Goal: Feedback & Contribution: Submit feedback/report problem

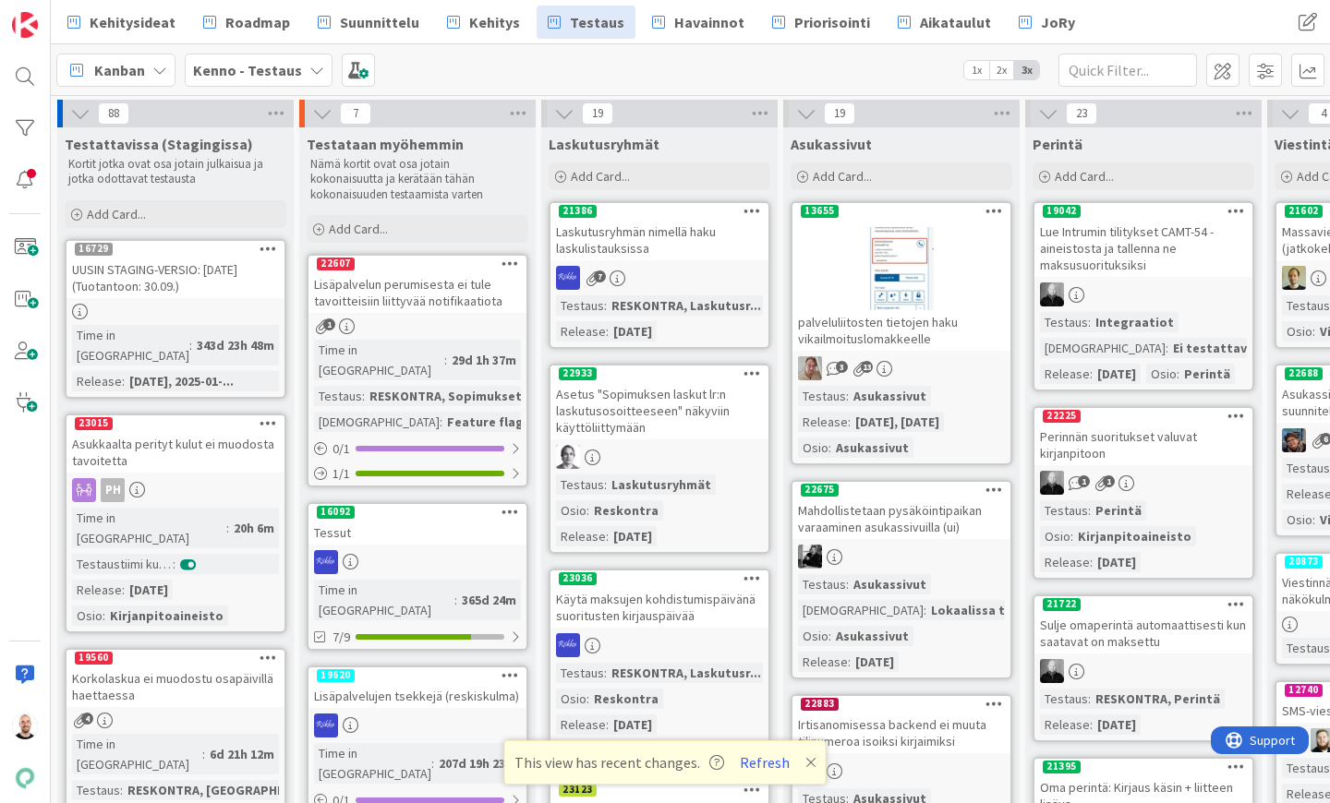
click at [811, 765] on icon at bounding box center [810, 762] width 11 height 15
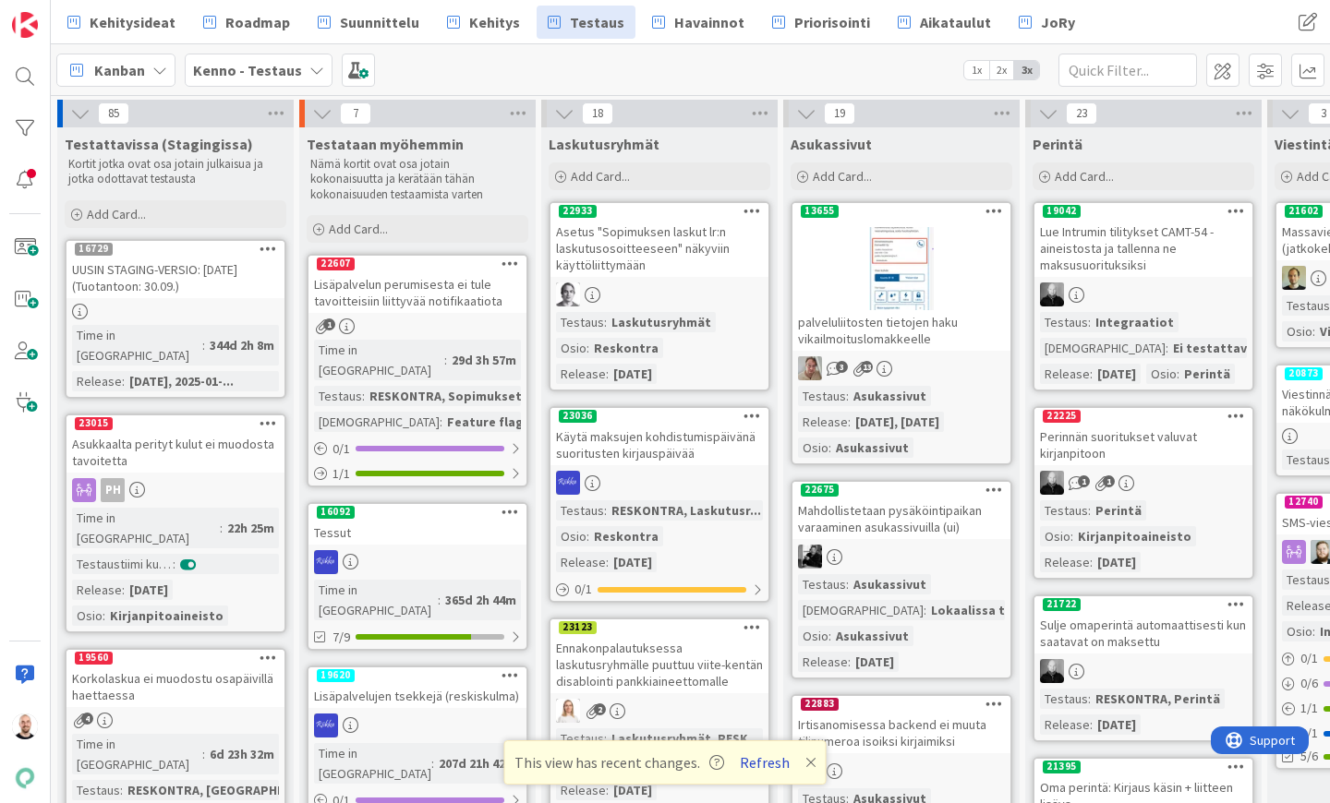
click at [761, 767] on button "Refresh" at bounding box center [764, 763] width 63 height 24
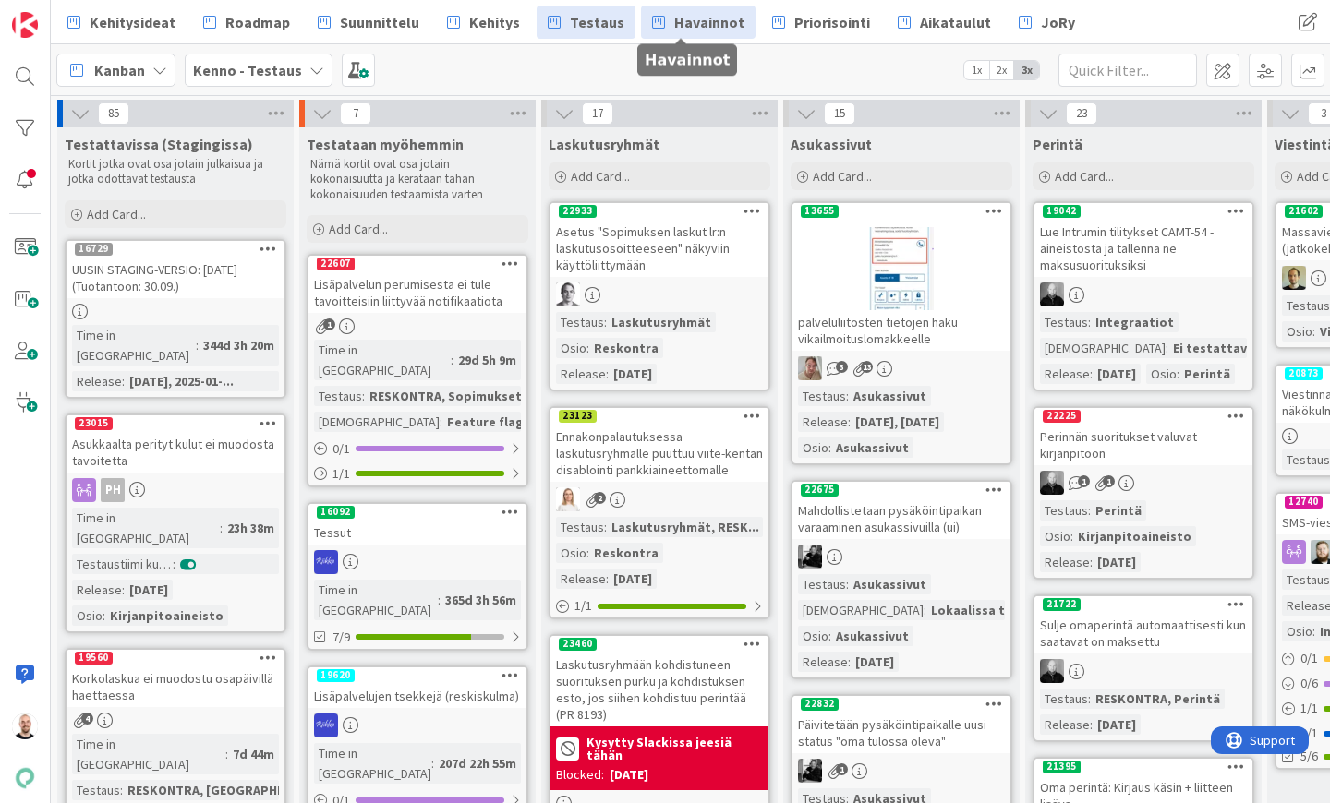
click at [686, 22] on span "Havainnot" at bounding box center [709, 22] width 70 height 22
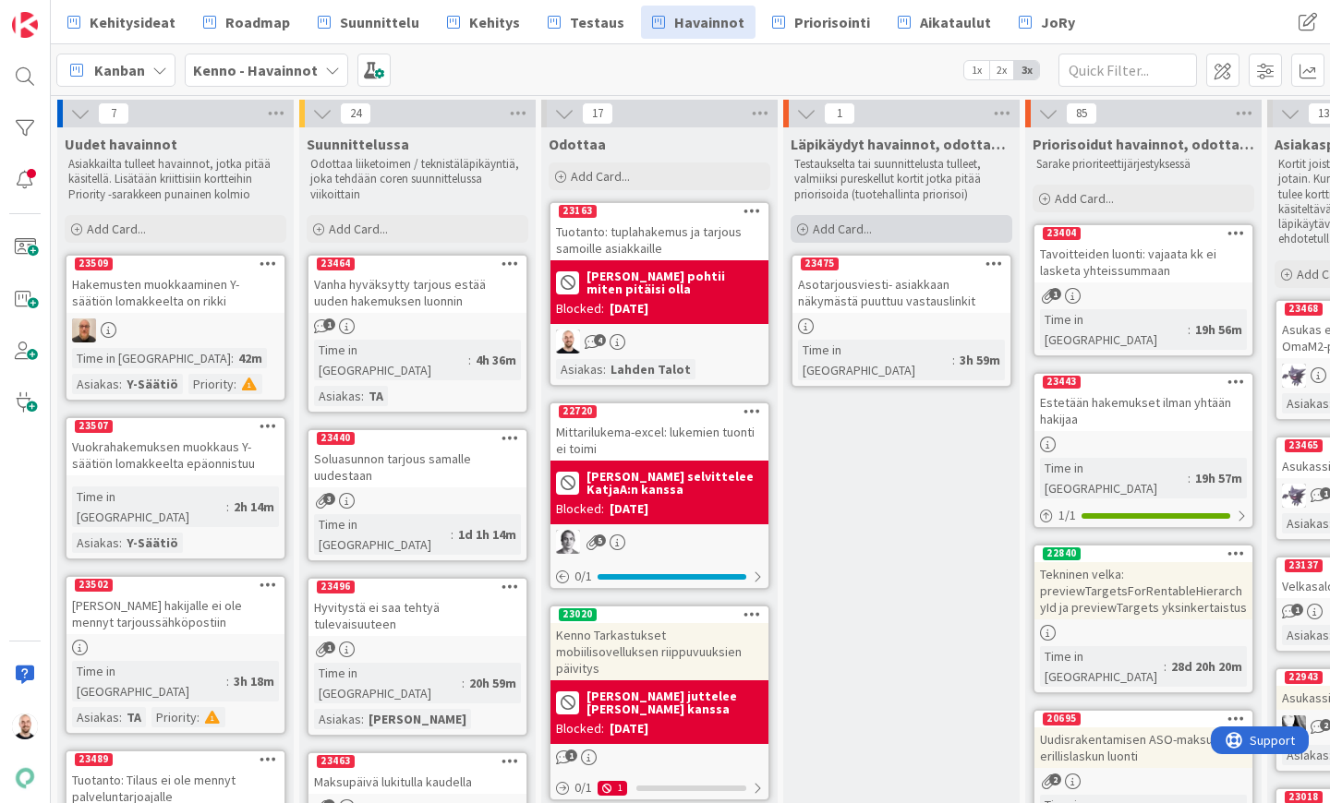
click at [885, 227] on div "Add Card..." at bounding box center [902, 229] width 222 height 28
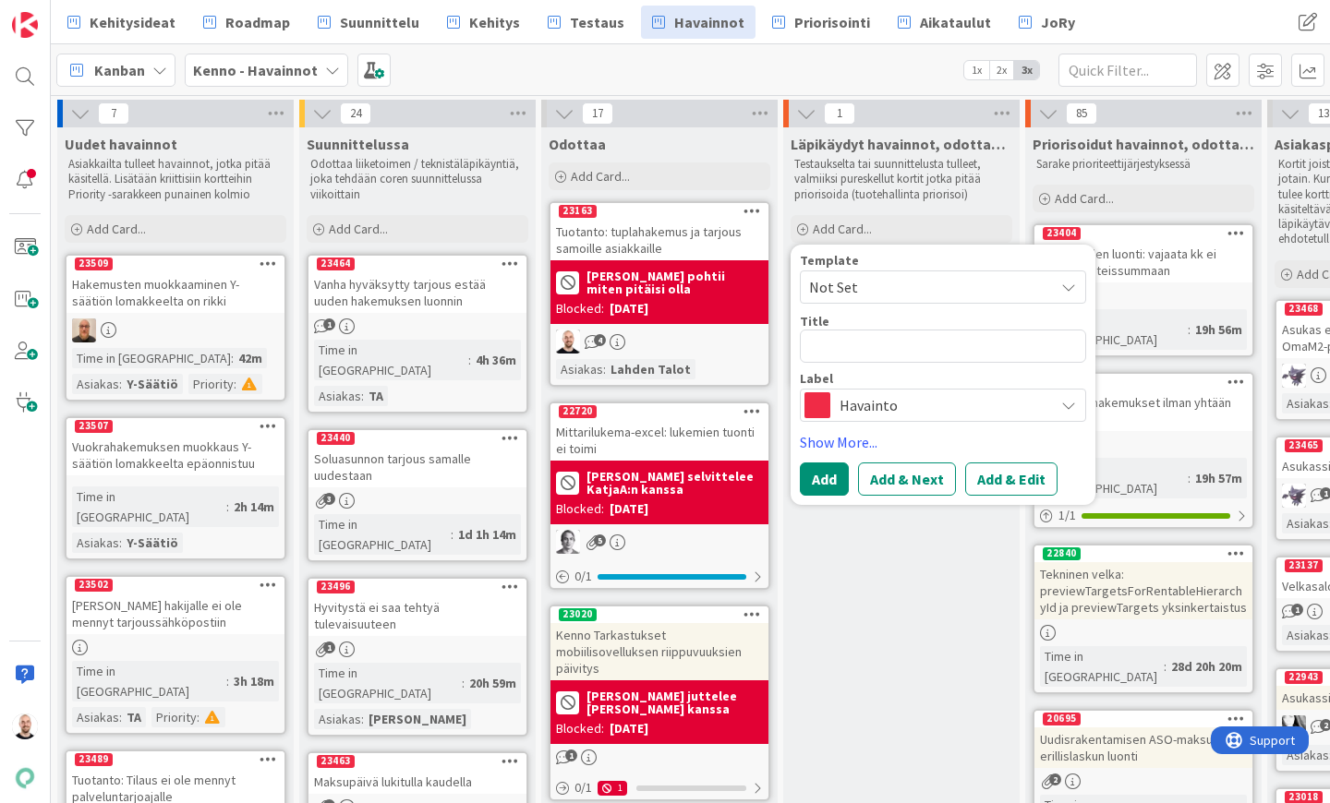
click at [911, 301] on span "Not Set" at bounding box center [943, 287] width 286 height 33
click at [924, 277] on span "Not Set" at bounding box center [924, 287] width 231 height 24
click at [922, 285] on span "Not Set" at bounding box center [924, 287] width 231 height 24
drag, startPoint x: 991, startPoint y: 472, endPoint x: 985, endPoint y: 363, distance: 109.1
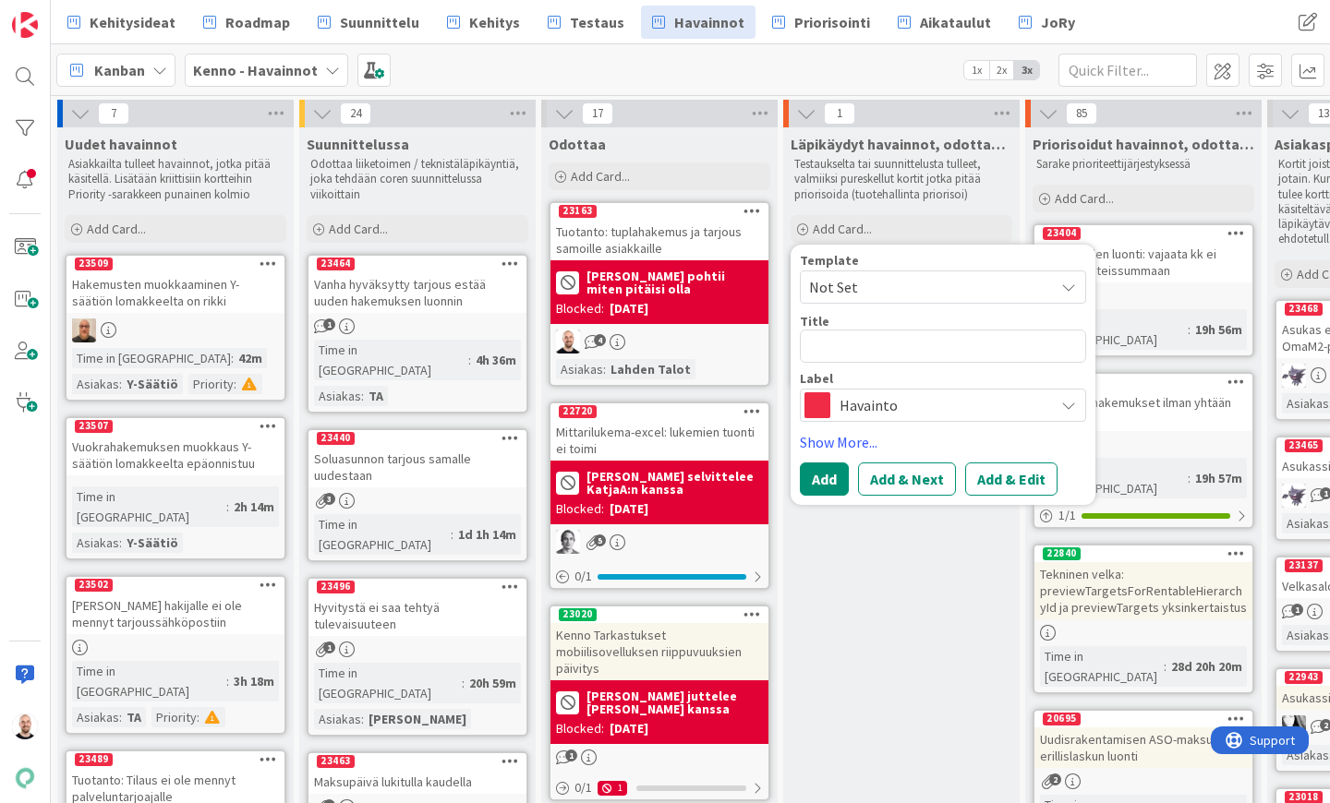
click at [985, 363] on div "Template Not Set Not Set Tuotanto: Edit Card Templates Title 0 / 128 Label Hava…" at bounding box center [943, 375] width 286 height 242
click at [872, 335] on textarea at bounding box center [943, 346] width 286 height 33
type textarea "x"
type textarea "S"
type textarea "x"
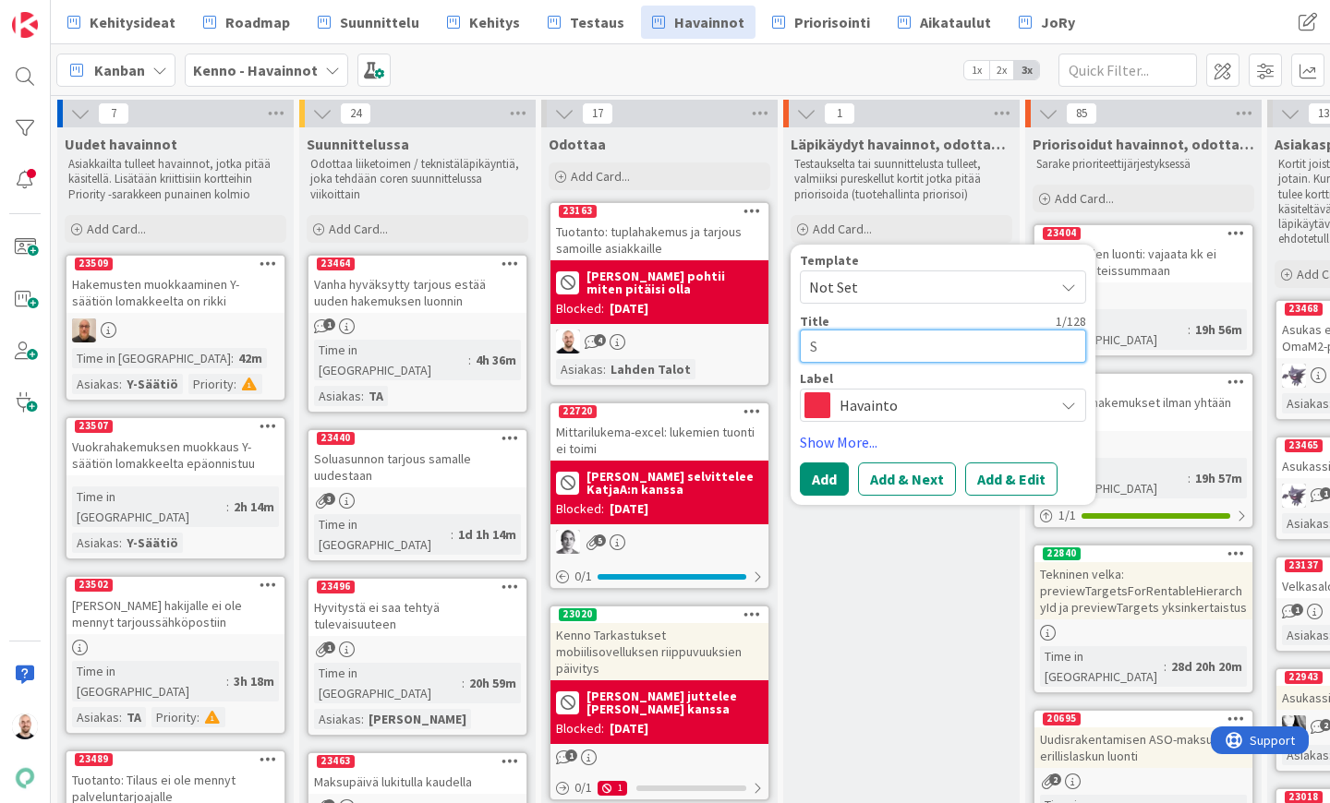
type textarea "Su"
type textarea "x"
type textarea "Suu"
type textarea "x"
type textarea "Suun"
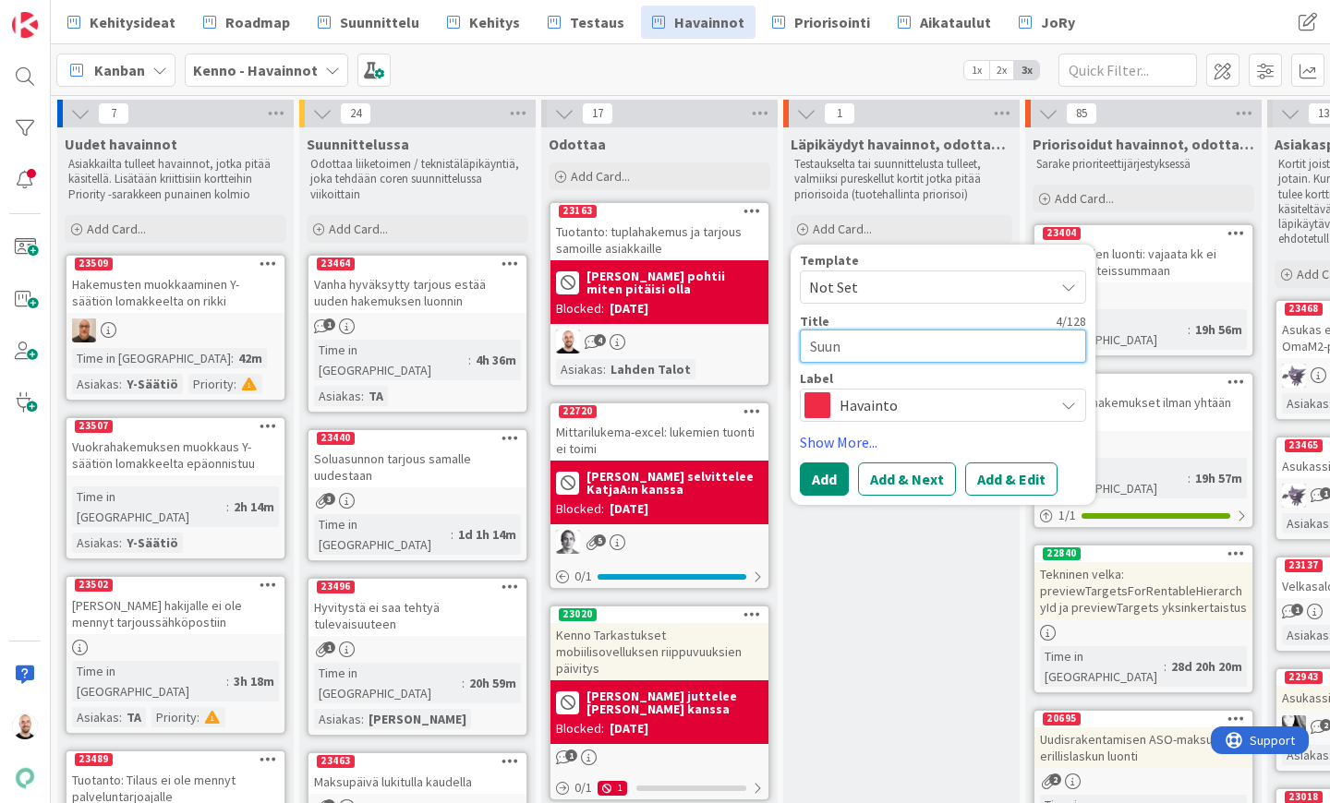
type textarea "x"
type textarea "Suunn"
type textarea "x"
type textarea "Suunni"
type textarea "x"
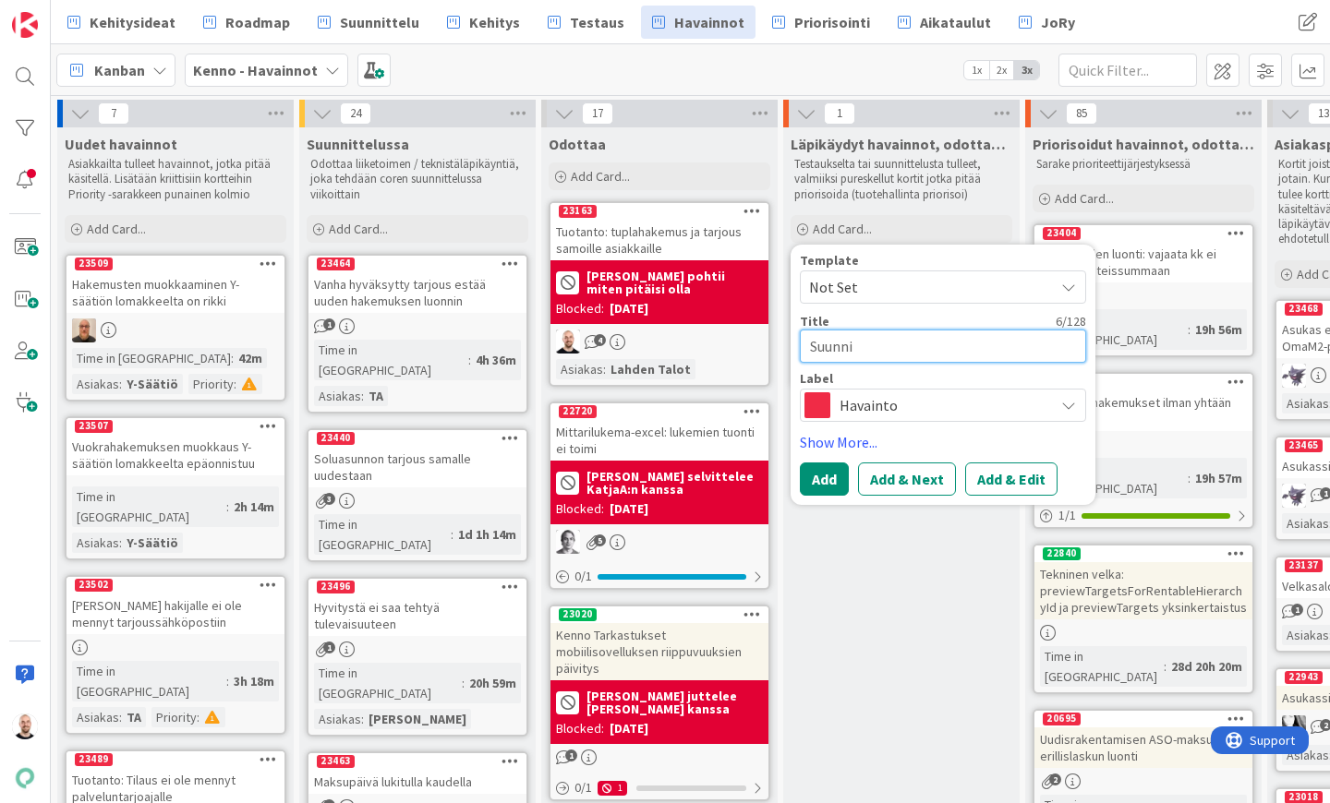
type textarea "Suunnit"
type textarea "x"
type textarea "Suunnite"
type textarea "x"
type textarea "Suunnitel"
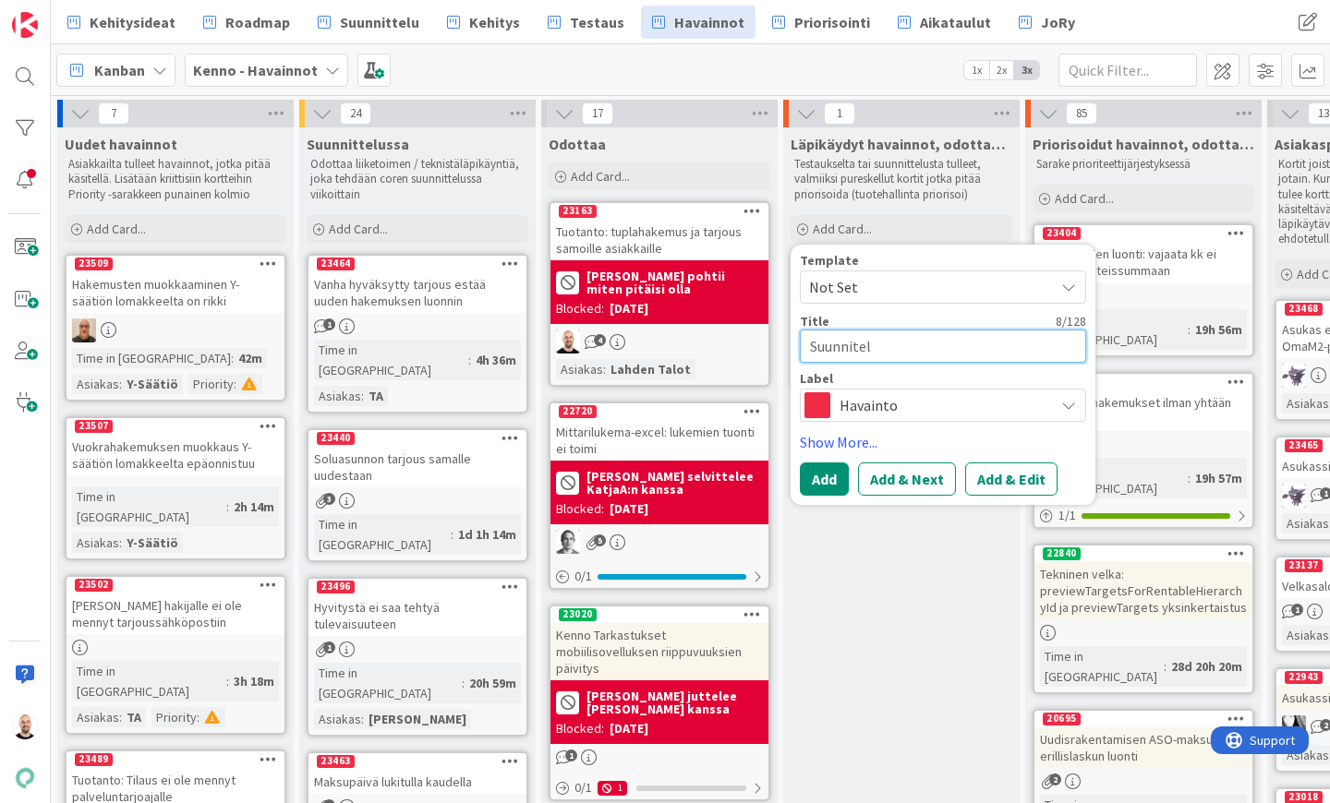
type textarea "x"
type textarea "Suunnitell"
type textarea "x"
type textarea "Suunnitellu"
type textarea "x"
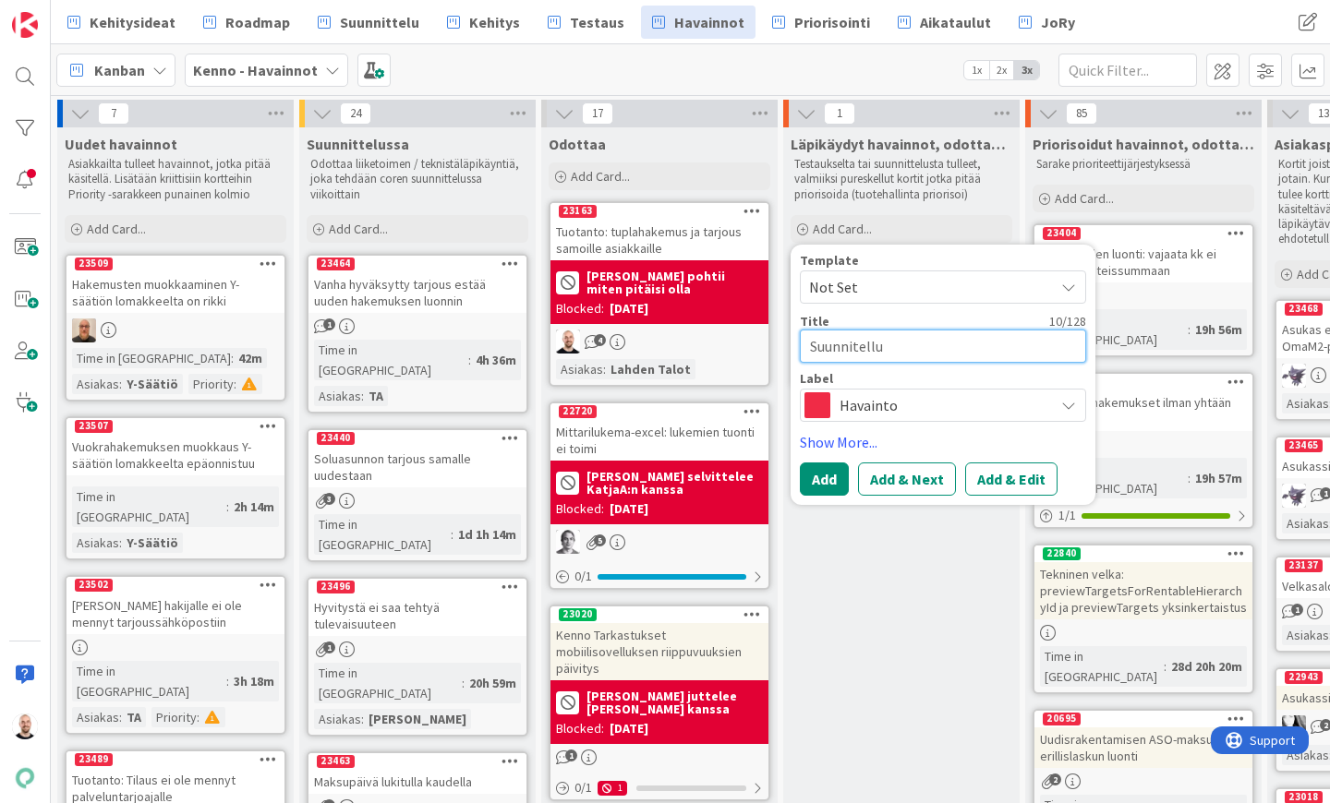
type textarea "Suunnitellut"
type textarea "x"
type textarea "Suunnitellut"
type textarea "x"
type textarea "Suunnitellut p"
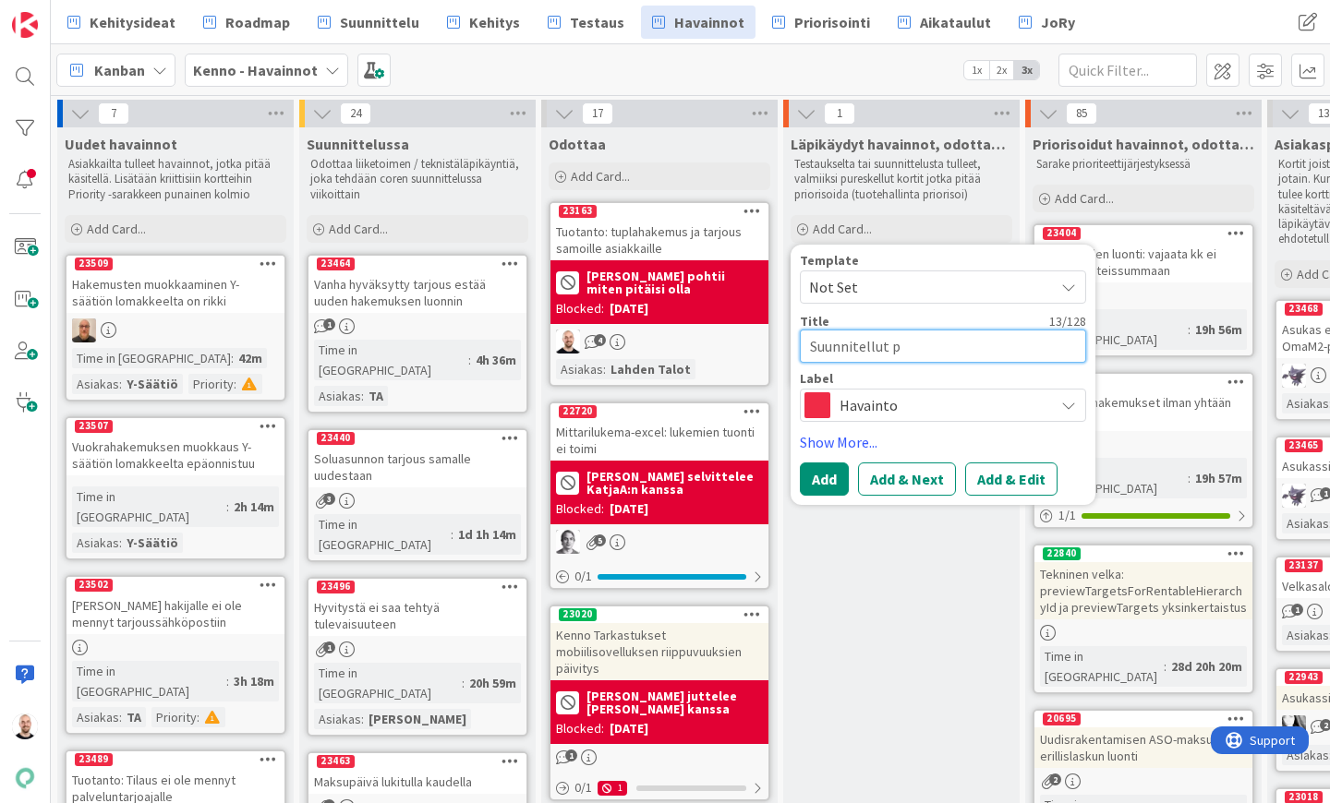
type textarea "x"
type textarea "Suunnitellut pi"
type textarea "x"
type textarea "Suunnitellut pid"
type textarea "x"
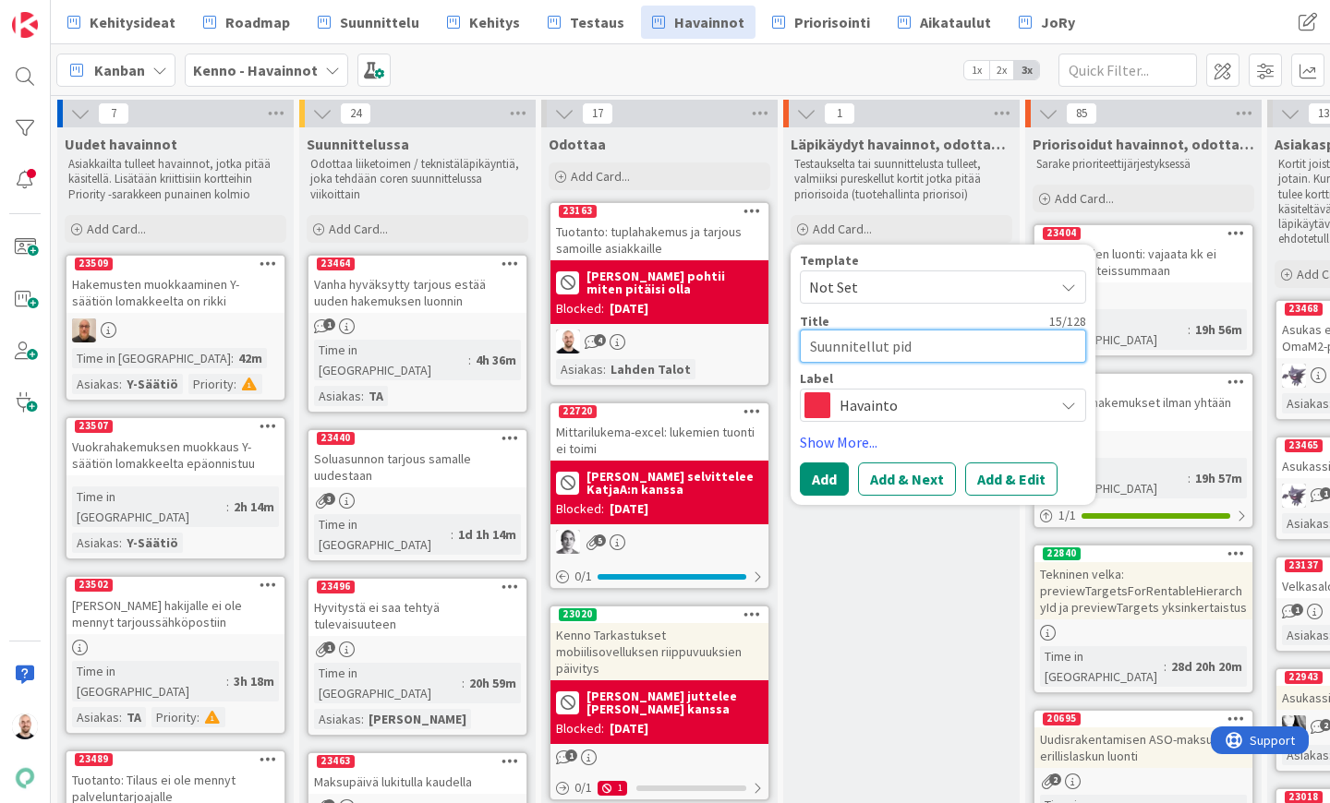
type textarea "Suunnitellut pidä"
type textarea "x"
type textarea "Suunnitellut pidät"
type textarea "x"
type textarea "Suunnitellut pidäty"
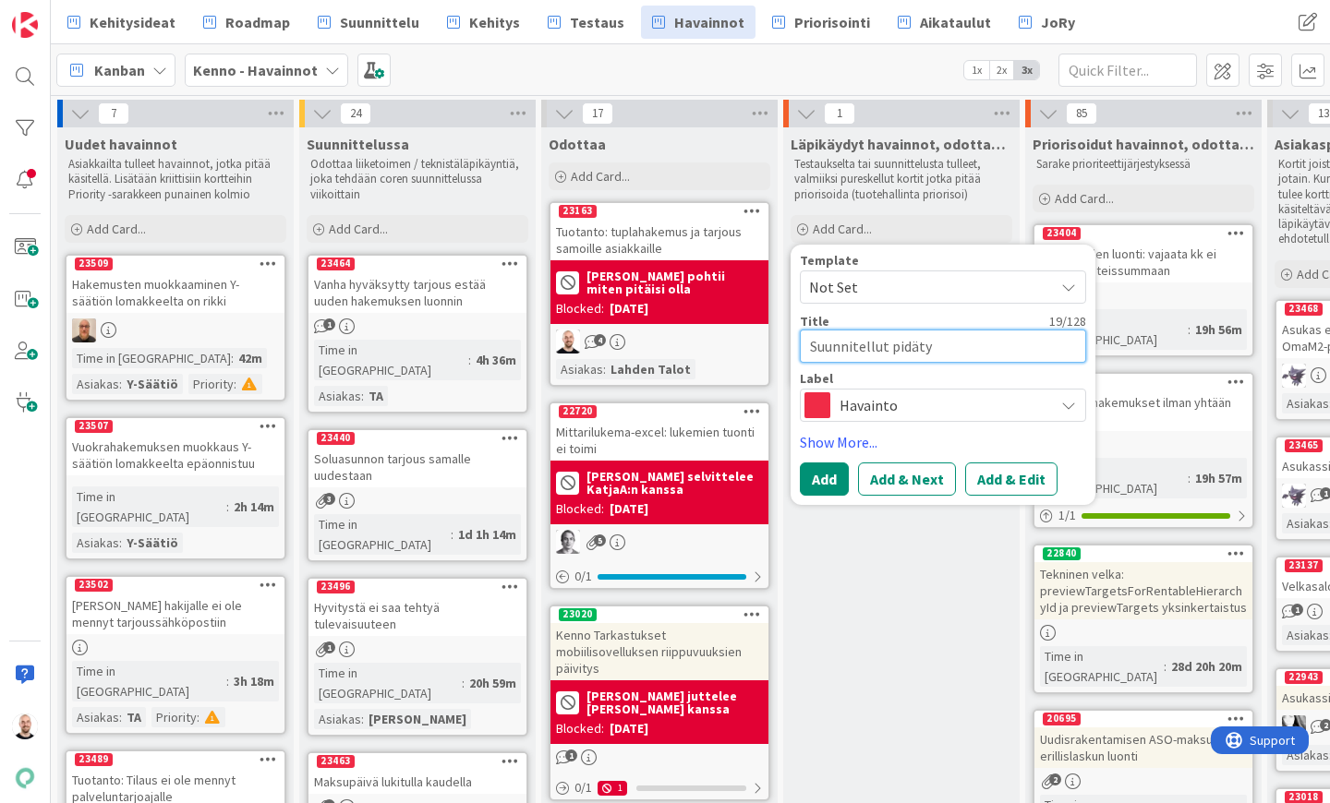
type textarea "x"
type textarea "Suunnitellut pidätyk"
type textarea "x"
type textarea "Suunnitellut pidätyks"
type textarea "x"
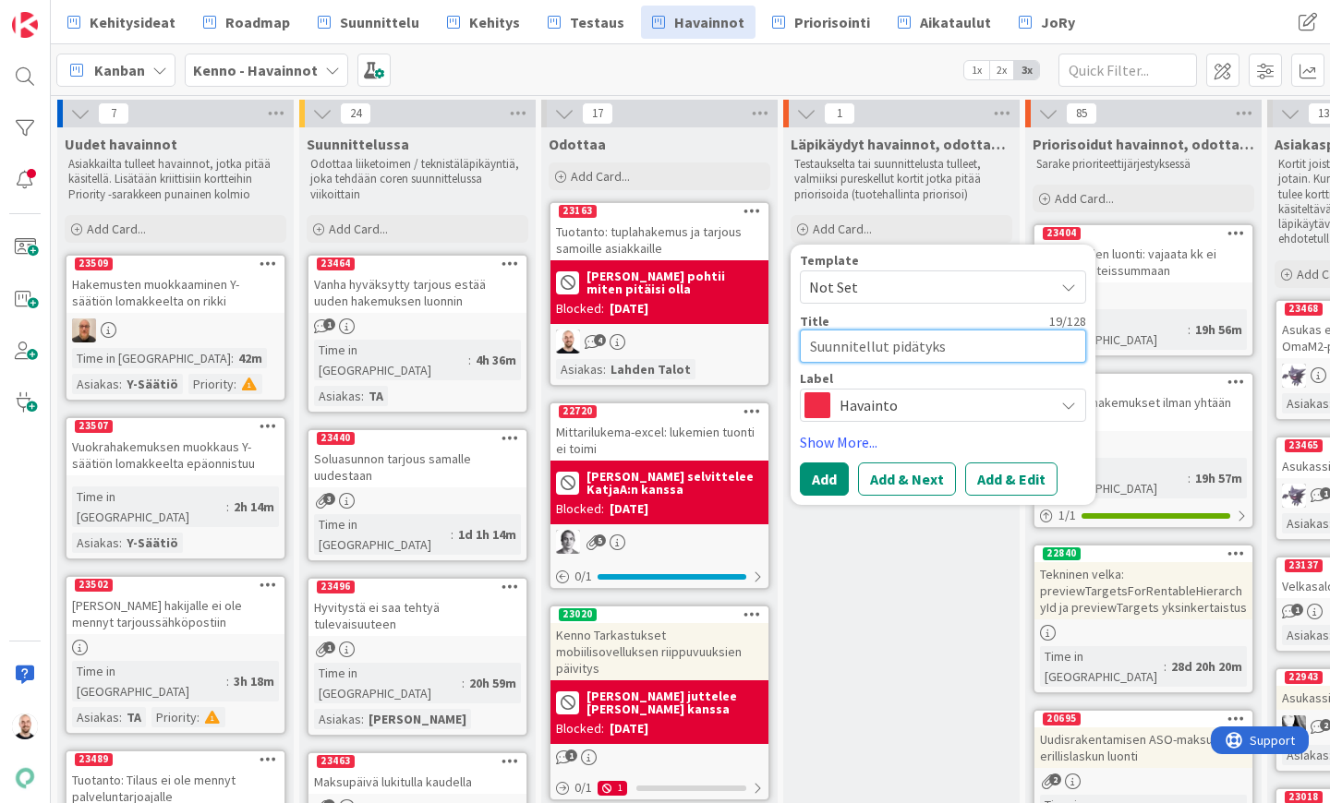
type textarea "Suunnitellut pidätykse"
type textarea "x"
type textarea "Suunnitellut pidätykset"
type textarea "x"
type textarea "Suunnitellut pidätykset"
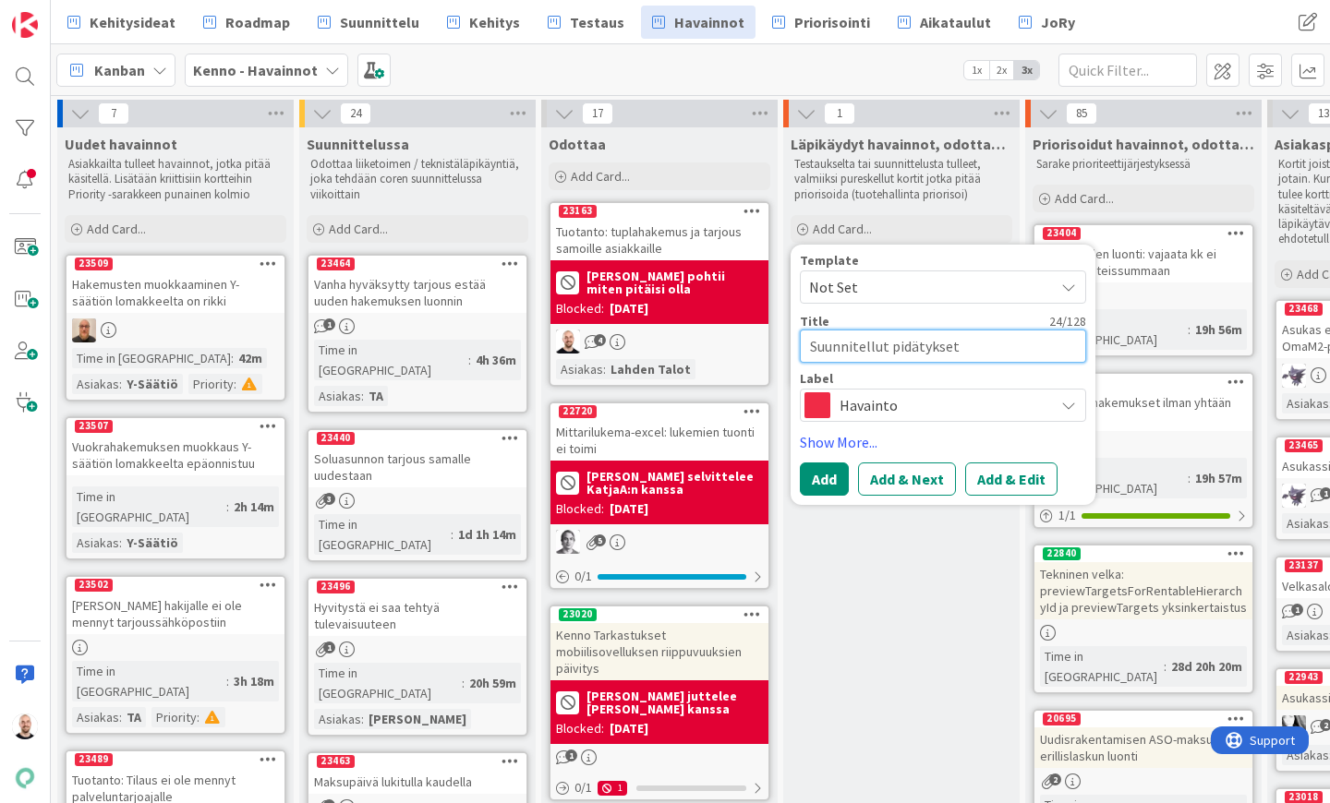
type textarea "x"
type textarea "Suunnitellut pidätykset e"
type textarea "x"
type textarea "Suunnitellut pidätykset ei"
type textarea "x"
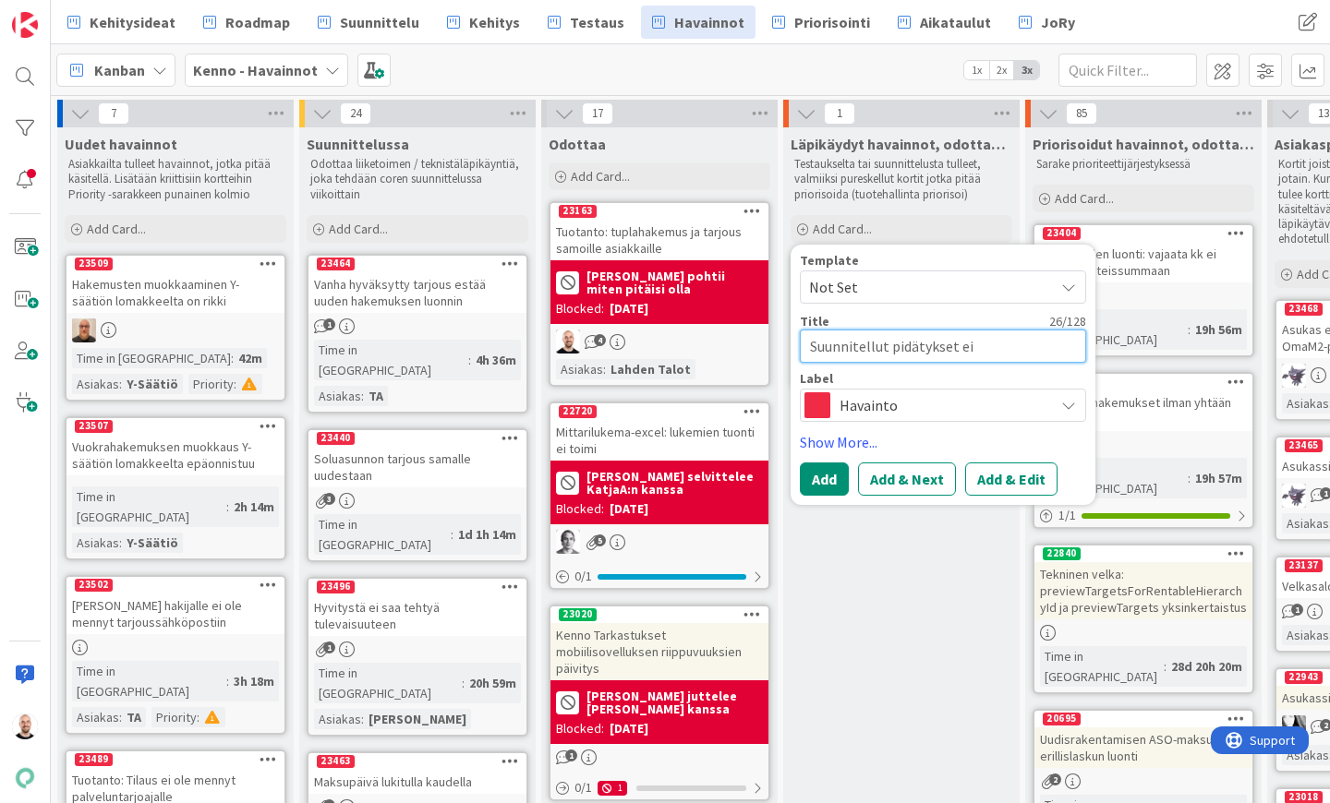
type textarea "Suunnitellut pidätykset eiv"
type textarea "x"
type textarea "Suunnitellut pidätykset eivä"
type textarea "x"
type textarea "Suunnitellut pidätykset eivät"
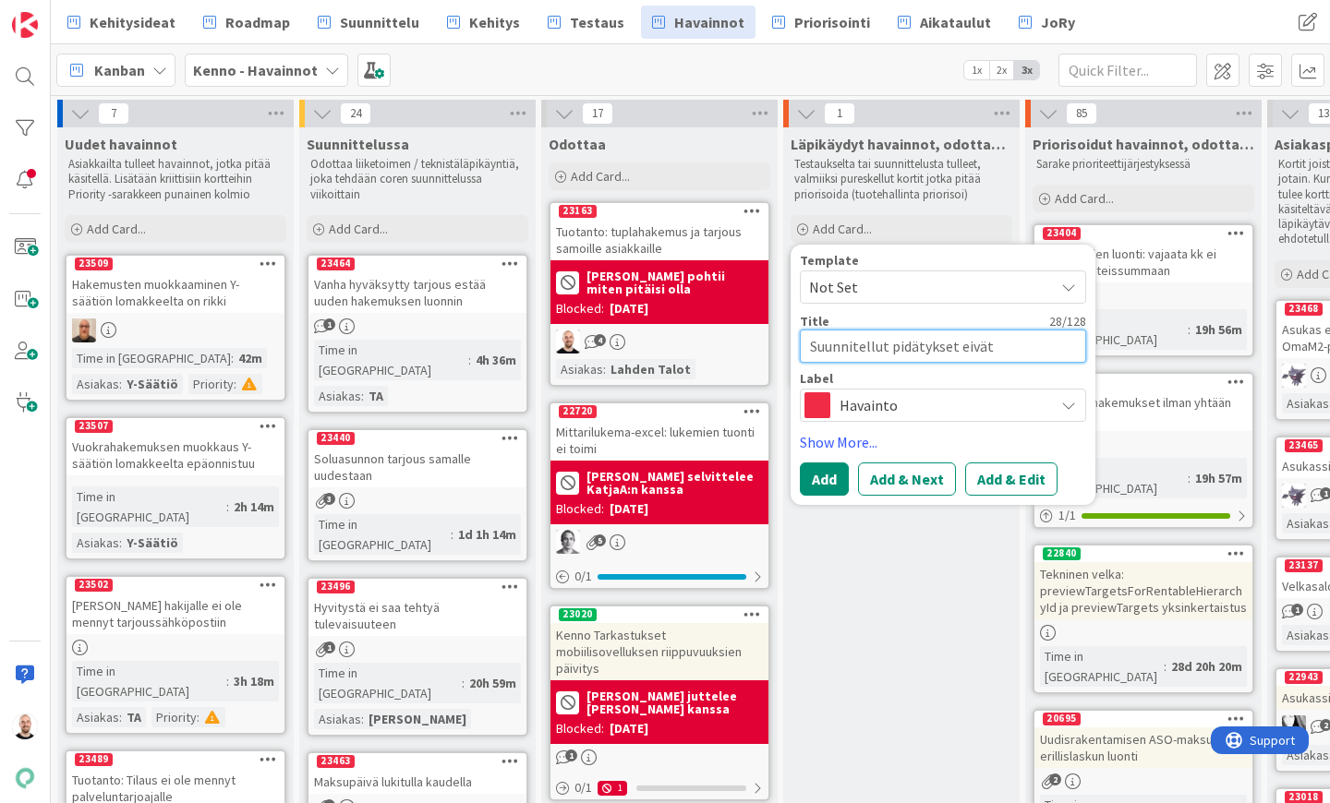
type textarea "x"
type textarea "Suunnitellut pidätykset eivät"
type textarea "x"
type textarea "Suunnitellut pidätykset eivät p"
type textarea "x"
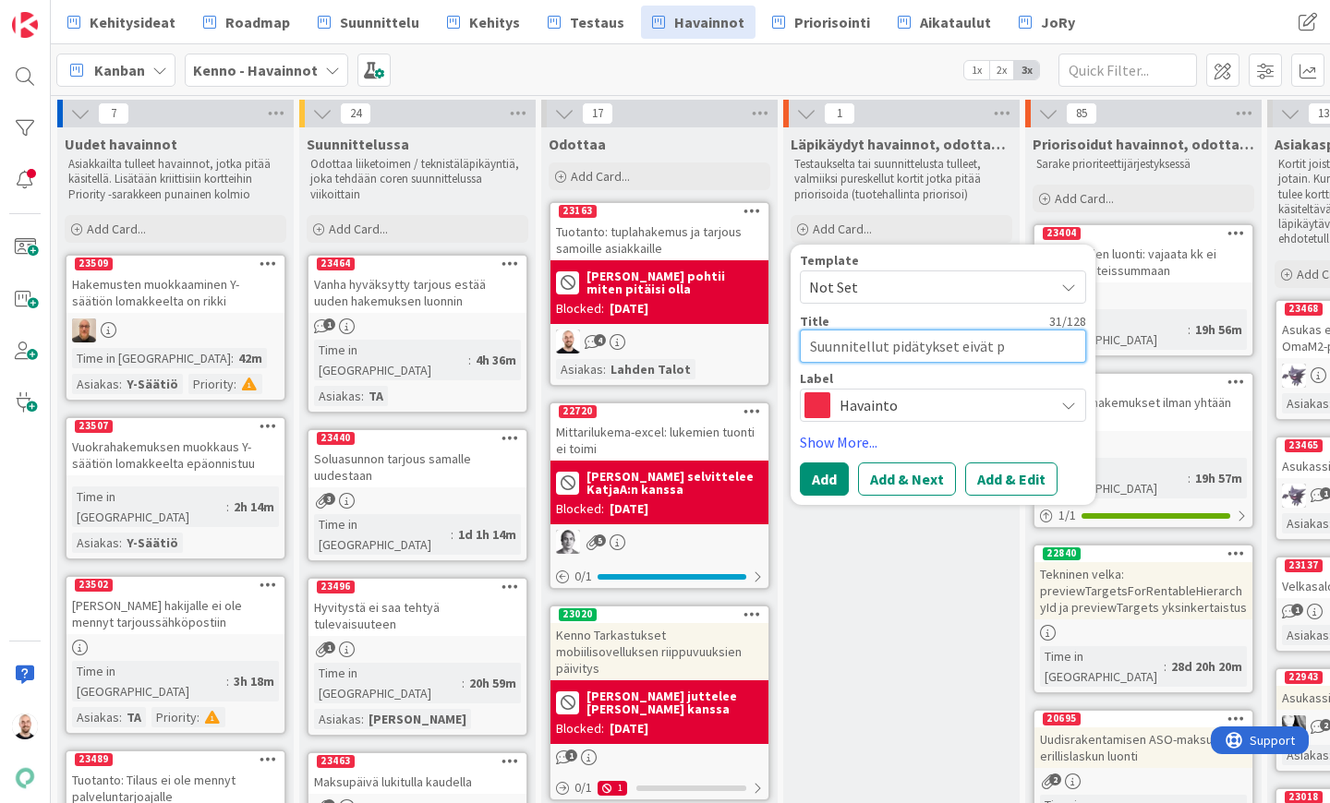
type textarea "Suunnitellut pidätykset eivät po"
type textarea "x"
type textarea "Suunnitellut pidätykset eivät poi"
type textarea "x"
type textarea "Suunnitellut pidätykset eivät pois"
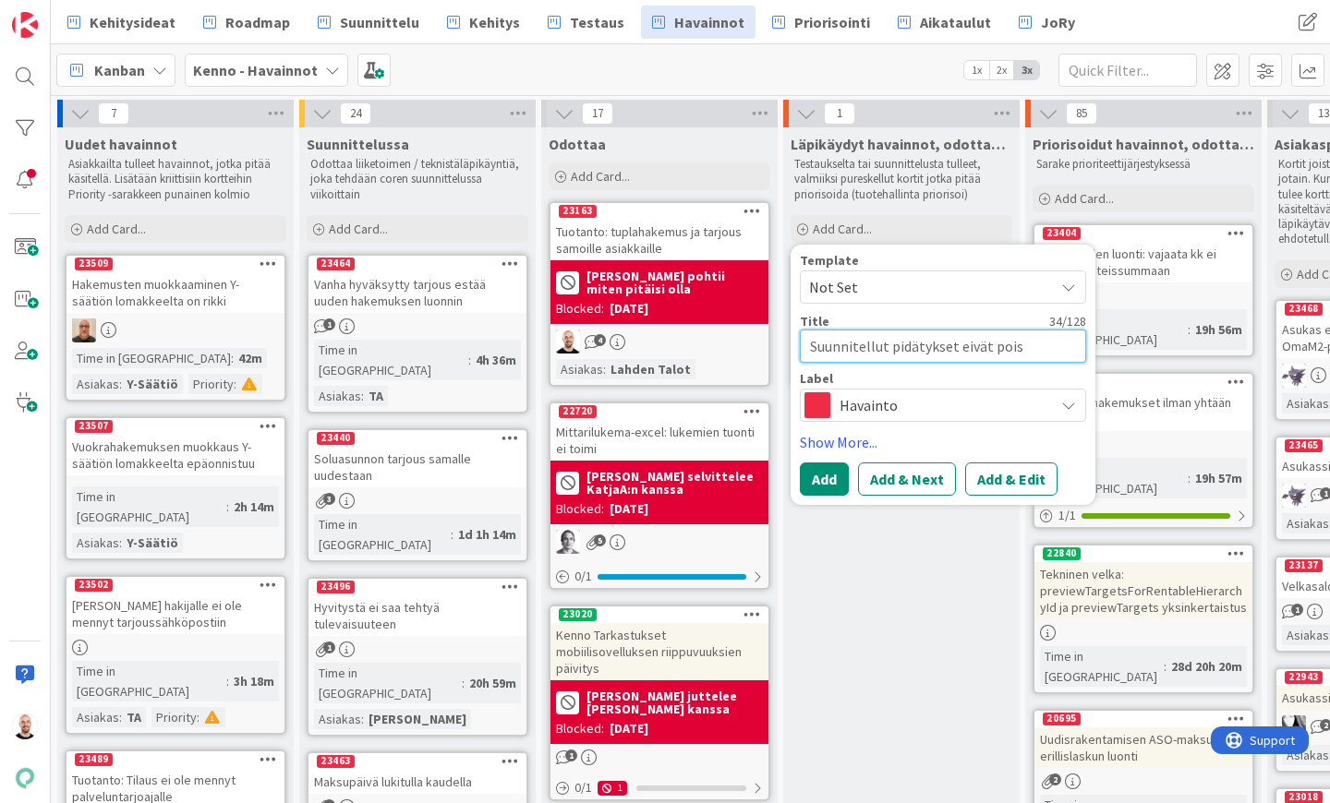
type textarea "x"
type textarea "Suunnitellut pidätykset eivät poist"
type textarea "x"
type textarea "Suunnitellut pidätykset eivät poistu"
type textarea "x"
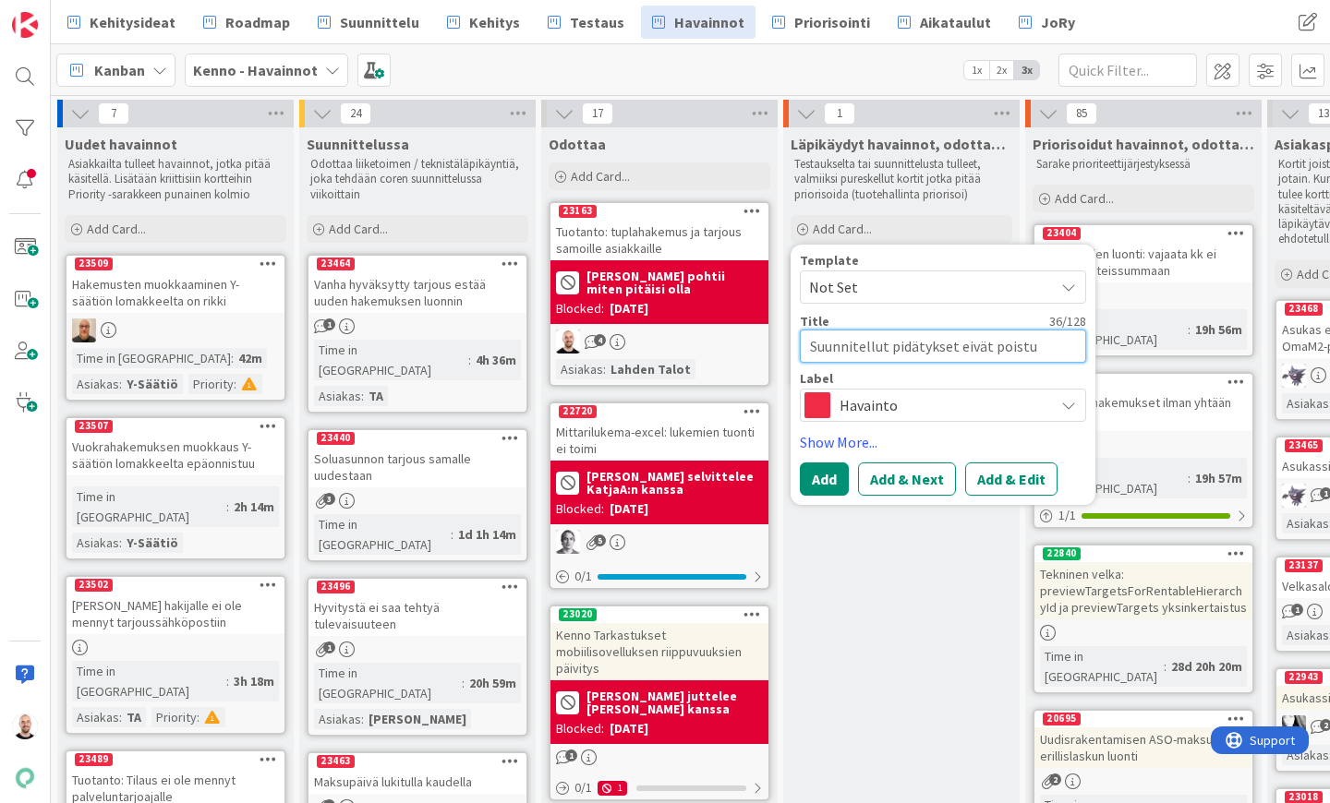
type textarea "Suunnitellut pidätykset eivät poistu"
type textarea "x"
type textarea "Suunnitellut pidätykset eivät poistu v"
type textarea "x"
type textarea "Suunnitellut pidätykset eivät poistu va"
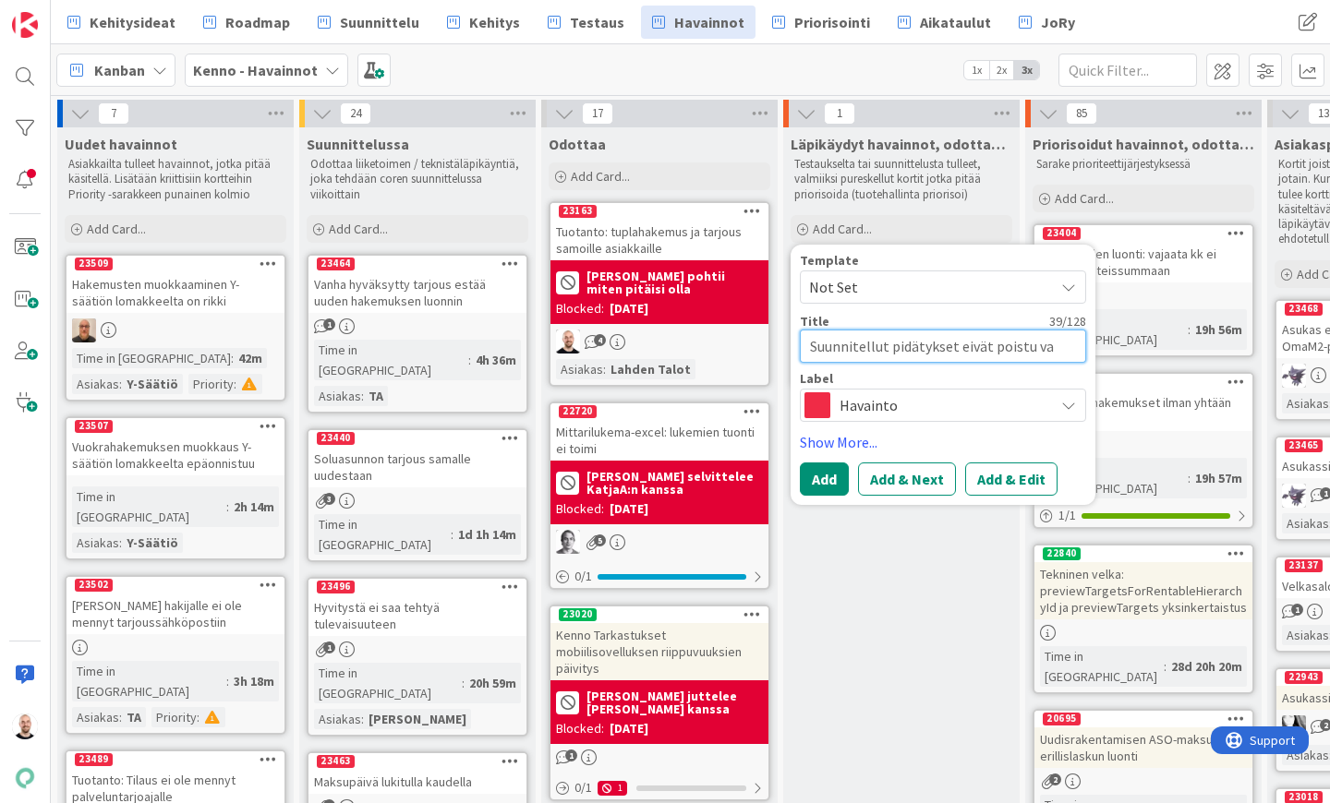
type textarea "x"
type textarea "Suunnitellut pidätykset eivät poistu vai"
type textarea "x"
type textarea "Suunnitellut pidätykset eivät poistu vaik"
type textarea "x"
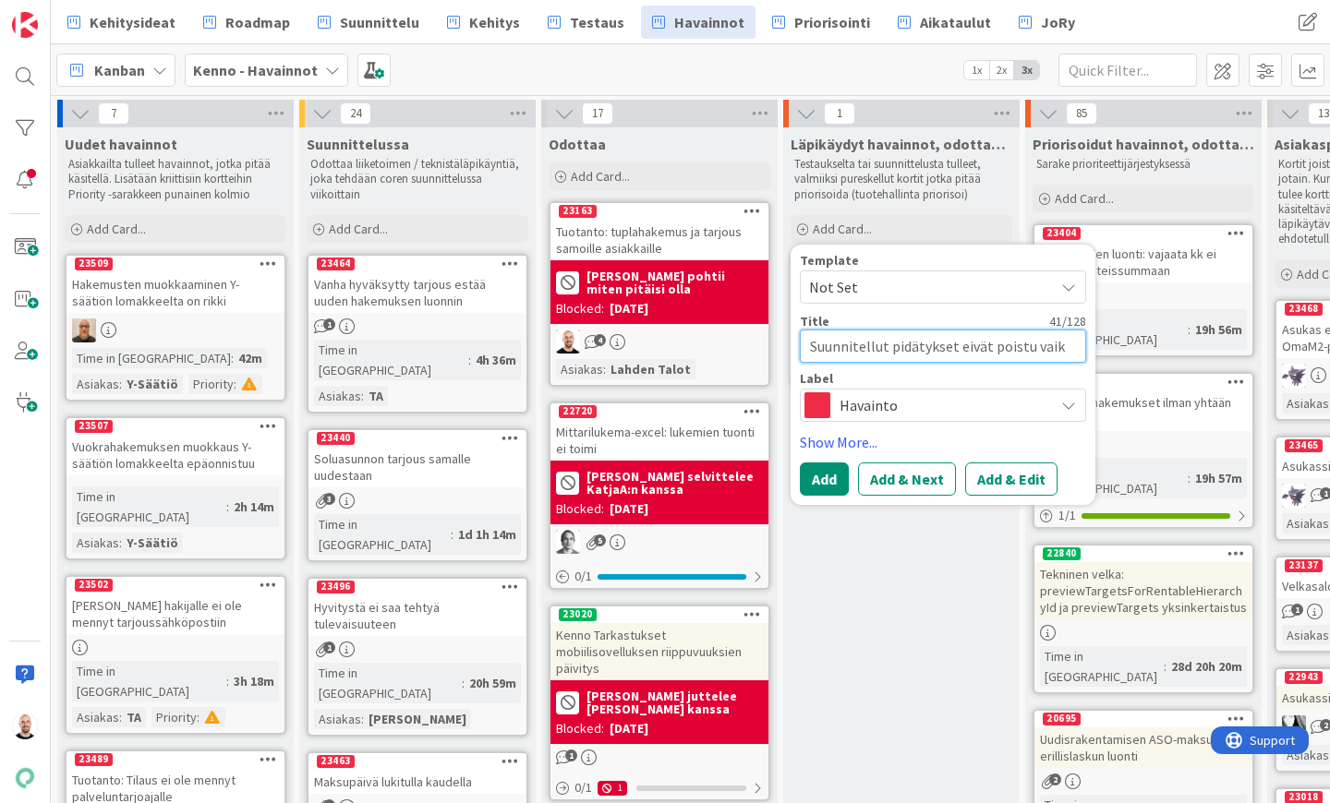
type textarea "Suunnitellut pidätykset eivät poistu vaikk"
type textarea "x"
type textarea "Suunnitellut pidätykset eivät poistu vaikka"
type textarea "x"
type textarea "Suunnitellut pidätykset eivät poistu vaikka"
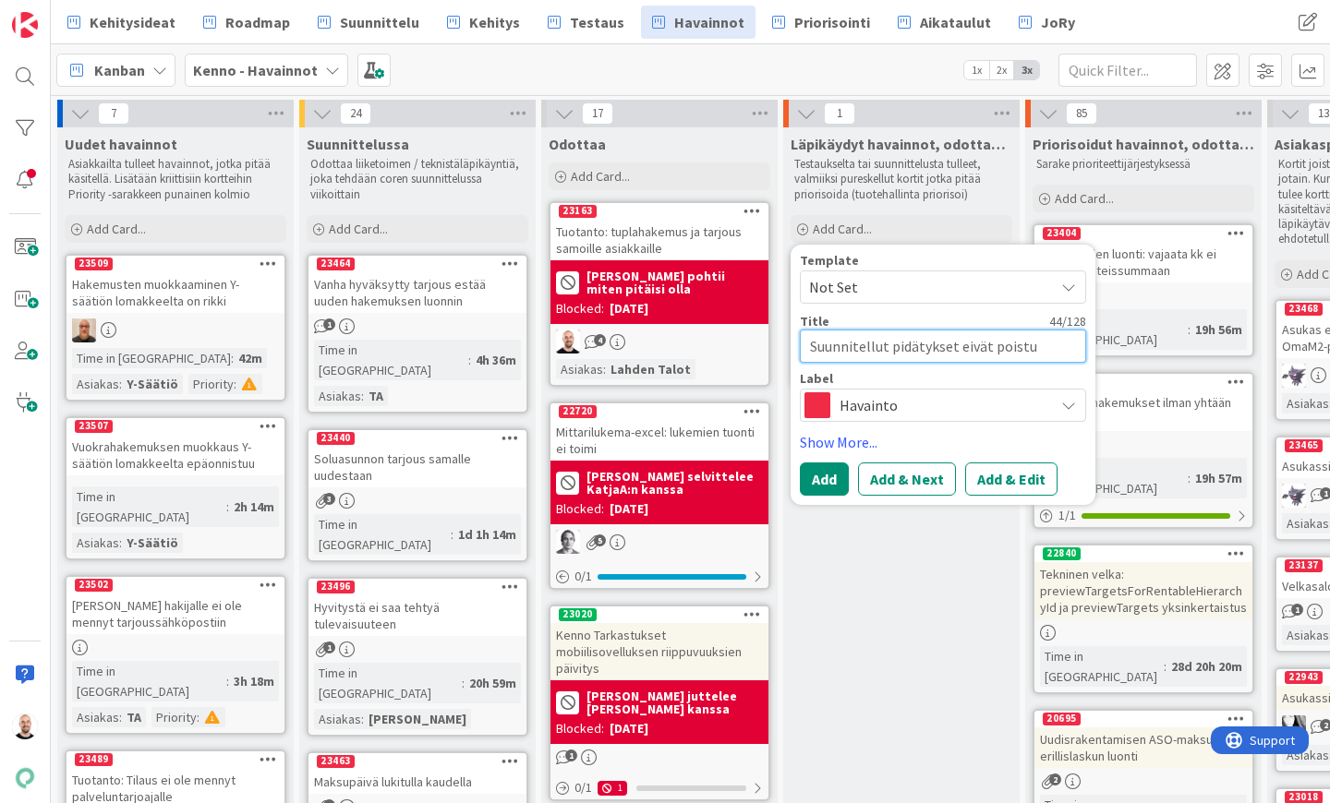
type textarea "x"
type textarea "Suunnitellut pidätykset eivät poistu vaikka n"
type textarea "x"
type textarea "Suunnitellut pidätykset eivät poistu vaikka ne"
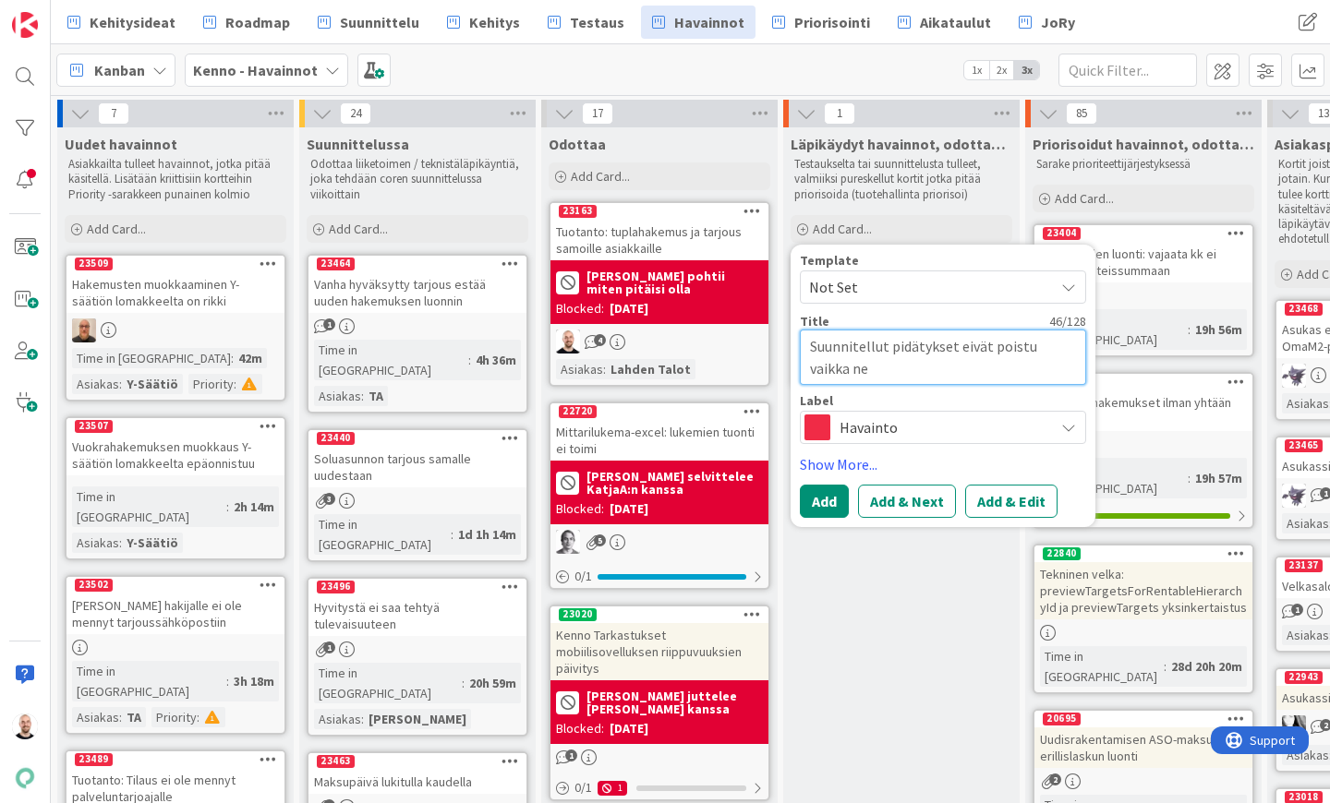
type textarea "x"
type textarea "Suunnitellut pidätykset eivät poistu vaikka ne"
type textarea "x"
type textarea "Suunnitellut pidätykset eivät poistu vaikka ne o"
type textarea "x"
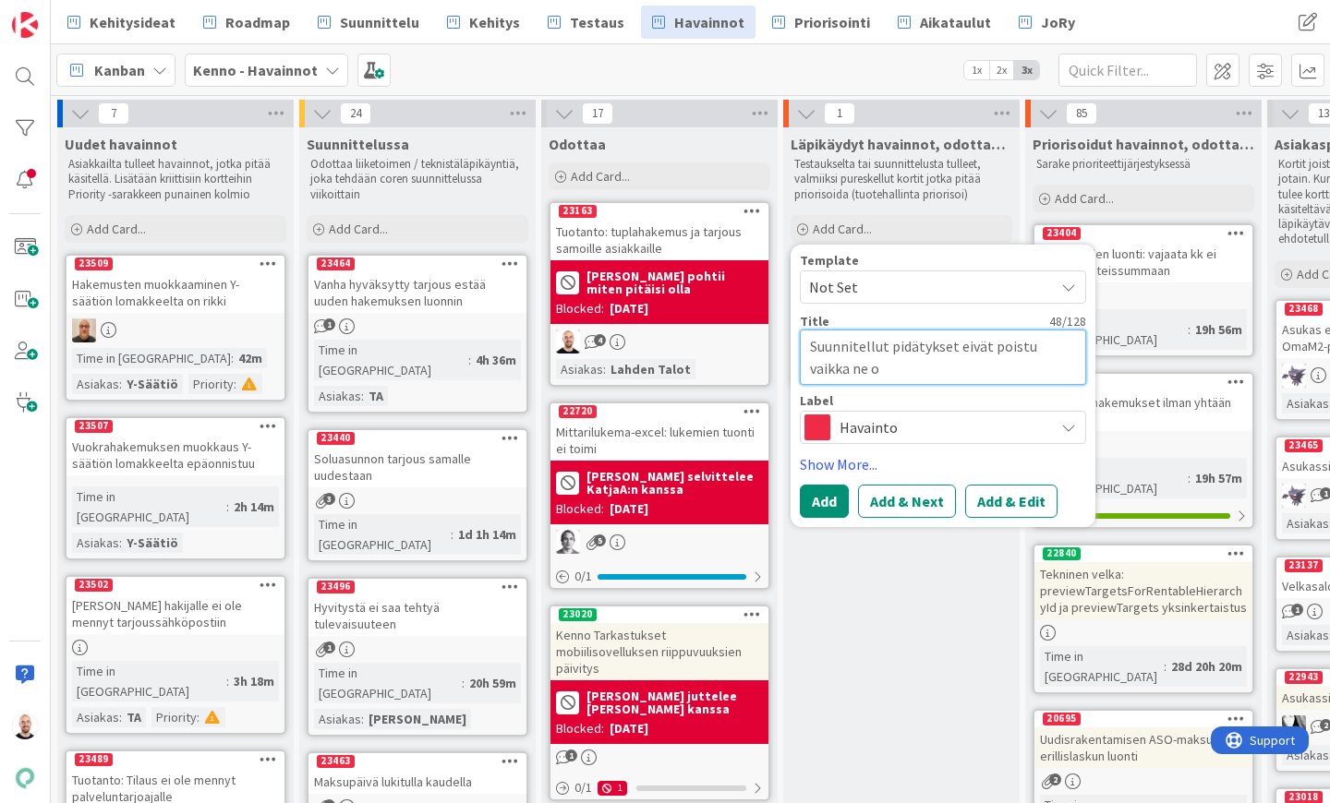
type textarea "Suunnitellut pidätykset eivät poistu vaikka ne on"
type textarea "x"
type textarea "Suunnitellut pidätykset eivät poistu vaikka ne on"
type textarea "x"
type textarea "Suunnitellut pidätykset eivät poistu vaikka ne on k"
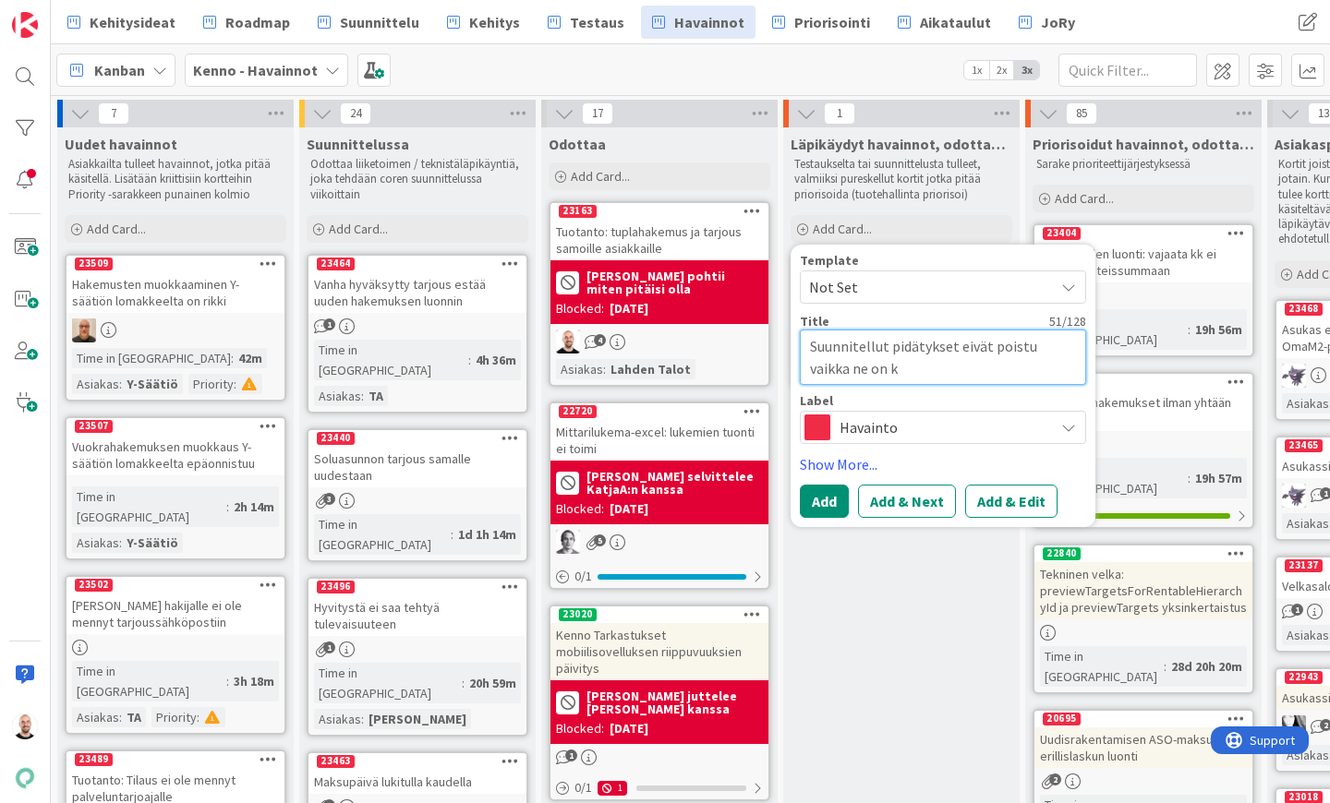
type textarea "x"
type textarea "Suunnitellut pidätykset eivät poistu vaikka ne on kä"
type textarea "x"
type textarea "Suunnitellut pidätykset eivät poistu vaikka ne on käs"
type textarea "x"
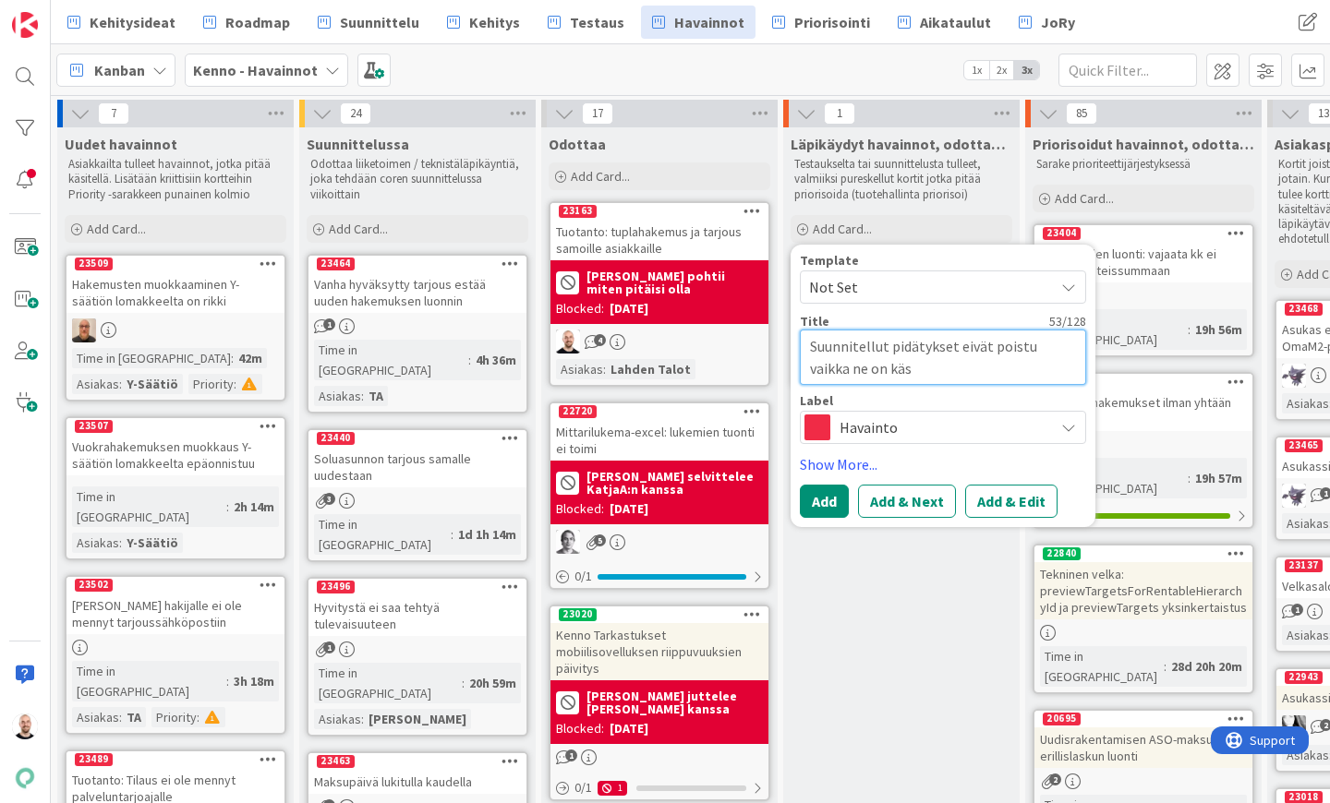
type textarea "Suunnitellut pidätykset eivät poistu vaikka ne on käsi"
type textarea "x"
type textarea "Suunnitellut pidätykset eivät poistu vaikka ne on käsie"
type textarea "x"
type textarea "Suunnitellut pidätykset eivät poistu vaikka ne on käsiet"
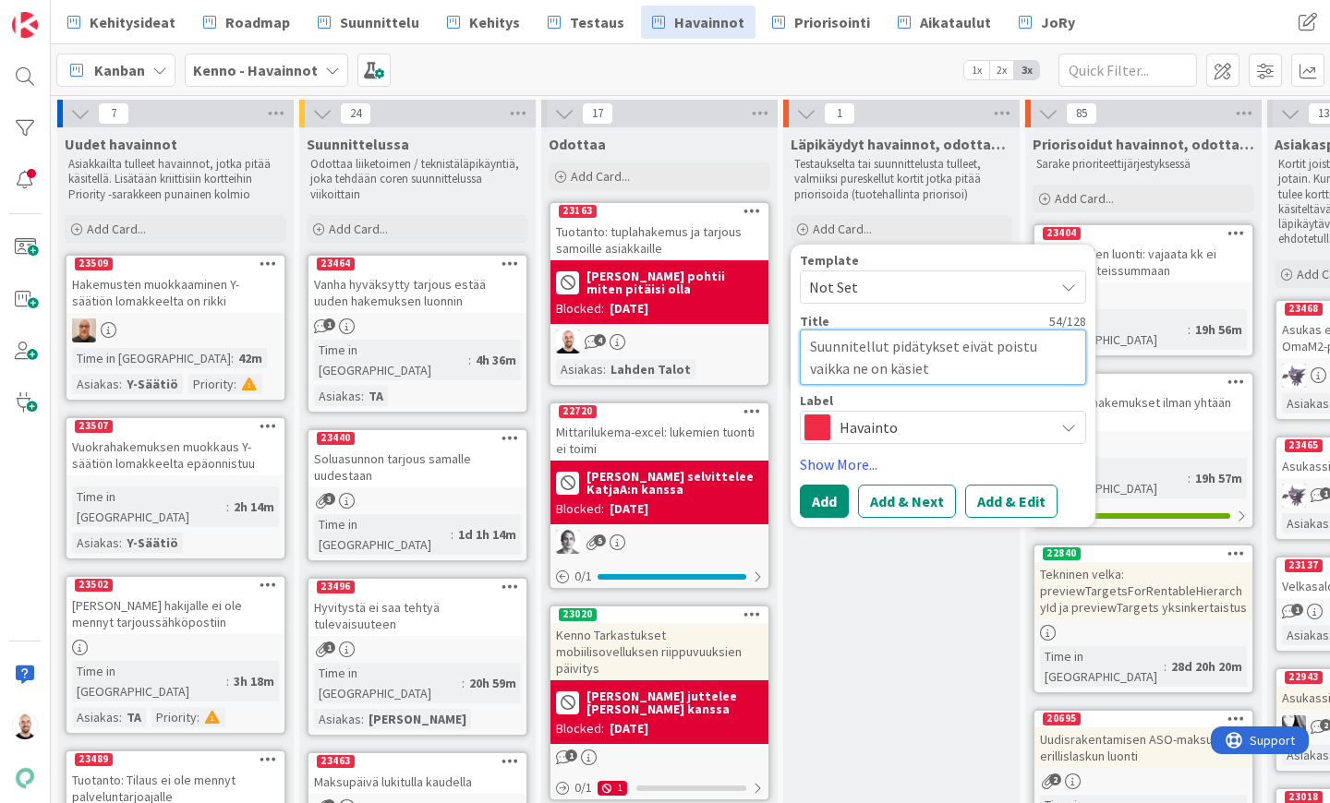
type textarea "x"
type textarea "Suunnitellut pidätykset eivät poistu vaikka ne on käsietl"
type textarea "x"
type textarea "Suunnitellut pidätykset eivät poistu vaikka ne on käsiet"
type textarea "x"
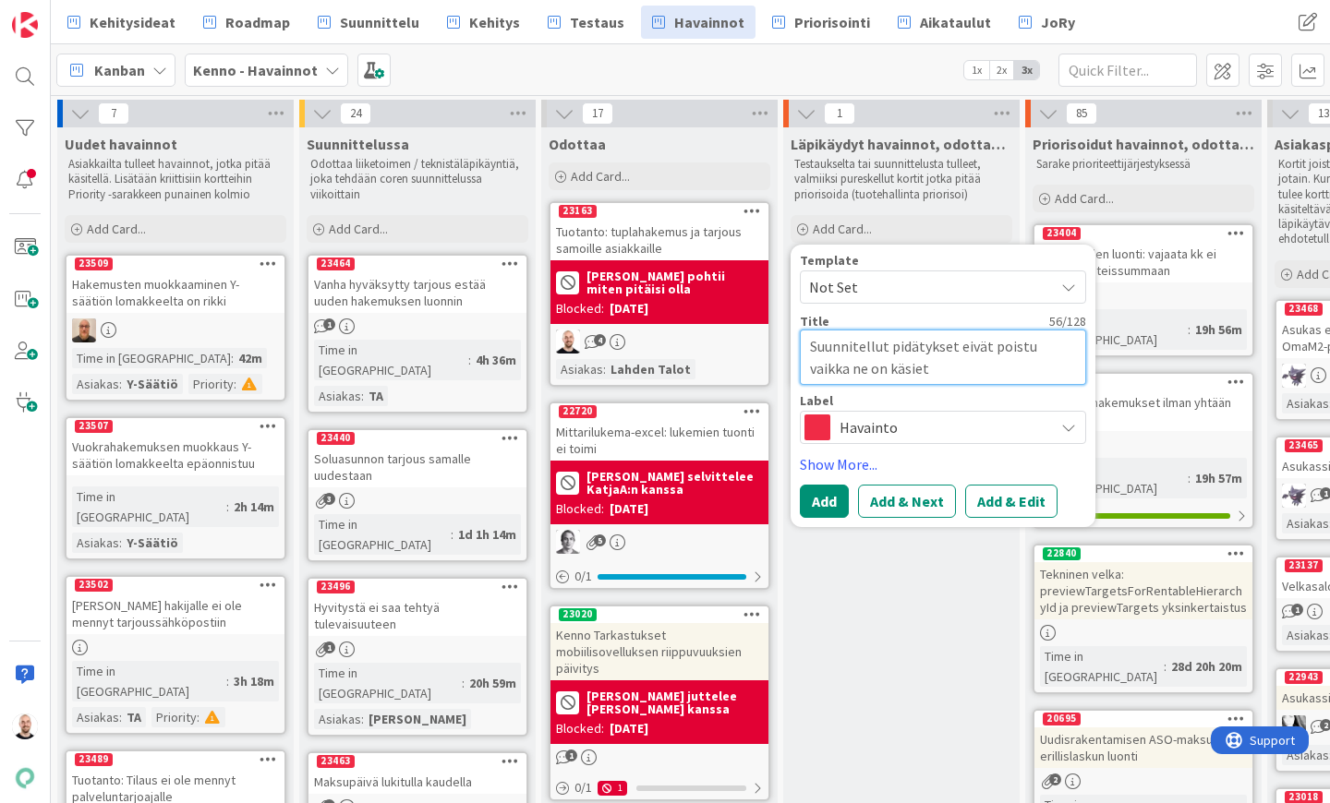
type textarea "Suunnitellut pidätykset eivät poistu vaikka ne on käsie"
type textarea "x"
type textarea "Suunnitellut pidätykset eivät poistu vaikka ne on käsi"
type textarea "x"
type textarea "Suunnitellut pidätykset eivät poistu vaikka ne on käsit"
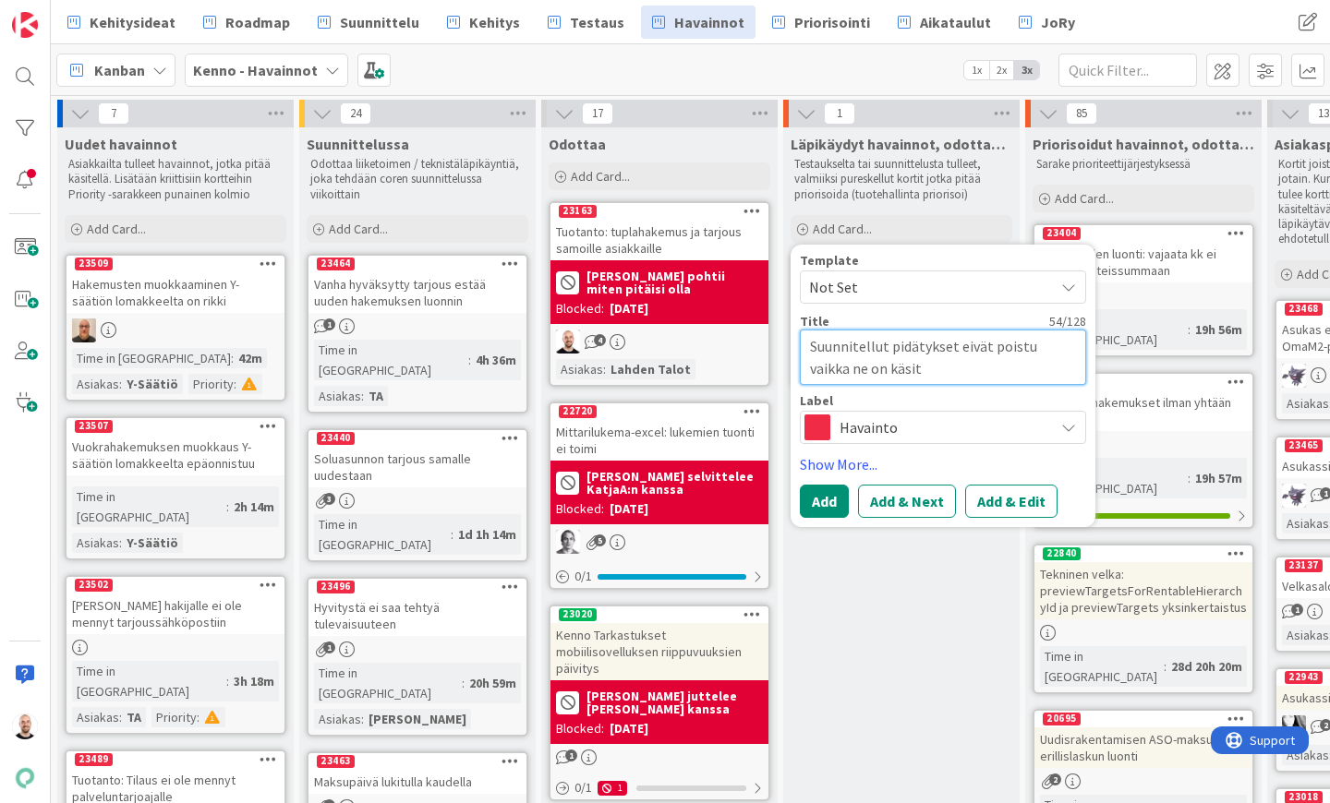
type textarea "x"
type textarea "Suunnitellut pidätykset eivät poistu vaikka ne on käsite"
type textarea "x"
type textarea "Suunnitellut pidätykset eivät poistu vaikka ne on käsitel"
type textarea "x"
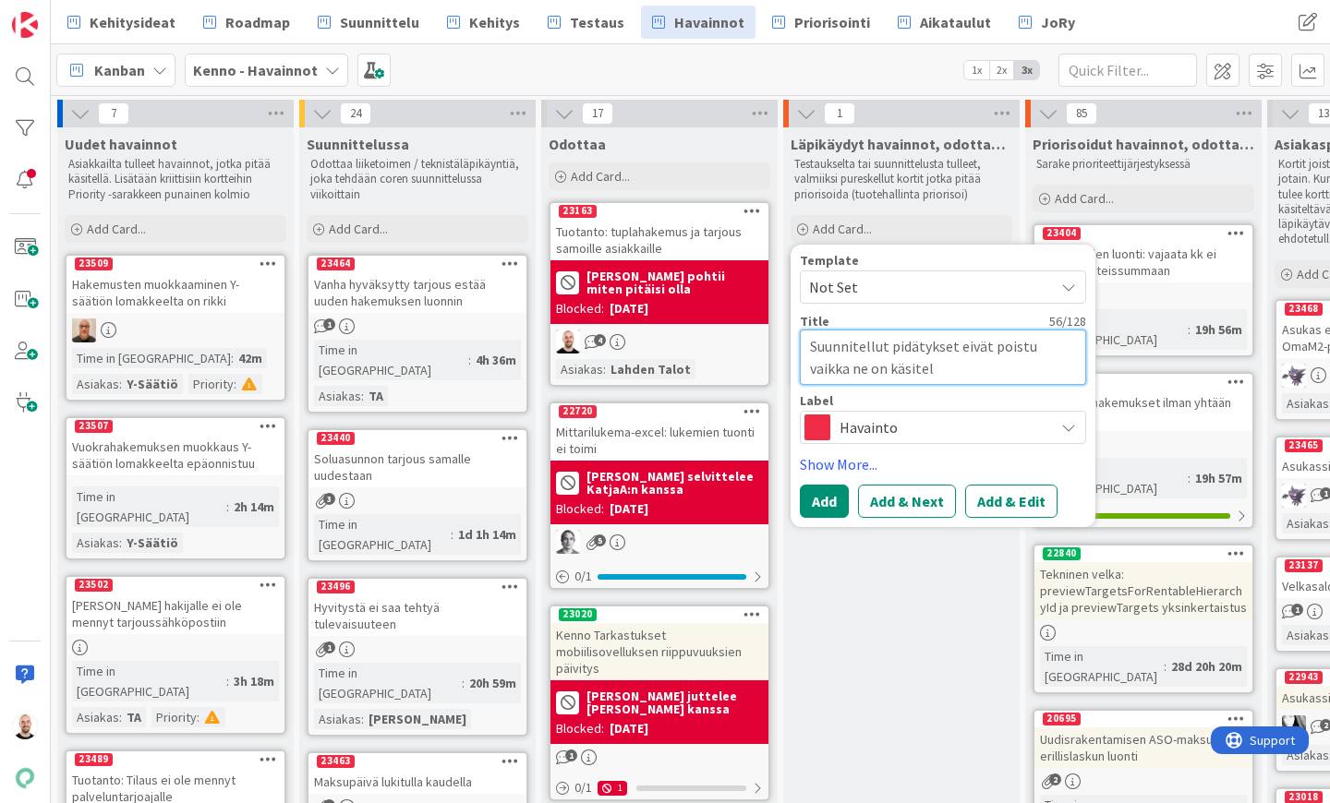
type textarea "Suunnitellut pidätykset eivät poistu vaikka ne on käsitelt"
type textarea "x"
type textarea "Suunnitellut pidätykset eivät poistu vaikka ne on käsitelty"
click at [995, 489] on button "Add & Edit" at bounding box center [1011, 501] width 92 height 33
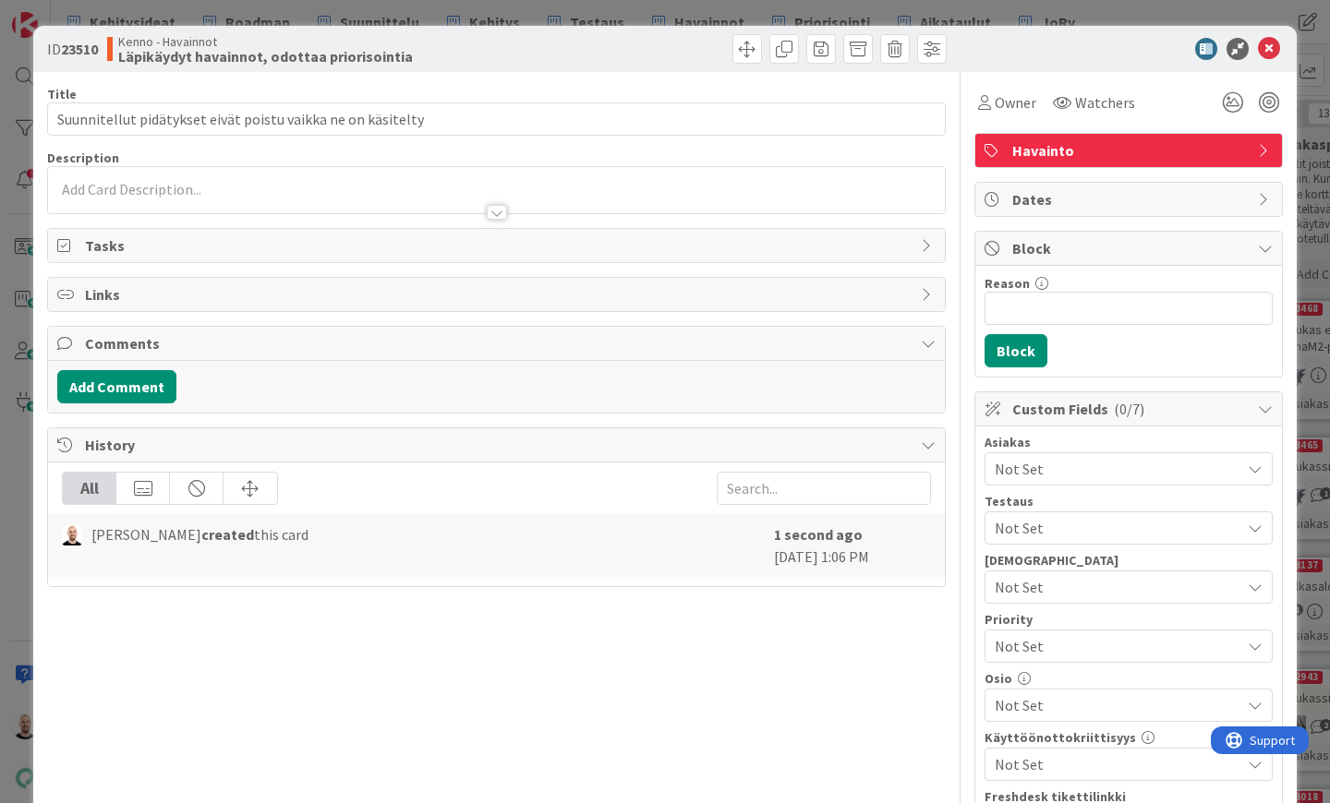
click at [496, 214] on div at bounding box center [497, 212] width 20 height 15
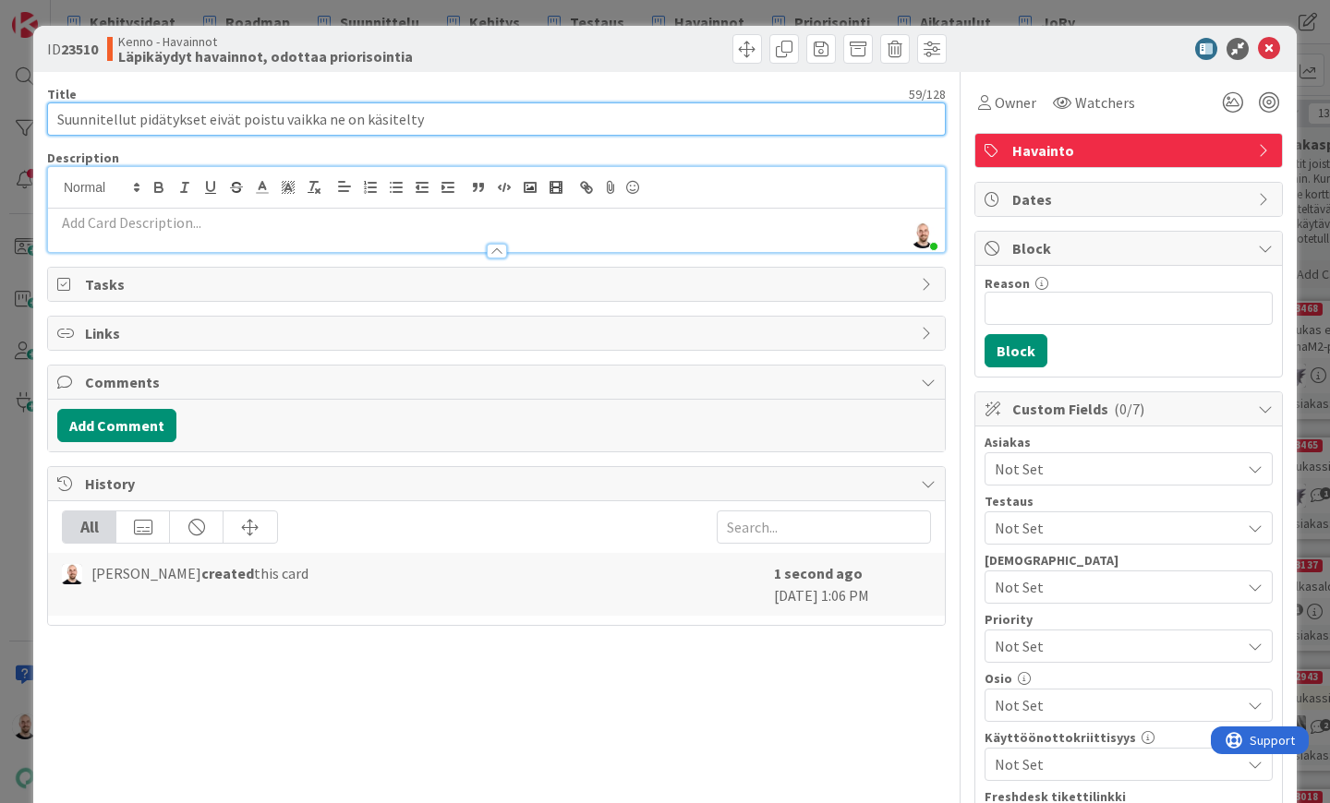
click at [360, 121] on input "Suunnitellut pidätykset eivät poistu vaikka ne on käsitelty" at bounding box center [496, 119] width 899 height 33
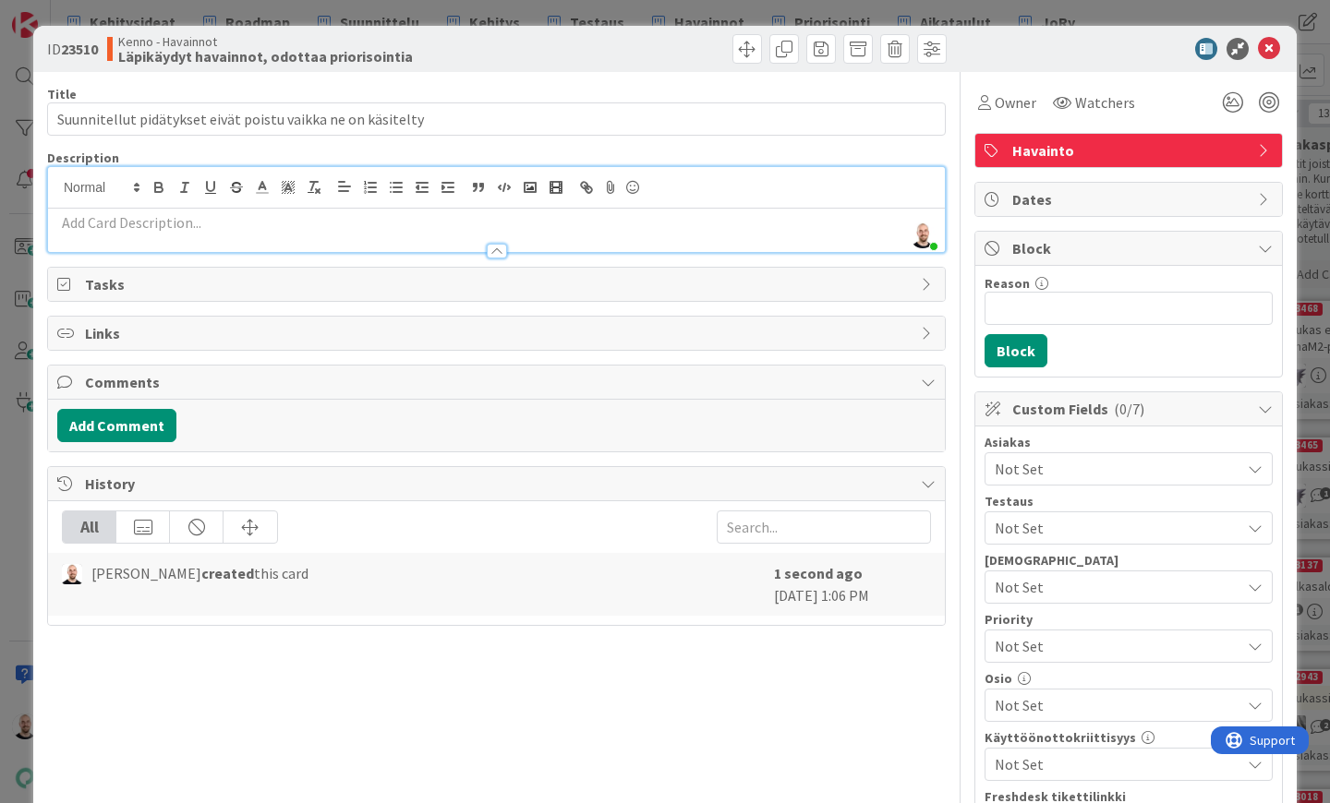
click at [288, 224] on p at bounding box center [496, 222] width 878 height 21
click at [530, 186] on icon "button" at bounding box center [530, 187] width 17 height 17
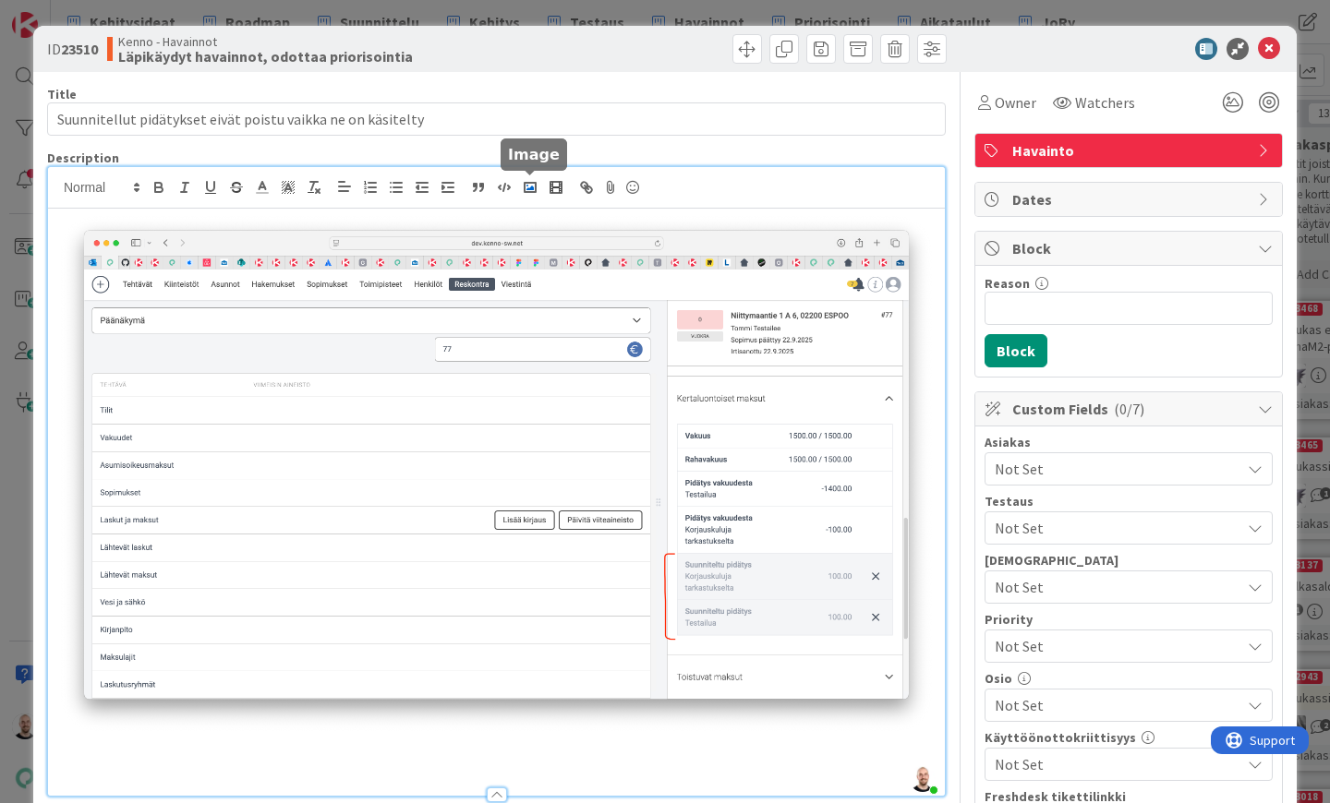
click at [533, 187] on polyline "button" at bounding box center [529, 188] width 7 height 5
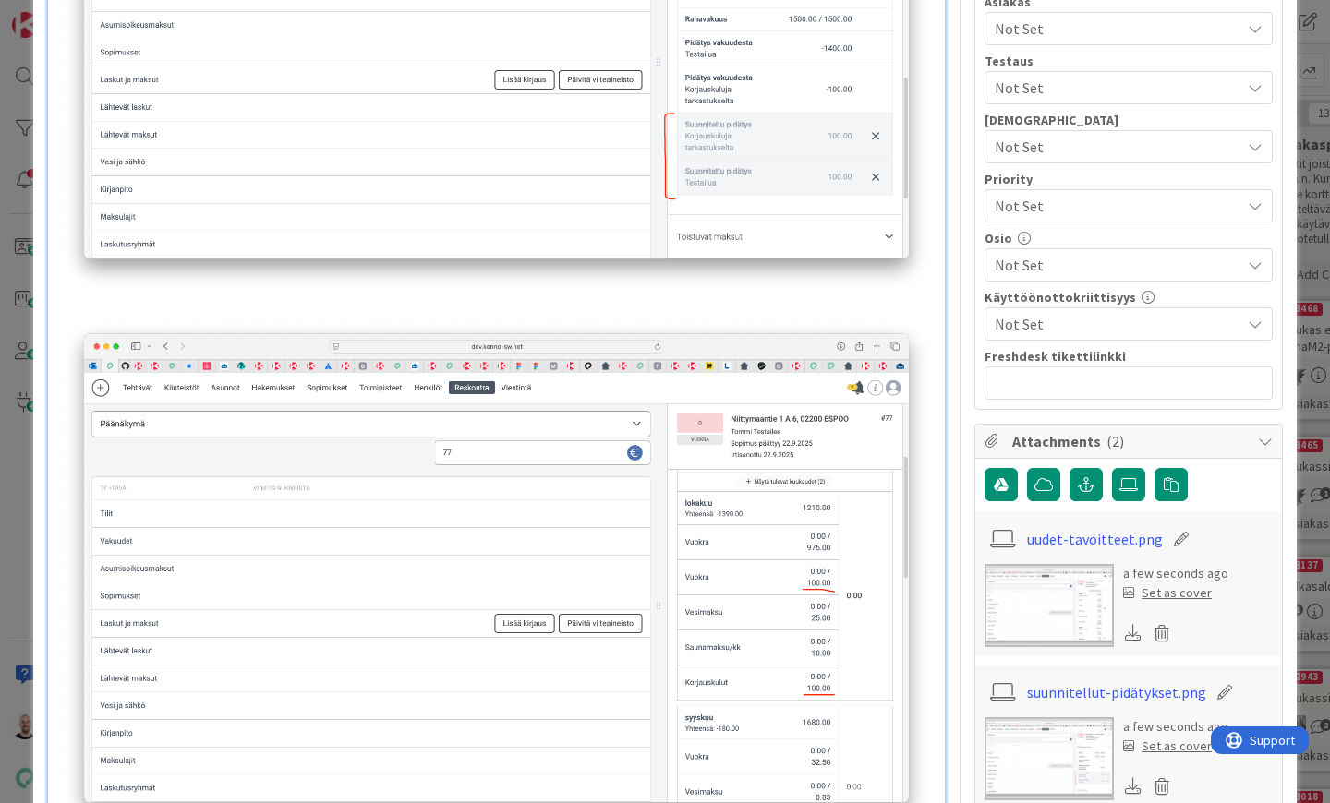
scroll to position [449, 0]
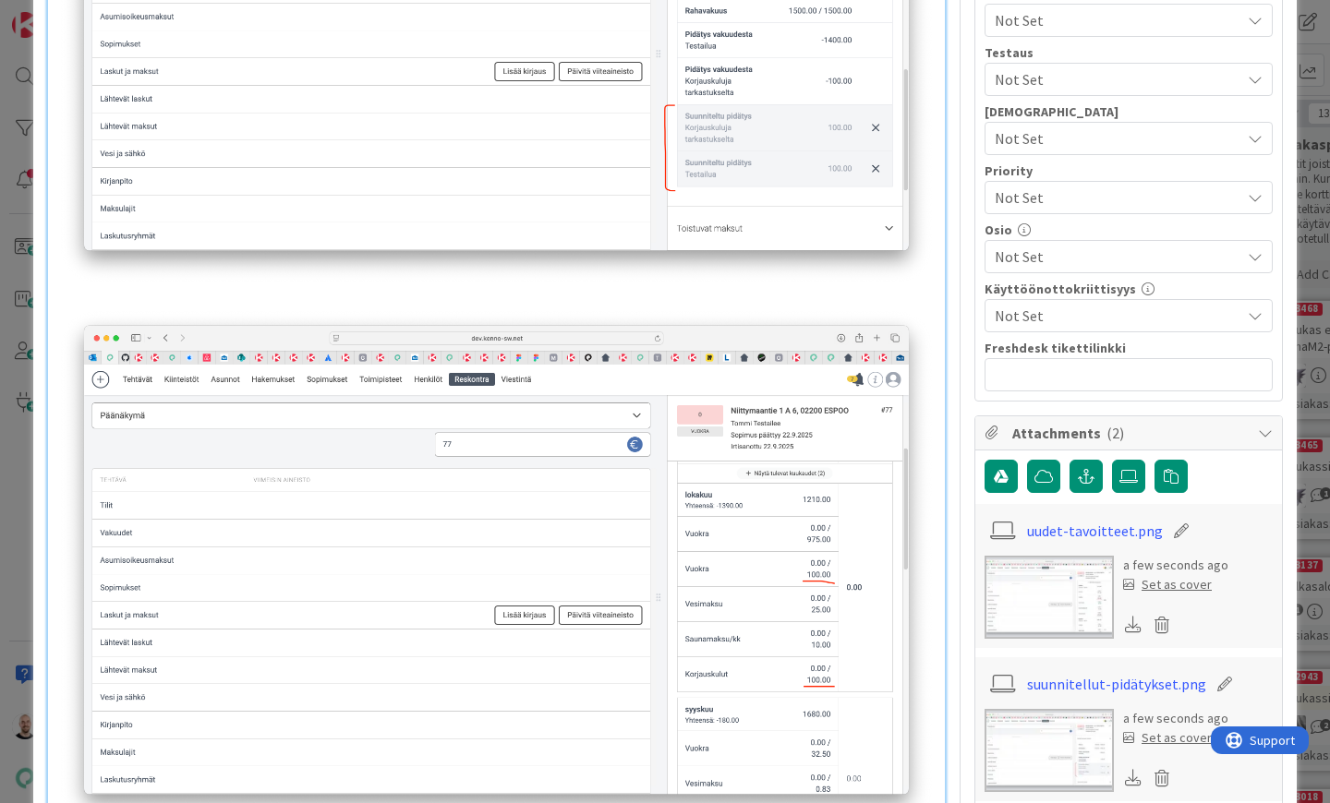
click at [427, 312] on img at bounding box center [496, 569] width 878 height 523
click at [429, 305] on p at bounding box center [496, 296] width 878 height 21
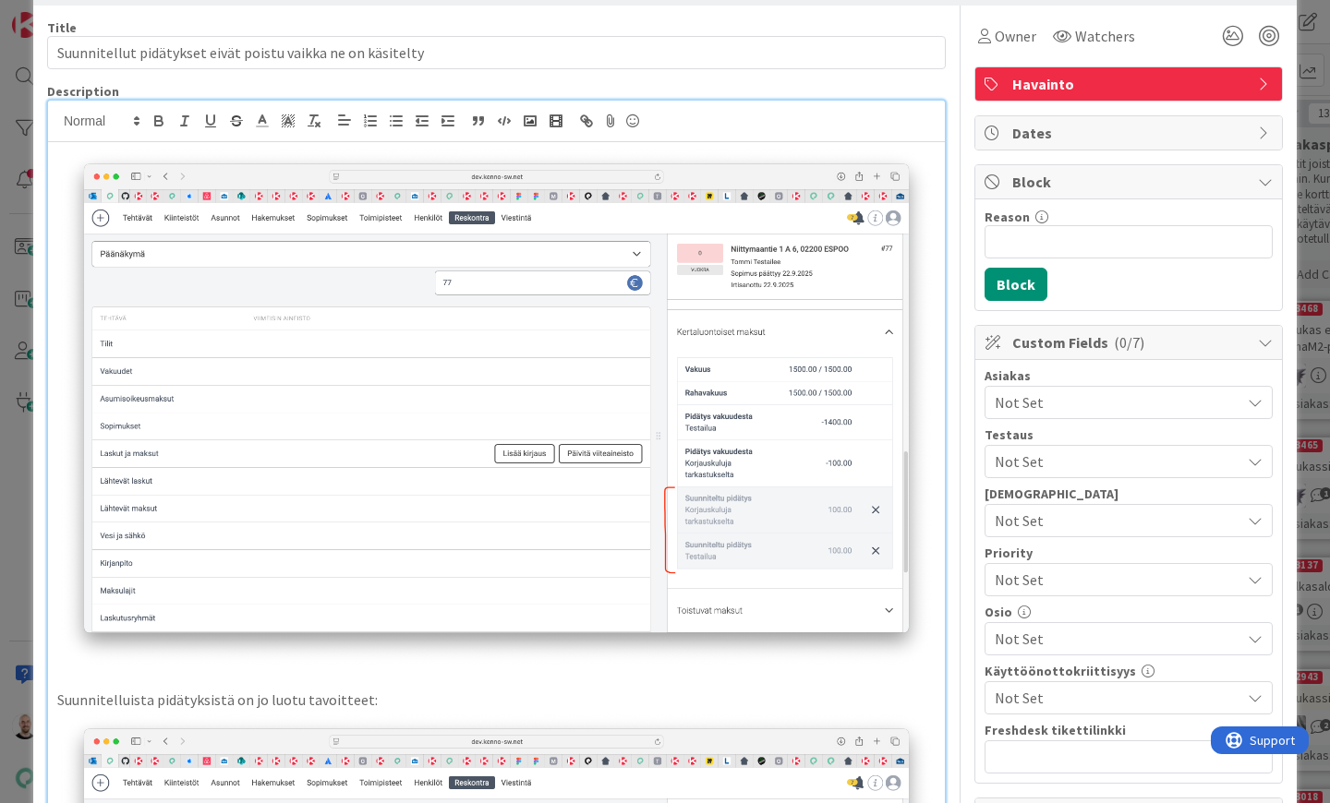
scroll to position [0, 0]
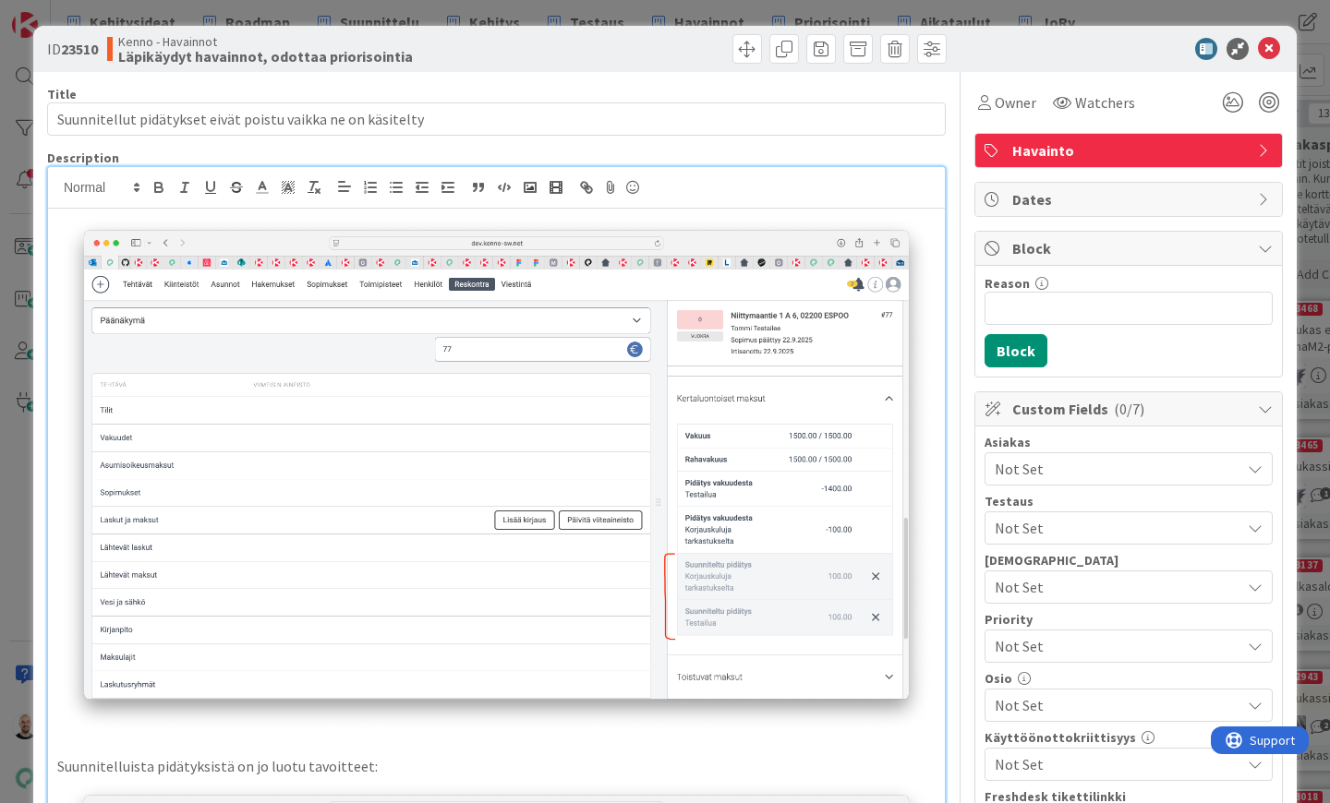
click at [337, 150] on div "Description" at bounding box center [496, 158] width 899 height 17
click at [60, 222] on img at bounding box center [496, 473] width 878 height 523
click at [941, 220] on div "Suunnitelluista pidätyksistä on jo luotu tavoitteet:" at bounding box center [496, 764] width 897 height 1110
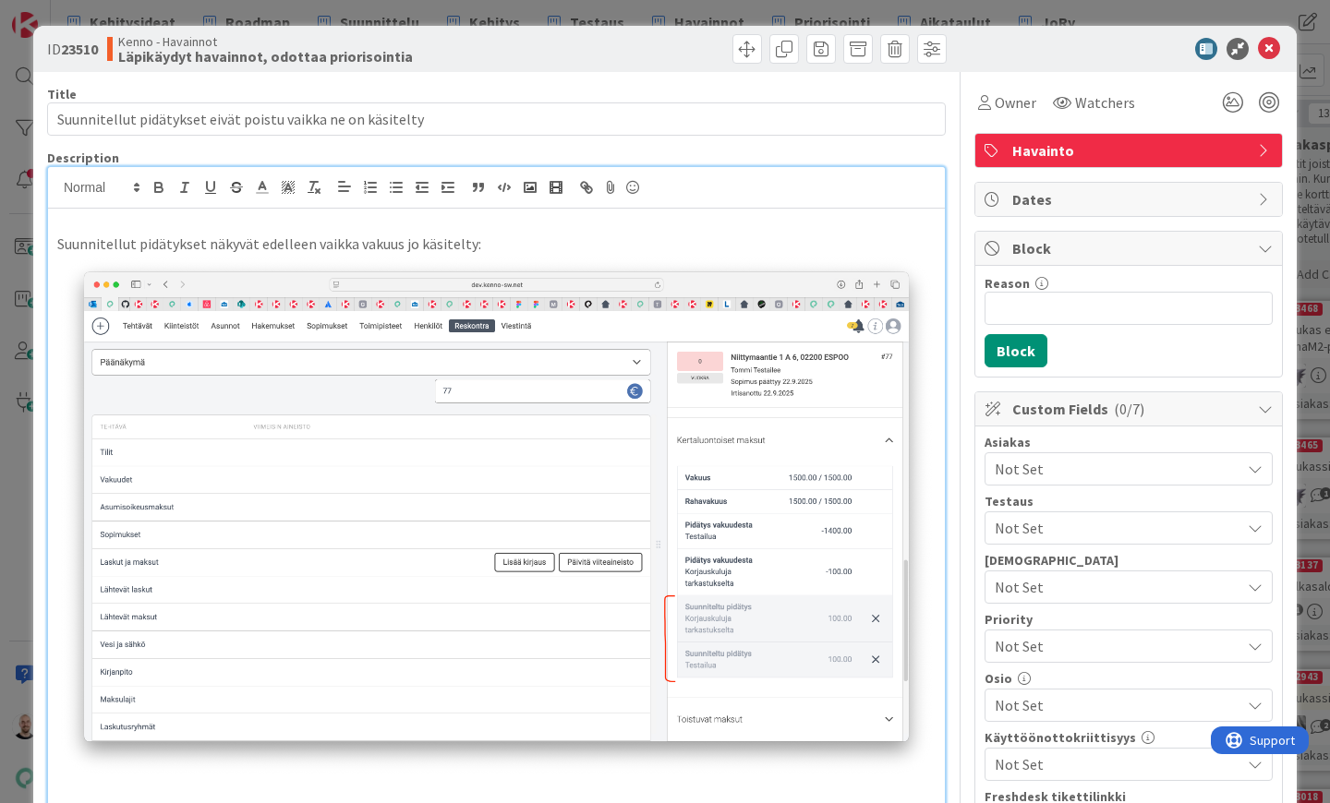
click at [310, 241] on p "Suunnitellut pidätykset näkyvät edelleen vaikka vakuus jo käsitelty:" at bounding box center [496, 244] width 878 height 21
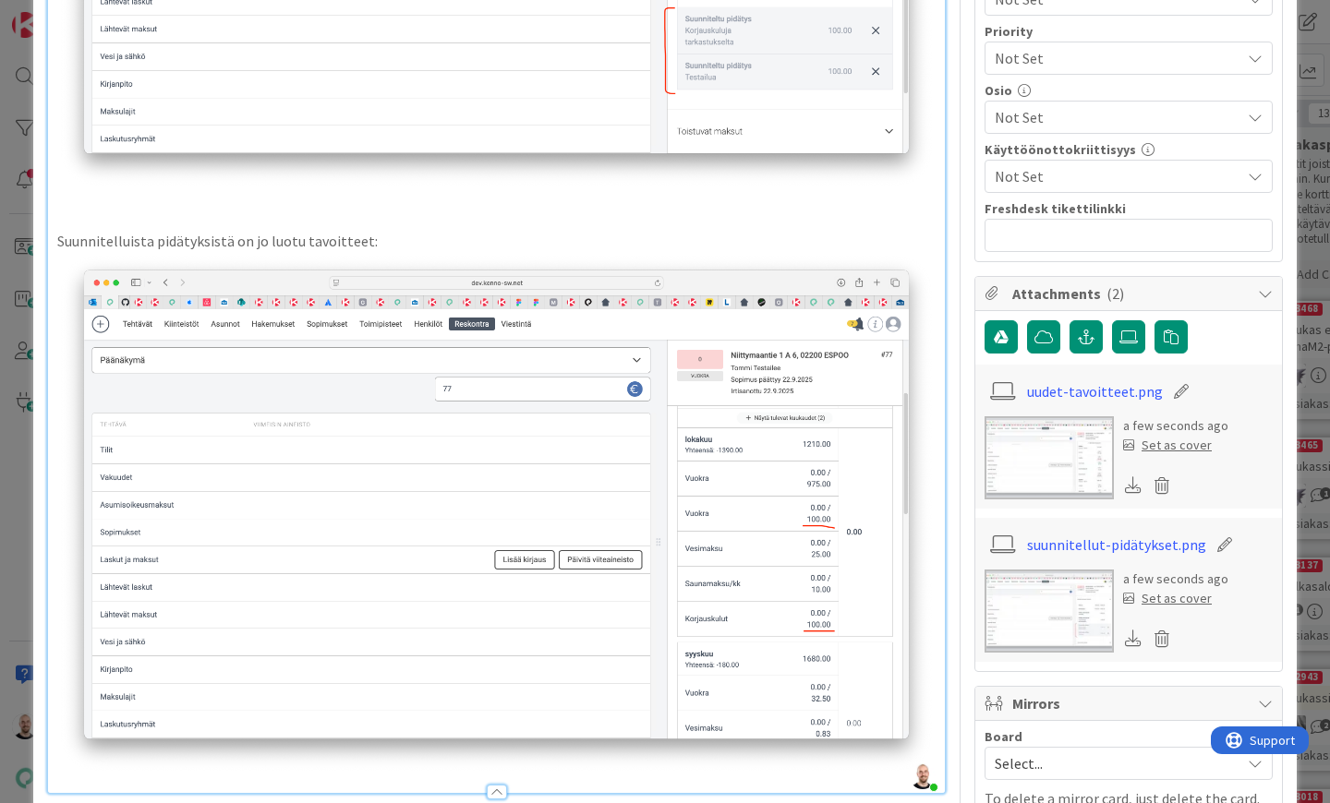
scroll to position [589, 0]
click at [265, 237] on p "Suunnitelluista pidätyksistä on jo luotu tavoitteet:" at bounding box center [496, 240] width 878 height 21
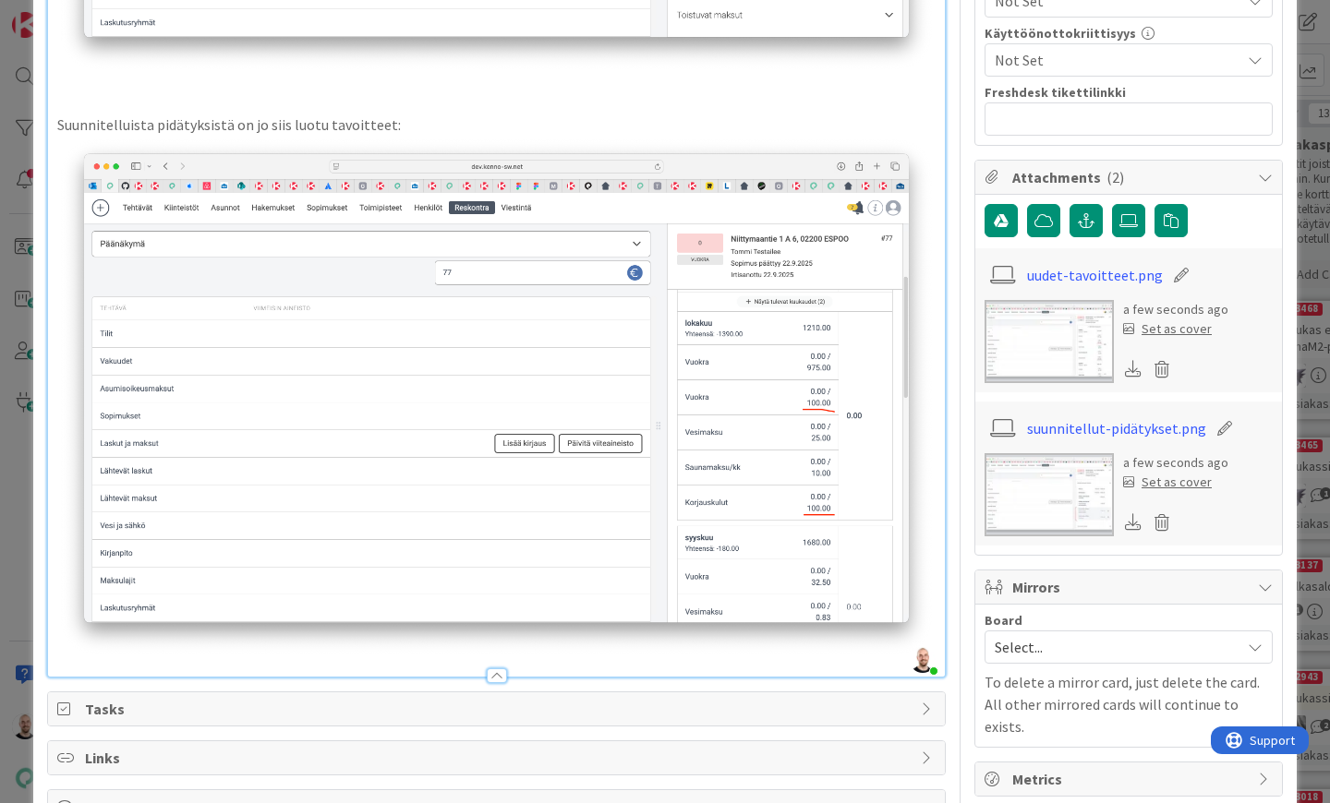
scroll to position [706, 0]
click at [943, 554] on div "Suunnitellut pidätykset näkyvät edelleen maksutilanne-näkymässä vaikka vakuus j…" at bounding box center [496, 88] width 897 height 1173
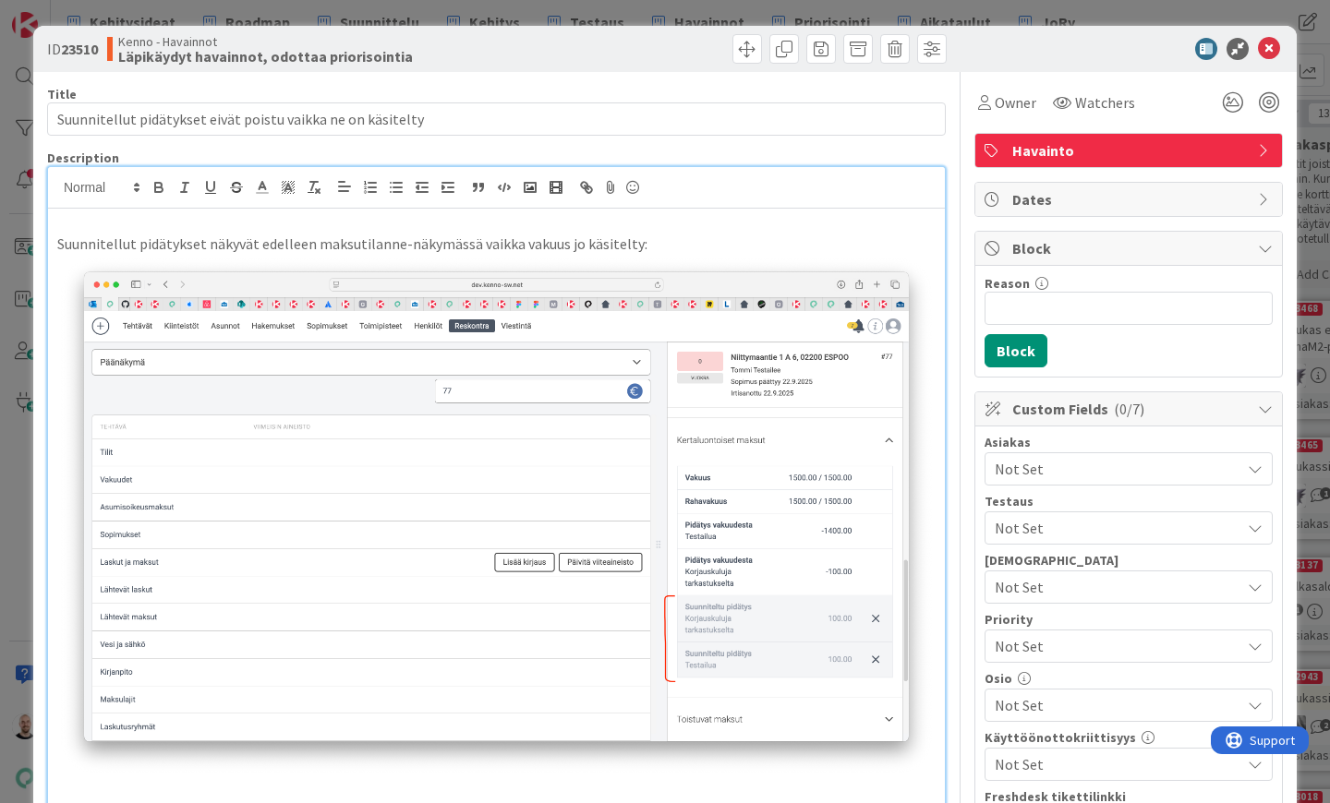
scroll to position [0, 0]
click at [57, 244] on p "Suunnitellut pidätykset näkyvät edelleen maksutilanne-näkymässä vaikka vakuus j…" at bounding box center [496, 244] width 878 height 21
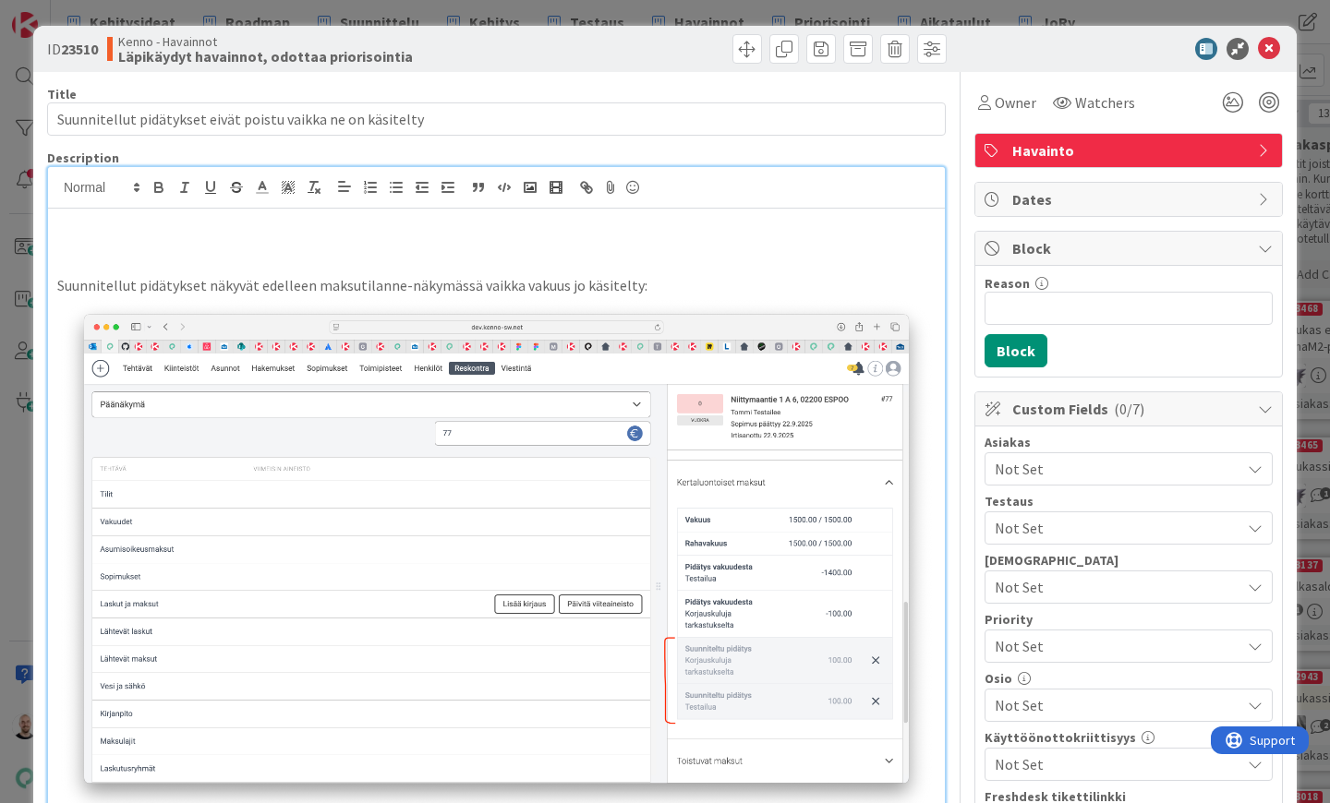
click at [78, 224] on p at bounding box center [496, 222] width 878 height 21
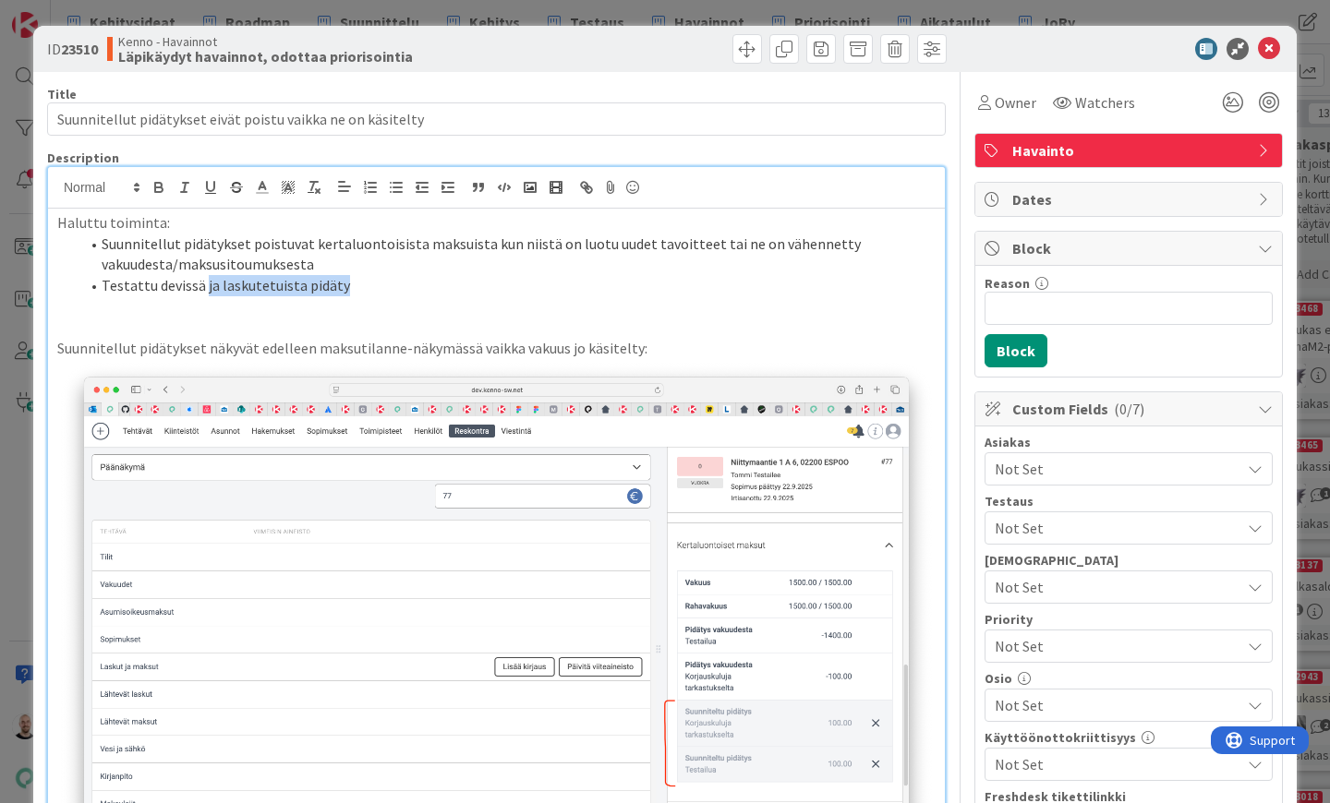
drag, startPoint x: 361, startPoint y: 279, endPoint x: 203, endPoint y: 286, distance: 158.1
click at [203, 286] on li "Testattu devissä ja laskutetuista pidäty" at bounding box center [507, 285] width 856 height 21
click at [997, 13] on div "ID 23510 Kenno - Havainnot Läpikäydyt havainnot, odottaa priorisointia Title 59…" at bounding box center [665, 401] width 1330 height 803
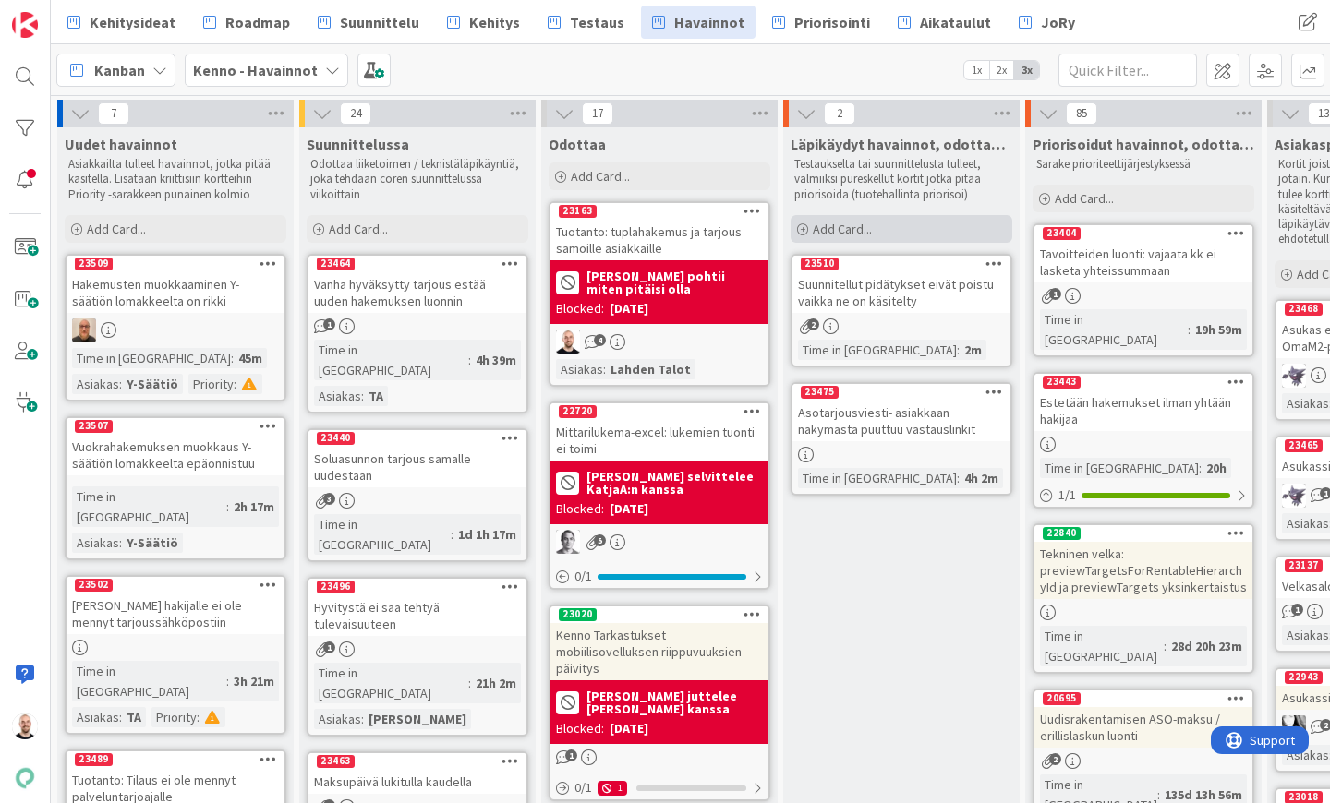
click at [877, 223] on div "Add Card..." at bounding box center [902, 229] width 222 height 28
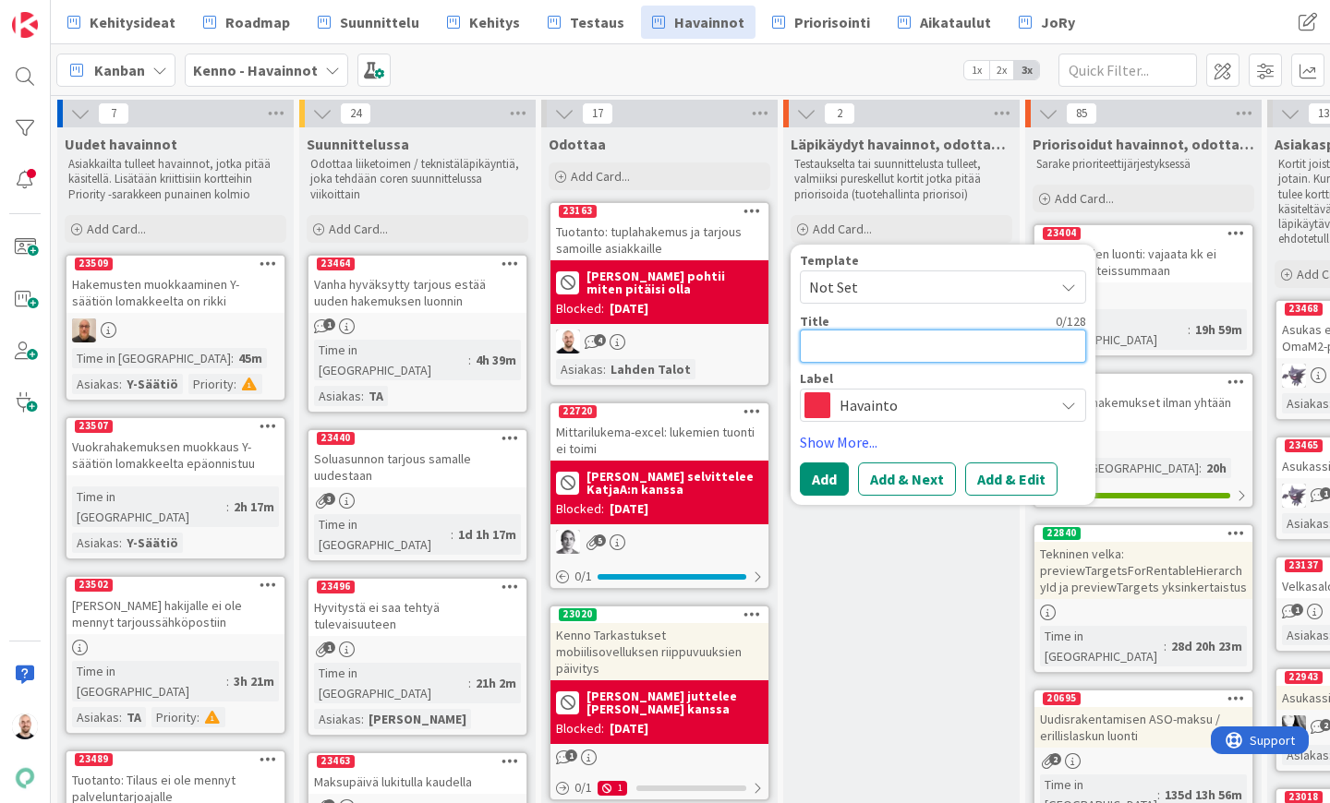
type textarea "x"
type textarea "O"
type textarea "x"
type textarea "Os"
type textarea "x"
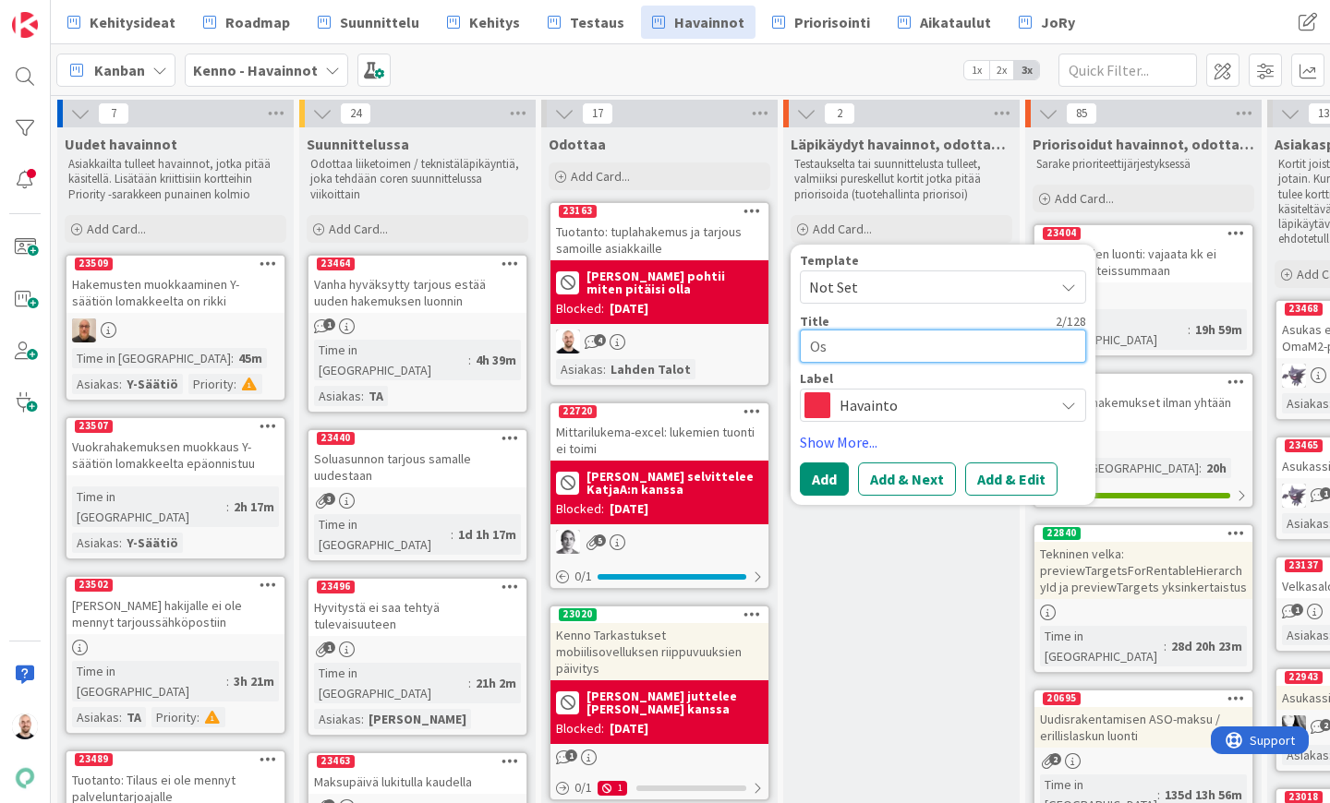
type textarea "Osa"
type textarea "x"
type textarea "Osa"
type textarea "x"
type textarea "Osa s"
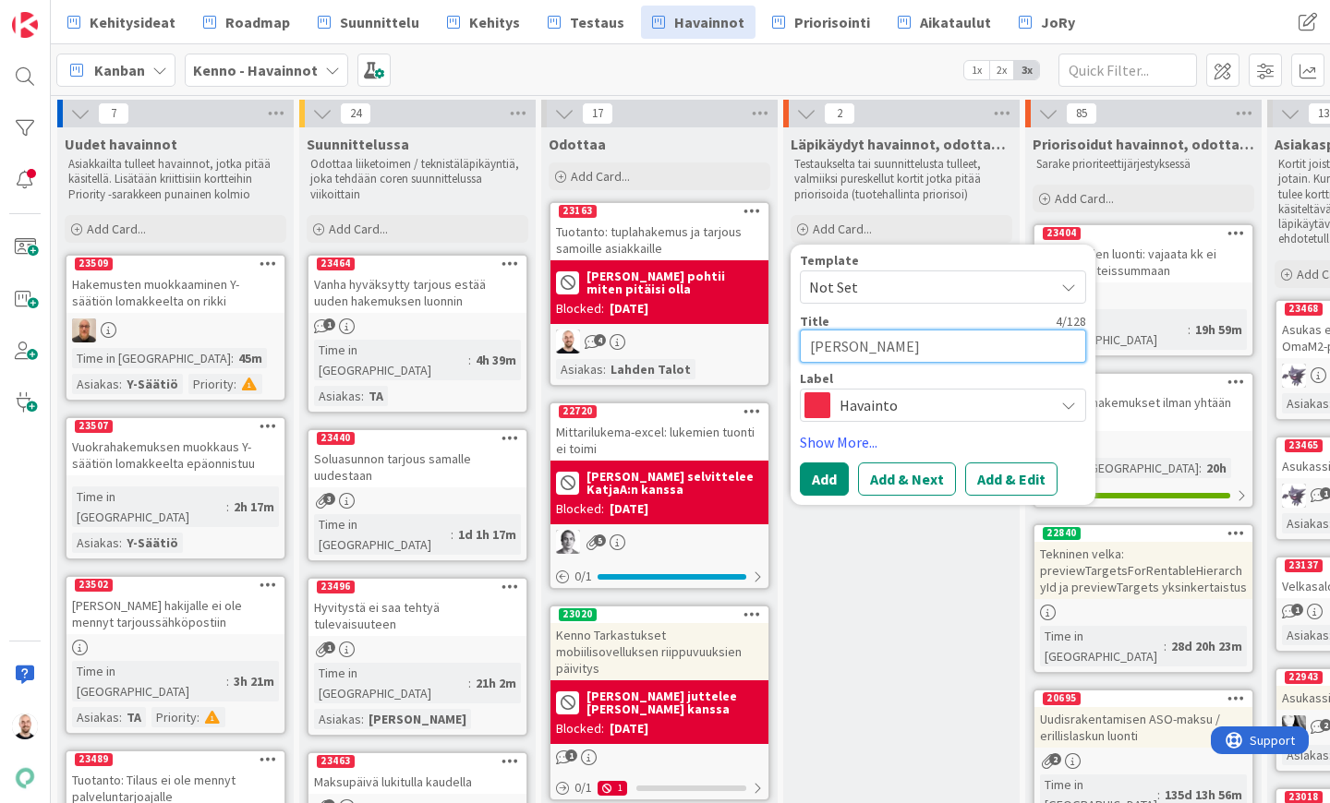
type textarea "x"
type textarea "Osa sa"
type textarea "x"
type textarea "Osa saa"
type textarea "x"
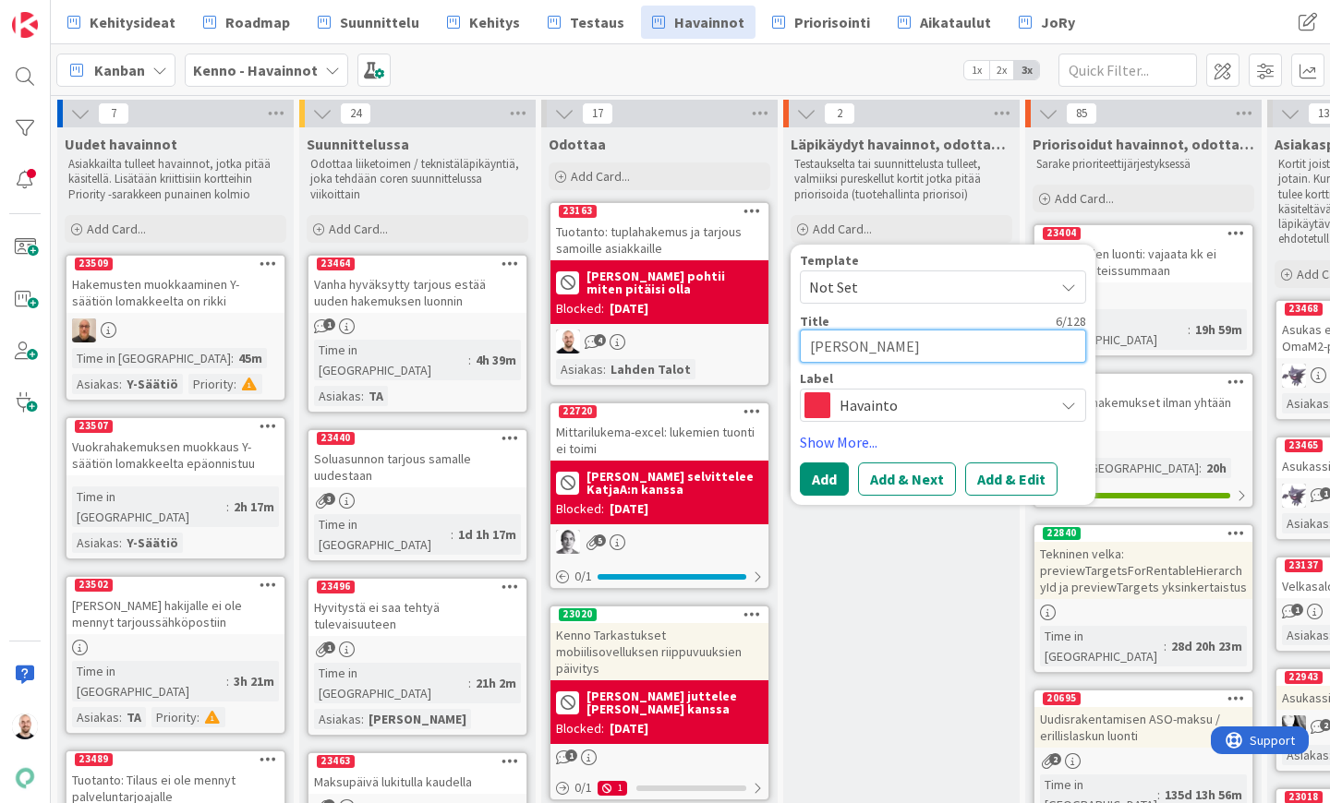
type textarea "Osa saat"
type textarea "x"
type textarea "Osa saata"
type textarea "x"
type textarea "Osa saatav"
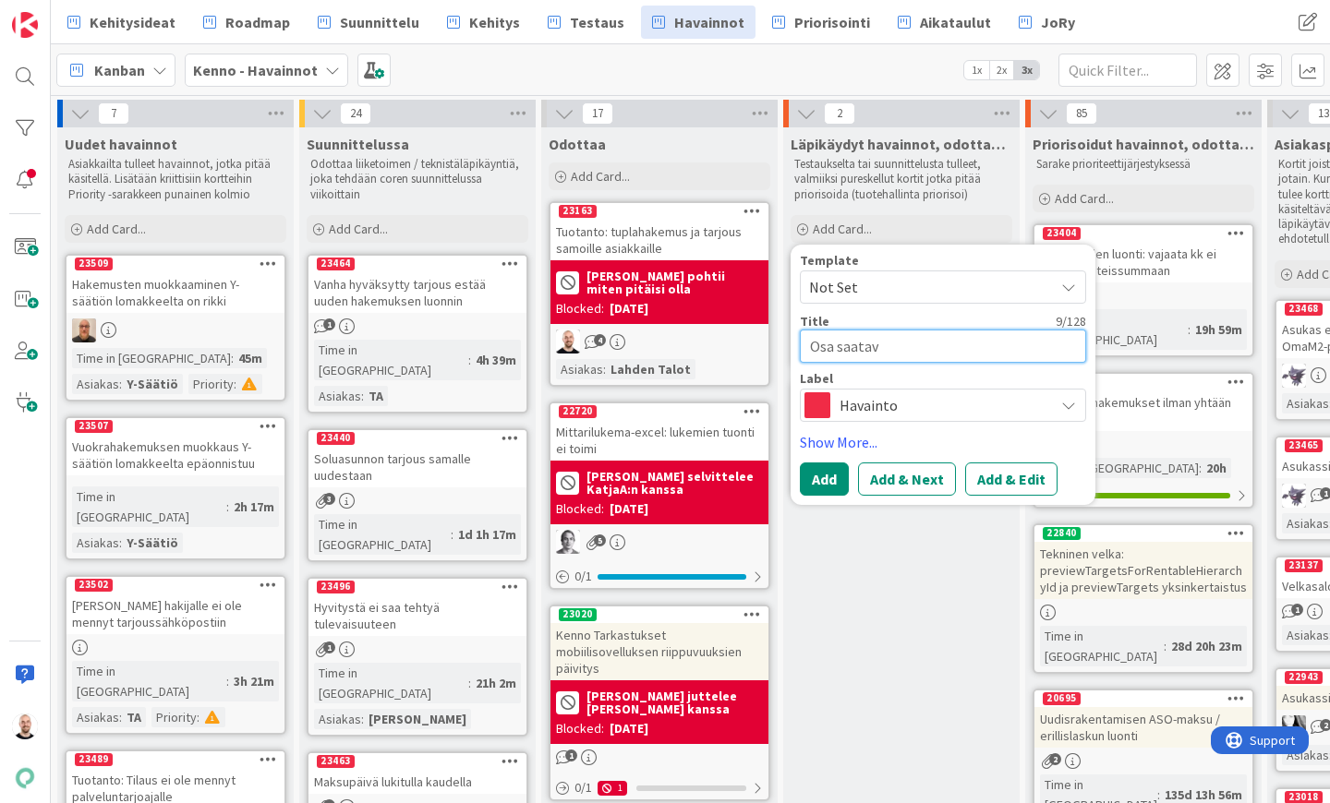
type textarea "x"
type textarea "Osa saatavi"
type textarea "x"
type textarea "Osa saatavis"
type textarea "x"
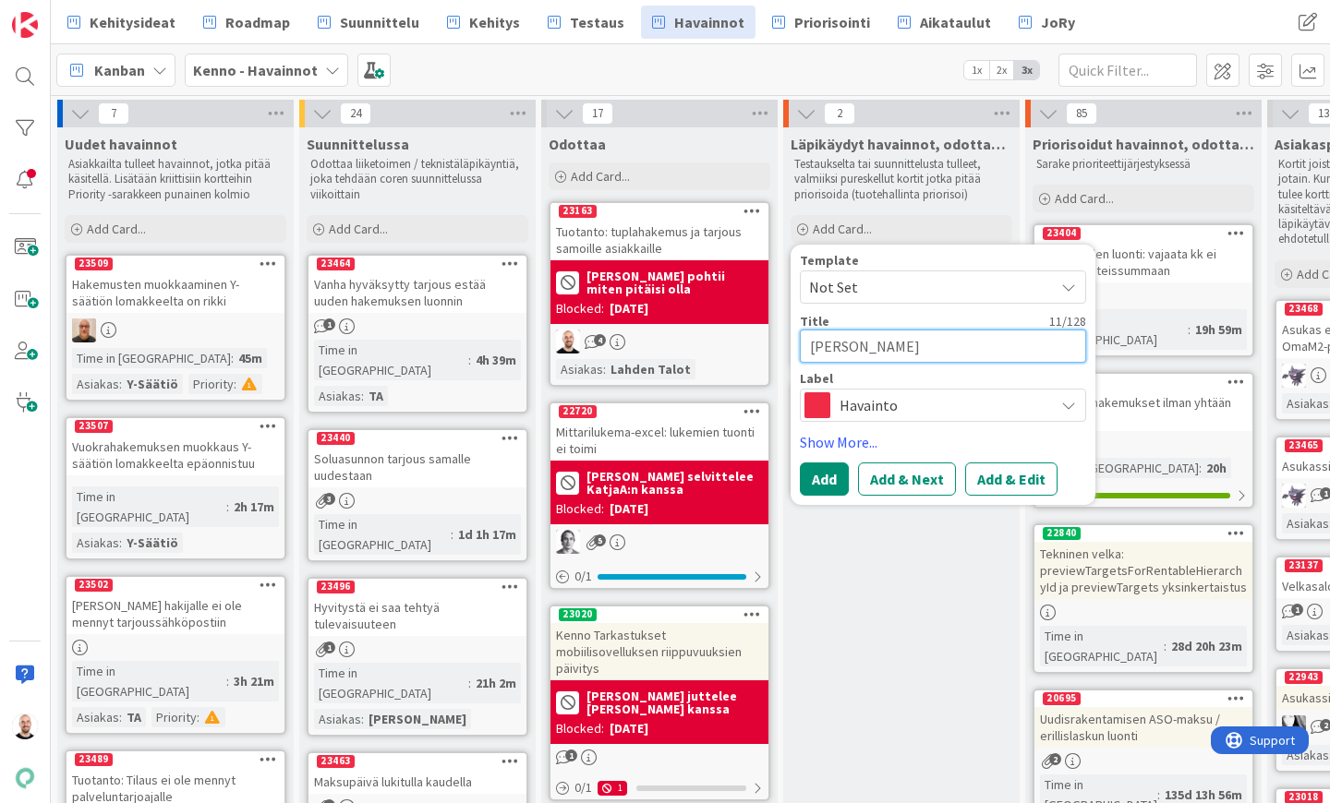
type textarea "Osa saatavist"
type textarea "x"
type textarea "Osa saatavista"
type textarea "x"
type textarea "Osa saatavista"
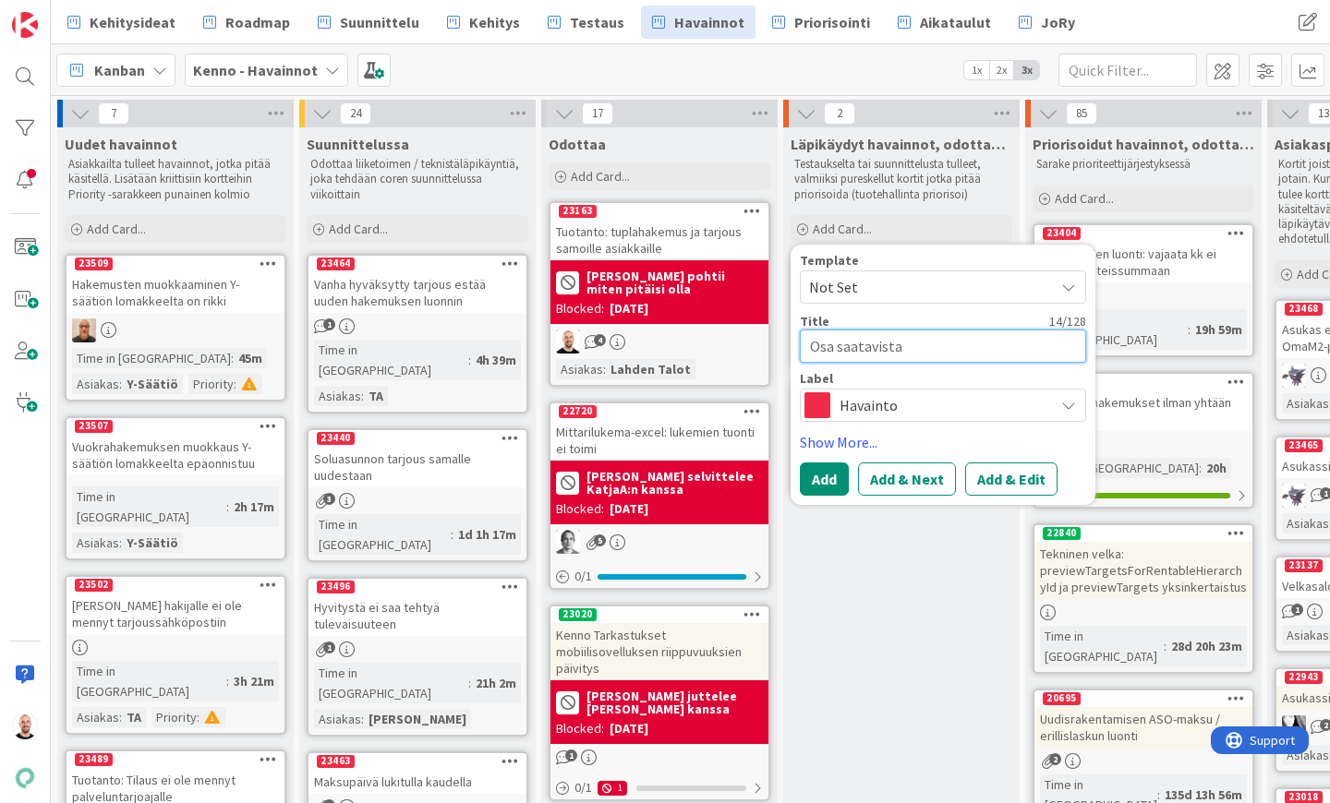
type textarea "x"
type textarea "Osa saatavista e"
type textarea "x"
type textarea "Osa saatavista ei"
type textarea "x"
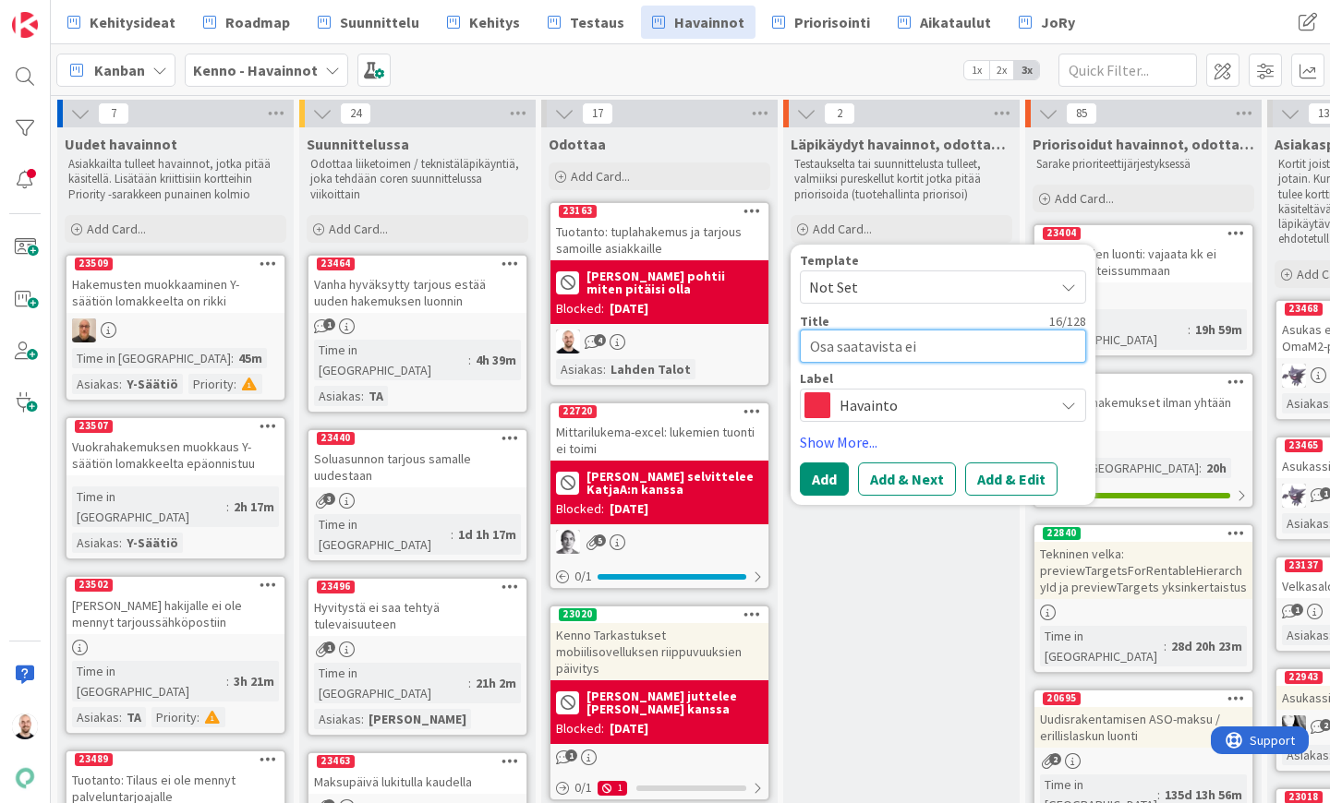
type textarea "Osa saatavista ei"
type textarea "x"
type textarea "Osa saatavista ei n"
type textarea "x"
type textarea "Osa saatavista ei nä"
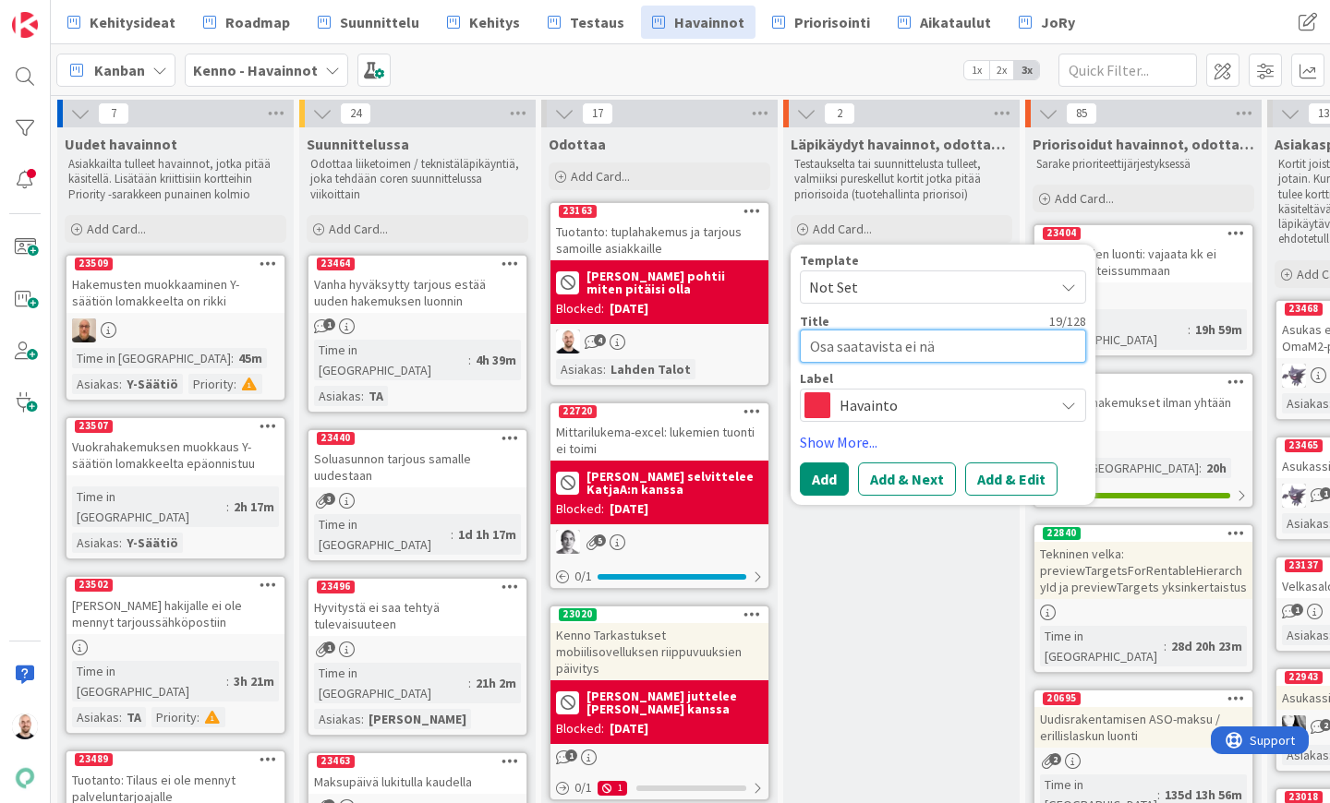
type textarea "x"
type textarea "Osa saatavista ei näy"
type textarea "x"
type textarea "Osa saatavista ei näy"
type textarea "x"
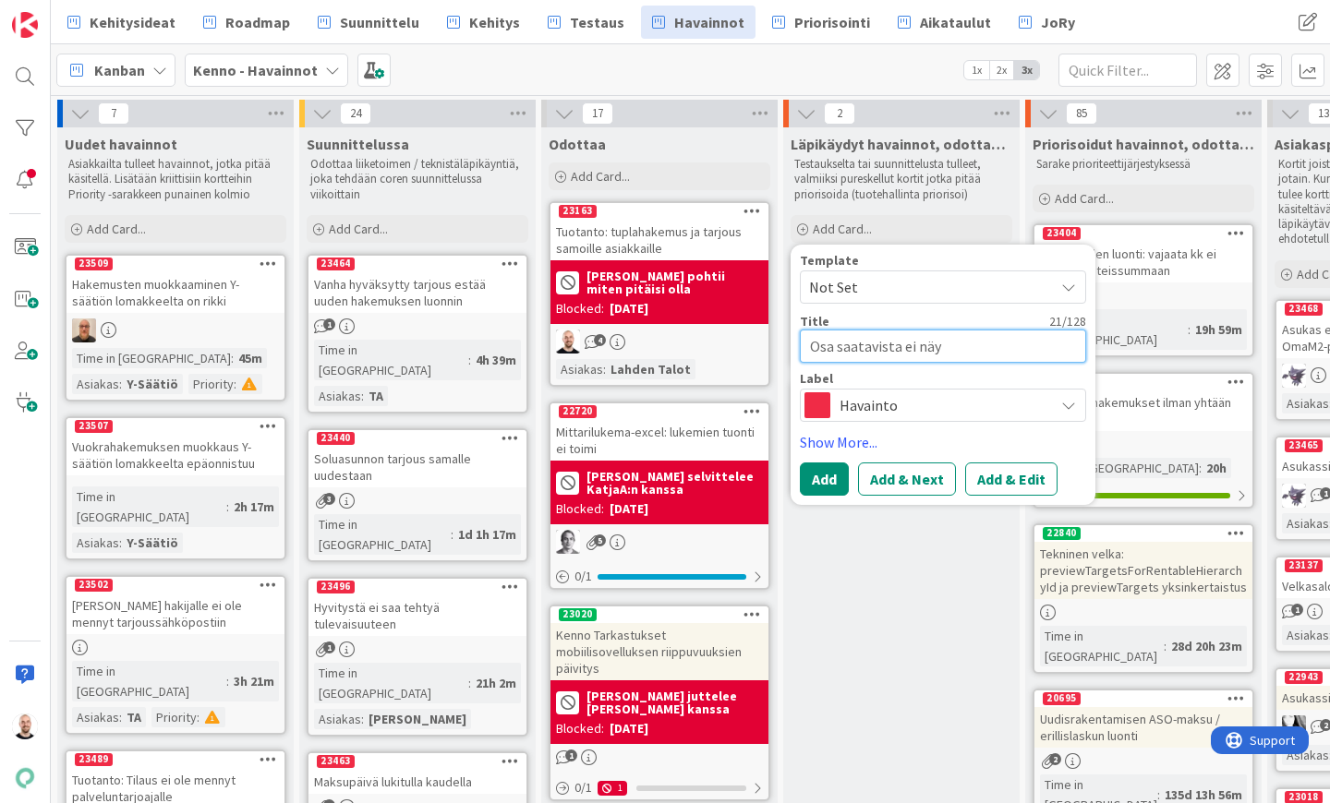
type textarea "Osa saatavista ei näy v"
type textarea "x"
type textarea "Osa saatavista ei näy va"
type textarea "x"
type textarea "Osa saatavista ei näy vak"
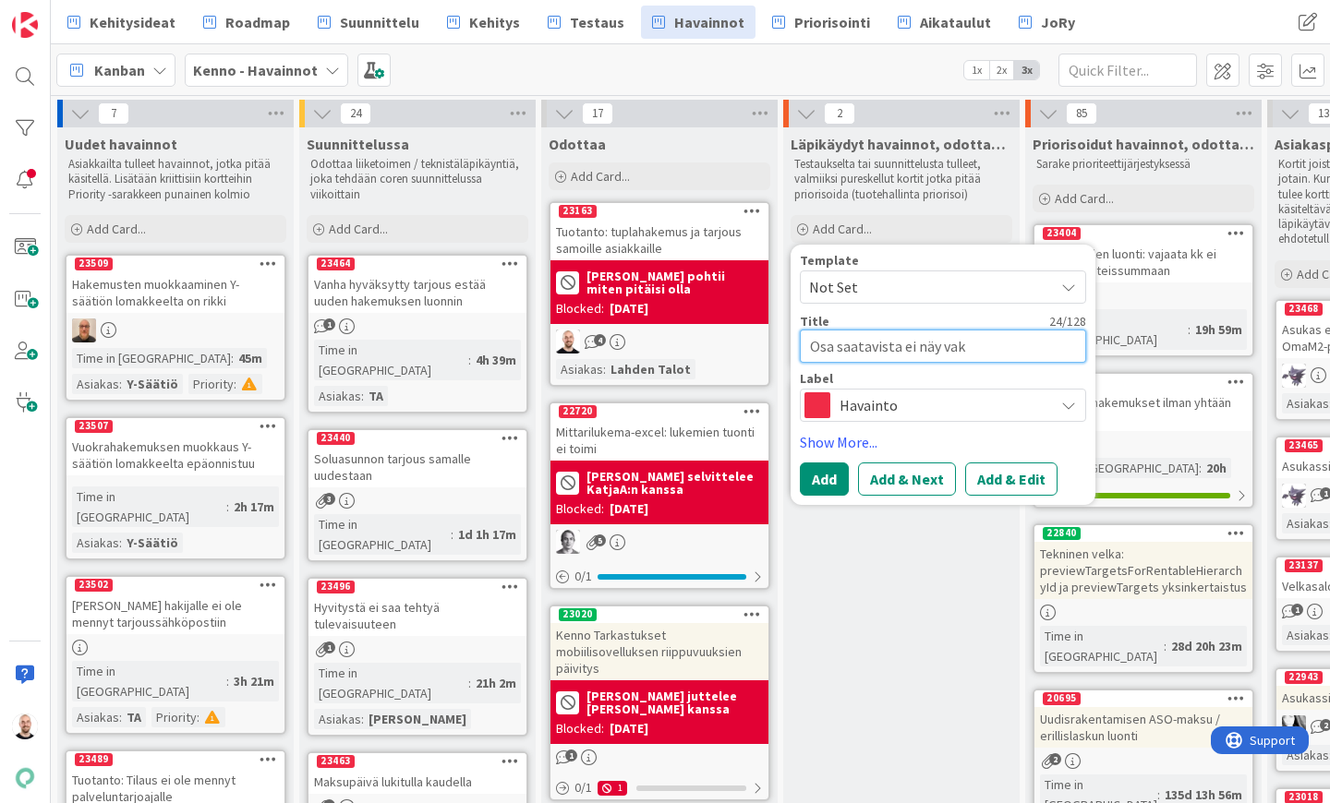
type textarea "x"
type textarea "Osa saatavista ei näy vaku"
type textarea "x"
type textarea "Osa saatavista ei näy vakuu"
type textarea "x"
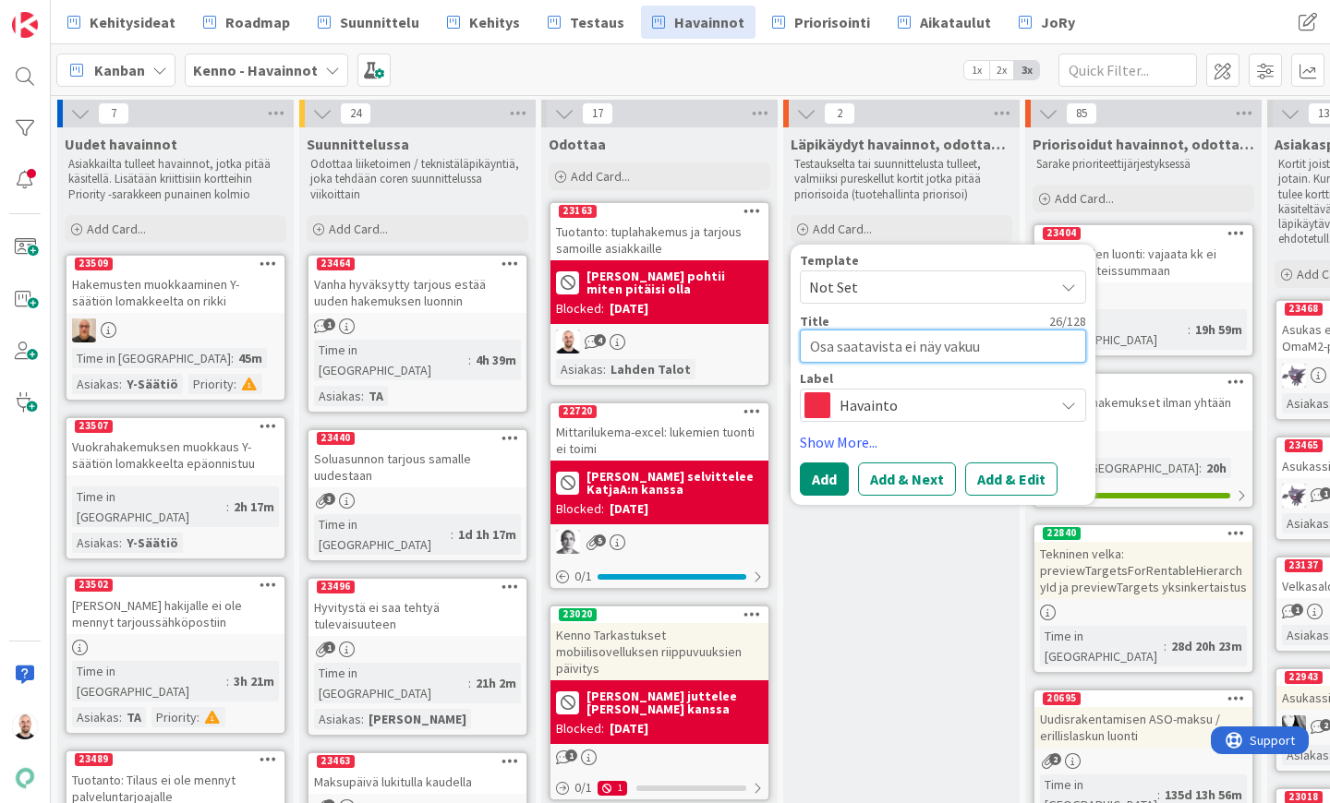
type textarea "Osa saatavista ei näy vakuud"
type textarea "x"
type textarea "Osa saatavista ei näy vakuude"
type textarea "x"
type textarea "Osa saatavista ei näy vakuude"
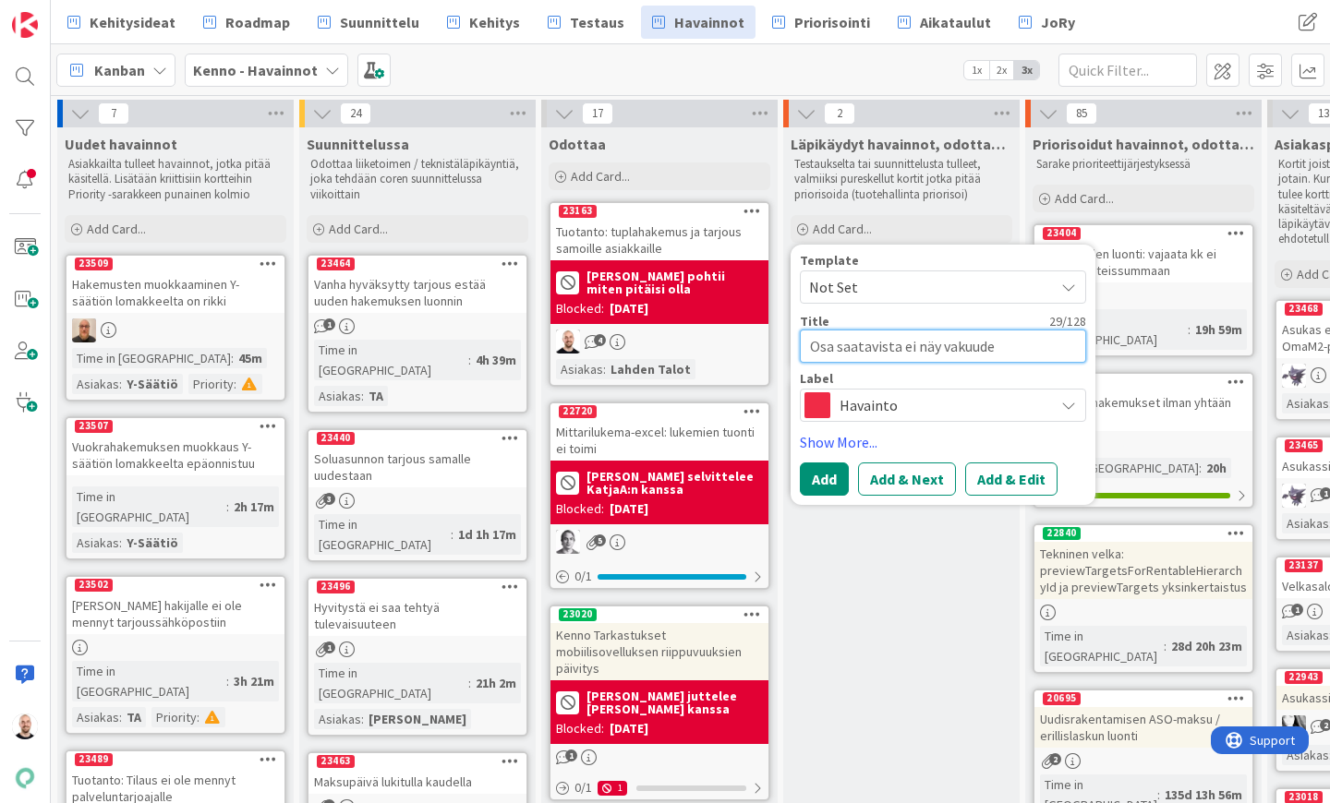
type textarea "x"
type textarea "Osa saatavista ei näy vakuude n"
type textarea "x"
type textarea "Osa saatavista ei näy vakuude"
type textarea "x"
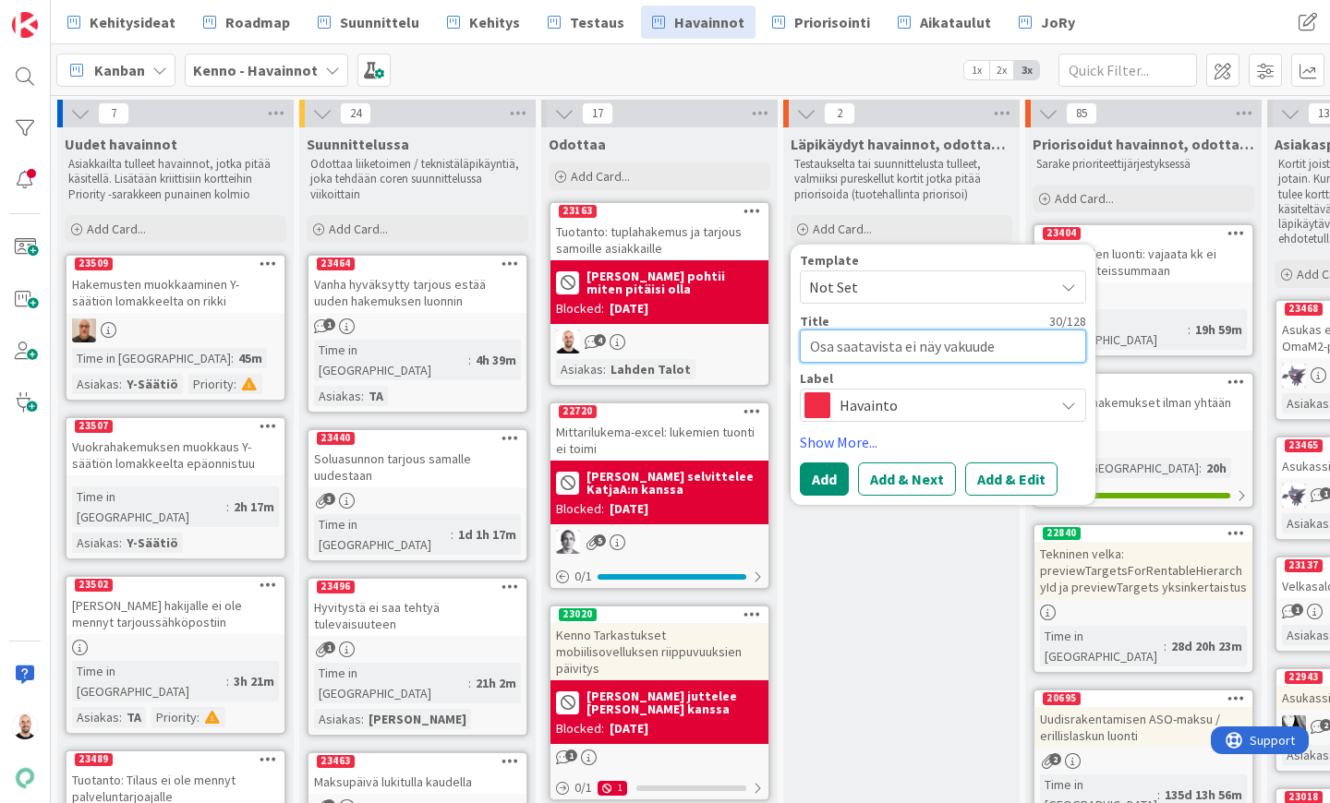
type textarea "Osa saatavista ei näy vakuude"
type textarea "x"
type textarea "Osa saatavista ei näy vakuuden"
type textarea "x"
click at [997, 484] on button "Add & Edit" at bounding box center [1011, 479] width 92 height 33
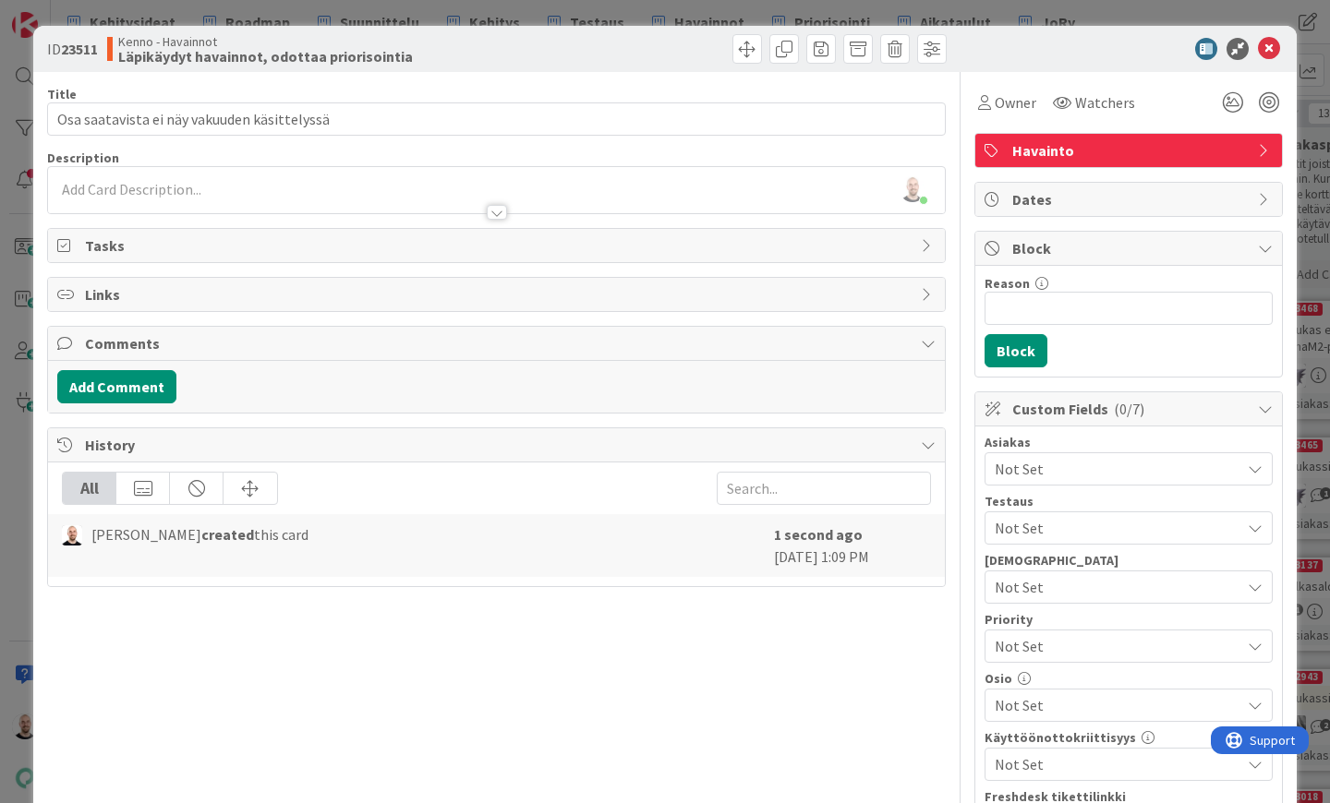
click at [251, 8] on div "ID 23511 Kenno - Havainnot Läpikäydyt havainnot, odottaa priorisointia Title 43…" at bounding box center [665, 401] width 1330 height 803
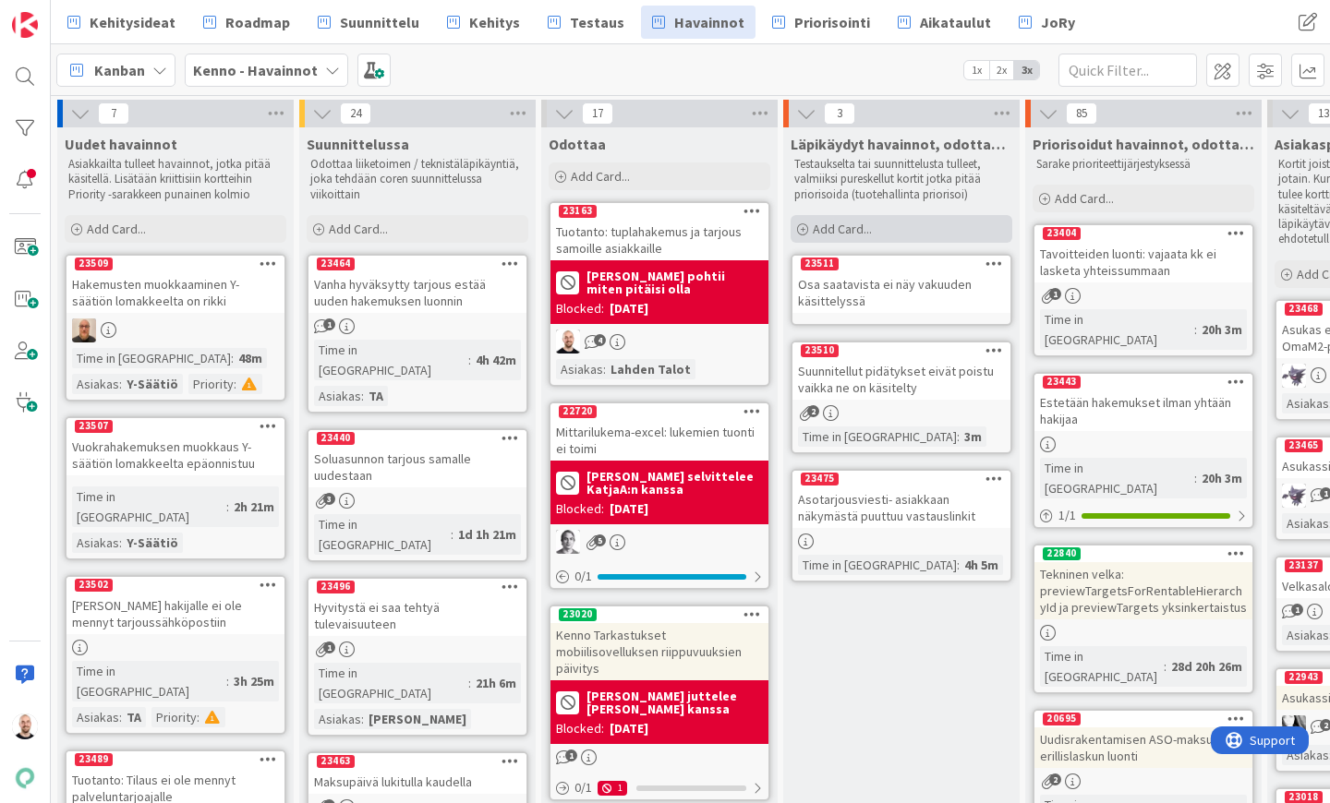
click at [857, 235] on span "Add Card..." at bounding box center [842, 229] width 59 height 17
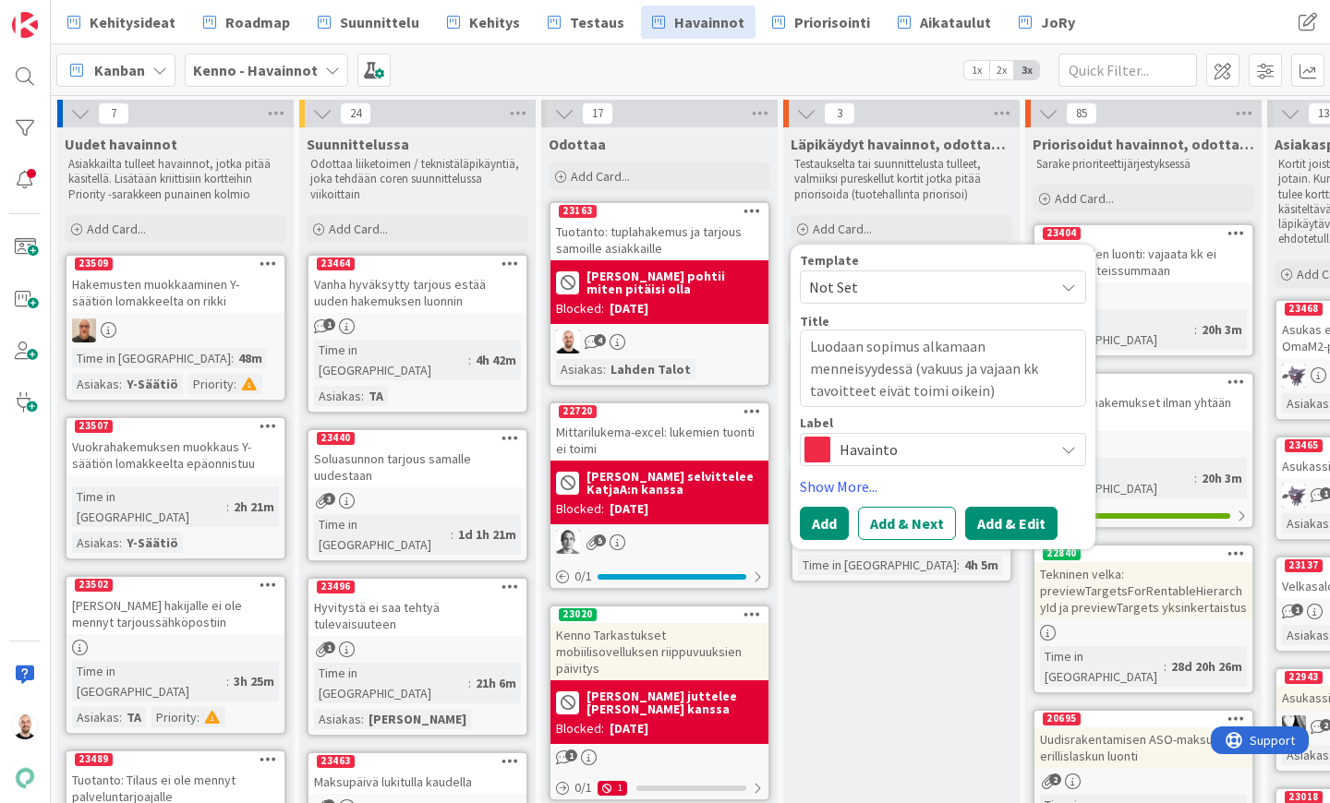
click at [1011, 526] on button "Add & Edit" at bounding box center [1011, 523] width 92 height 33
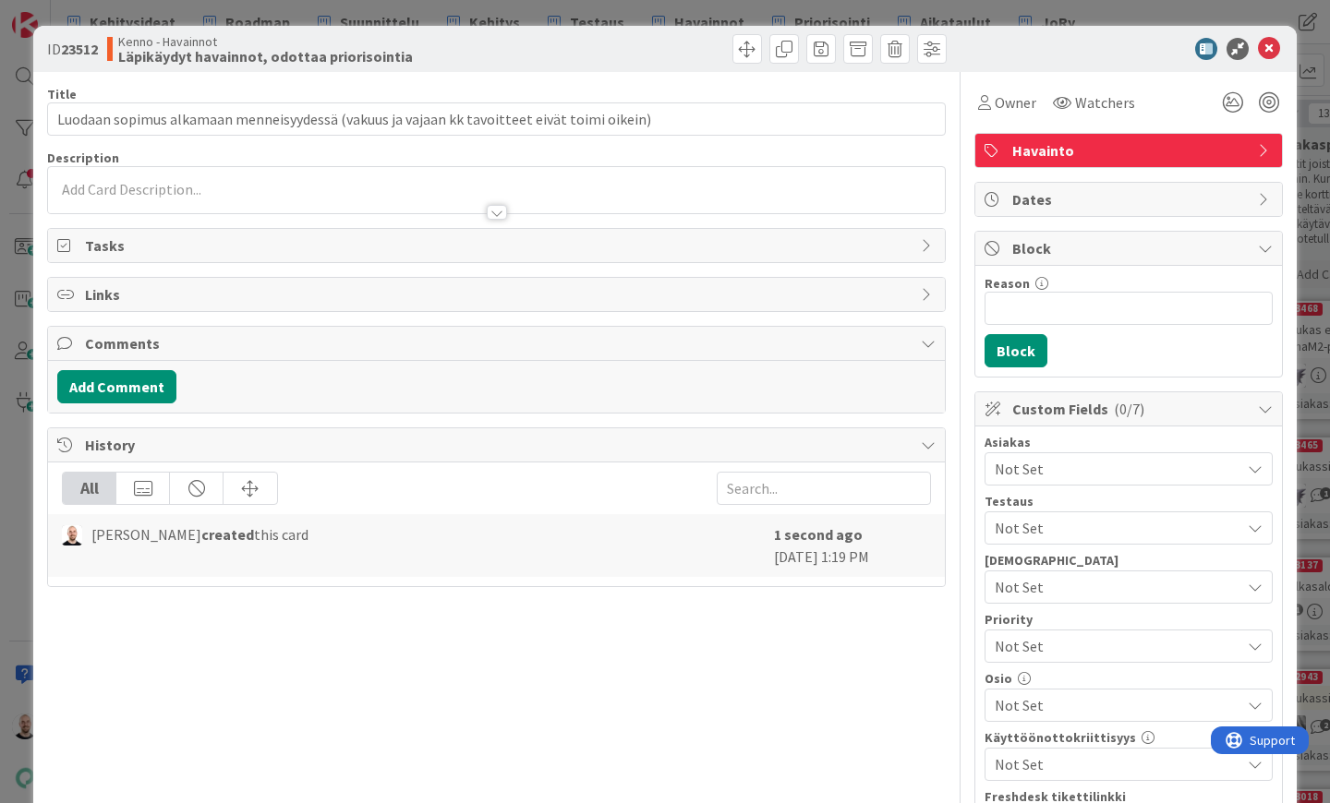
click at [504, 206] on div at bounding box center [497, 212] width 20 height 15
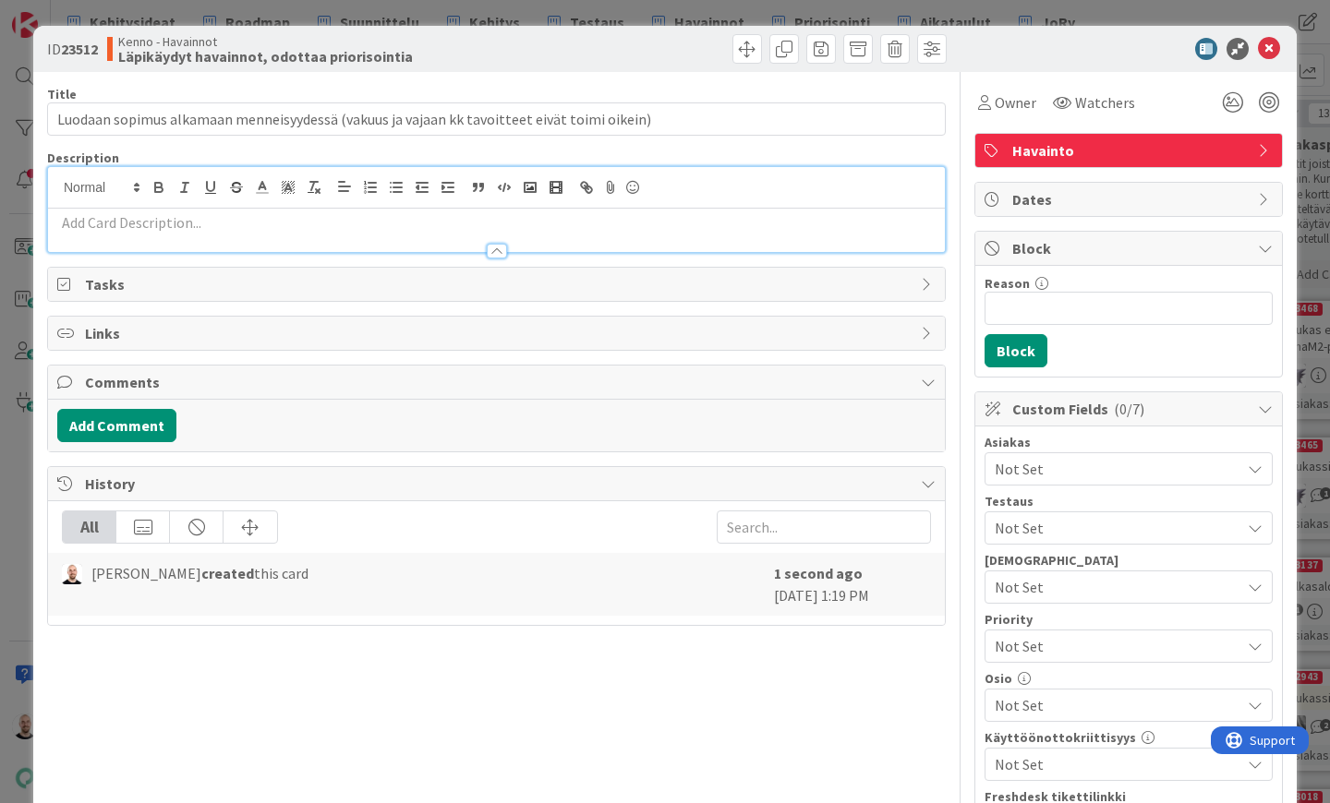
click at [441, 225] on p at bounding box center [496, 222] width 878 height 21
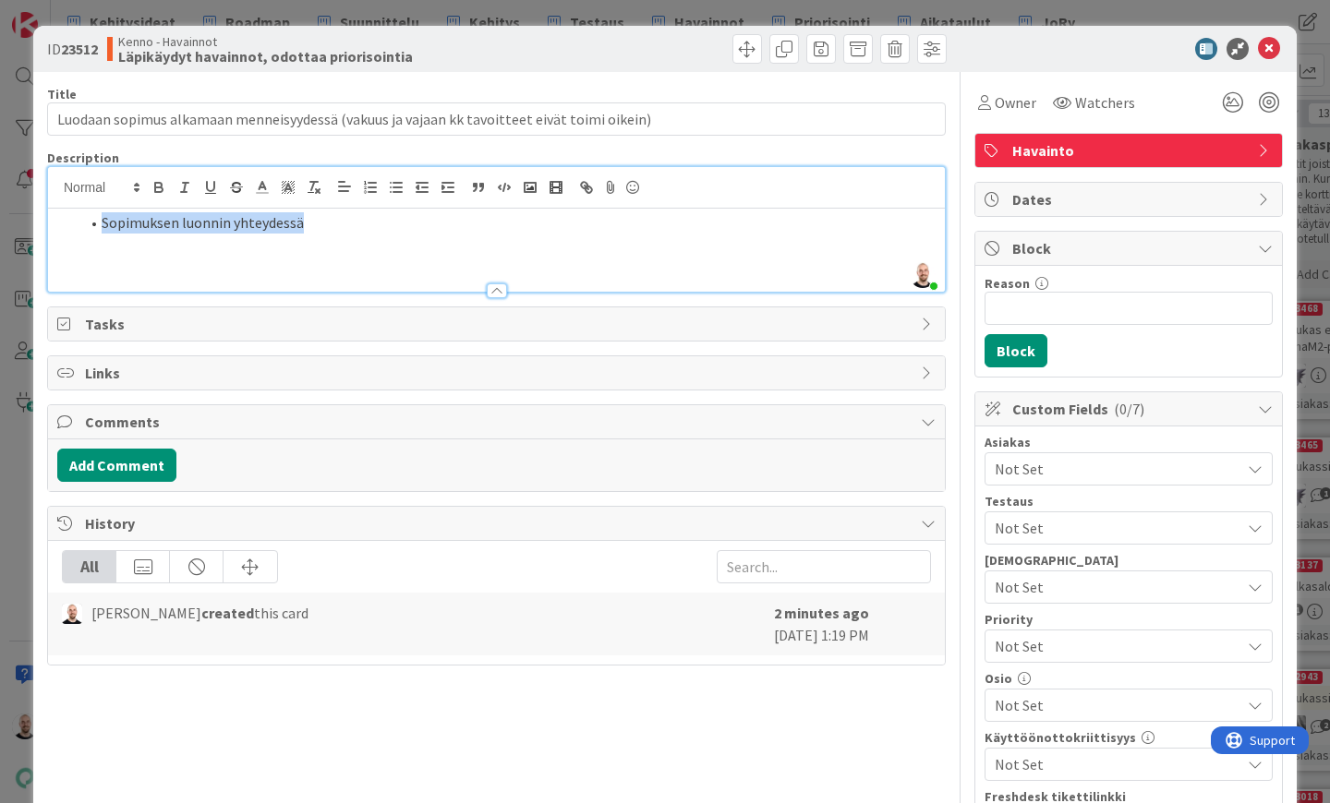
drag, startPoint x: 103, startPoint y: 223, endPoint x: 353, endPoint y: 239, distance: 249.9
click at [355, 240] on div "Sopimuksen luonnin yhteydessä" at bounding box center [496, 250] width 897 height 83
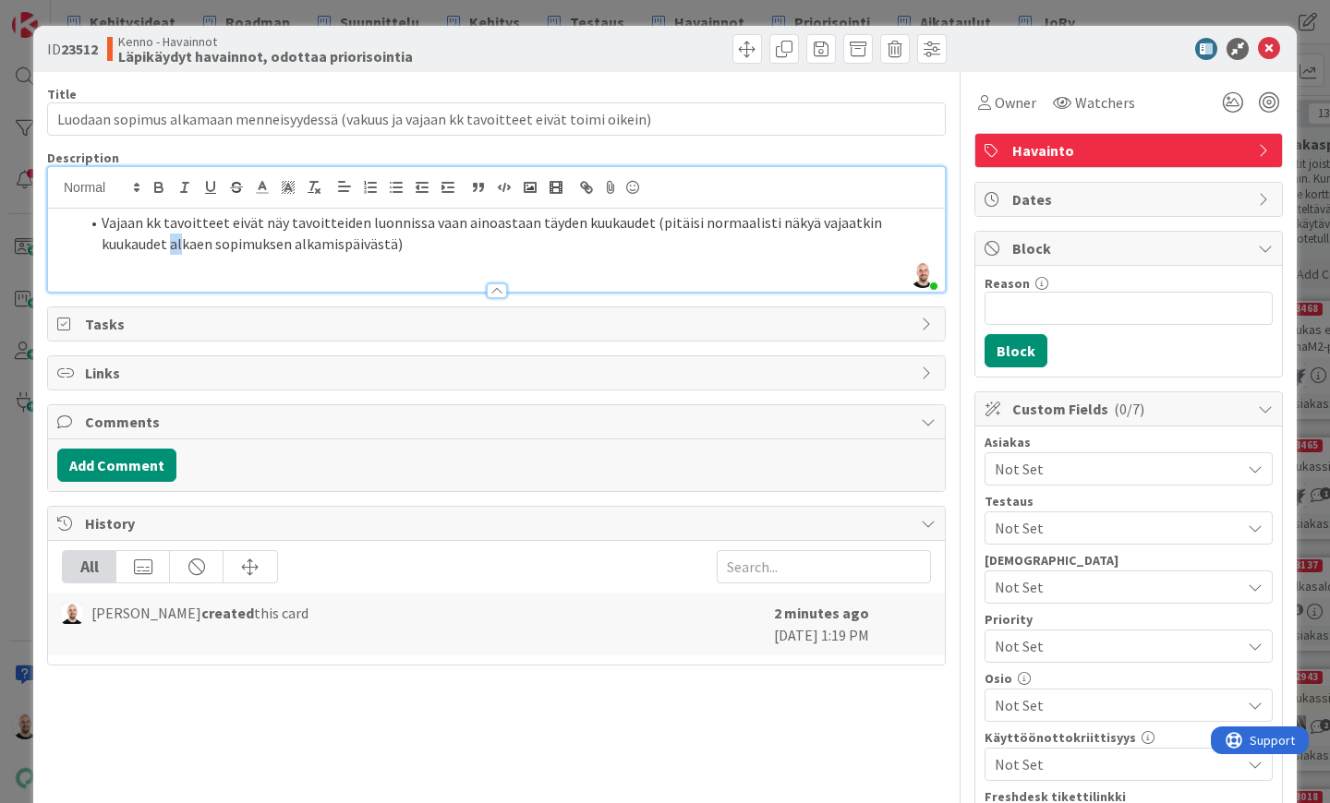
drag, startPoint x: 103, startPoint y: 242, endPoint x: 112, endPoint y: 244, distance: 9.4
click at [112, 244] on li "Vajaan kk tavoitteet eivät näy tavoitteiden luonnissa vaan ainoastaan täyden ku…" at bounding box center [507, 233] width 856 height 42
click at [481, 241] on li "Vajaan kk tavoitteet eivät näy tavoitteiden luonnissa vaan ainoastaan täyden ku…" at bounding box center [507, 233] width 856 height 42
drag, startPoint x: 101, startPoint y: 265, endPoint x: 258, endPoint y: 261, distance: 157.0
click at [258, 261] on li "Vakuustavoitteen" at bounding box center [507, 264] width 856 height 21
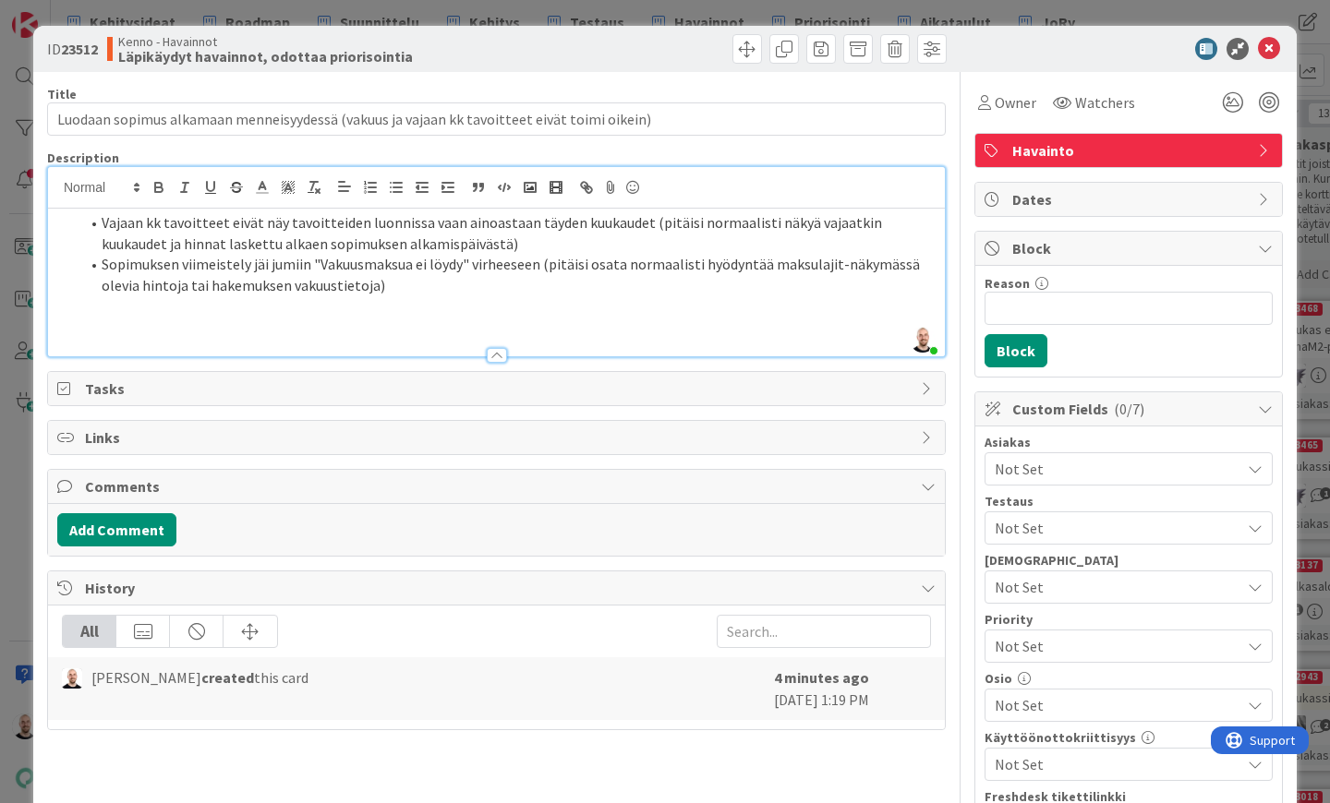
click at [527, 174] on div at bounding box center [496, 188] width 897 height 42
click at [527, 175] on div at bounding box center [496, 188] width 897 height 42
click at [527, 187] on icon "button" at bounding box center [530, 187] width 17 height 17
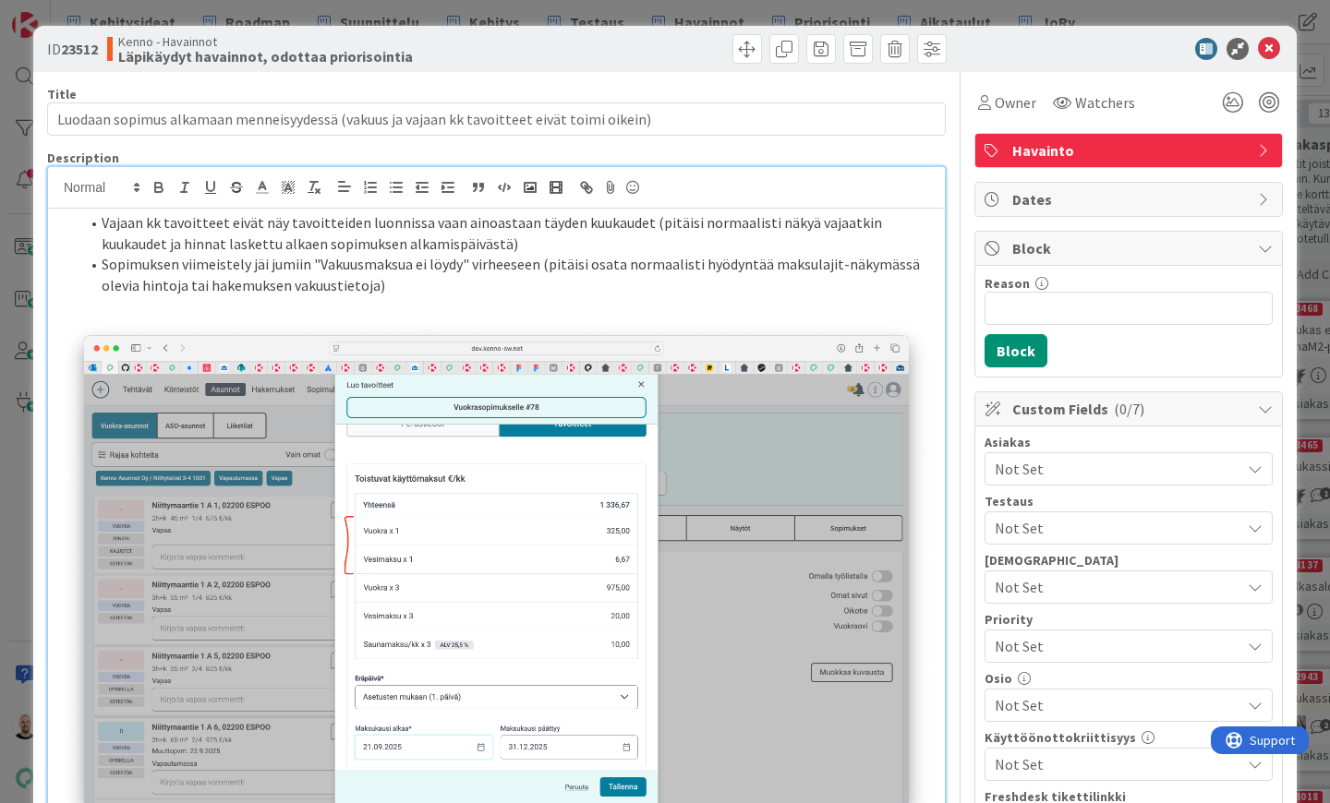
click at [339, 322] on img at bounding box center [496, 579] width 878 height 523
click at [338, 308] on p at bounding box center [496, 306] width 878 height 21
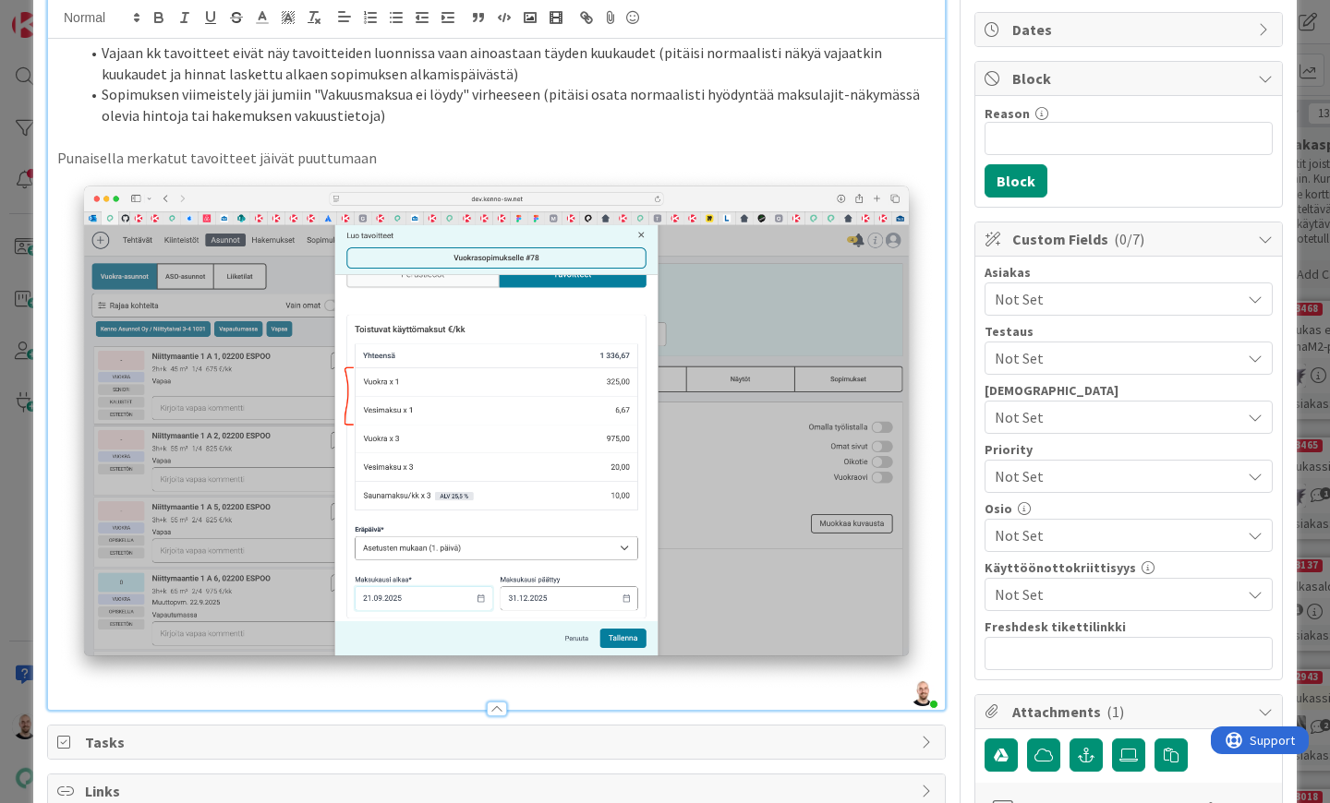
scroll to position [172, 0]
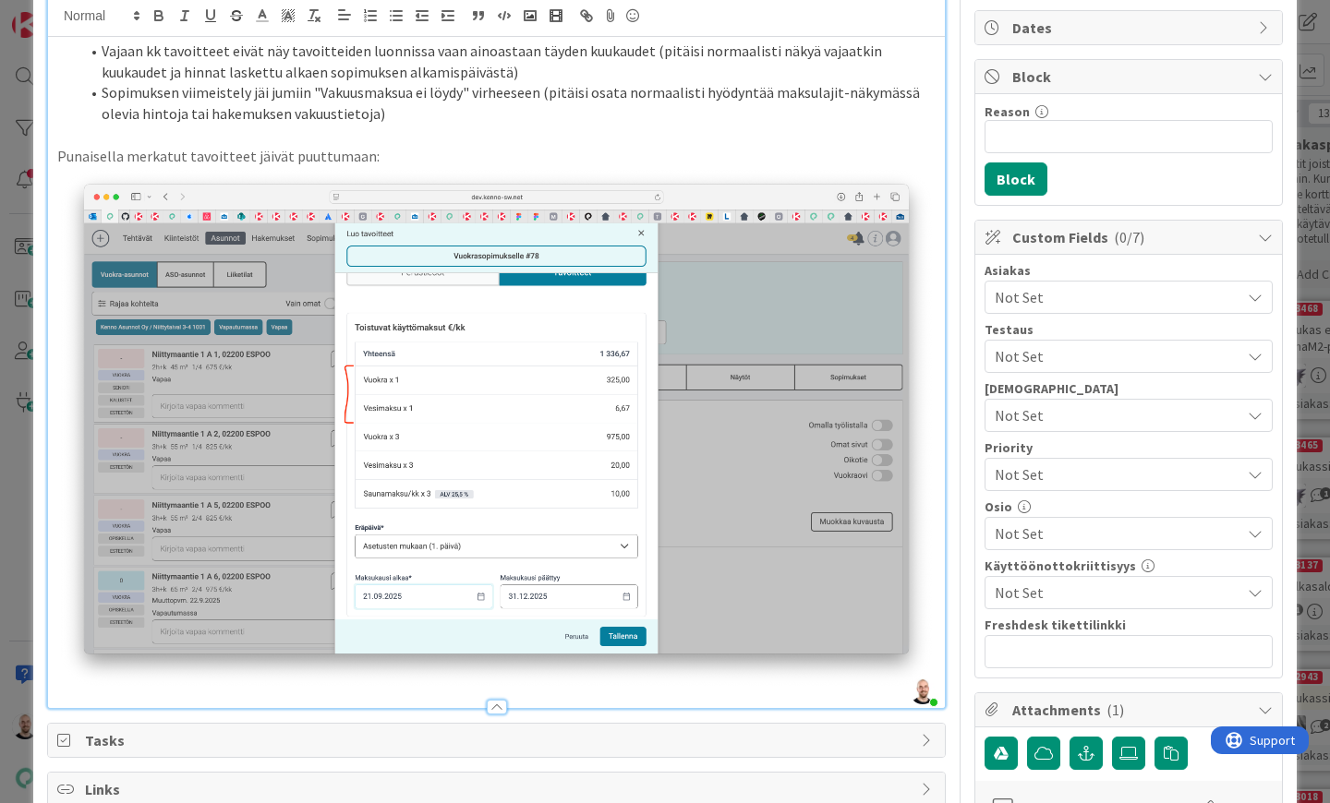
click at [935, 627] on img at bounding box center [496, 427] width 878 height 523
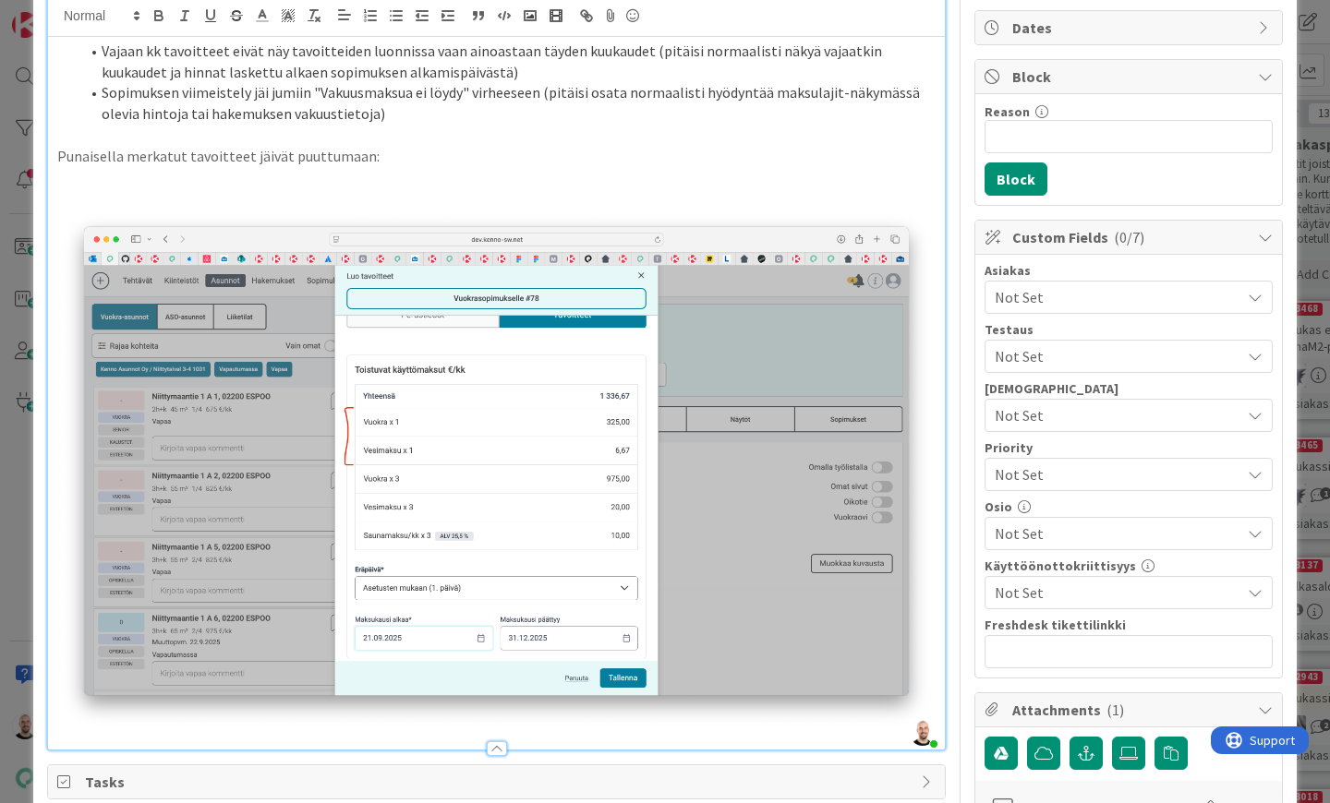
scroll to position [165, 0]
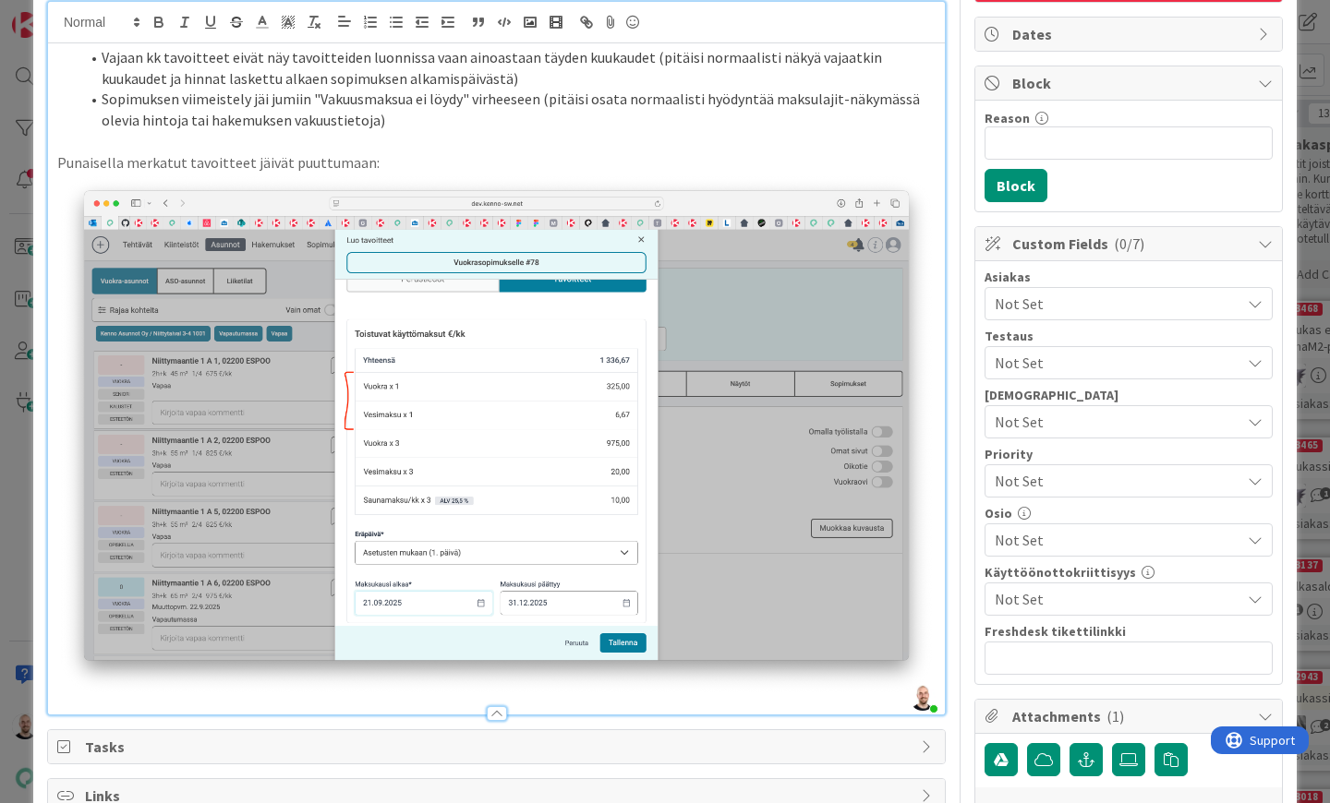
click at [931, 428] on img at bounding box center [496, 434] width 878 height 523
click at [937, 422] on div "Vajaan kk tavoitteet eivät näy tavoitteiden luonnissa vaan ainoastaan täyden ku…" at bounding box center [496, 378] width 897 height 671
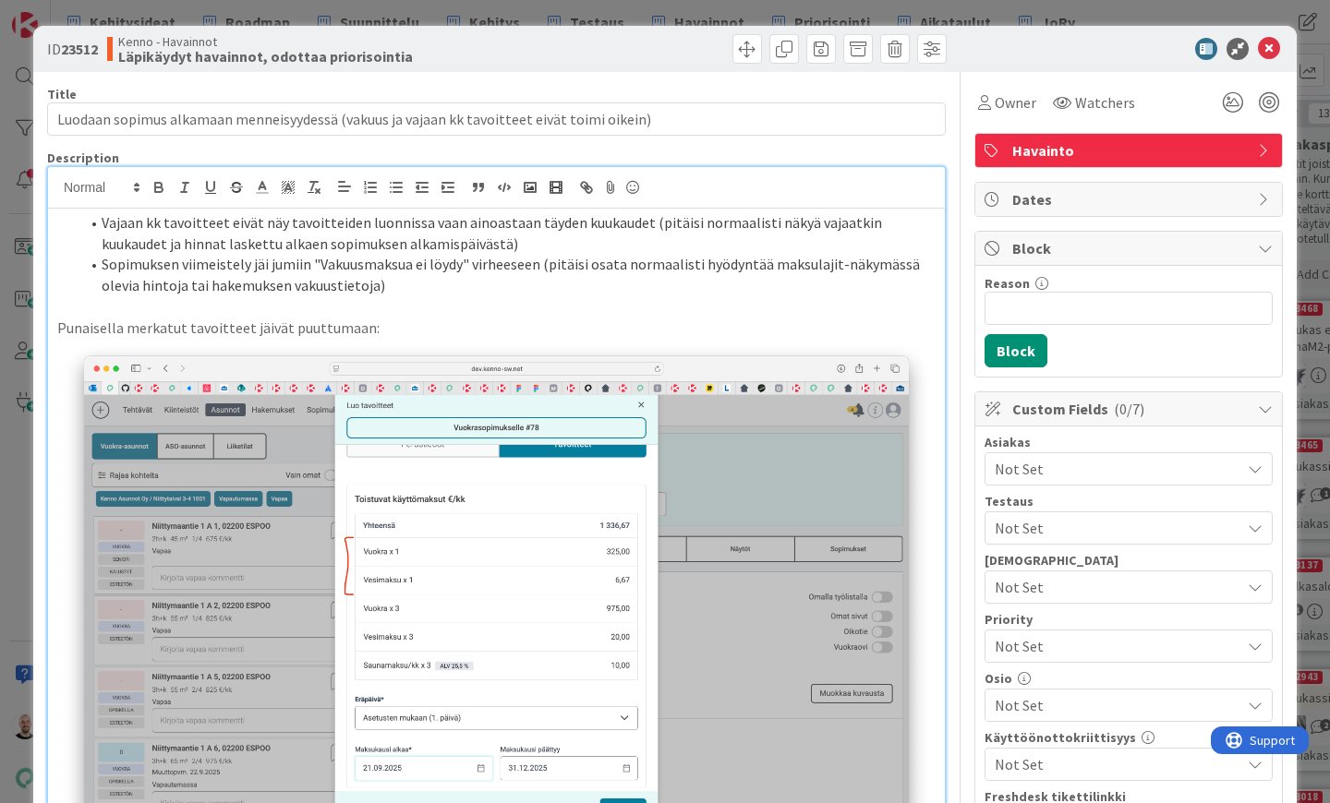
scroll to position [0, 0]
click at [521, 187] on button "button" at bounding box center [530, 187] width 26 height 22
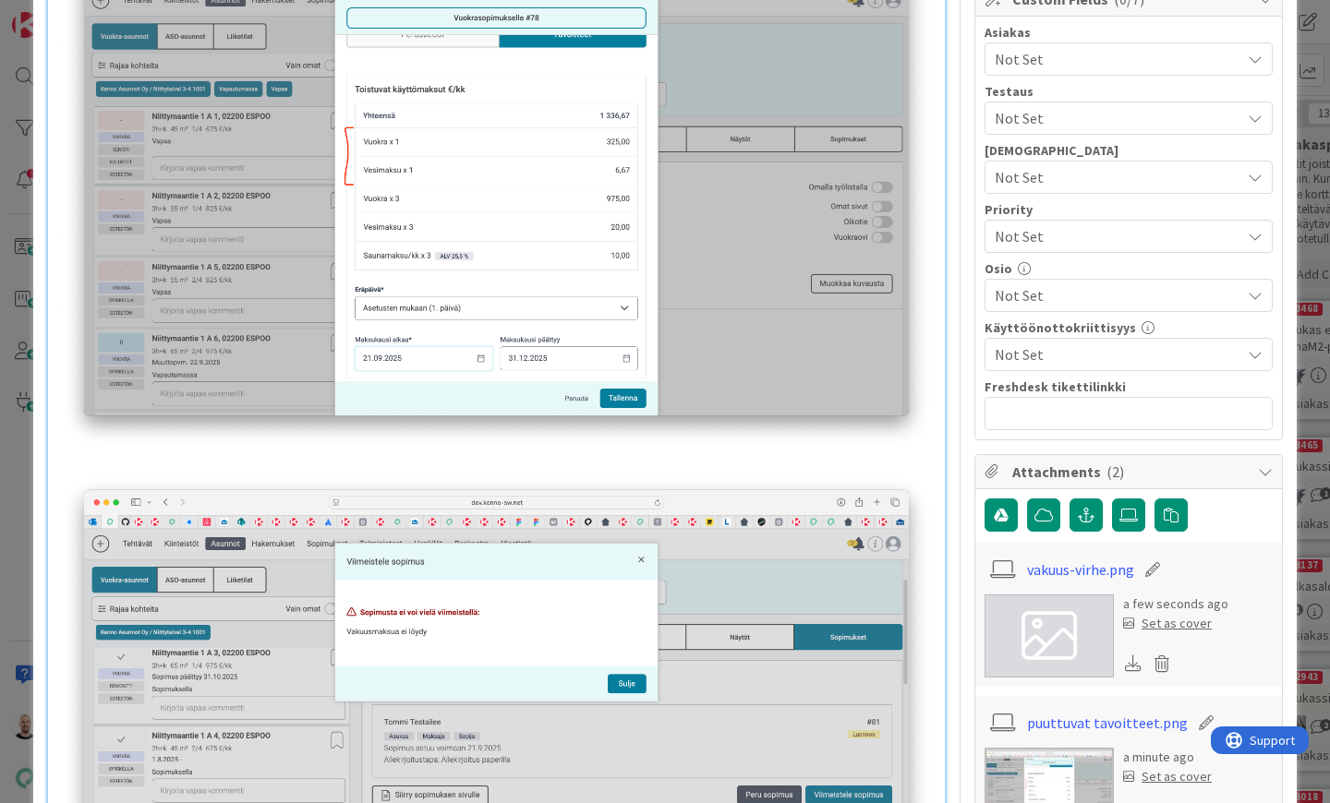
scroll to position [406, 0]
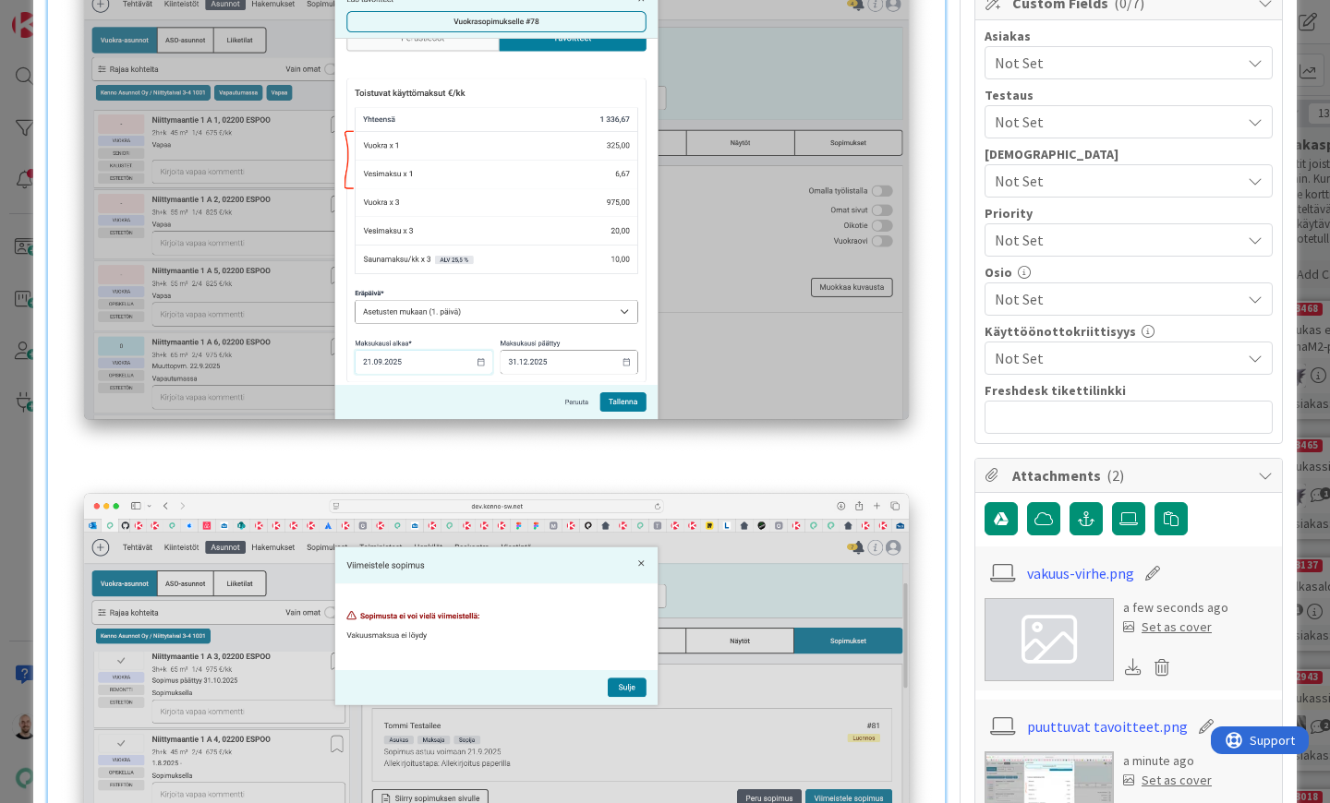
click at [263, 476] on img at bounding box center [496, 737] width 878 height 523
click at [259, 455] on p at bounding box center [496, 465] width 878 height 21
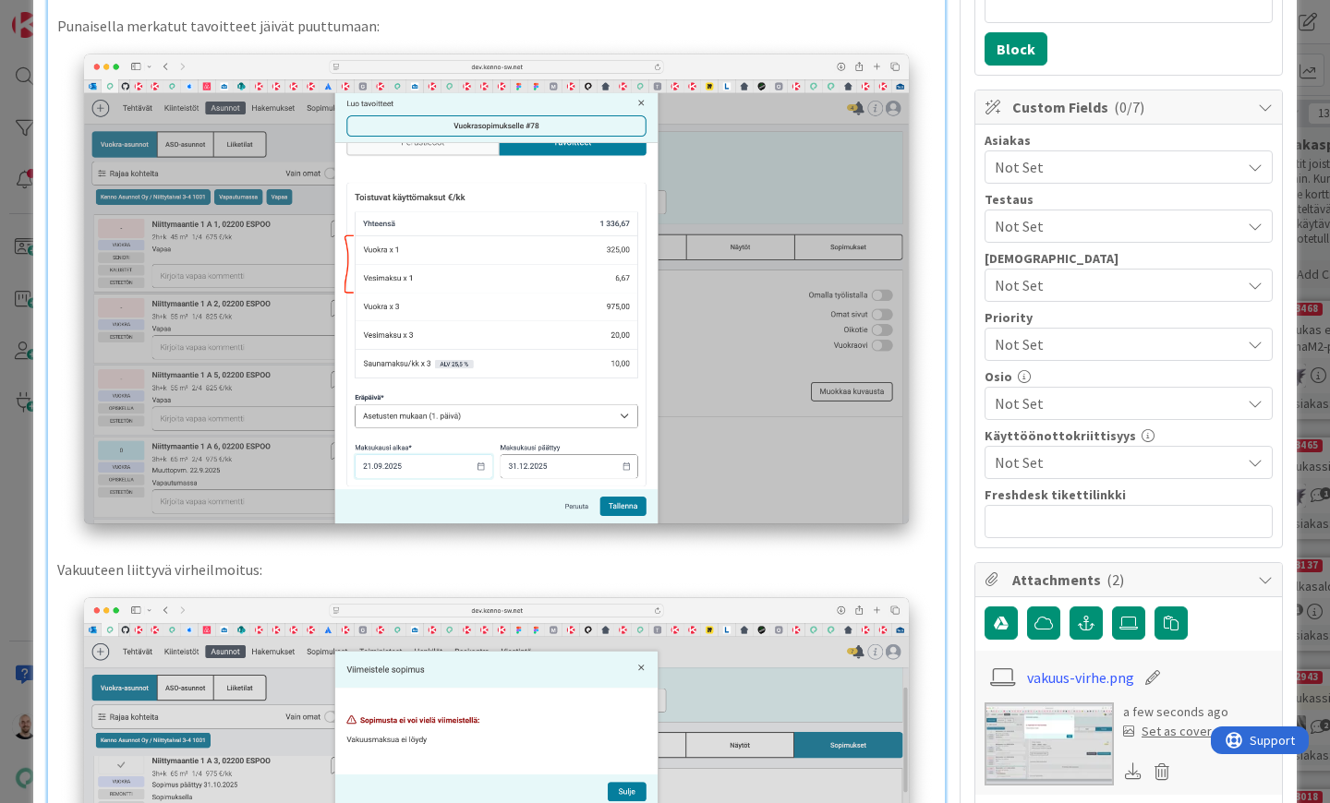
scroll to position [421, 0]
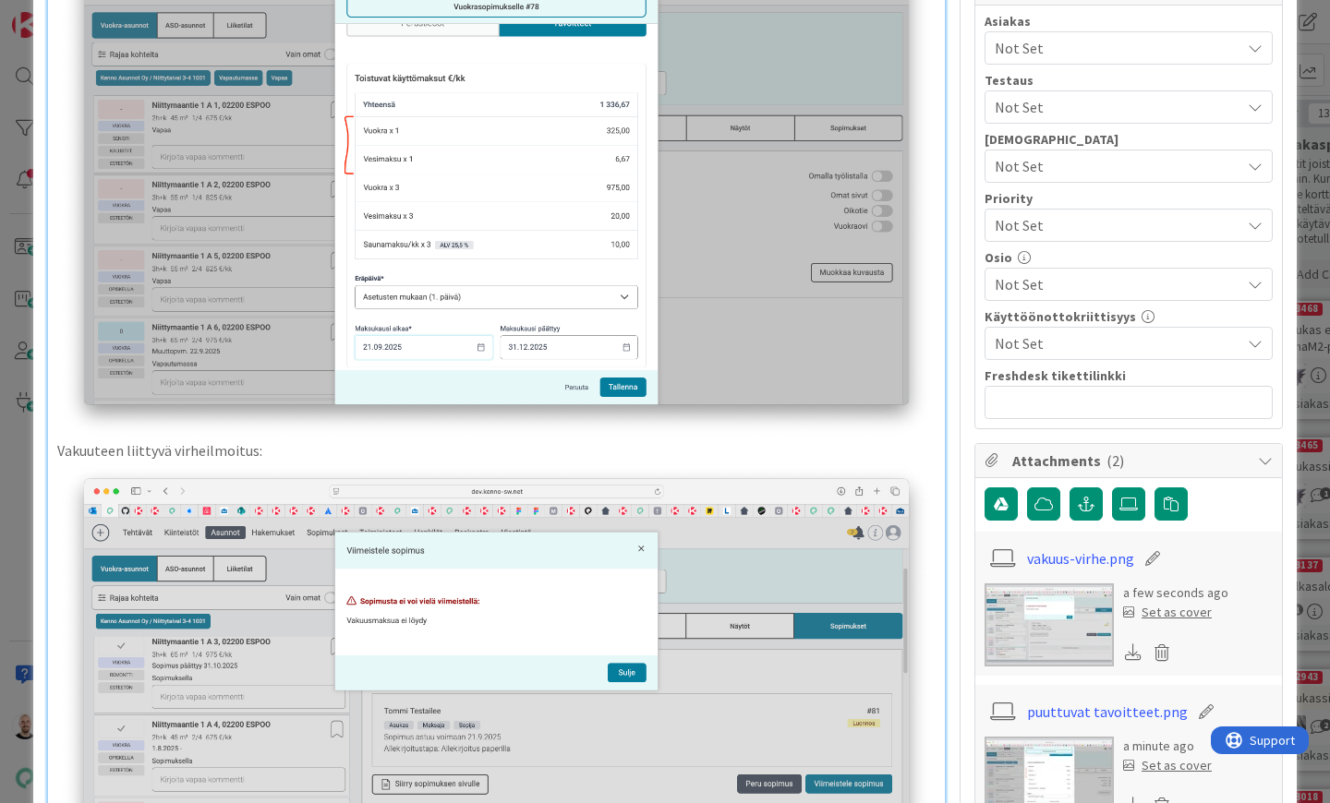
click at [166, 413] on img at bounding box center [496, 178] width 878 height 523
click at [146, 430] on img at bounding box center [496, 178] width 878 height 523
click at [60, 441] on p "Vakuuteen liittyvä virheilmoitus:" at bounding box center [496, 451] width 878 height 21
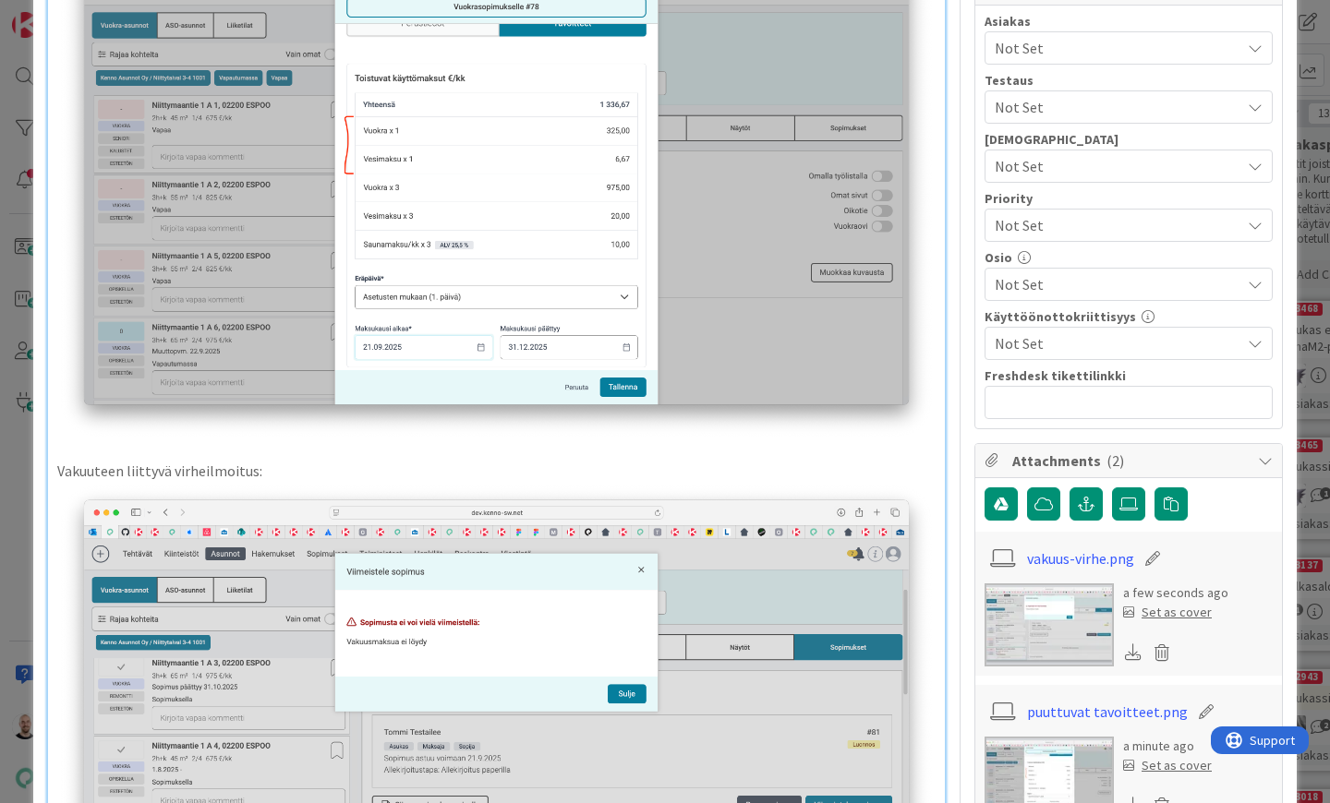
scroll to position [283, 0]
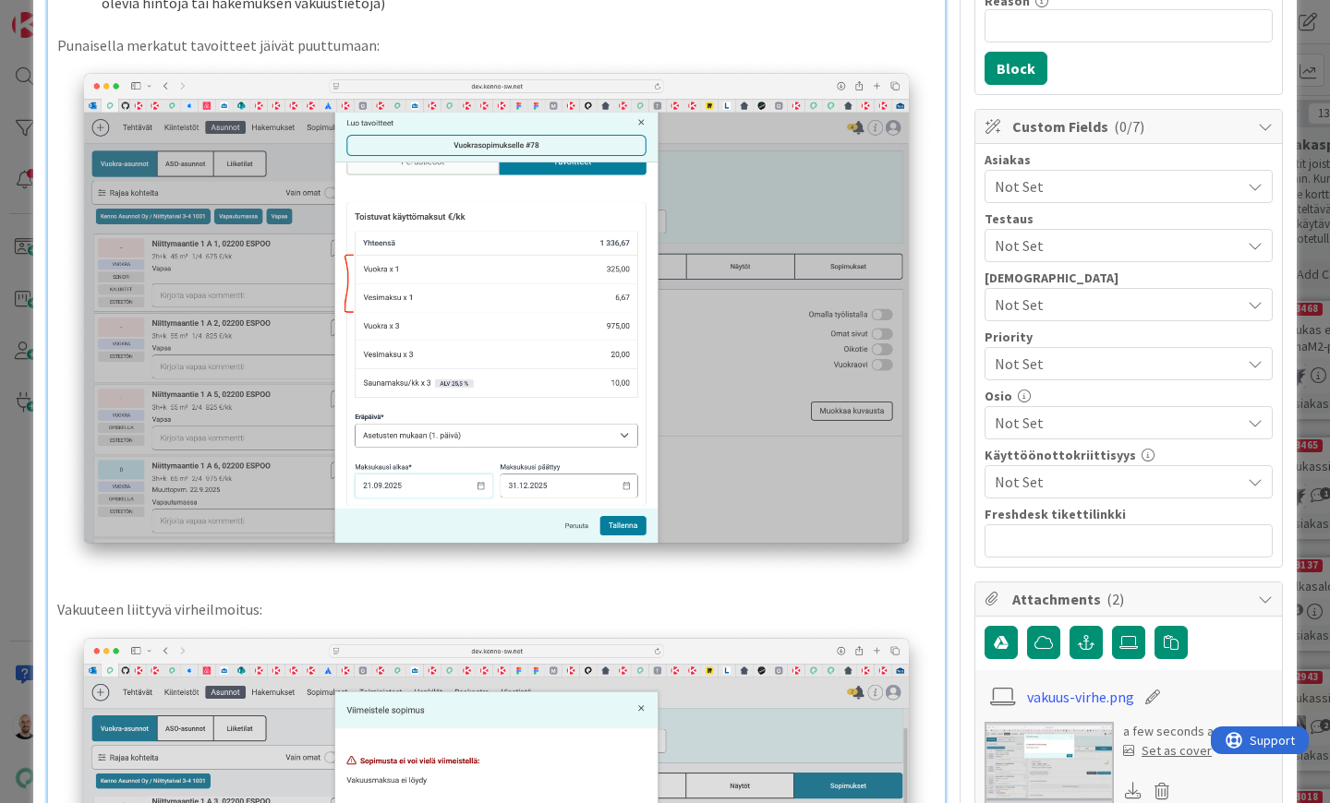
click at [59, 39] on p "Punaisella merkatut tavoitteet jäivät puuttumaan:" at bounding box center [496, 45] width 878 height 21
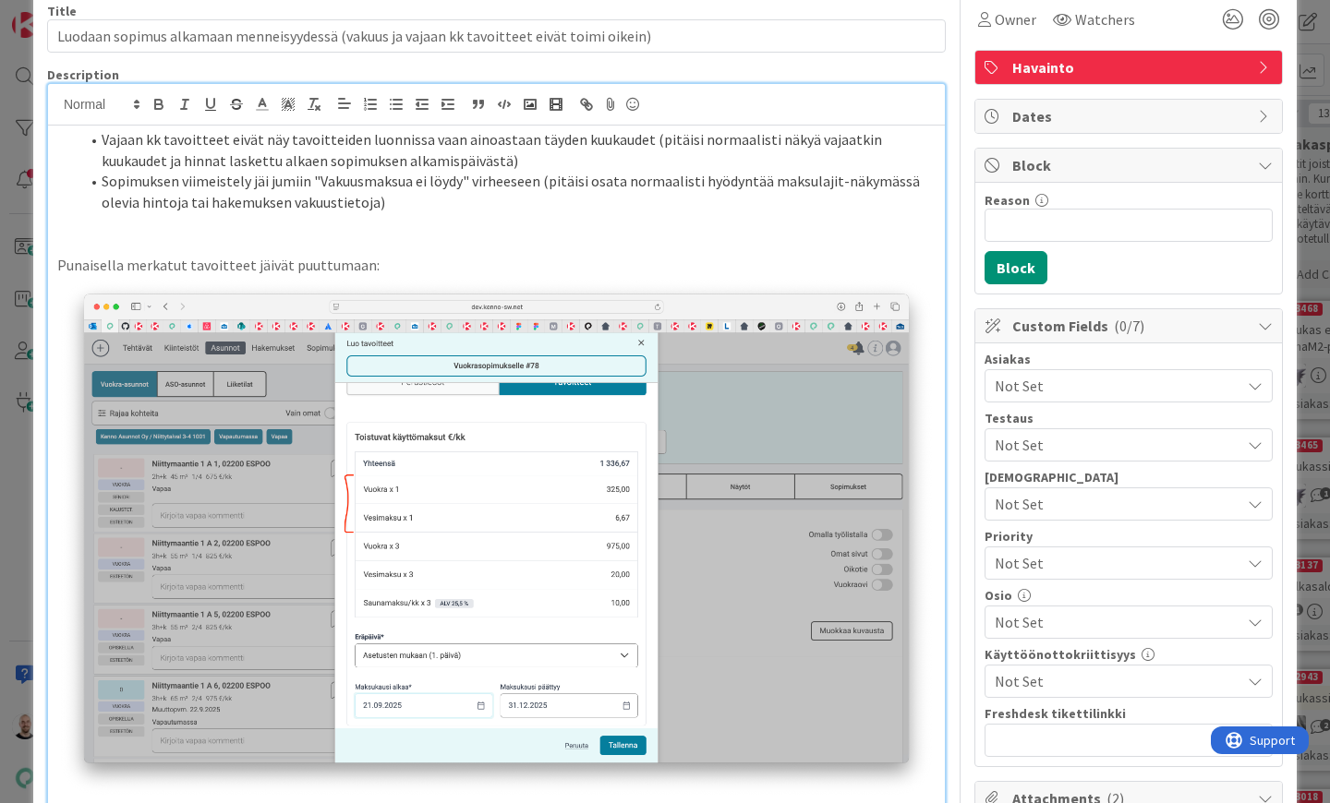
scroll to position [71, 0]
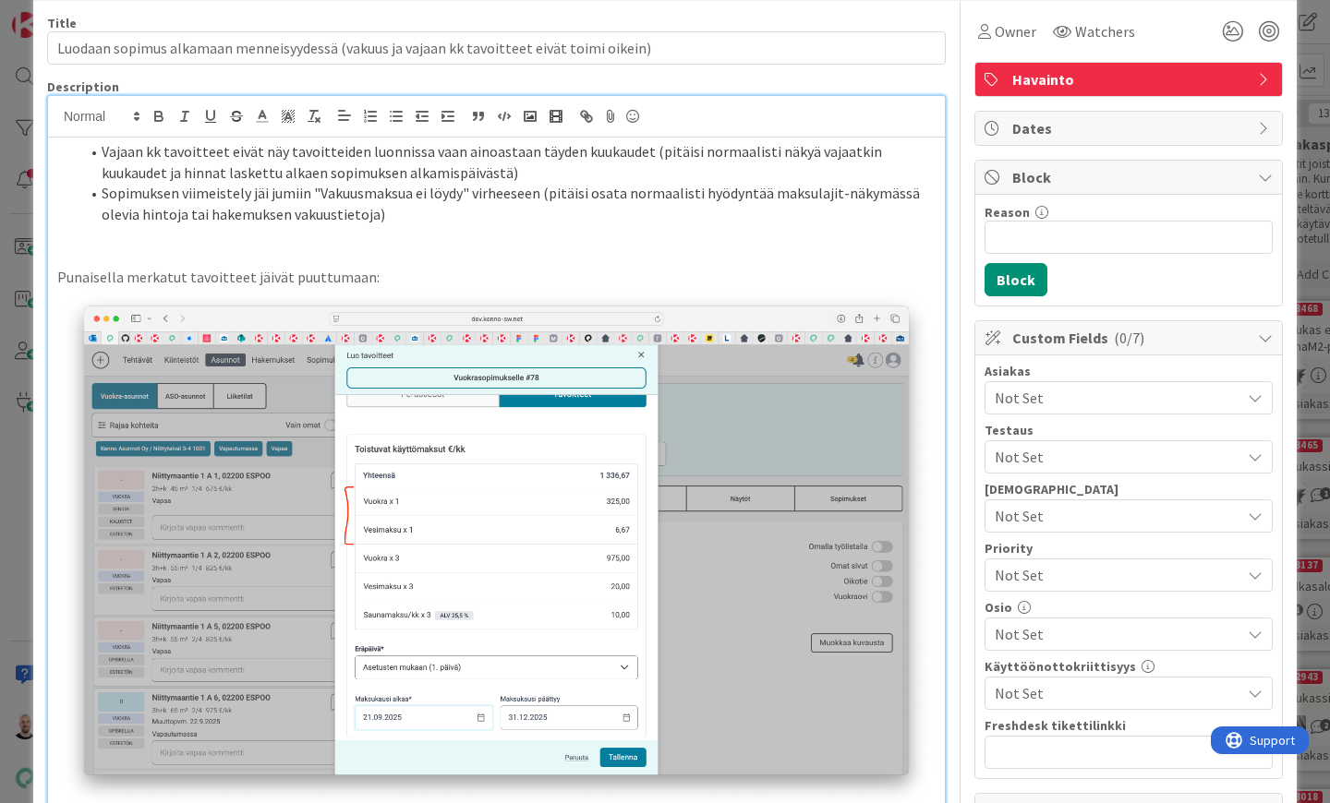
click at [284, 272] on p "Punaisella merkatut tavoitteet jäivät puuttumaan:" at bounding box center [496, 277] width 878 height 21
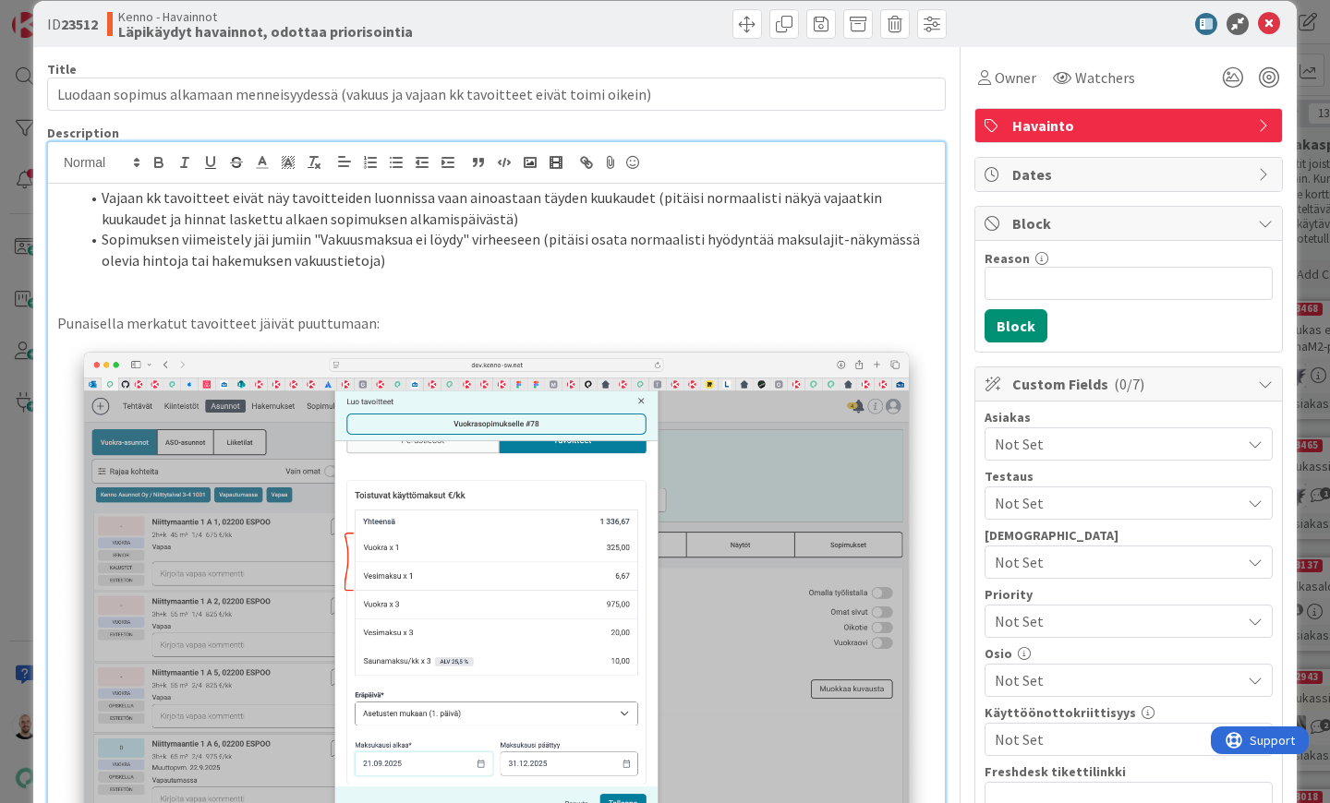
scroll to position [24, 0]
click at [432, 322] on p "Punaisella merkatut tavoitteet jäivät testaillessa puuttumaan:" at bounding box center [496, 324] width 878 height 21
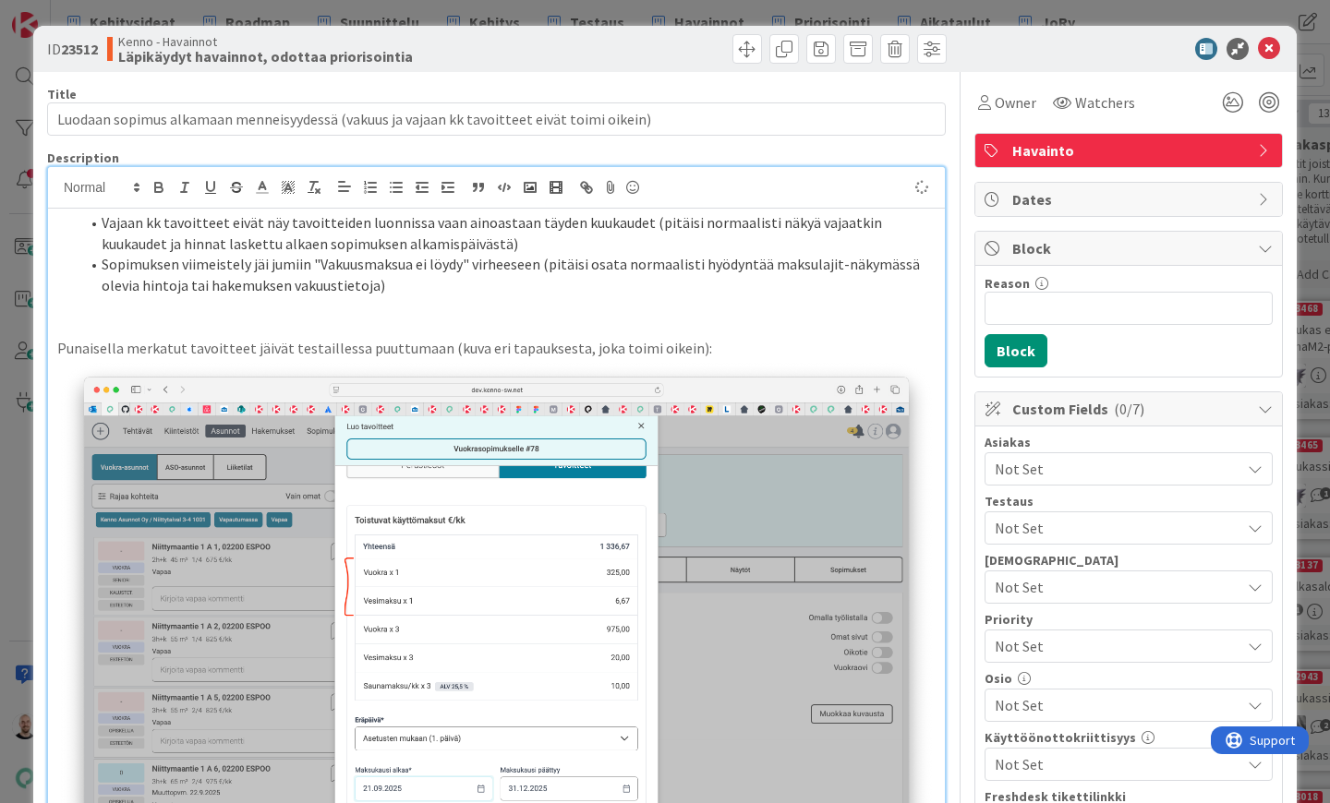
scroll to position [0, 0]
click at [102, 218] on span at bounding box center [102, 222] width 0 height 21
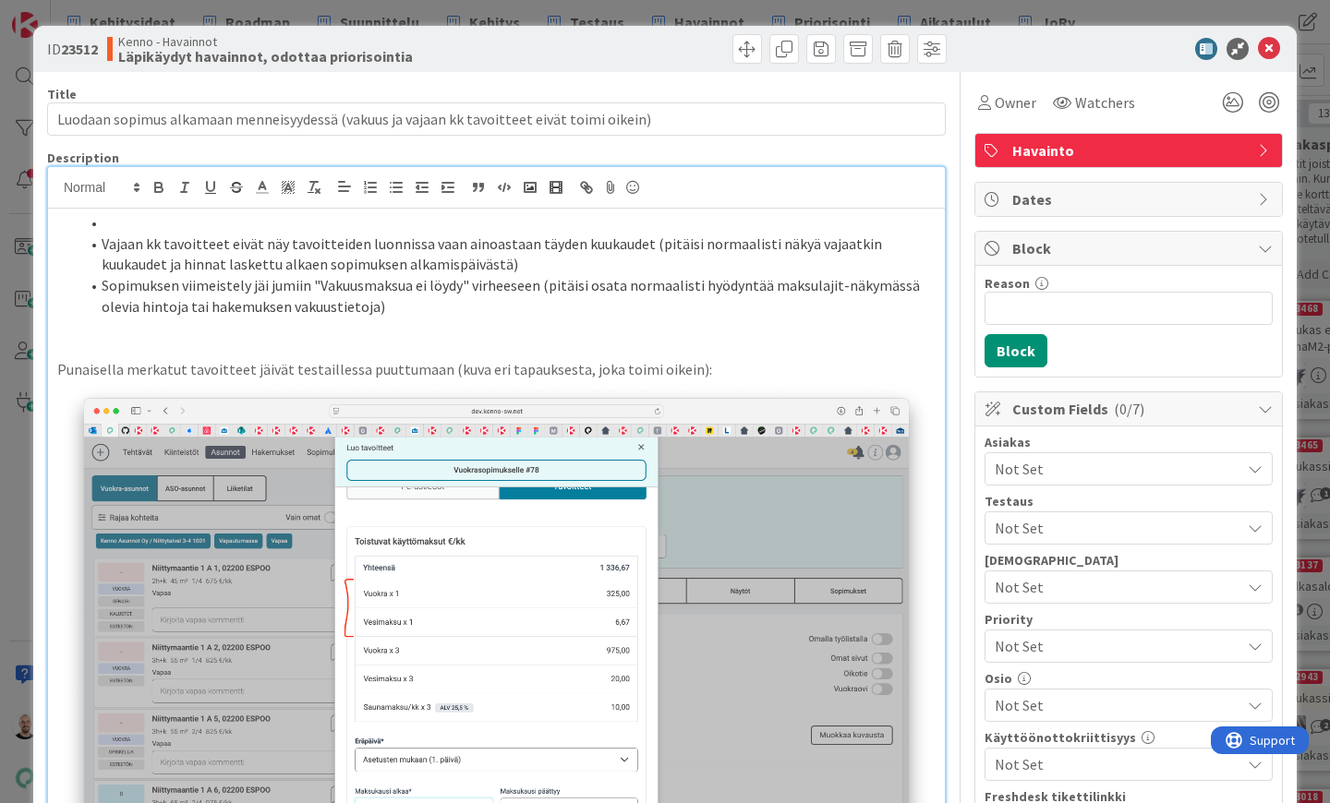
click at [120, 216] on li at bounding box center [507, 222] width 856 height 21
drag, startPoint x: 118, startPoint y: 222, endPoint x: -77, endPoint y: 222, distance: 194.9
click at [0, 222] on html "Kehitysideat Roadmap Suunnittelu Kehitys Testaus Havainnot Priorisointi Aikatau…" at bounding box center [665, 401] width 1330 height 803
drag, startPoint x: 155, startPoint y: 221, endPoint x: 6, endPoint y: 221, distance: 149.6
click at [6, 221] on div "ID 23512 Kenno - Havainnot Läpikäydyt havainnot, odottaa priorisointia Title 91…" at bounding box center [665, 401] width 1330 height 803
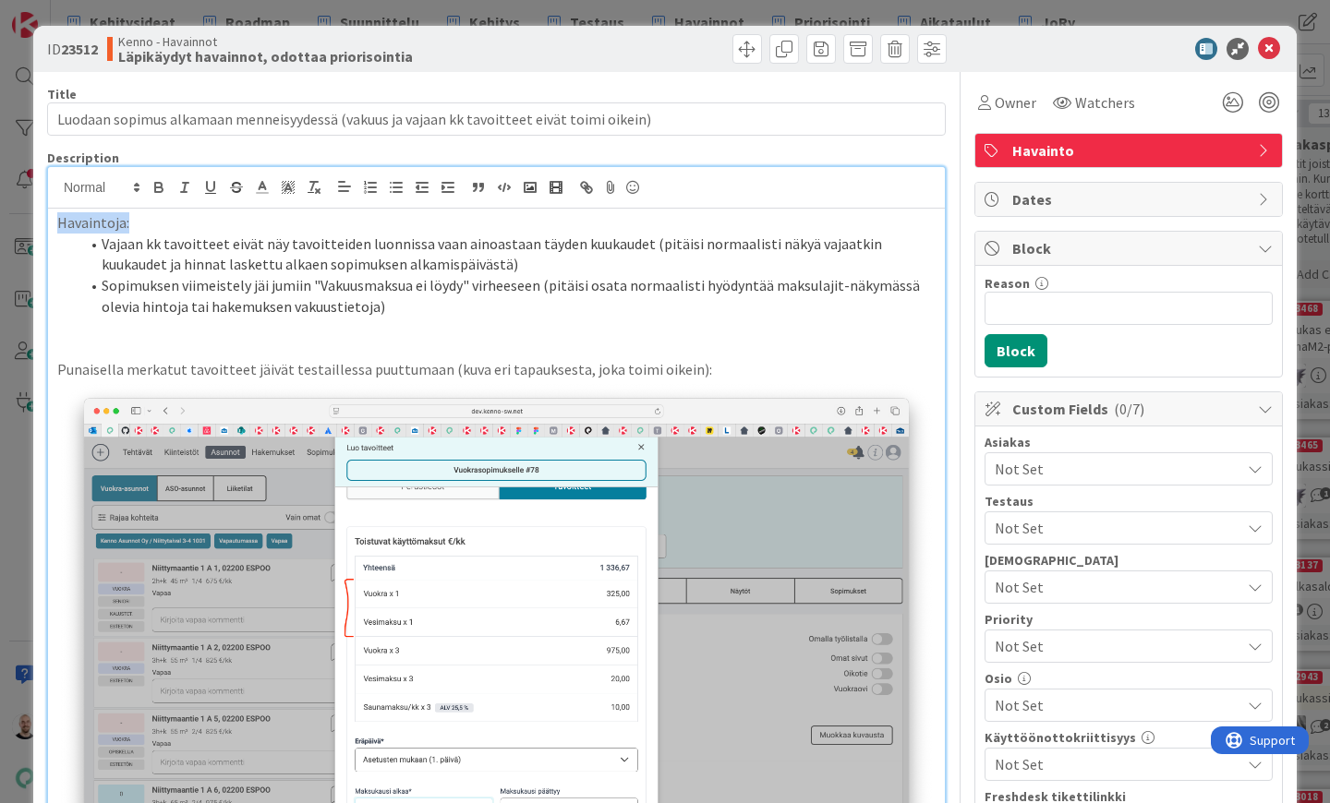
click at [164, 182] on icon "button" at bounding box center [159, 187] width 17 height 17
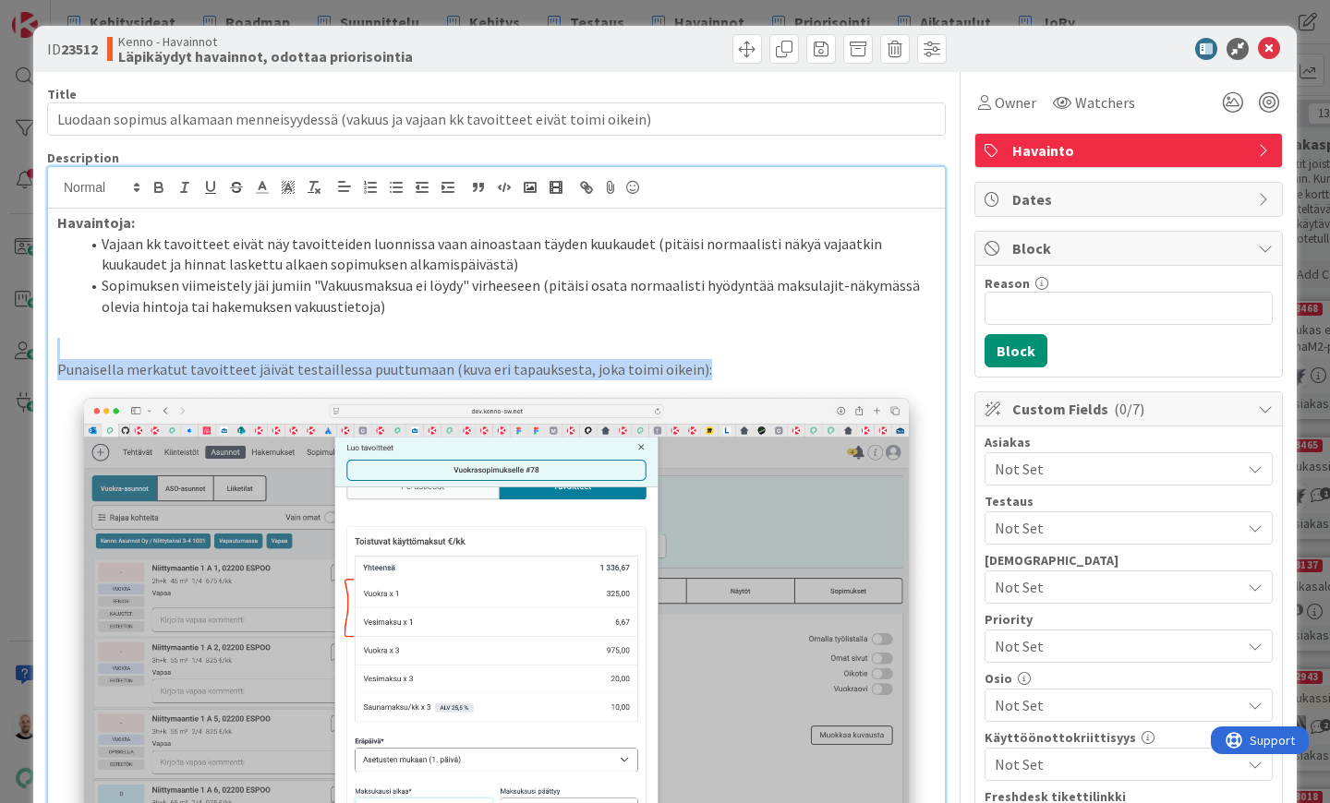
drag, startPoint x: 698, startPoint y: 364, endPoint x: 35, endPoint y: 353, distance: 663.2
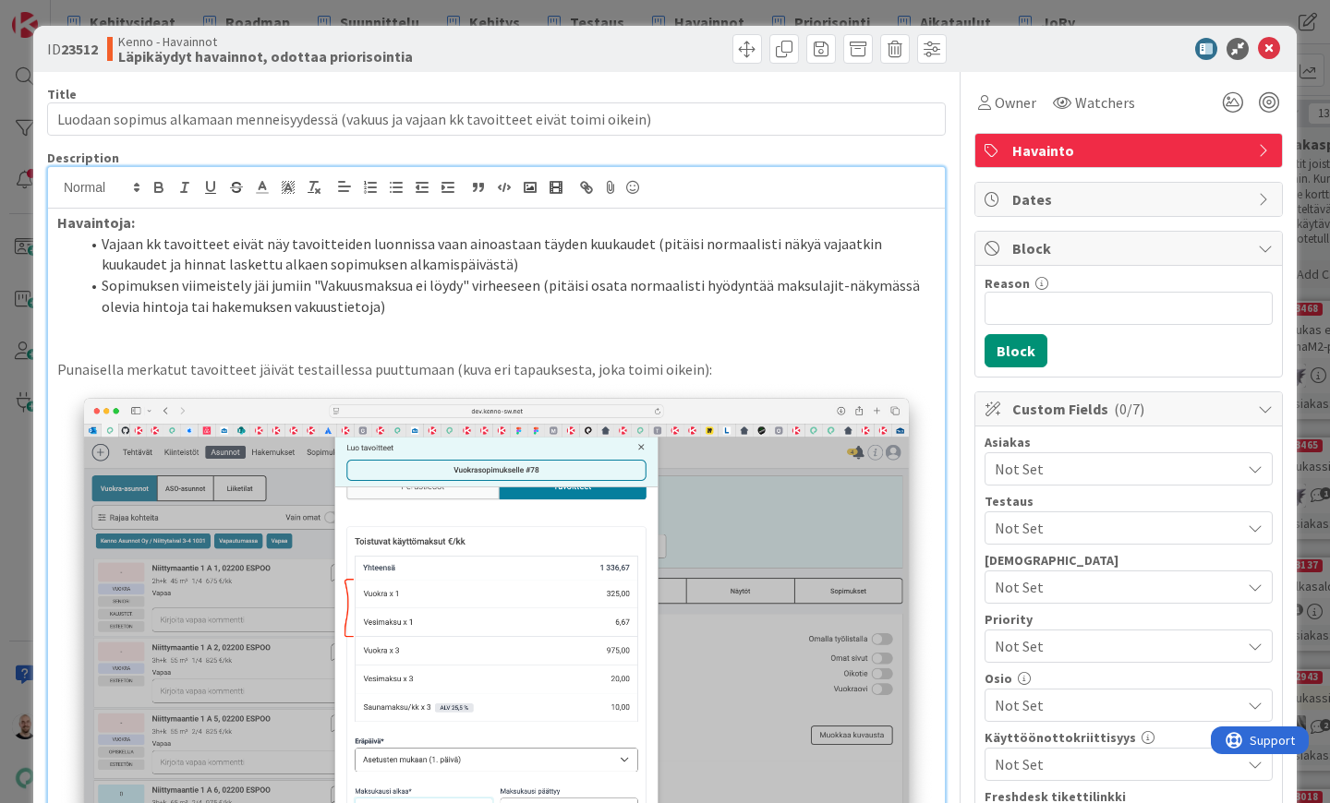
click at [163, 348] on p at bounding box center [496, 348] width 878 height 21
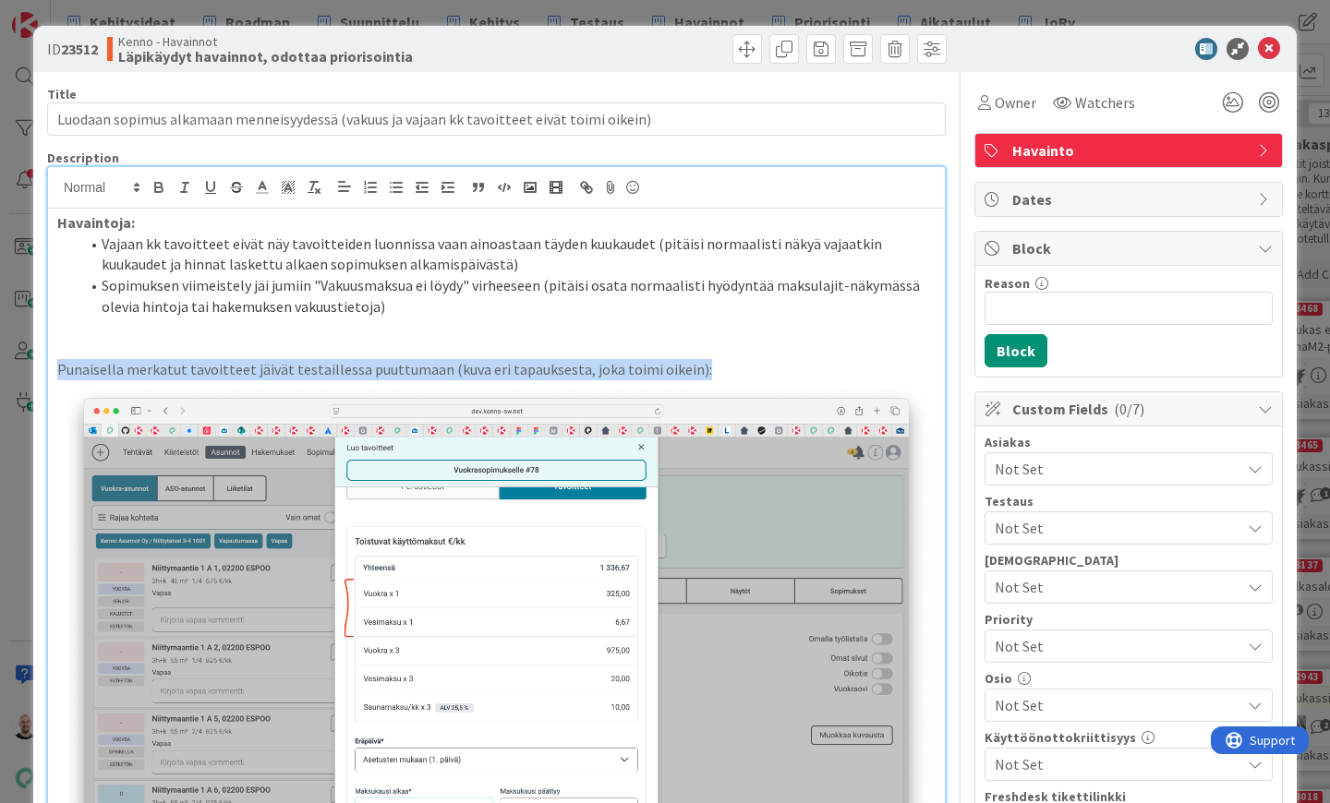
drag, startPoint x: 690, startPoint y: 365, endPoint x: 39, endPoint y: 360, distance: 651.1
click at [156, 185] on icon "button" at bounding box center [158, 185] width 6 height 5
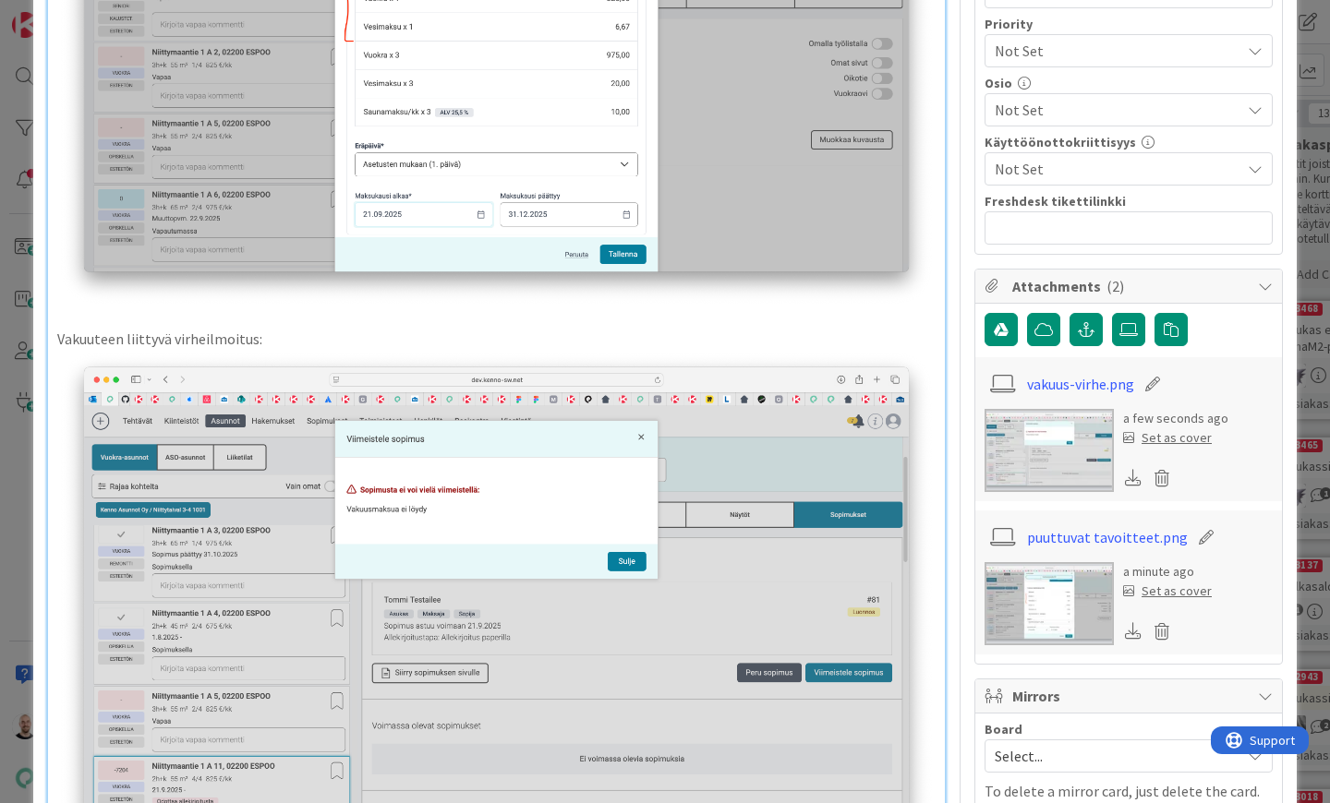
scroll to position [663, 0]
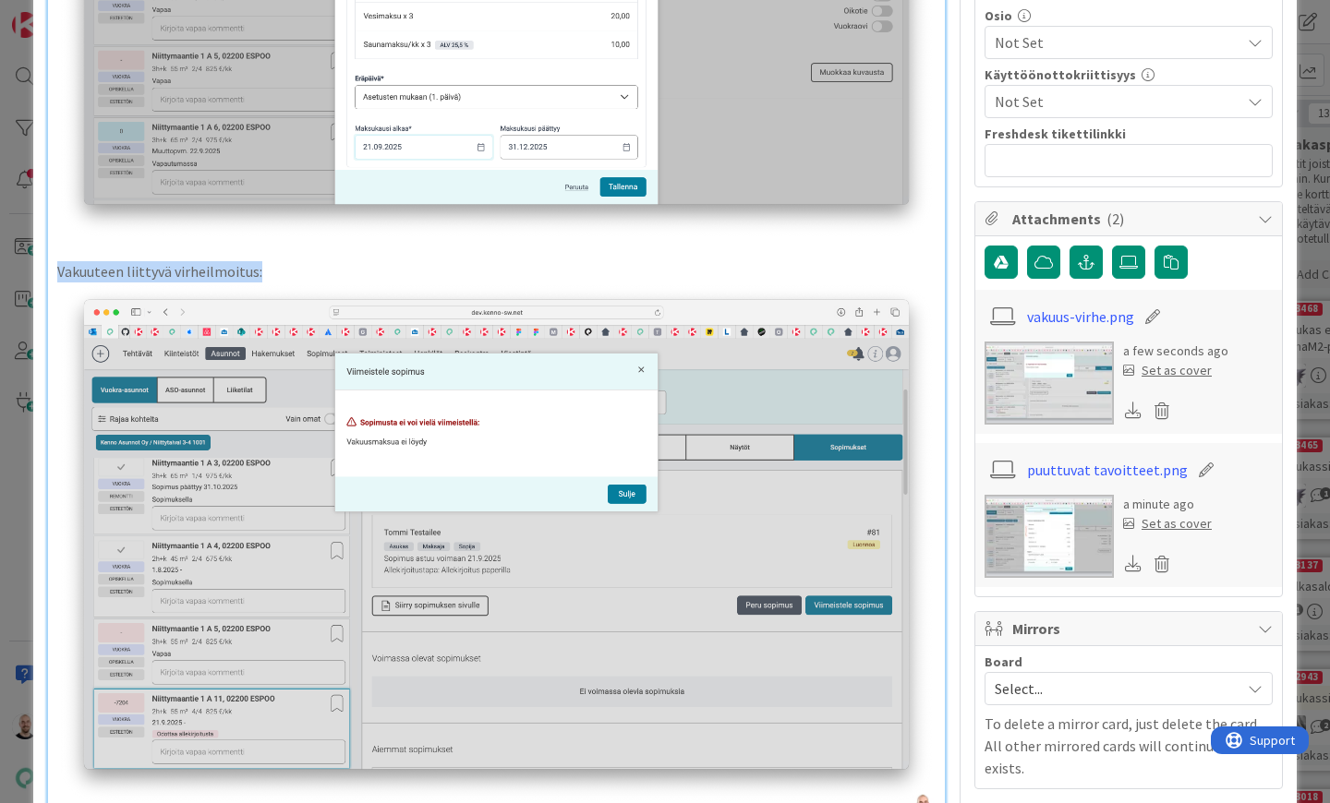
drag, startPoint x: 264, startPoint y: 264, endPoint x: 17, endPoint y: 264, distance: 247.5
click at [17, 264] on div "ID 23512 Kenno - Havainnot Läpikäydyt havainnot, odottaa priorisointia Title 91…" at bounding box center [665, 401] width 1330 height 803
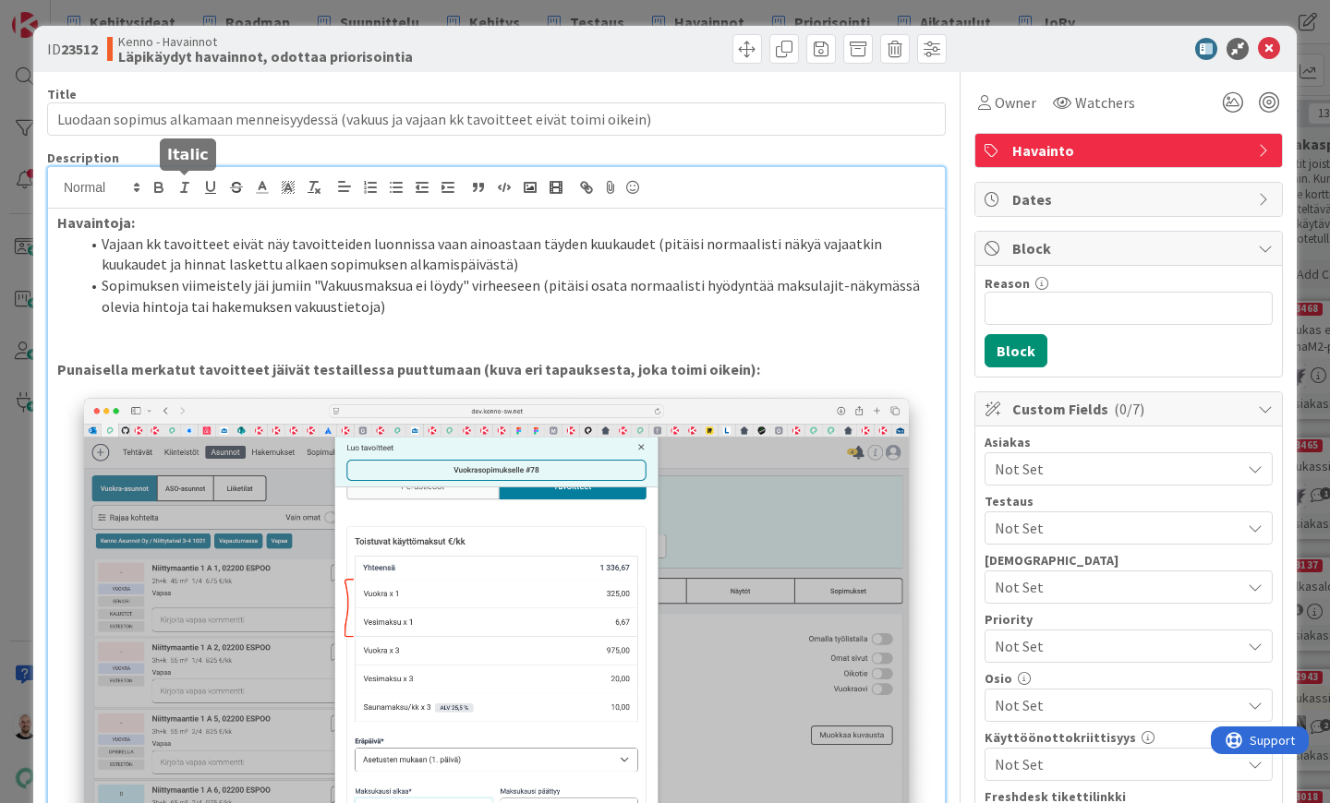
scroll to position [0, 0]
click at [162, 187] on icon "button" at bounding box center [158, 189] width 7 height 5
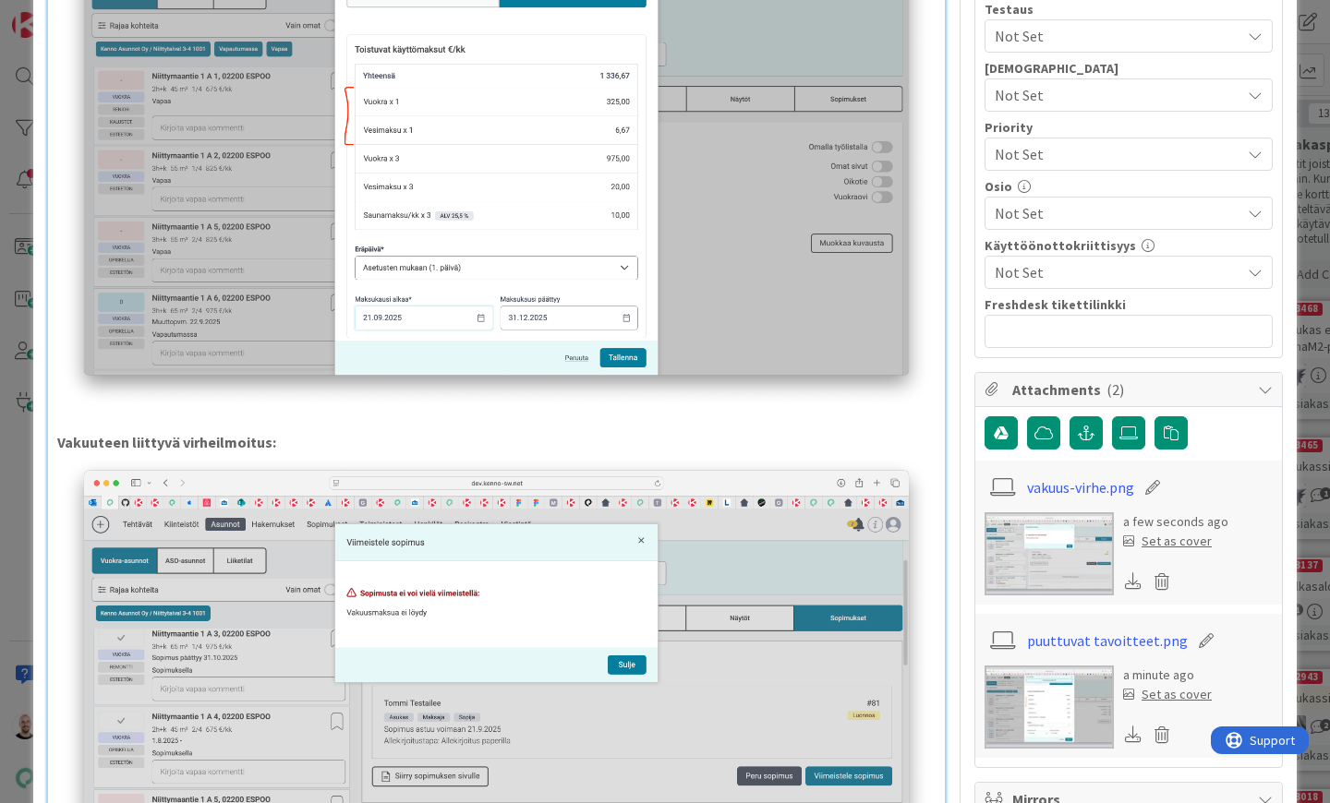
scroll to position [600, 0]
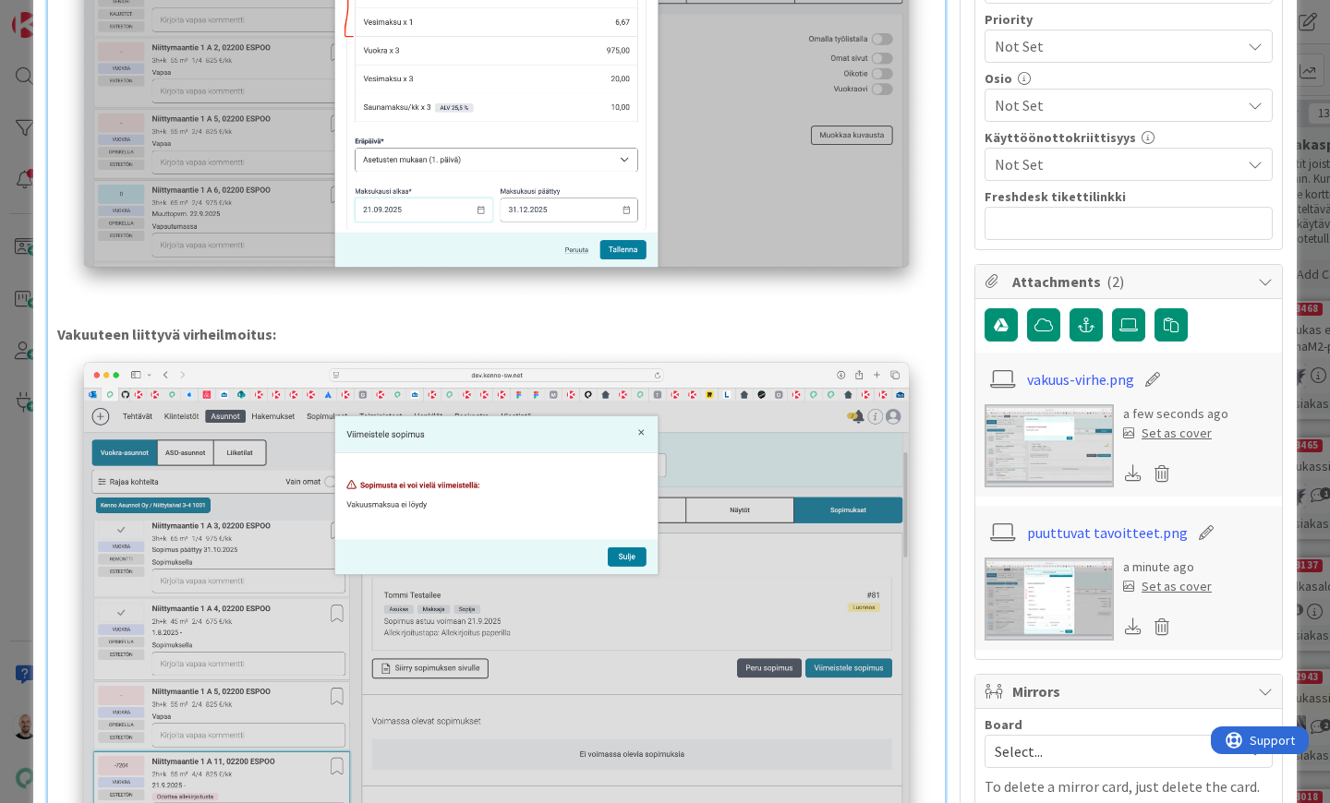
click at [273, 324] on p "Vakuuteen liittyvä virheilmoitus:" at bounding box center [496, 334] width 878 height 21
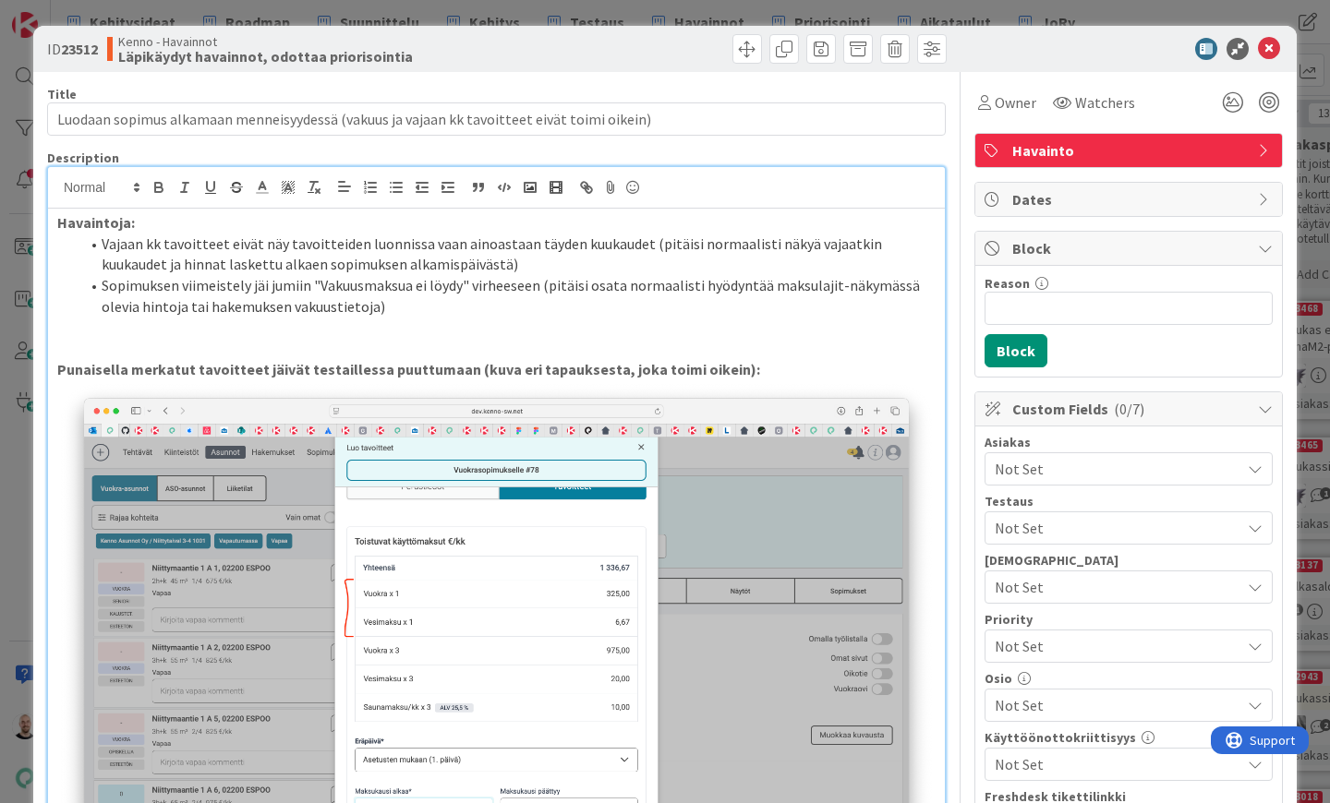
scroll to position [0, 0]
click at [570, 240] on li "Vajaan kk tavoitteet eivät näy tavoitteiden luonnissa vaan ainoastaan täyden ku…" at bounding box center [507, 255] width 856 height 42
click at [110, 264] on li "Vajaan kk tavoitteet eivät näy tavoitteiden luonnissa vaan ainoastaan täydet ku…" at bounding box center [507, 255] width 856 height 42
click at [111, 243] on li "Vajaan kk tavoitteet eivät näy tavoitteiden luonnissa vaan ainoastaan täydet ku…" at bounding box center [507, 255] width 856 height 42
click at [917, 239] on li "Jos sopimus alkaa menneisyydessä, vajaan kk tavoitteet eivät näy tavoitteiden l…" at bounding box center [507, 255] width 856 height 42
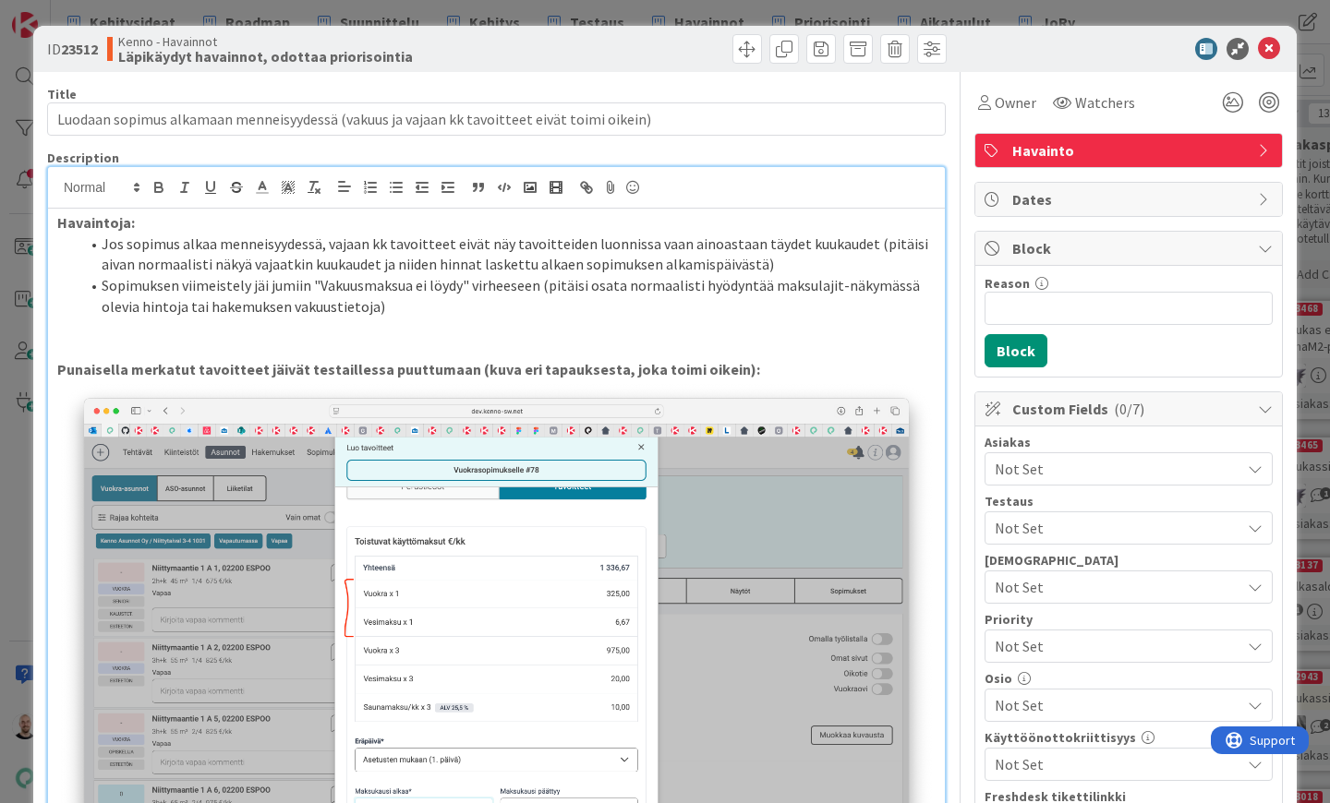
click at [110, 285] on li "Sopimuksen viimeistely jäi jumiin "Vakuusmaksua ei löydy" virheeseen (pitäisi o…" at bounding box center [507, 296] width 856 height 42
click at [322, 245] on li "Jos sopimus alkaa menneisyydessä, vajaan kk tavoitteet eivät näy tavoitteiden l…" at bounding box center [507, 255] width 856 height 42
click at [370, 278] on li "Jos sopimus alkaa menneisyydessä sopimuksen viimeistely jäi jumiin "Vakuusmaksu…" at bounding box center [507, 296] width 856 height 42
click at [486, 280] on li "Jos sopimus alkaa menneisyydessä sopimuksen viimeistely jäi jumiin "Vakuusmaksu…" at bounding box center [507, 296] width 856 height 42
click at [595, 360] on strong "Punaisella merkatut tavoitteet jäivät testaillessa puuttumaan (kuva eri tapauks…" at bounding box center [408, 369] width 703 height 18
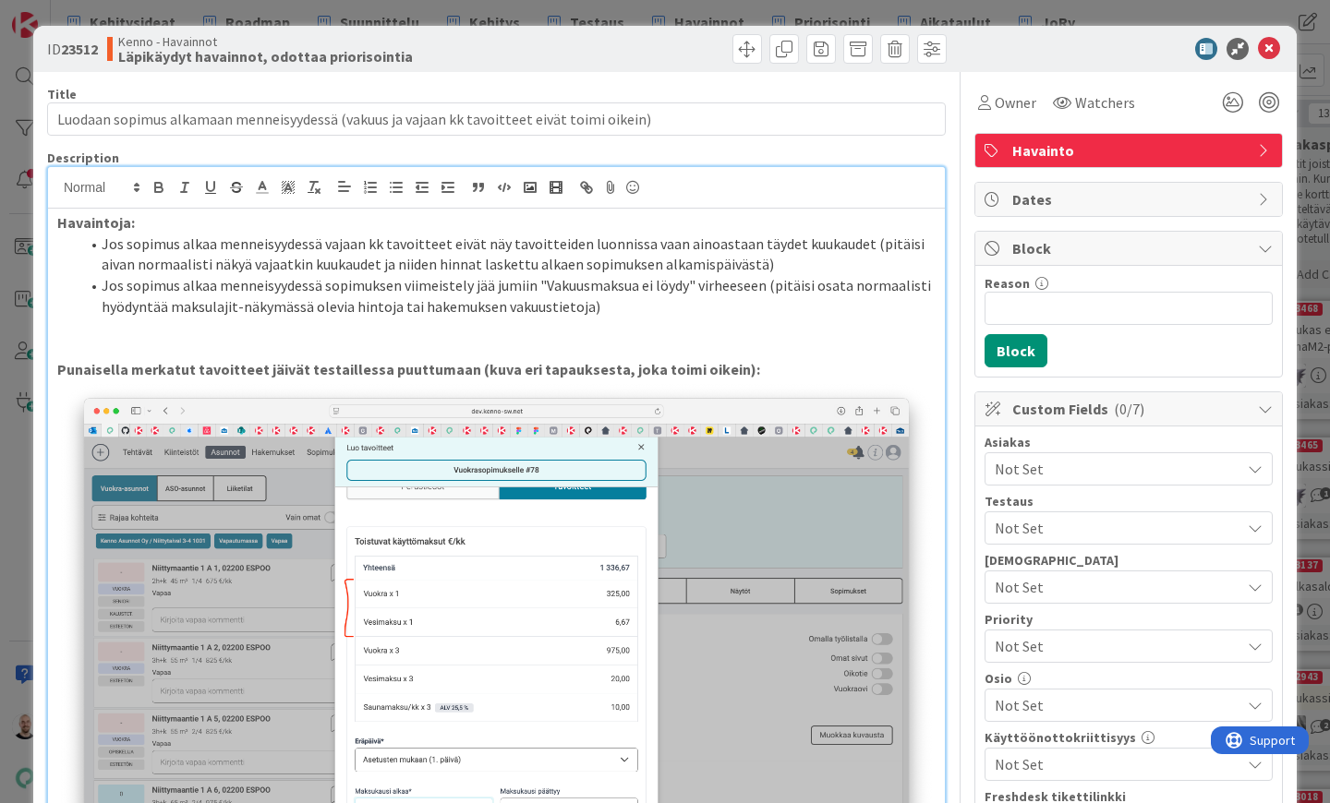
click at [635, 307] on li "Jos sopimus alkaa menneisyydessä sopimuksen viimeistely jää jumiin "Vakuusmaksu…" at bounding box center [507, 296] width 856 height 42
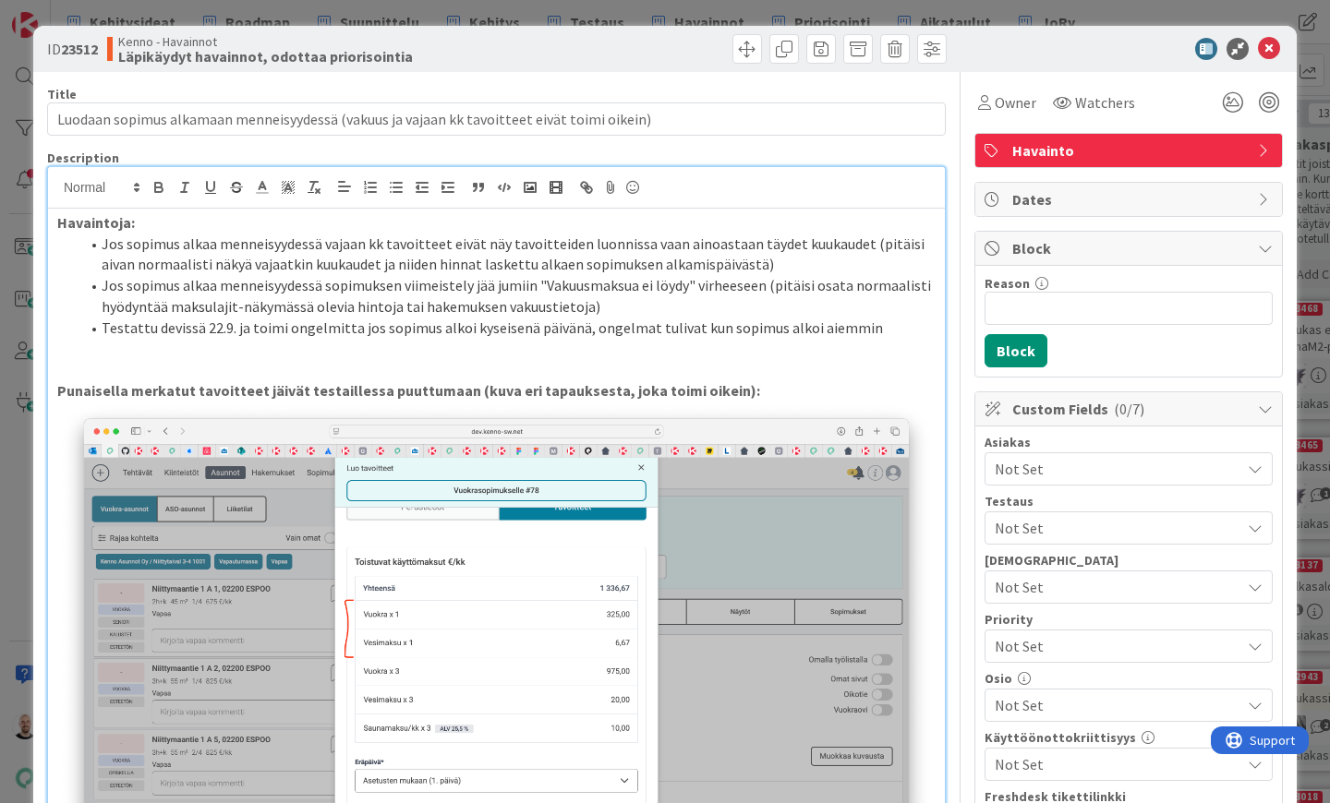
click at [763, 324] on li "Testattu devissä 22.9. ja toimi ongelmitta jos sopimus alkoi kyseisenä päivänä,…" at bounding box center [507, 328] width 856 height 21
click at [688, 324] on li "Testattu devissä 22.9. ja toimi ongelmitta jos sopimus alkoi kyseisenä päivänä,…" at bounding box center [507, 328] width 856 height 21
click at [732, 322] on li "Testattu devissä 22.9. ja toimi ongelmitta jos sopimus alkoi kyseisenä päivänä,…" at bounding box center [507, 328] width 856 height 21
click at [906, 318] on li "Testattu devissä 22.9. ja toimi ongelmitta jos sopimus alkoi kyseisenä päivänä,…" at bounding box center [507, 328] width 856 height 21
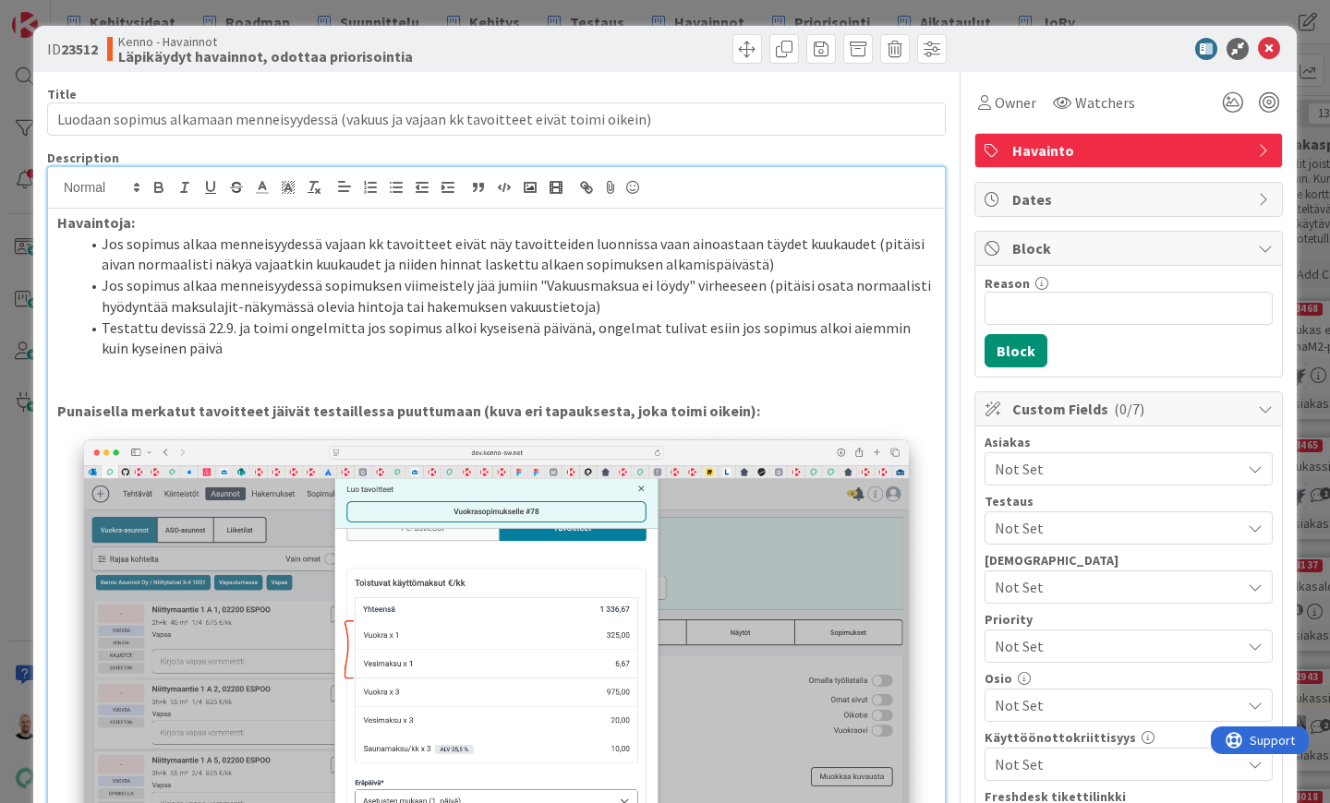
click at [139, 347] on li "Testattu devissä 22.9. ja toimi ongelmitta jos sopimus alkoi kyseisenä päivänä,…" at bounding box center [507, 339] width 856 height 42
click at [133, 344] on li "Testattu devissä 22.9. ja toimi ongelmitta jos sopimus alkoi kyseisenä päivänä,…" at bounding box center [507, 339] width 856 height 42
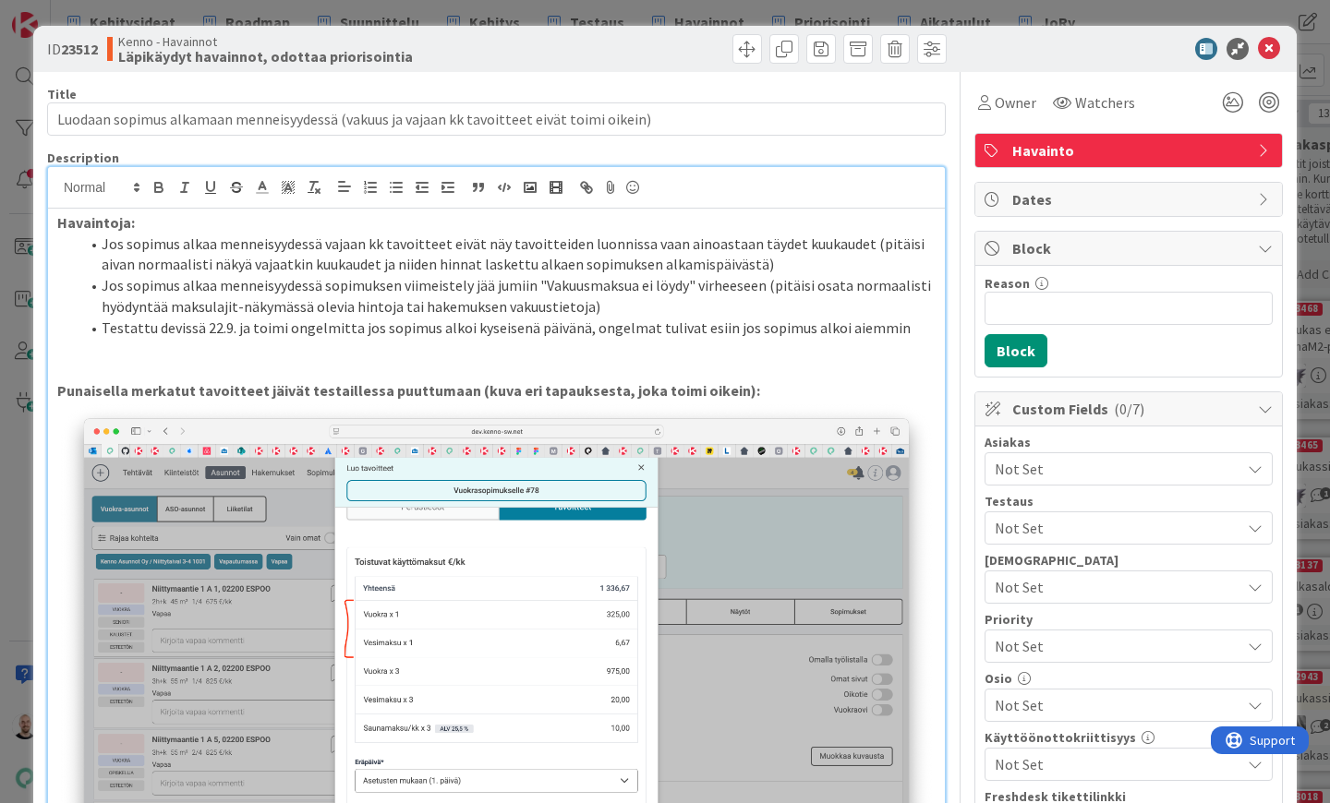
click at [739, 8] on div "ID 23512 Kenno - Havainnot Läpikäydyt havainnot, odottaa priorisointia Title 91…" at bounding box center [665, 401] width 1330 height 803
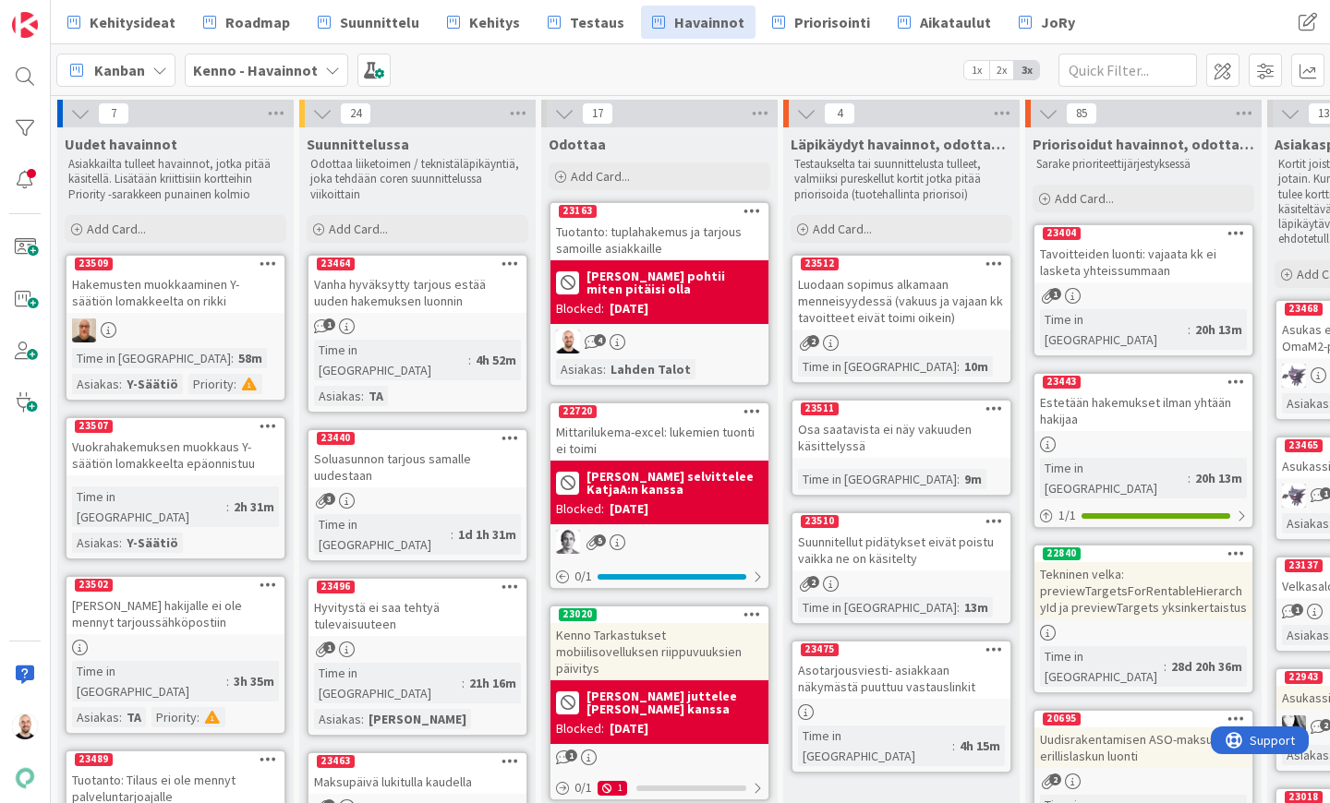
click at [894, 438] on div "Osa saatavista ei näy vakuuden käsittelyssä" at bounding box center [901, 437] width 218 height 41
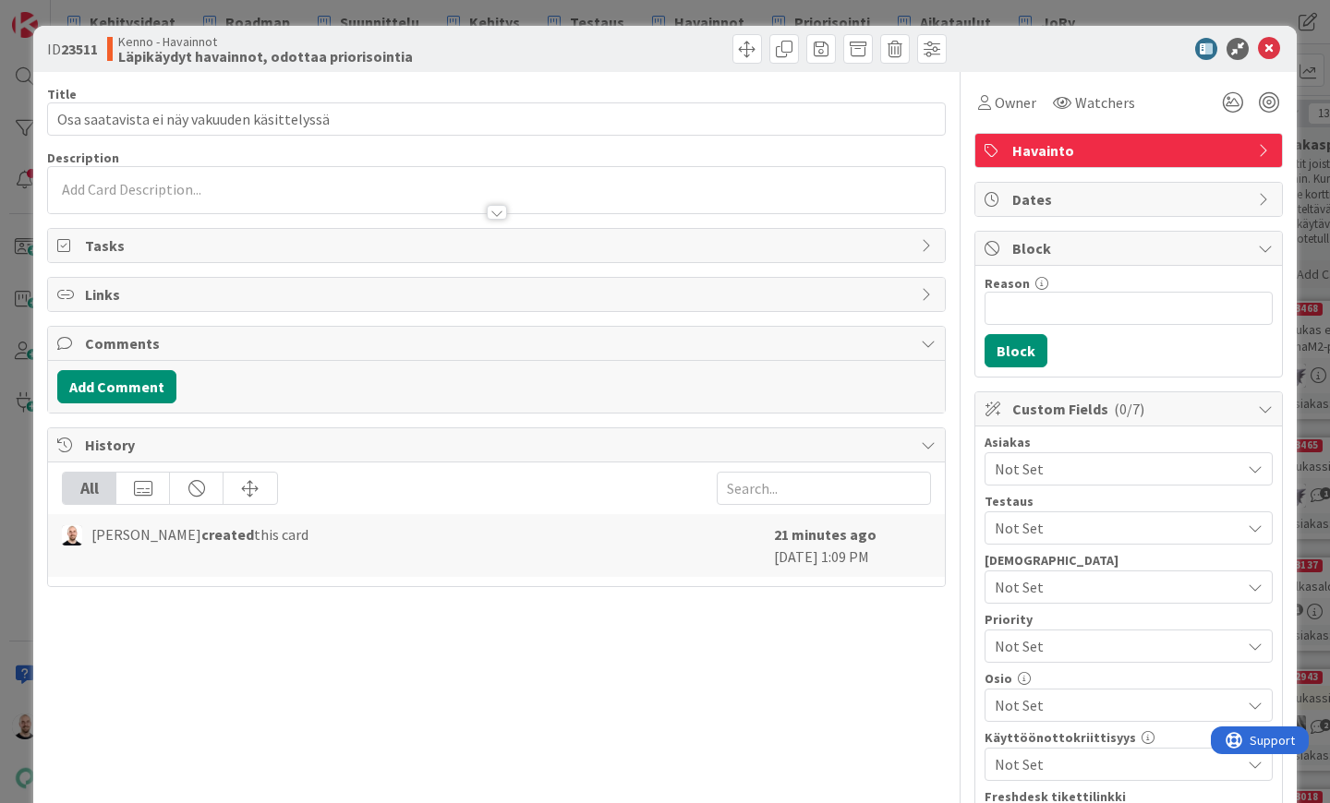
click at [499, 212] on div at bounding box center [497, 212] width 20 height 15
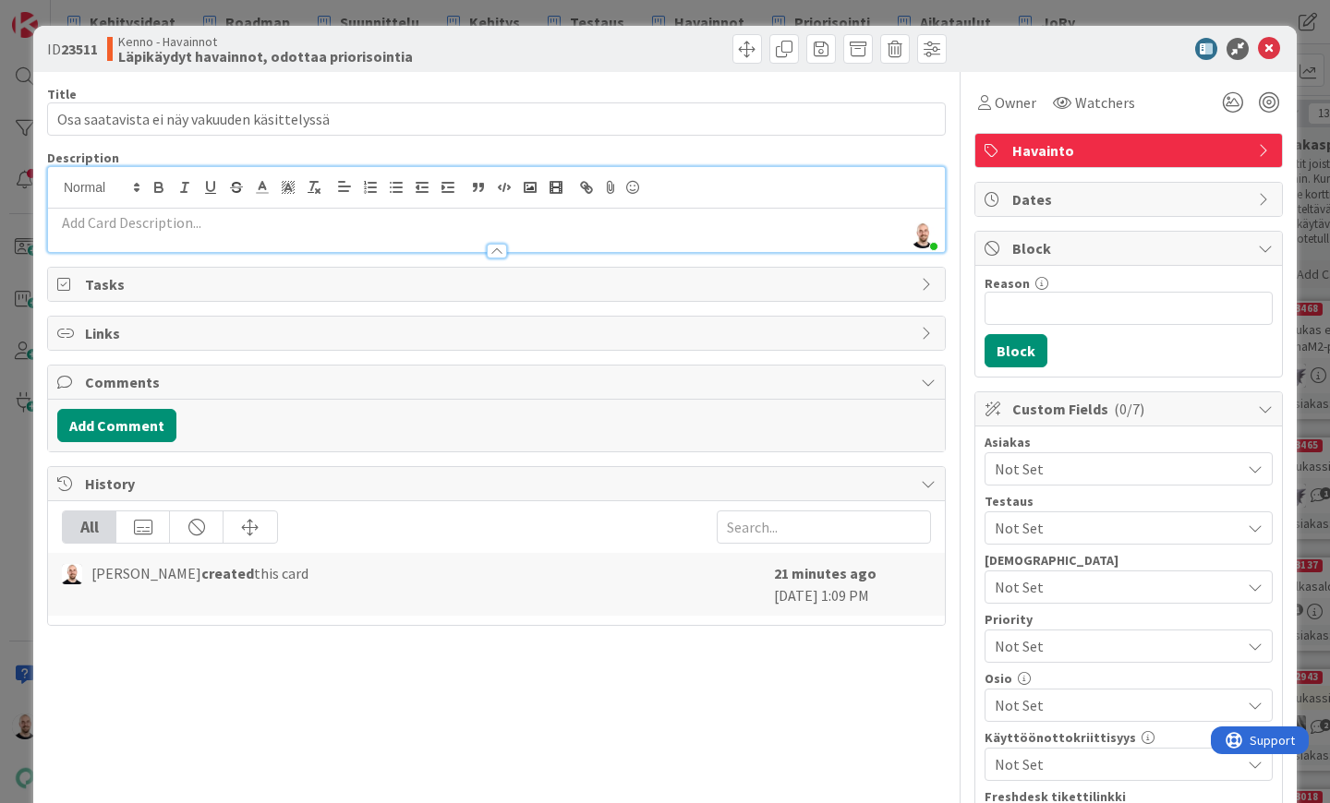
click at [549, 228] on p at bounding box center [496, 222] width 878 height 21
click at [612, 228] on p at bounding box center [496, 222] width 878 height 21
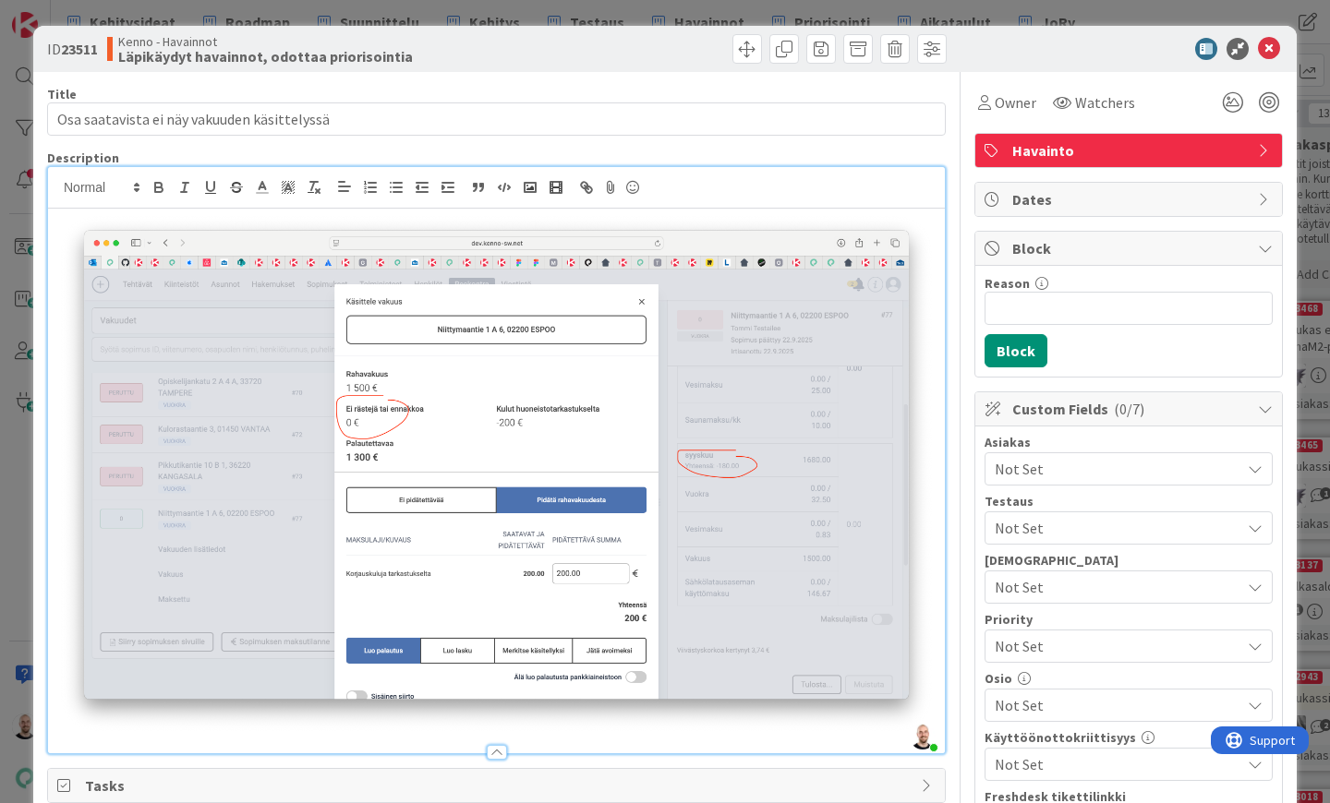
click at [56, 217] on div at bounding box center [496, 481] width 897 height 545
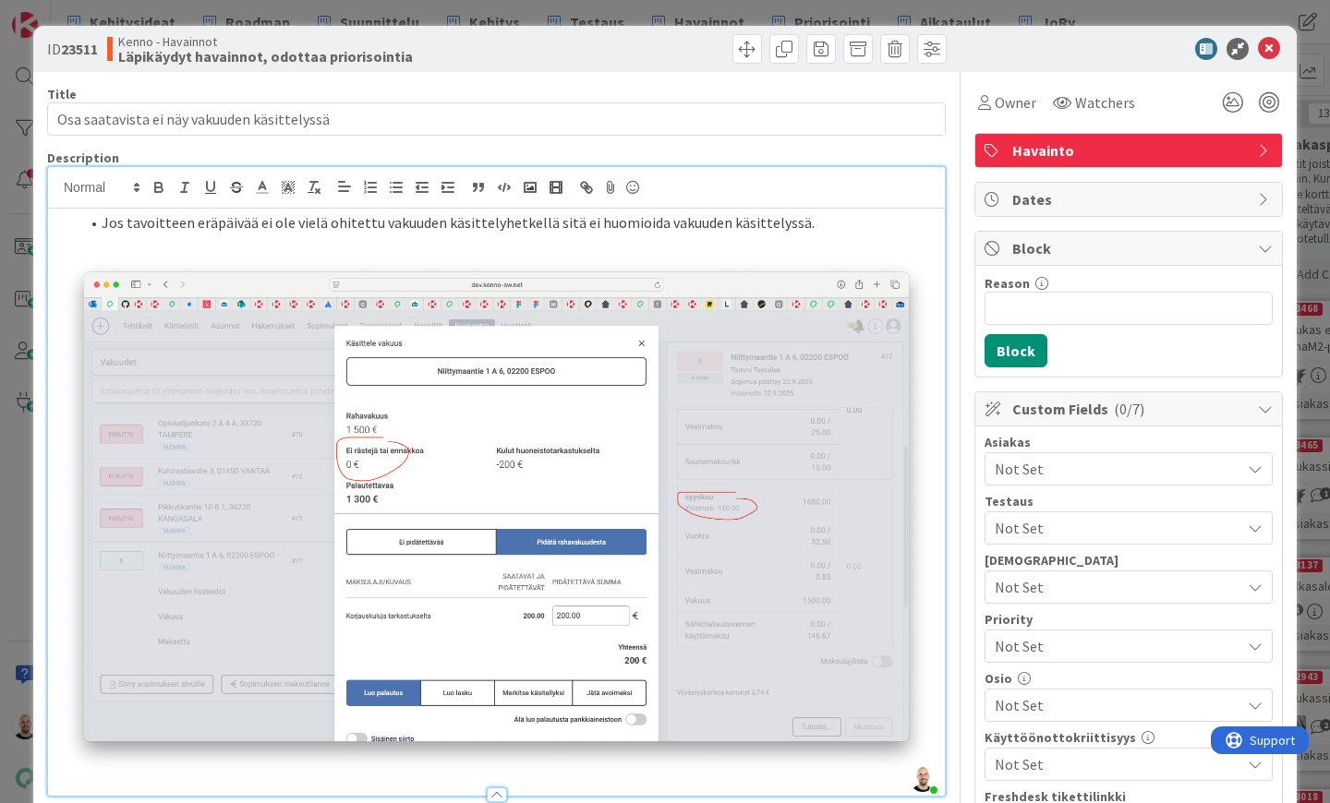
click at [869, 220] on li "Jos tavoitteen eräpäivää ei ole vielä ohitettu vakuuden käsittelyhetkellä sitä …" at bounding box center [507, 222] width 856 height 21
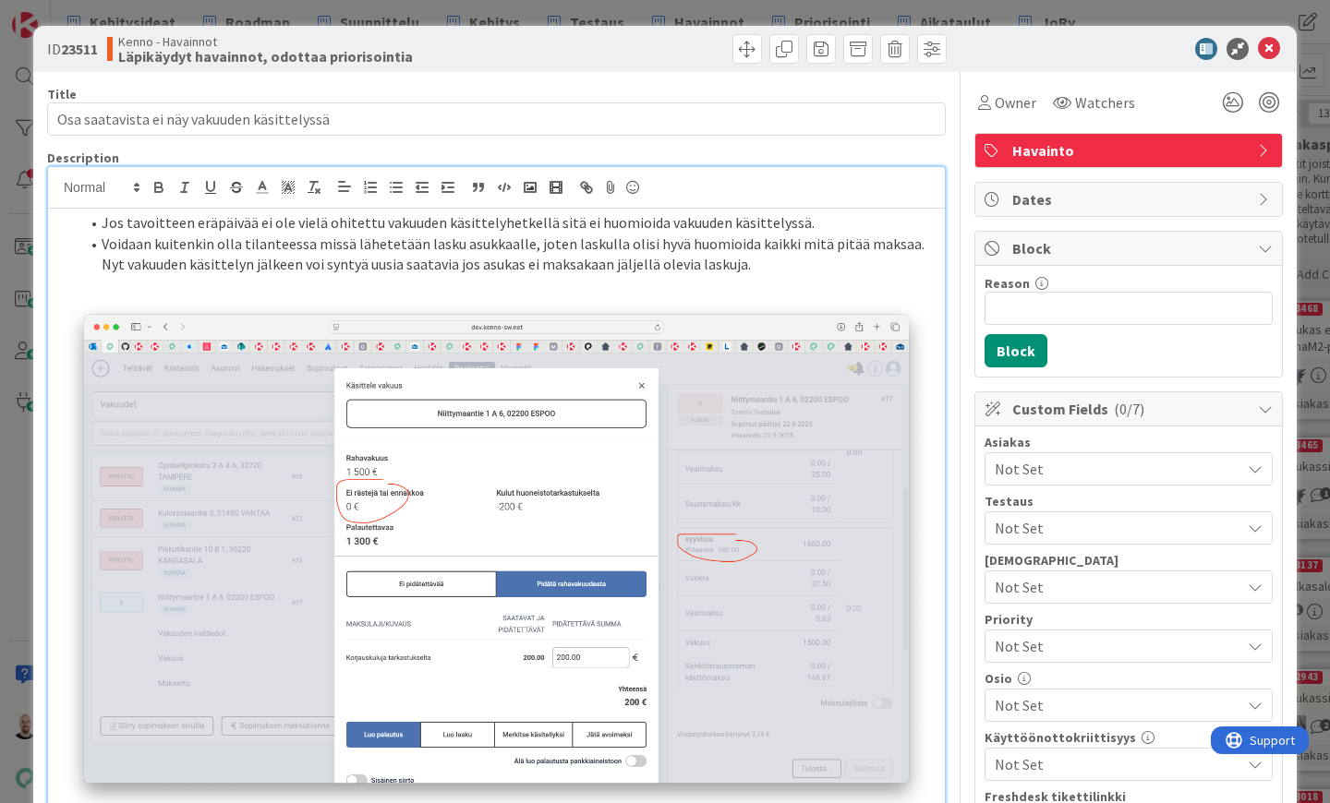
click at [77, 230] on ol "Jos tavoitteen eräpäivää ei ole vielä ohitettu vakuuden käsittelyhetkellä sitä …" at bounding box center [496, 243] width 878 height 63
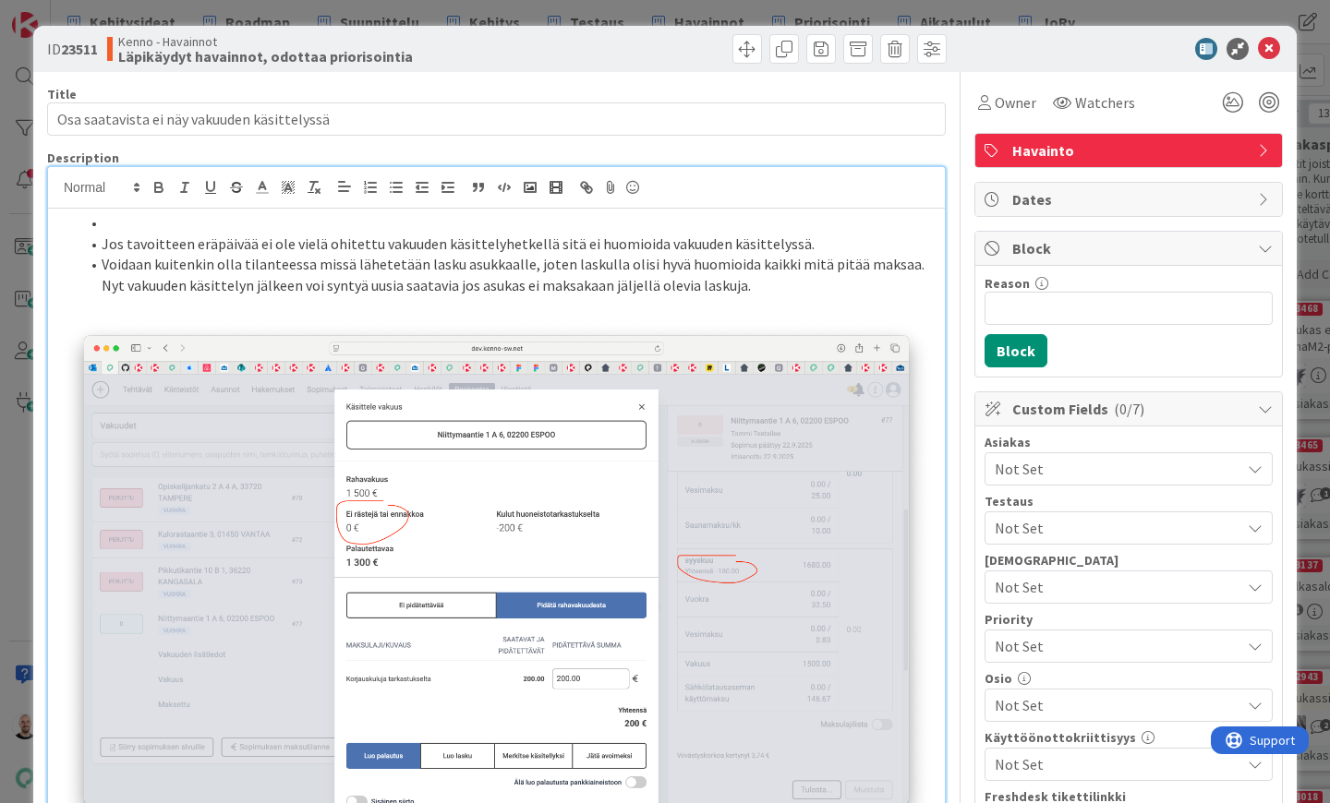
click at [115, 221] on li at bounding box center [507, 222] width 856 height 21
click at [538, 243] on li "Jos tavoitteen eräpäivää ei ole vielä ohitettu vakuuden käsittelyhetkellä sitä …" at bounding box center [507, 244] width 856 height 21
click at [344, 263] on li "Voidaan kuitenkin olla tilanteessa missä lähetetään lasku asukkaalle, joten las…" at bounding box center [507, 275] width 856 height 42
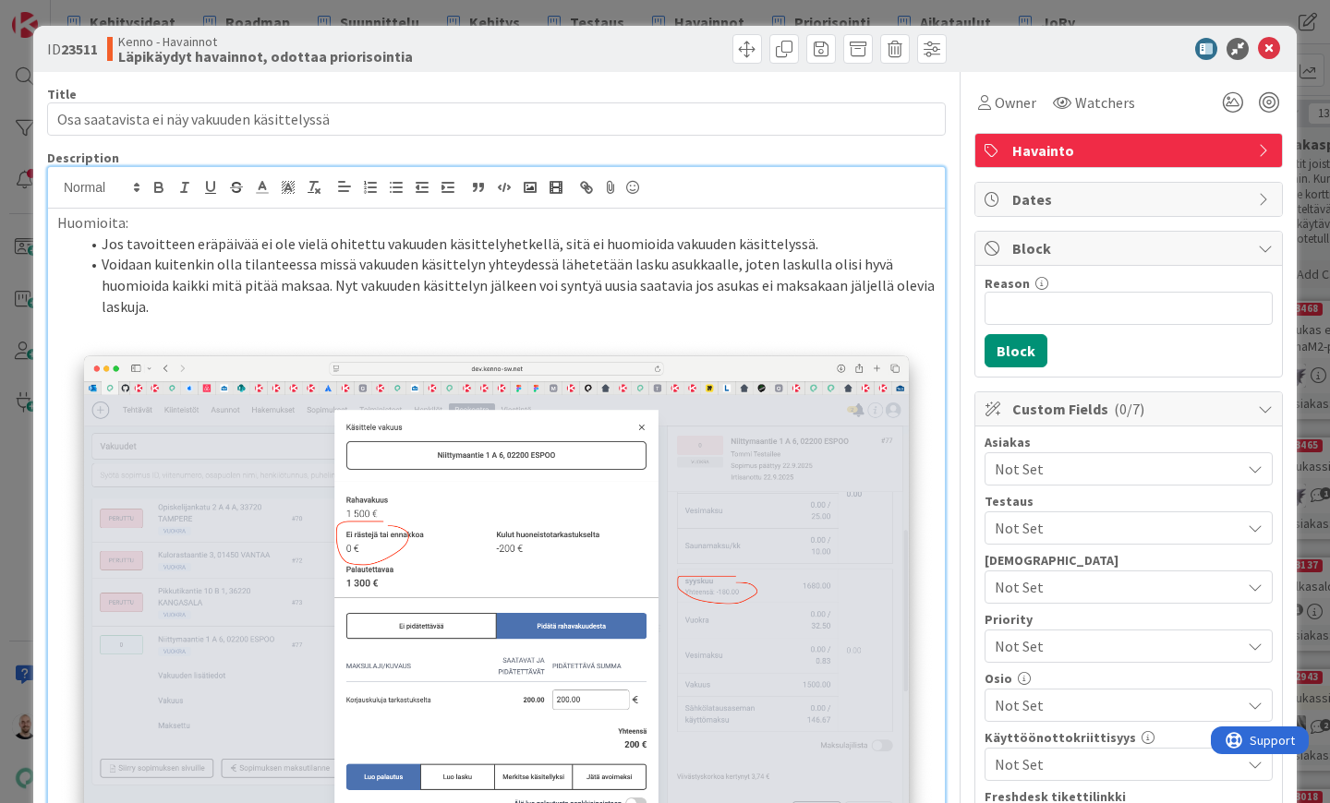
click at [383, 285] on li "Voidaan kuitenkin olla tilanteessa missä vakuuden käsittelyn yhteydessä lähetet…" at bounding box center [507, 285] width 856 height 63
click at [391, 298] on li "Voidaan kuitenkin olla tilanteessa missä vakuuden käsittelyn yhteydessä lähetet…" at bounding box center [507, 285] width 856 height 63
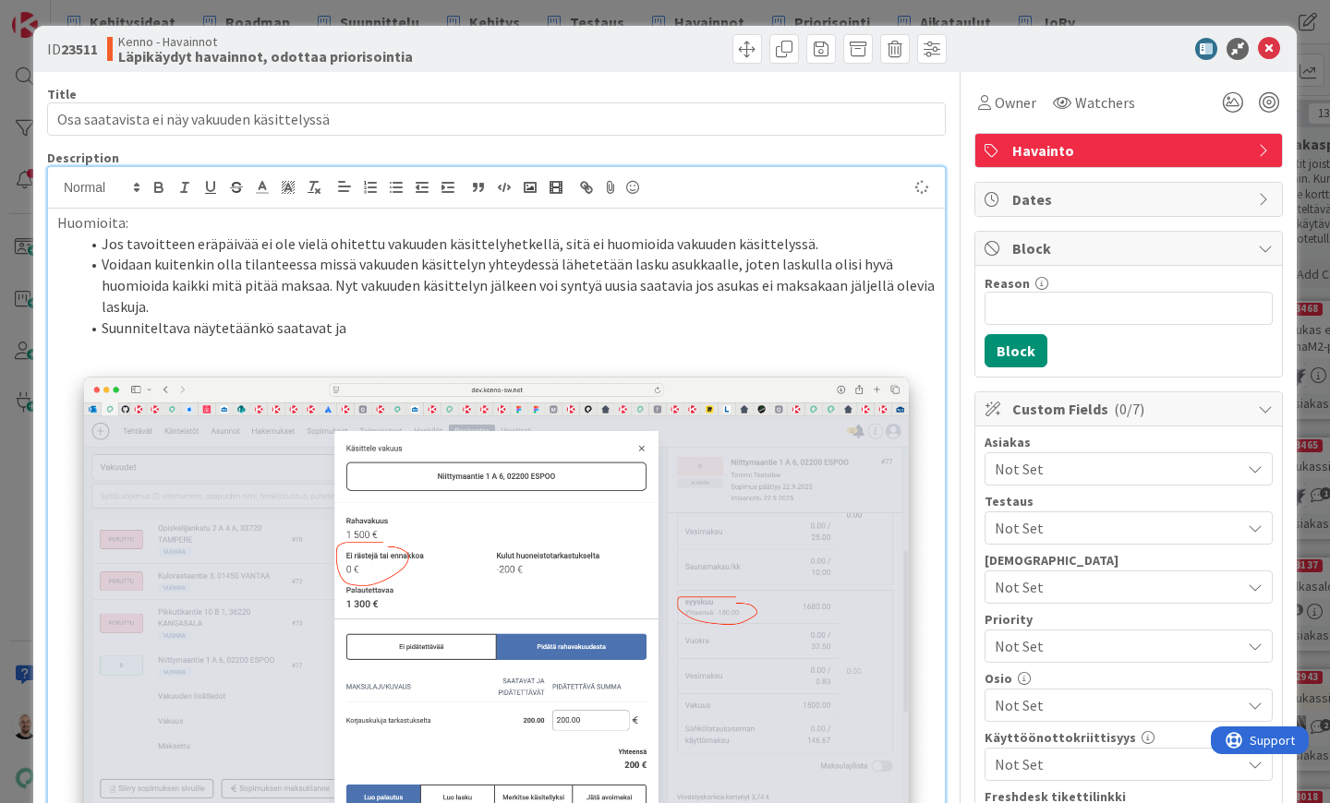
click at [217, 328] on li "Suunniteltava näytetäänkö saatavat ja" at bounding box center [507, 328] width 856 height 21
click at [381, 323] on li "Suunniteltava erotellaanko saatavat ja" at bounding box center [507, 328] width 856 height 21
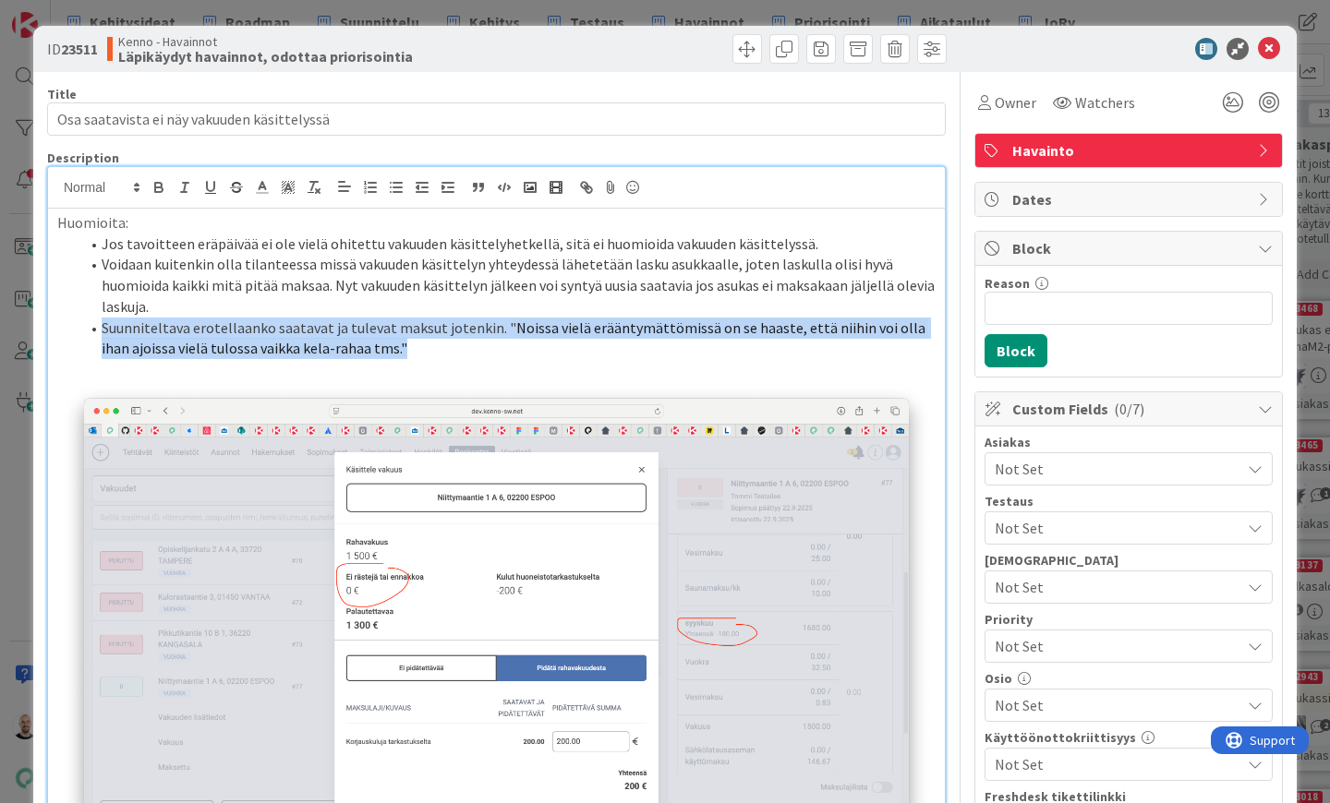
drag, startPoint x: 398, startPoint y: 344, endPoint x: 31, endPoint y: 323, distance: 367.3
click at [31, 323] on div "ID 23511 Kenno - Havainnot Läpikäydyt havainnot, odottaa priorisointia Title 43…" at bounding box center [665, 401] width 1330 height 803
click at [313, 190] on icon "button" at bounding box center [314, 187] width 17 height 17
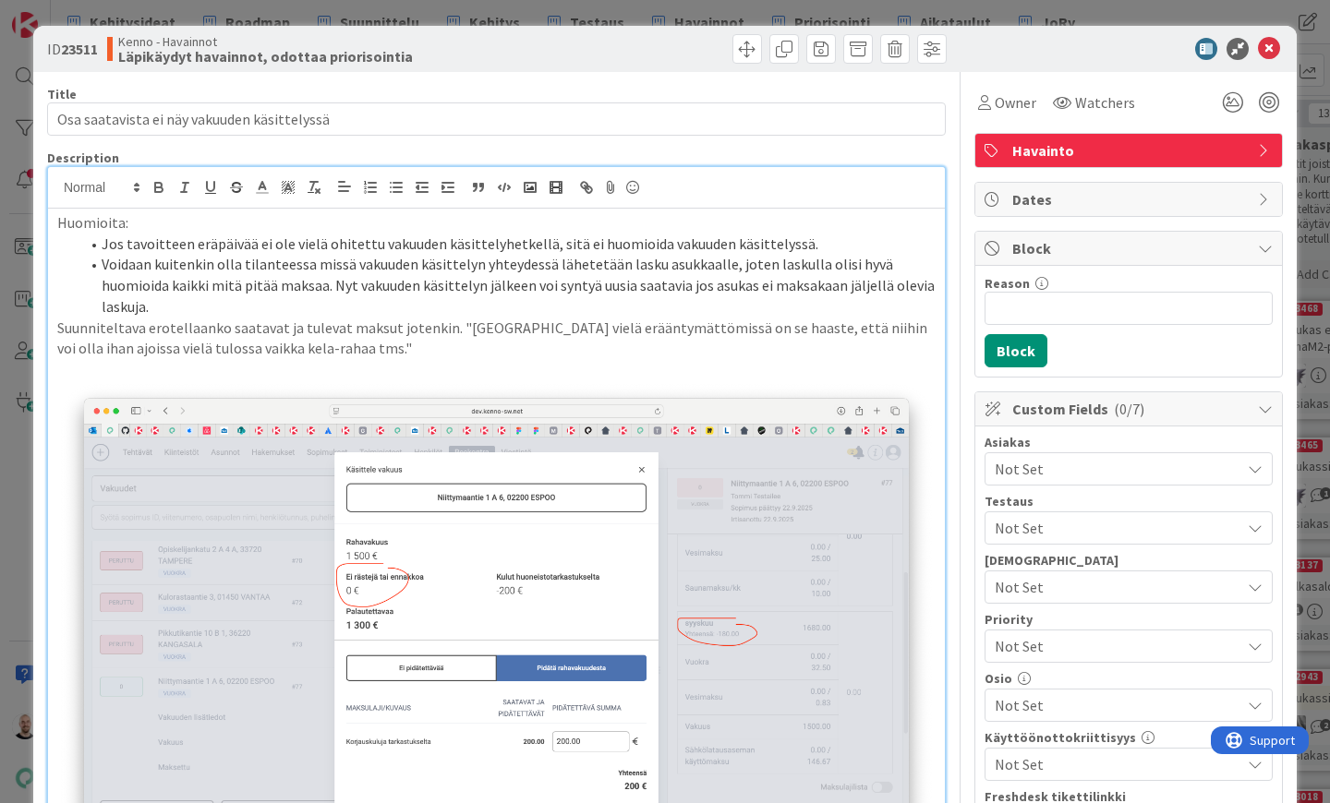
click at [242, 308] on li "Voidaan kuitenkin olla tilanteessa missä vakuuden käsittelyn yhteydessä lähetet…" at bounding box center [507, 285] width 856 height 63
click at [56, 321] on div "Huomioita: Jos tavoitteen eräpäivää ei ole vielä ohitettu vakuuden käsittelyhet…" at bounding box center [496, 565] width 897 height 713
click at [286, 335] on li "Suunniteltava erotellaanko saatavat ja tulevat maksut jotenkin. "Noissa vielä e…" at bounding box center [507, 339] width 856 height 42
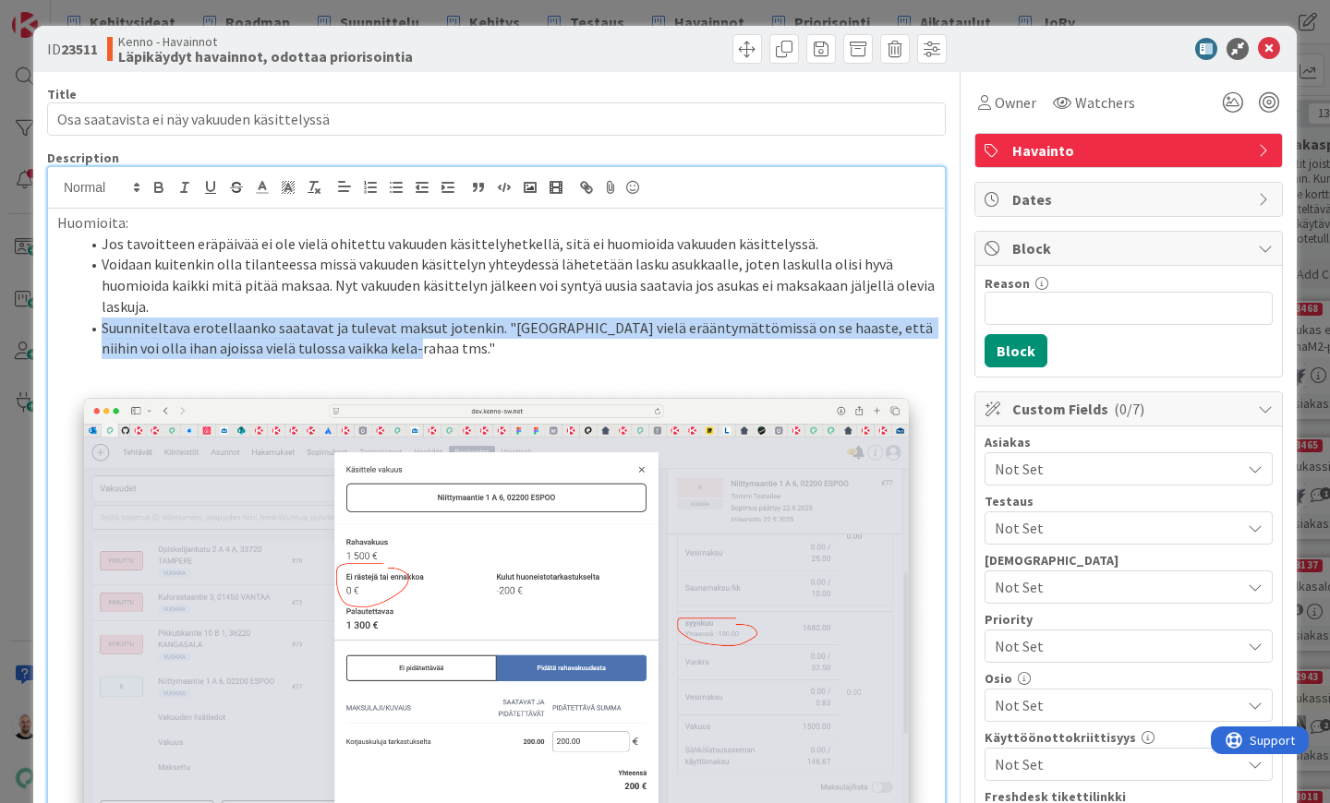
drag, startPoint x: 378, startPoint y: 344, endPoint x: 42, endPoint y: 320, distance: 336.0
click at [42, 320] on div "ID 23511 Kenno - Havainnot Läpikäydyt havainnot, odottaa priorisointia Title 43…" at bounding box center [664, 694] width 1263 height 1336
click at [283, 194] on rect at bounding box center [282, 193] width 1 height 1
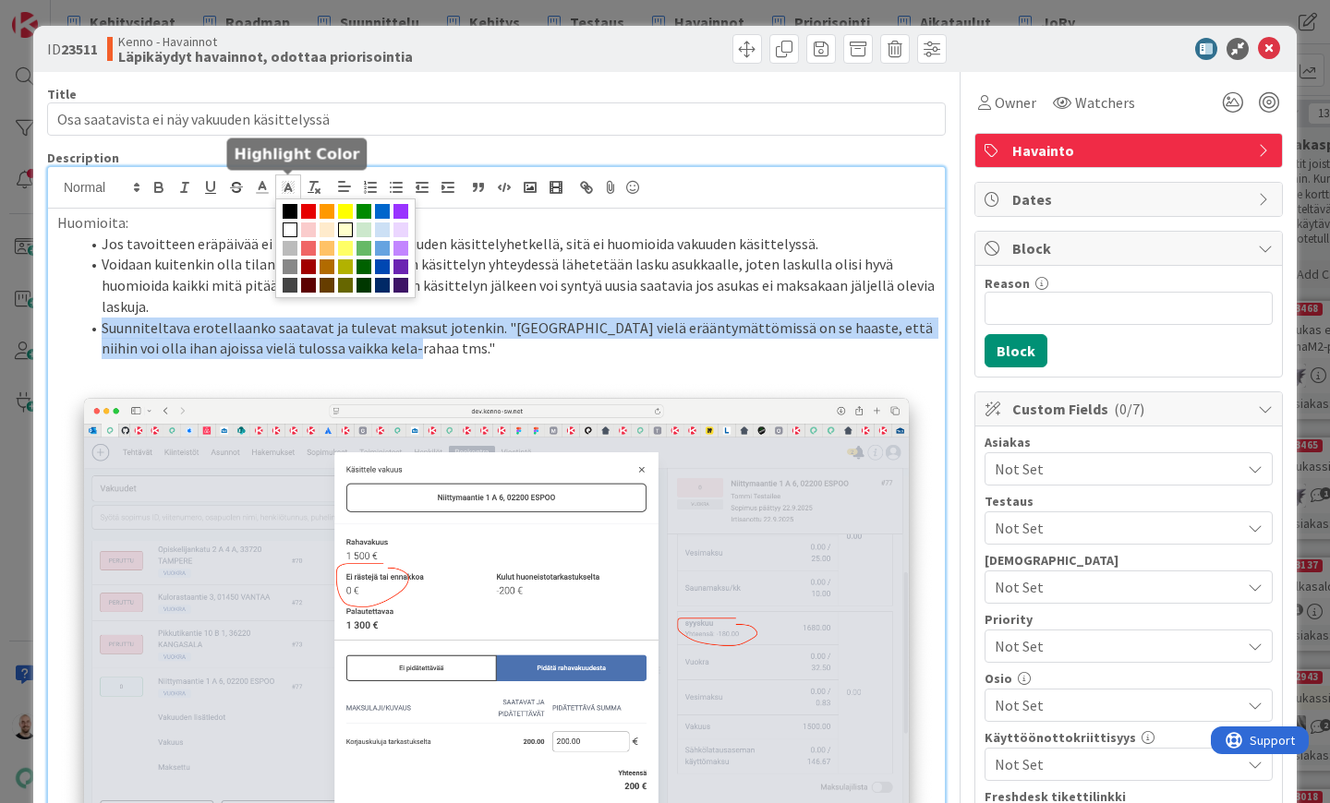
click at [339, 226] on span at bounding box center [345, 230] width 15 height 15
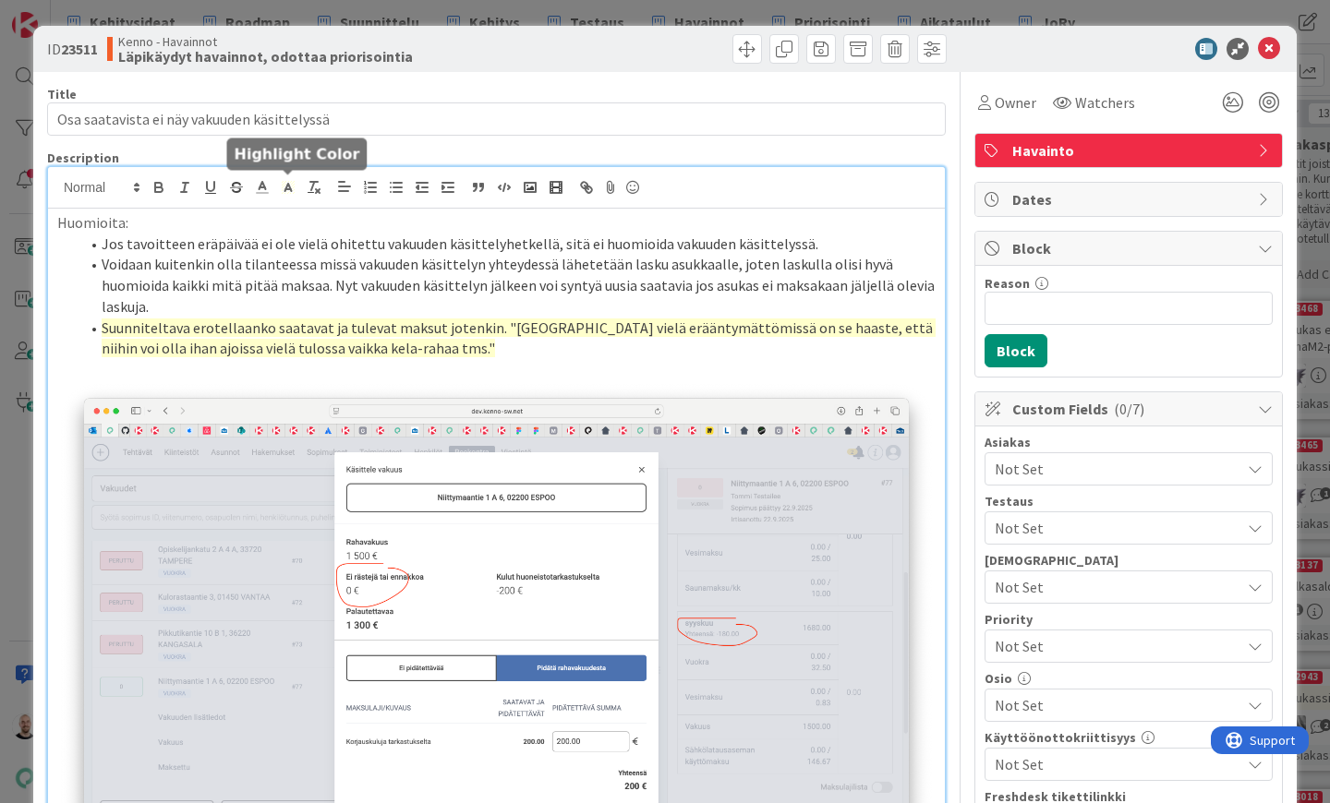
click at [371, 286] on li "Voidaan kuitenkin olla tilanteessa missä vakuuden käsittelyn yhteydessä lähetet…" at bounding box center [507, 285] width 856 height 63
click at [1083, 149] on span "Havainto" at bounding box center [1130, 150] width 236 height 22
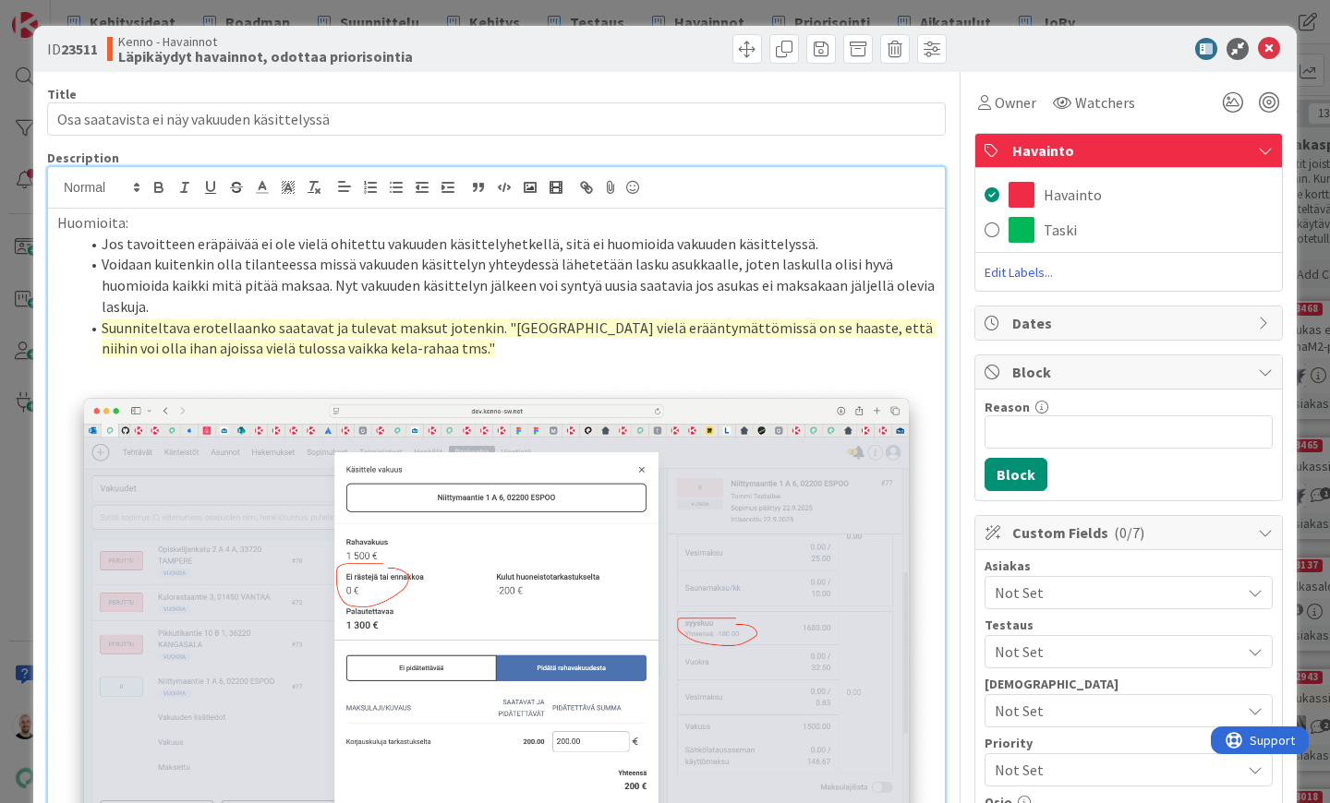
click at [1099, 158] on span "Havainto" at bounding box center [1130, 150] width 236 height 22
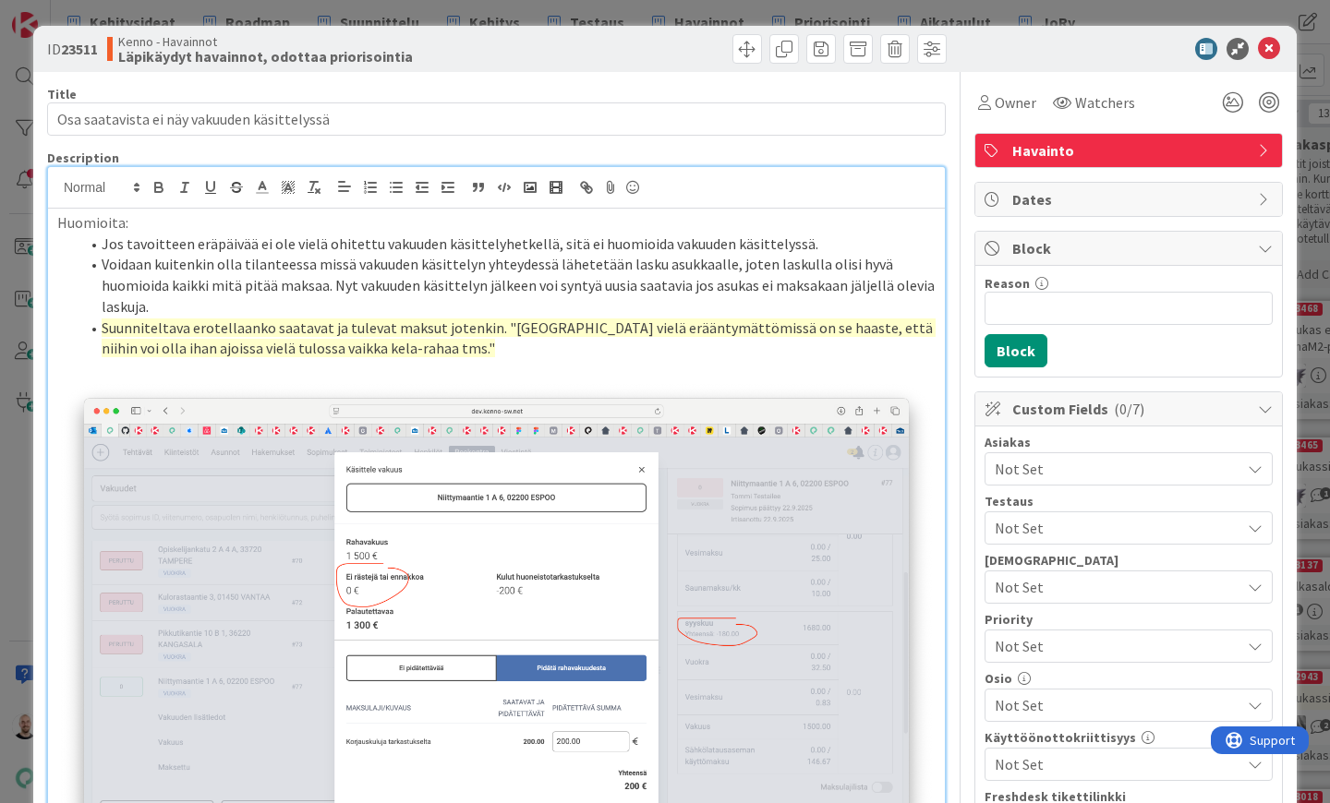
click at [715, 272] on li "Voidaan kuitenkin olla tilanteessa missä vakuuden käsittelyn yhteydessä lähetet…" at bounding box center [507, 285] width 856 height 63
click at [428, 12] on div "ID 23511 Kenno - Havainnot Läpikäydyt havainnot, odottaa priorisointia Title 43…" at bounding box center [665, 401] width 1330 height 803
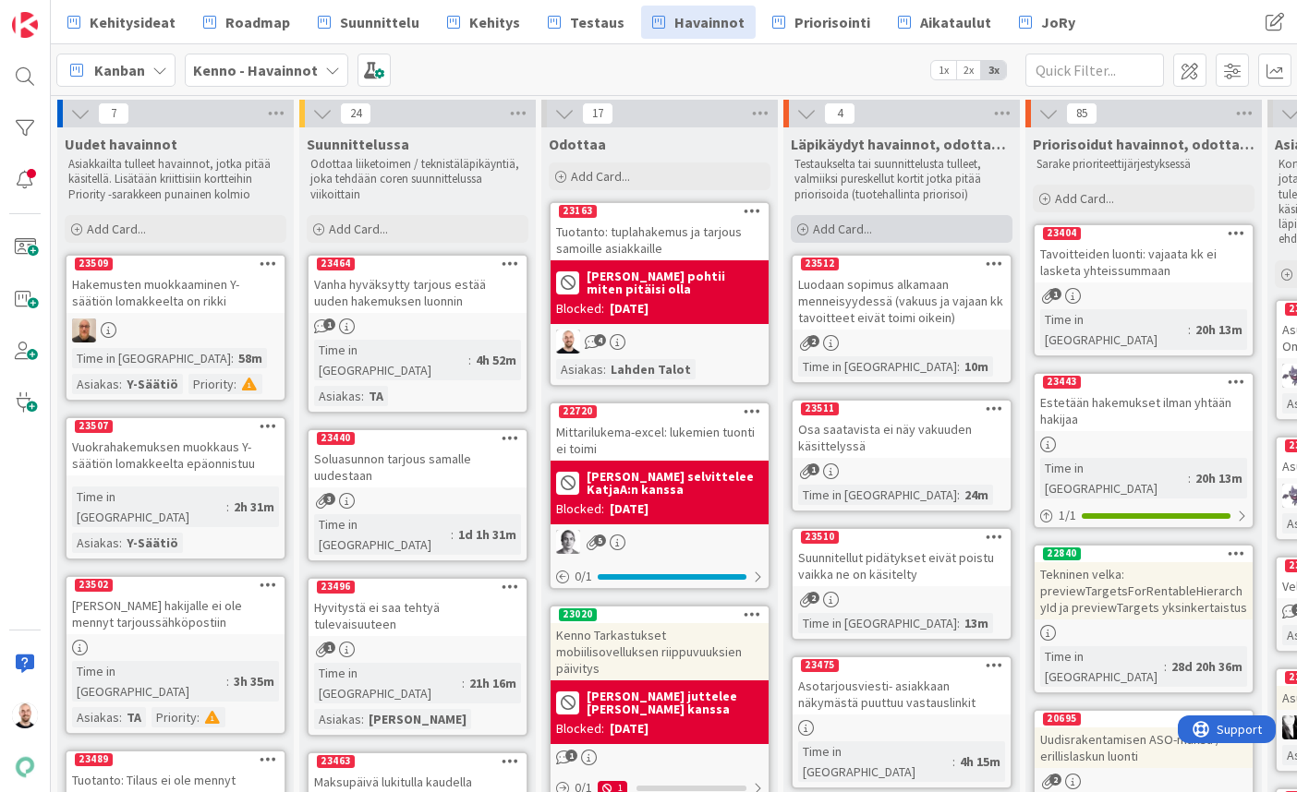
click at [852, 232] on span "Add Card..." at bounding box center [842, 229] width 59 height 17
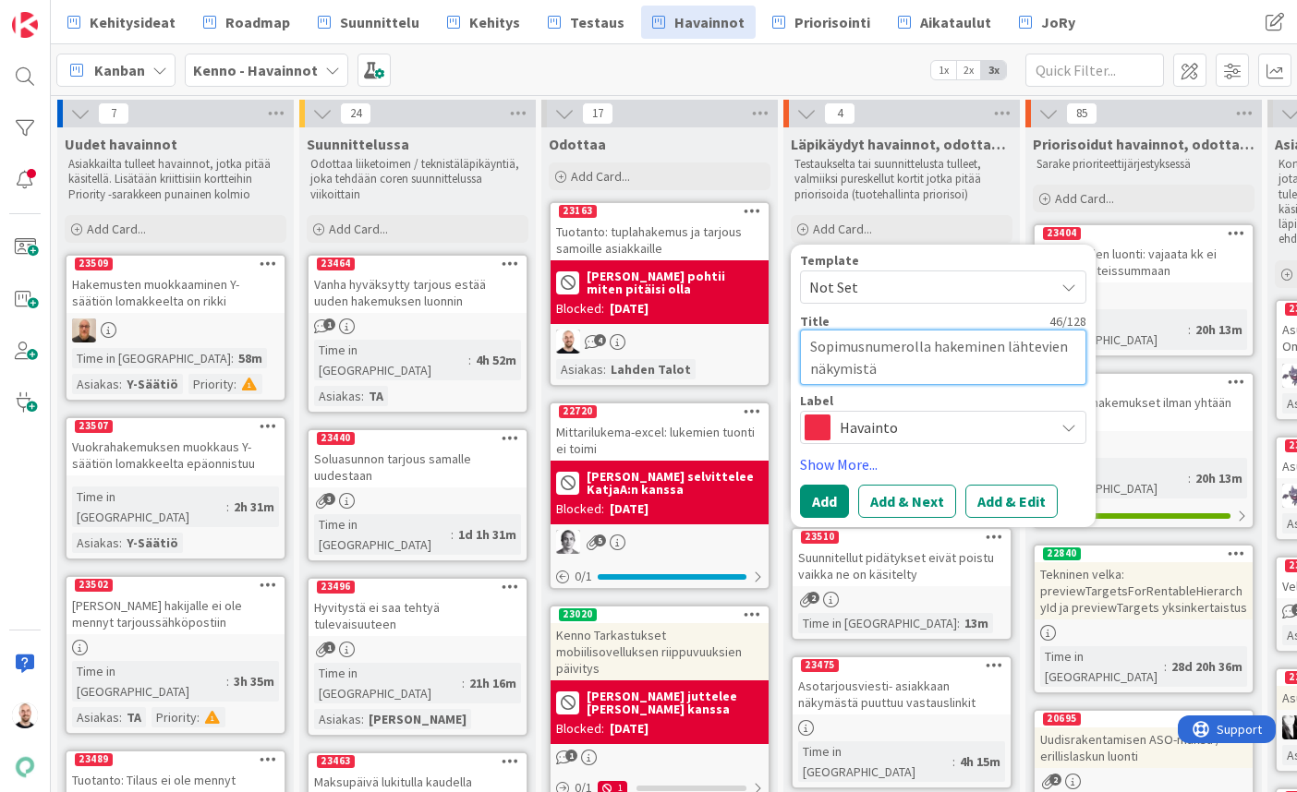
click at [1072, 344] on textarea "Sopimusnumerolla hakeminen lähtevien näkymistä" at bounding box center [943, 357] width 286 height 55
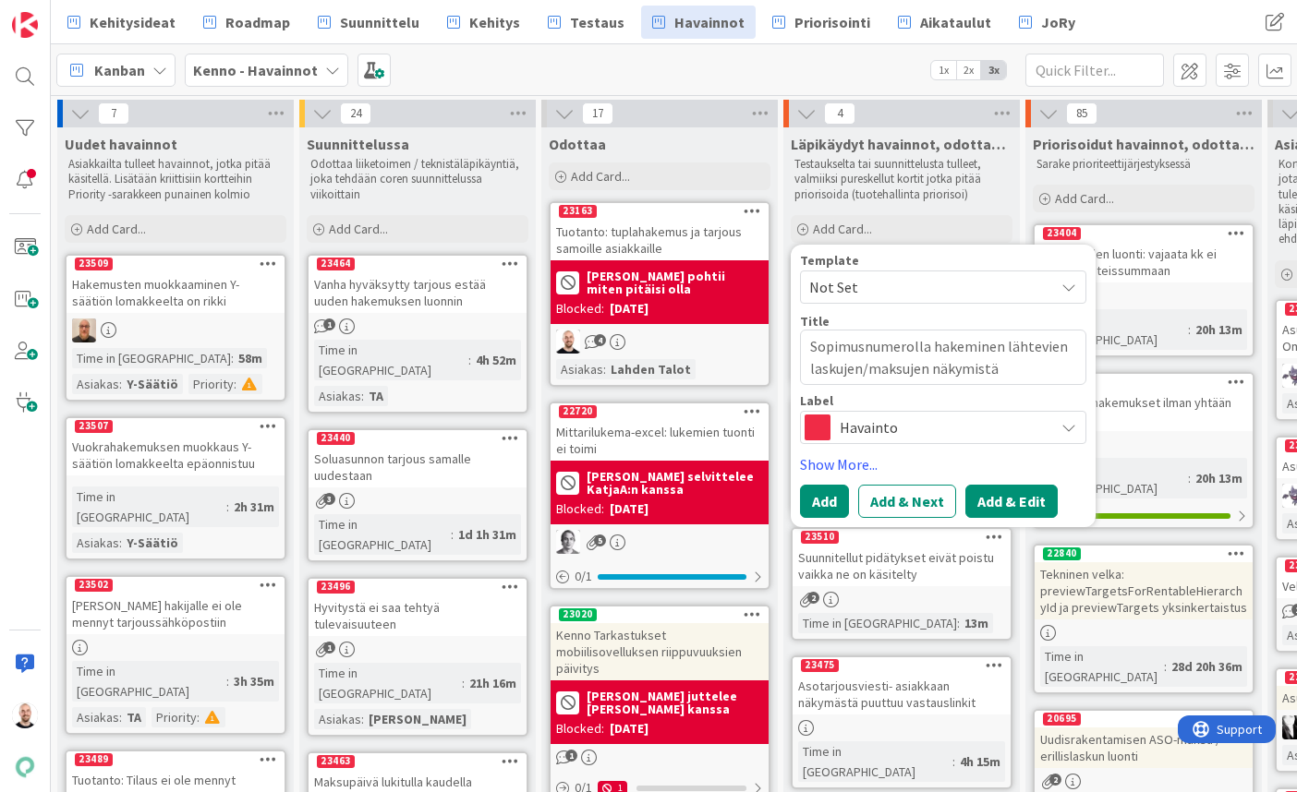
click at [992, 494] on button "Add & Edit" at bounding box center [1011, 501] width 92 height 33
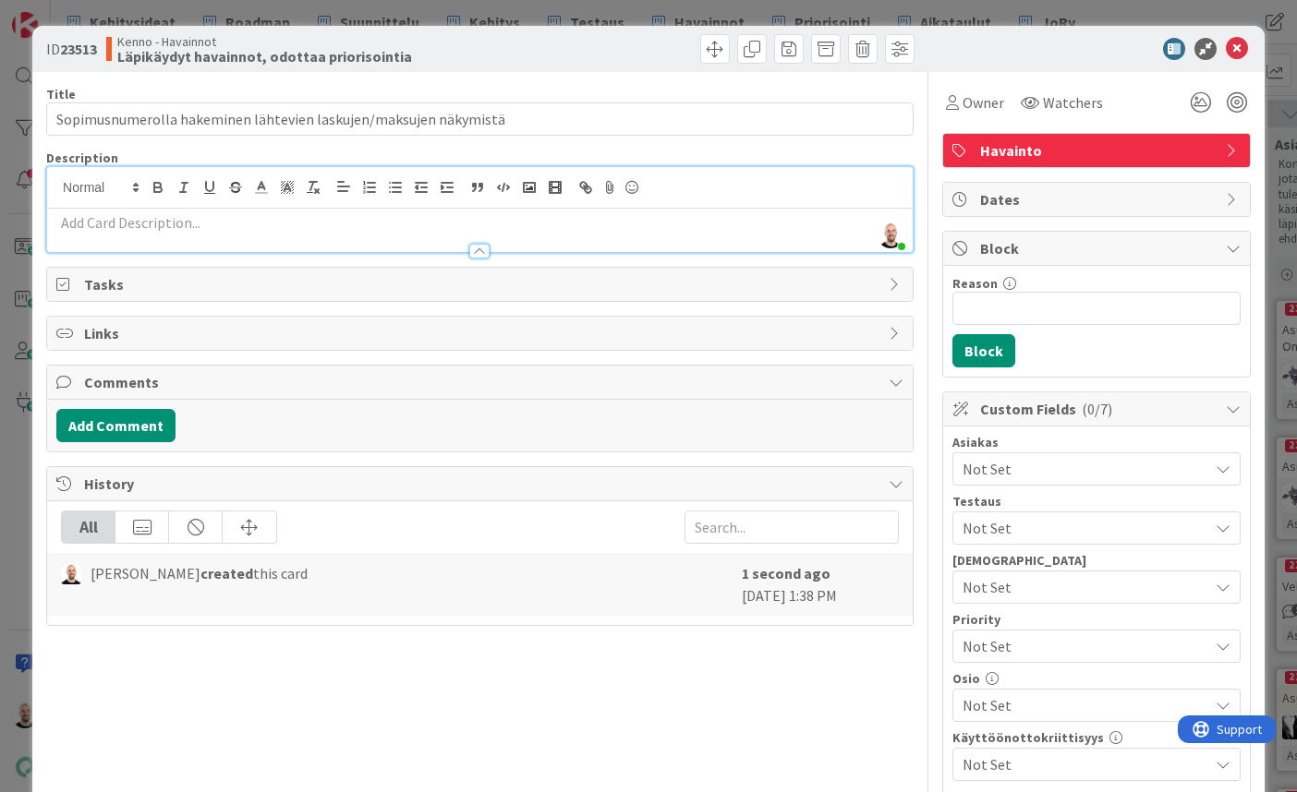
click at [385, 191] on div "Tommi Moilanen just joined" at bounding box center [479, 209] width 865 height 85
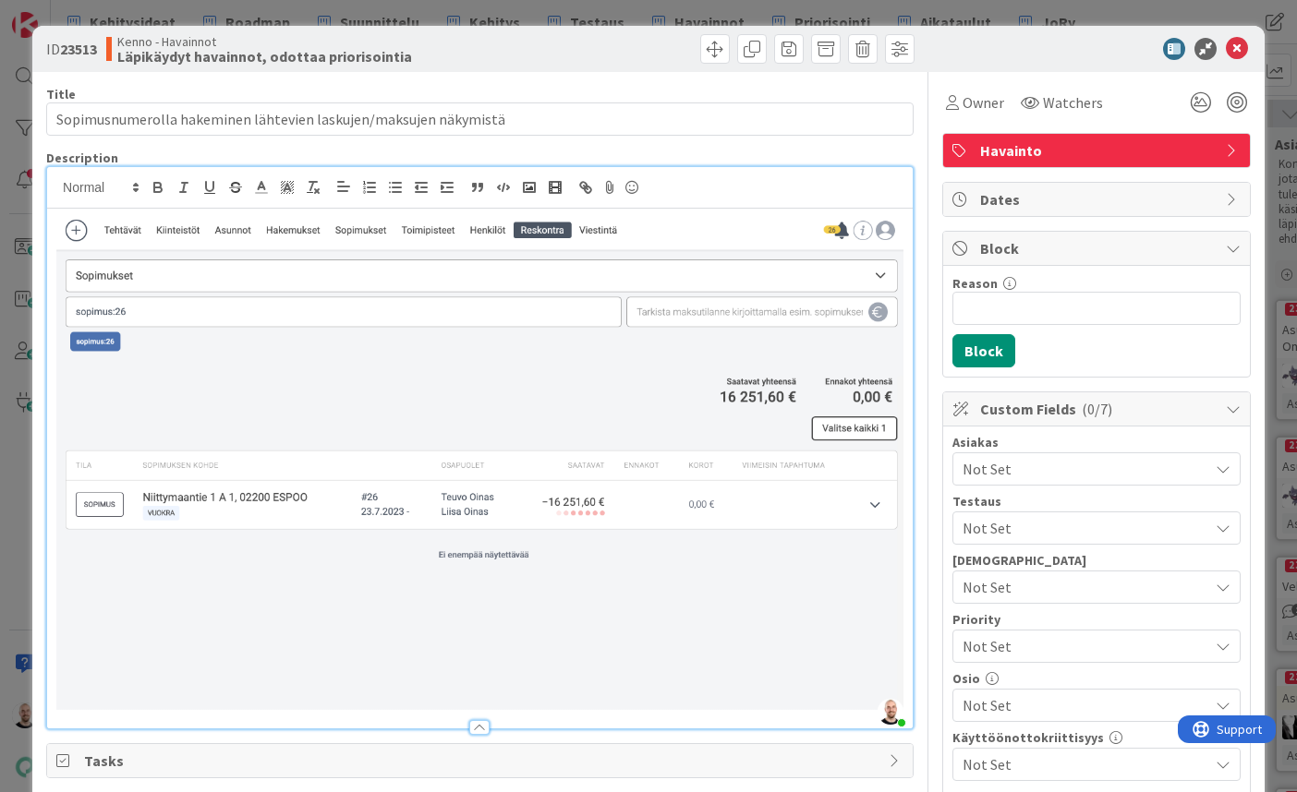
click at [57, 220] on img at bounding box center [479, 461] width 847 height 498
click at [51, 235] on div at bounding box center [479, 469] width 865 height 520
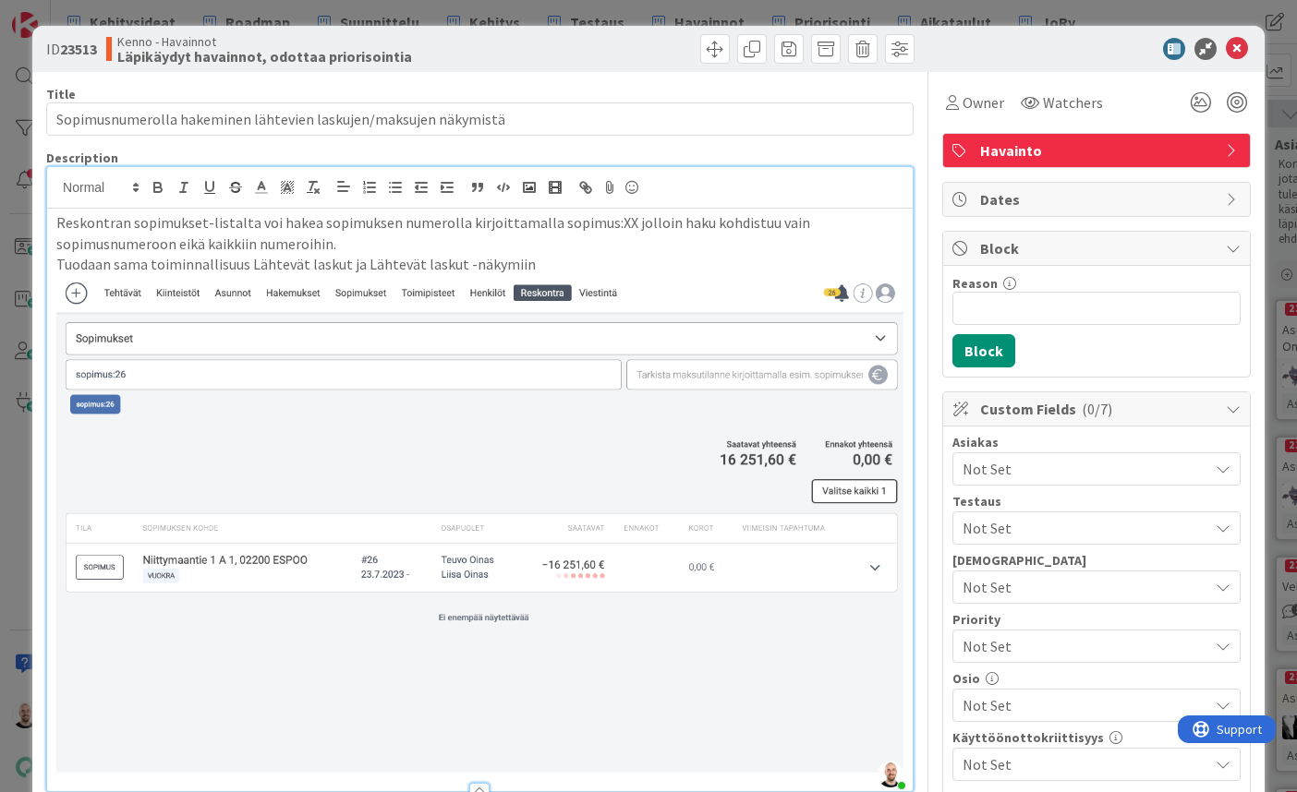
click at [54, 219] on div "Reskontran sopimukset-listalta voi hakea sopimuksen numerolla kirjoittamalla so…" at bounding box center [479, 500] width 865 height 583
click at [53, 259] on div "Reskontran sopimukset-listalta voi hakea sopimuksen numerolla kirjoittamalla so…" at bounding box center [479, 500] width 865 height 583
click at [630, 267] on li "Tuodaan sama toiminnallisuus Lähtevät laskut ja Lähtevät laskut -näkymiin" at bounding box center [490, 264] width 825 height 21
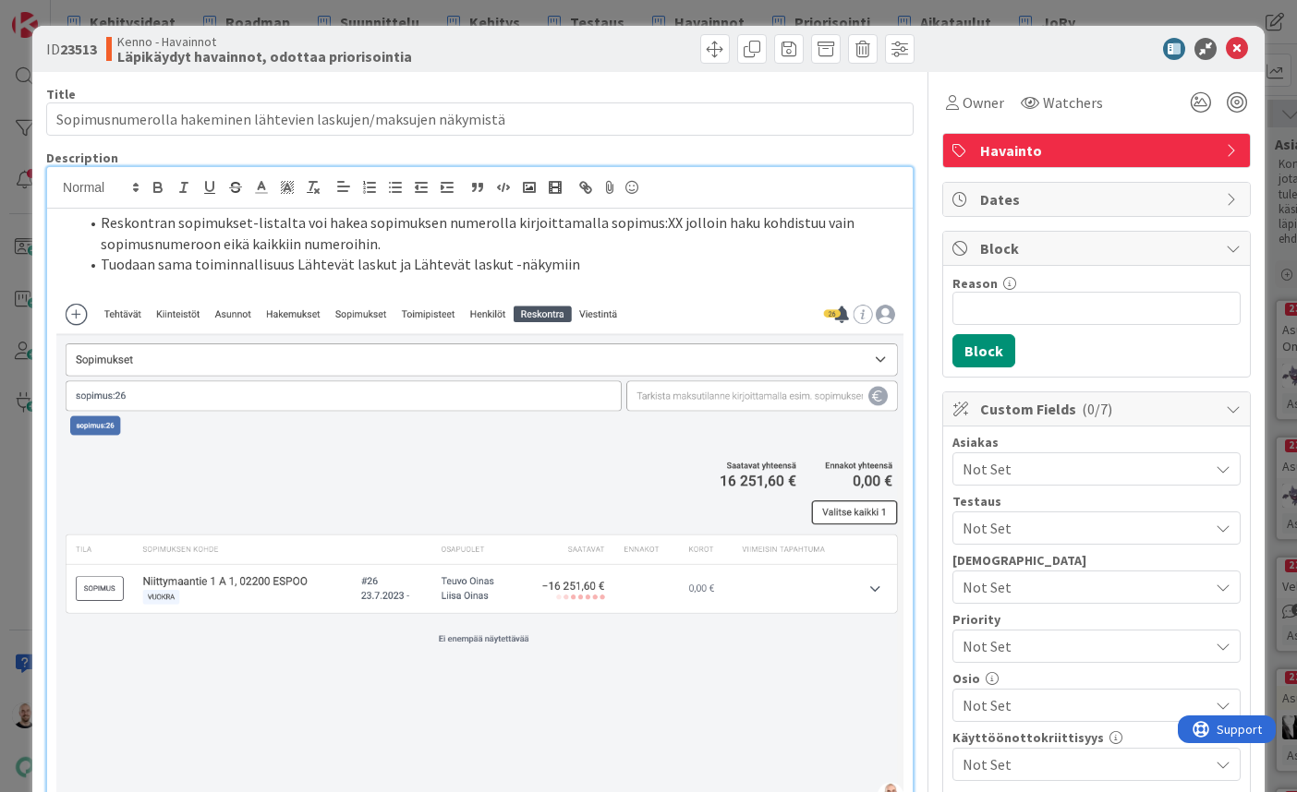
click at [658, 220] on li "Reskontran sopimukset-listalta voi hakea sopimuksen numerolla kirjoittamalla so…" at bounding box center [490, 233] width 825 height 42
drag, startPoint x: 586, startPoint y: 223, endPoint x: 665, endPoint y: 223, distance: 79.4
click at [665, 223] on li "Reskontran sopimukset-listalta voi hakea sopimuksen numerolla kirjoittamalla so…" at bounding box center [490, 233] width 825 height 42
click at [163, 187] on icon "button" at bounding box center [158, 187] width 17 height 17
click at [743, 252] on li "Reskontran sopimukset-listalta voi hakea sopimuksen numerolla kirjoittamalla so…" at bounding box center [490, 233] width 825 height 42
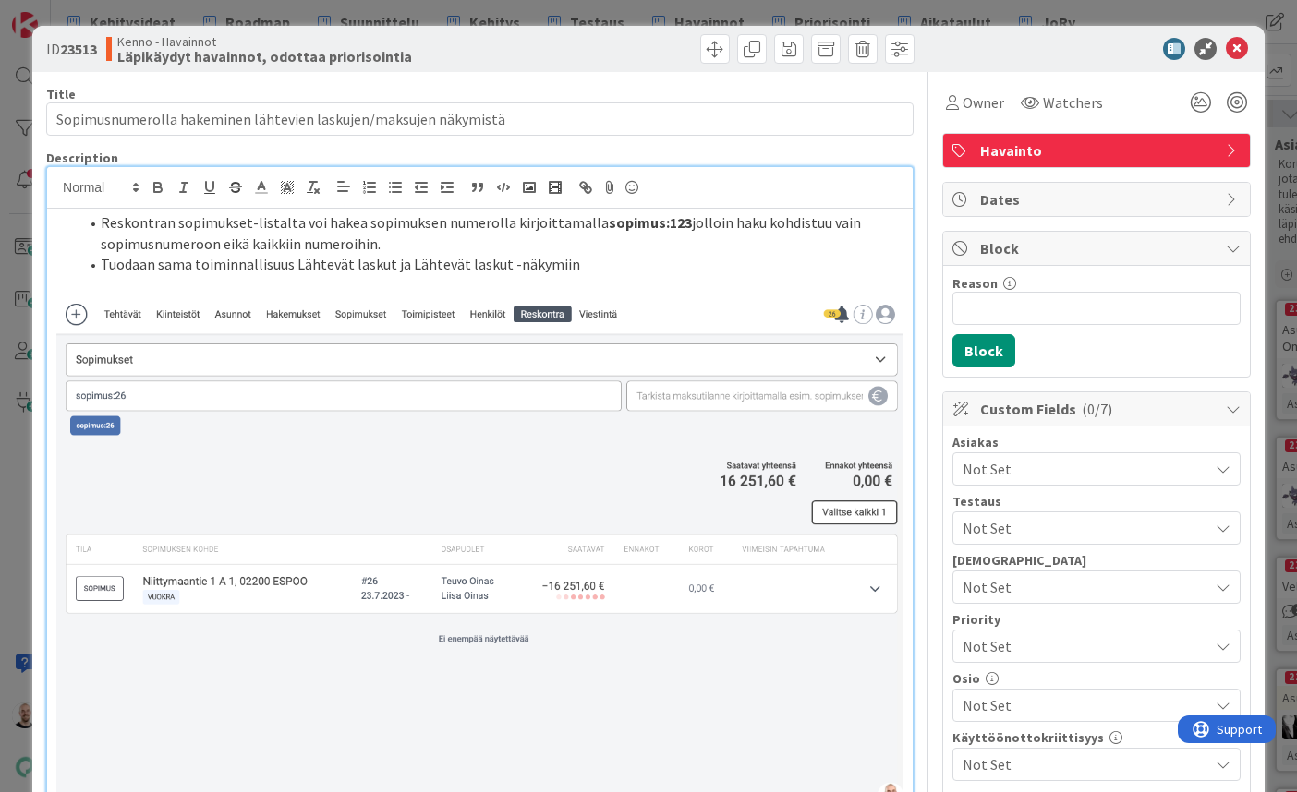
click at [865, 227] on li "Reskontran sopimukset-listalta voi hakea sopimuksen numerolla kirjoittamalla so…" at bounding box center [490, 233] width 825 height 42
click at [296, 250] on li "Reskontran sopimukset-listalta voi hakea sopimuksen numerolla kirjoittamalla so…" at bounding box center [490, 233] width 825 height 42
click at [581, 266] on li "Tuodaan sama toiminnallisuus Lähtevät laskut ja Lähtevät laskut -näkymiin" at bounding box center [490, 264] width 825 height 21
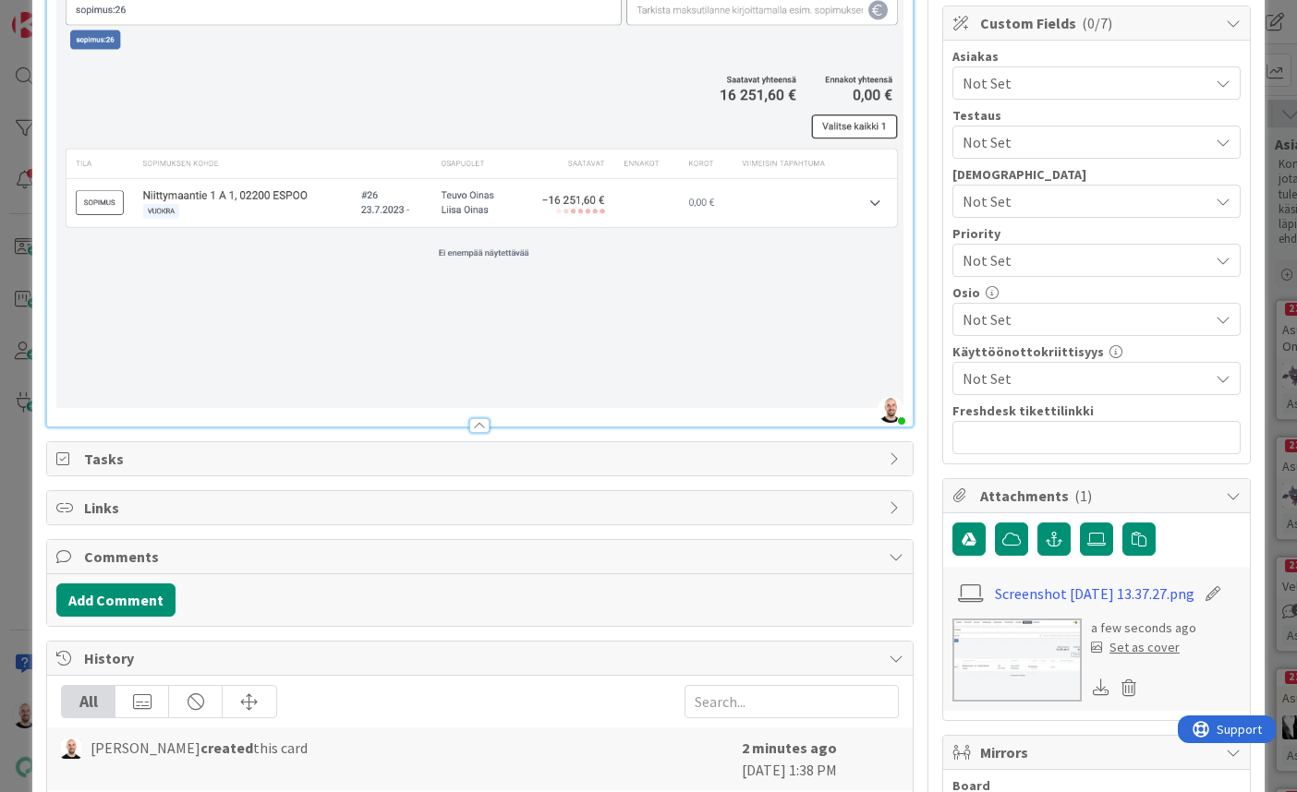
scroll to position [387, 0]
click at [911, 361] on div "Reskontran sopimukset-listalta voi hakea sopimuksen numerolla kirjoittamalla so…" at bounding box center [479, 124] width 865 height 604
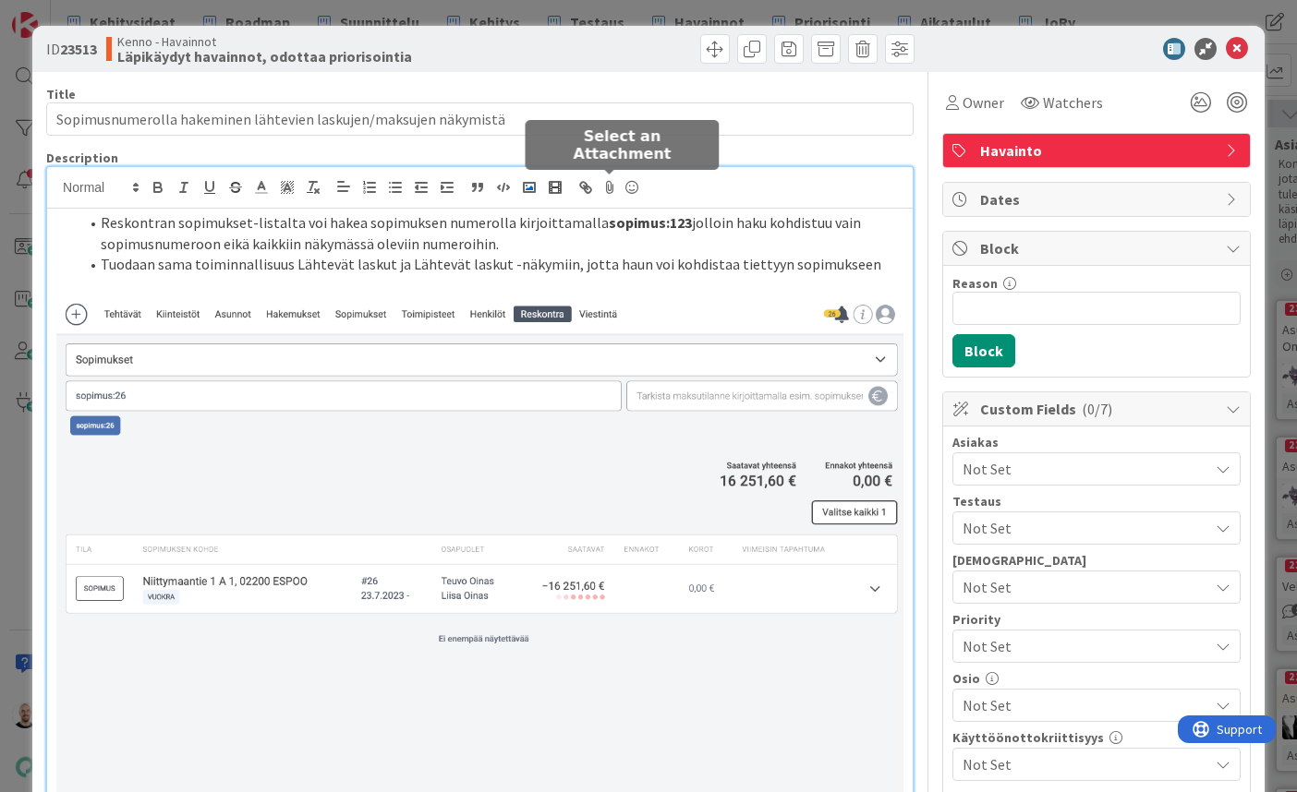
scroll to position [0, 0]
click at [532, 189] on icon "button" at bounding box center [529, 187] width 17 height 17
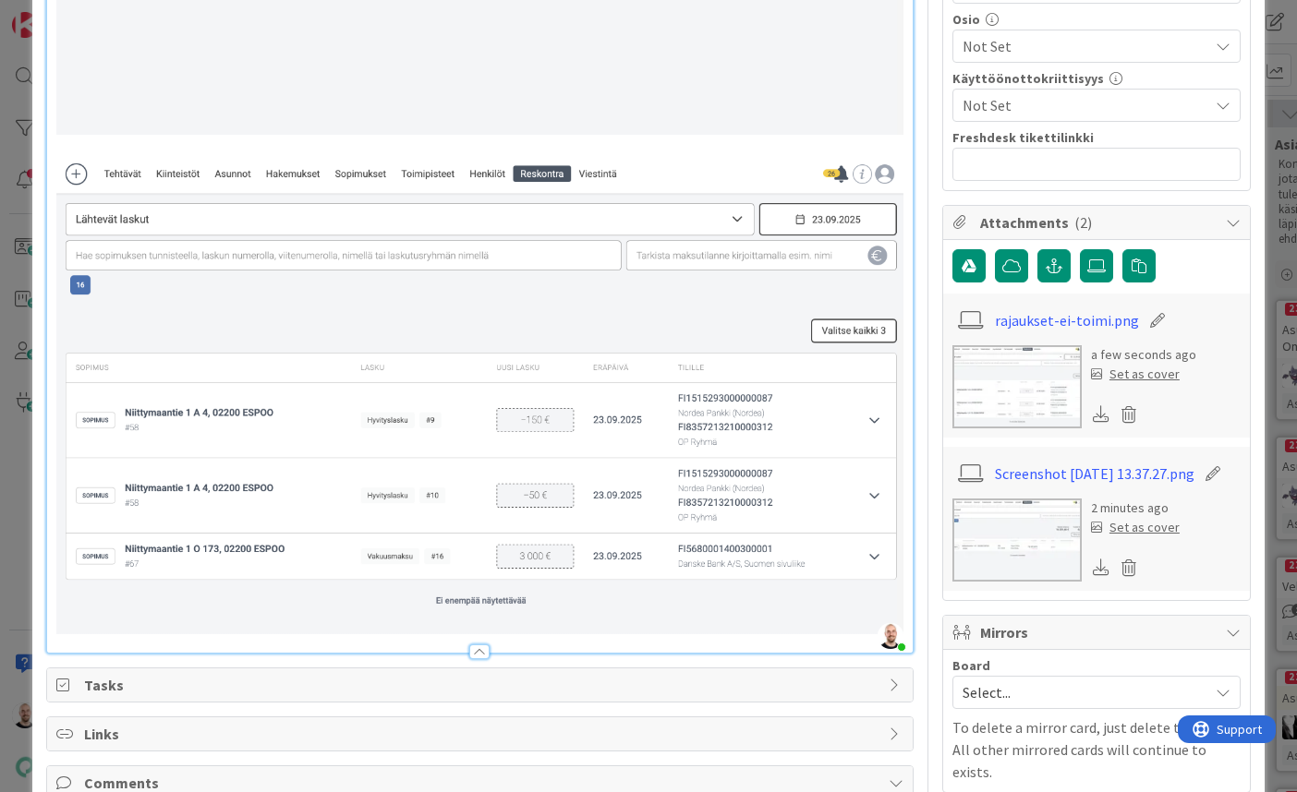
scroll to position [629, 0]
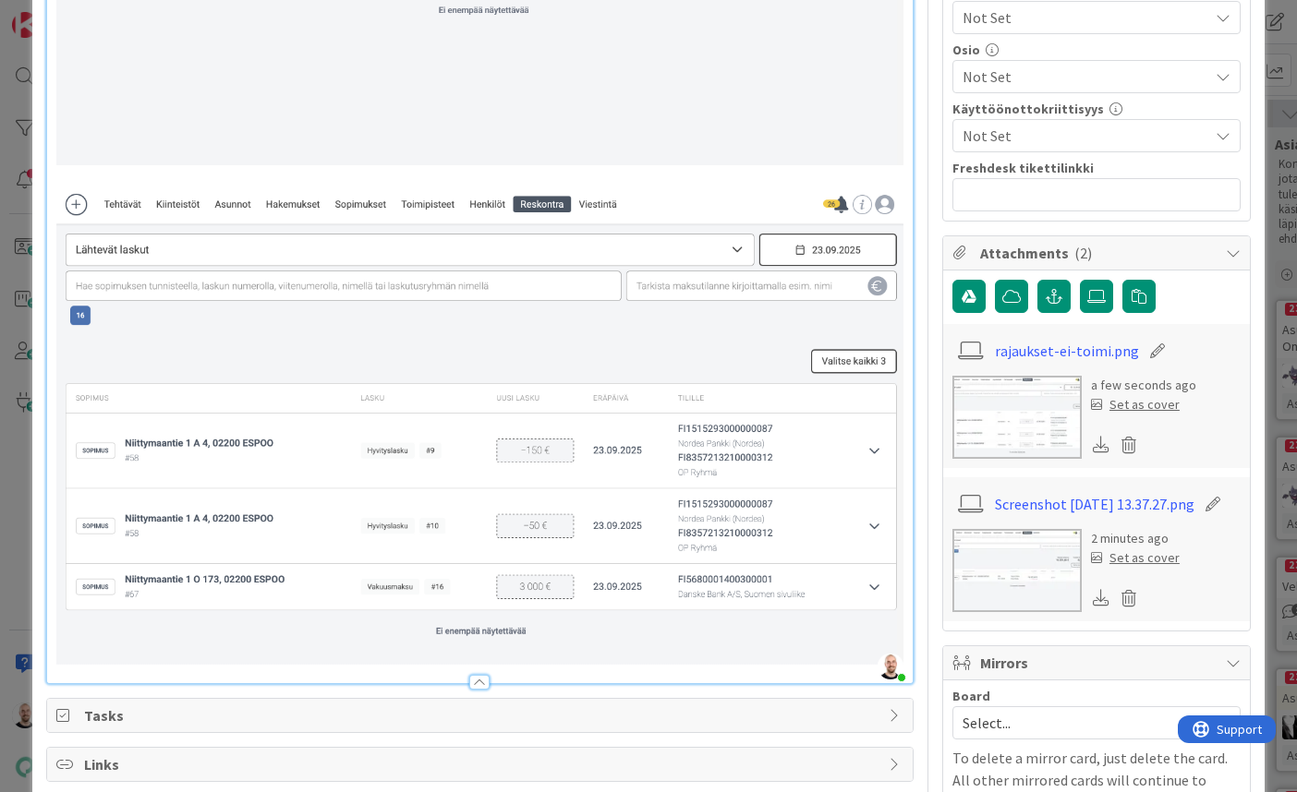
click at [465, 175] on p at bounding box center [479, 175] width 847 height 21
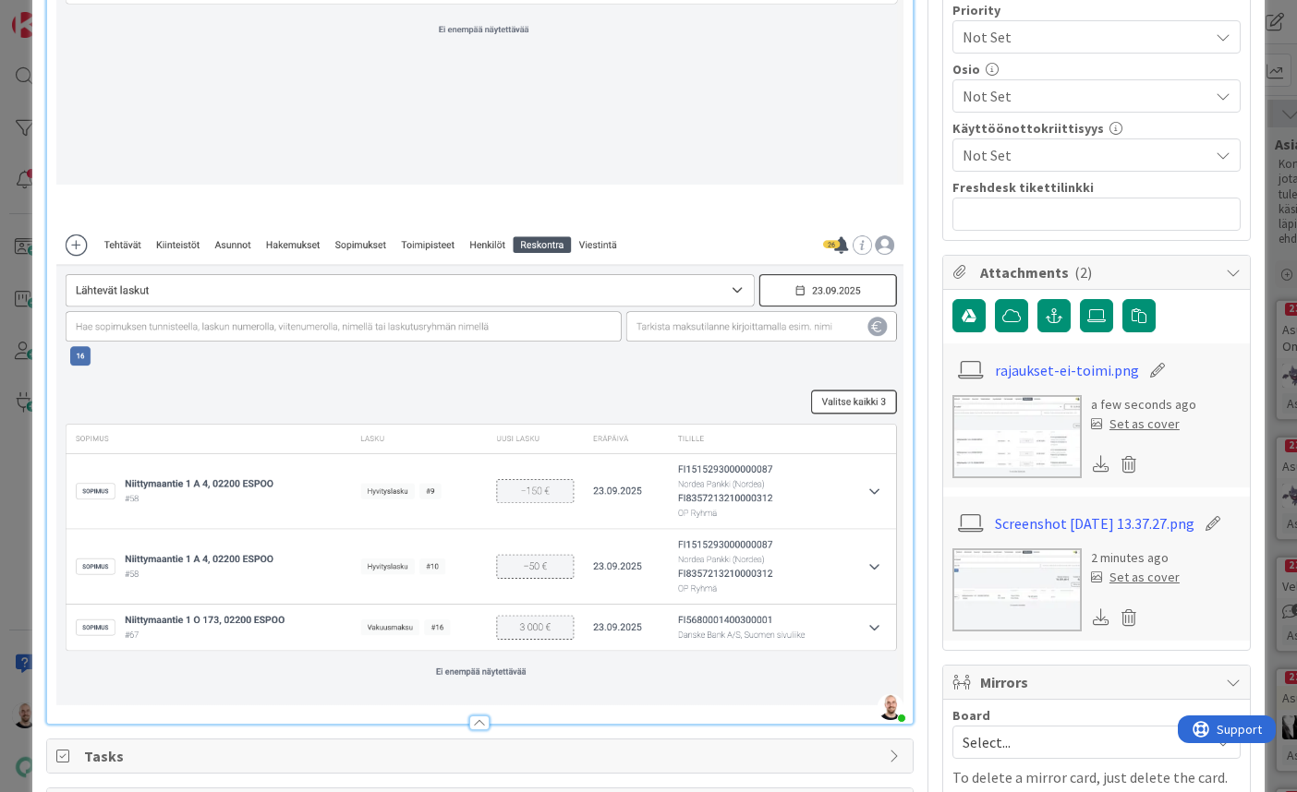
scroll to position [608, 0]
click at [499, 214] on p at bounding box center [479, 218] width 847 height 21
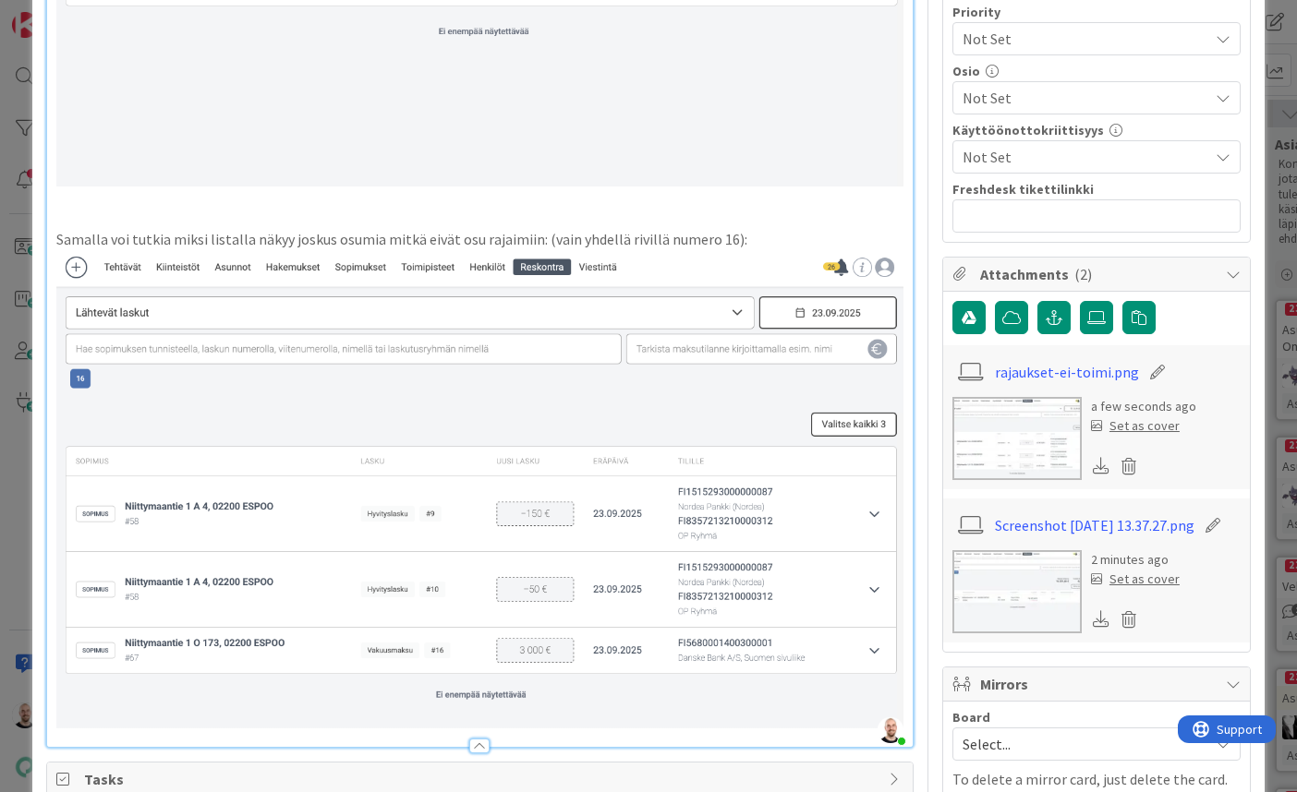
click at [537, 235] on p "Samalla voi tutkia miksi listalla näkyy joskus osumia mitkä eivät osu rajaimiin…" at bounding box center [479, 239] width 847 height 21
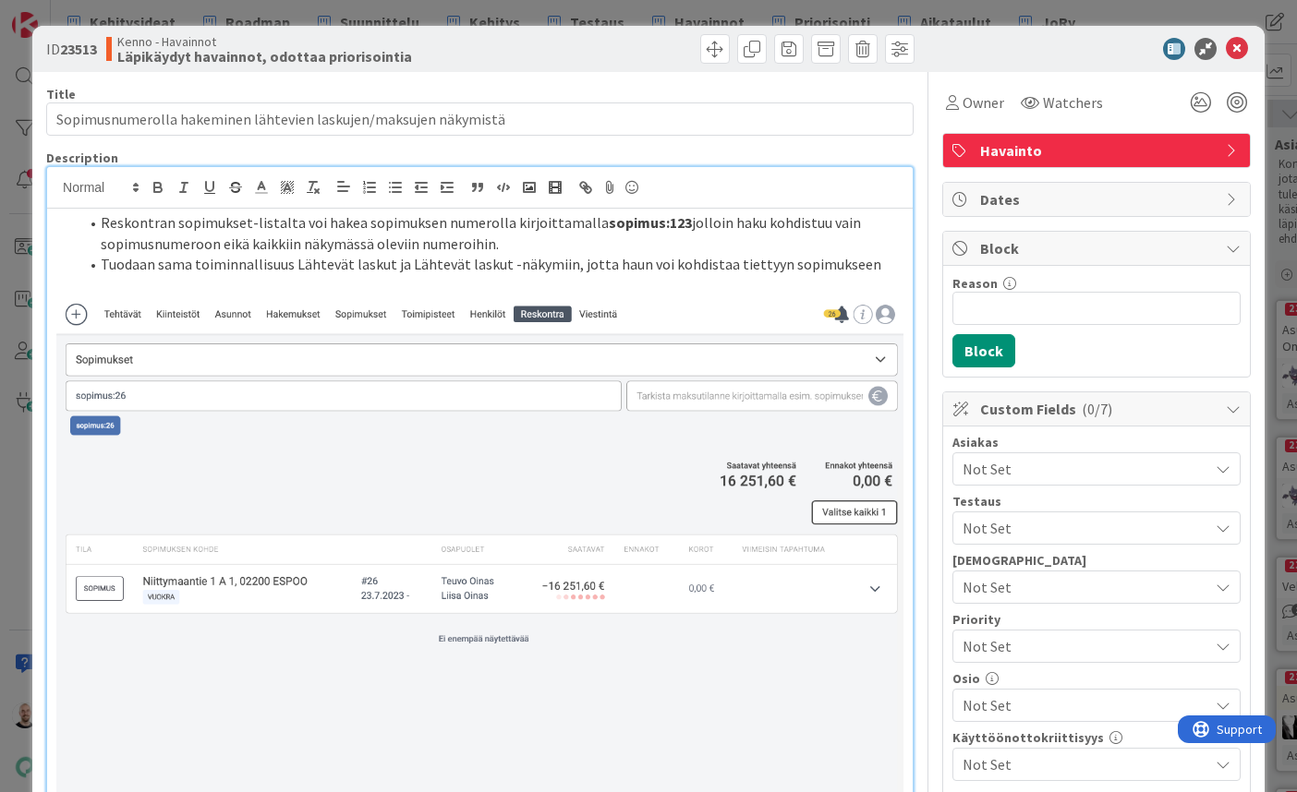
scroll to position [0, 0]
